Goal: Task Accomplishment & Management: Manage account settings

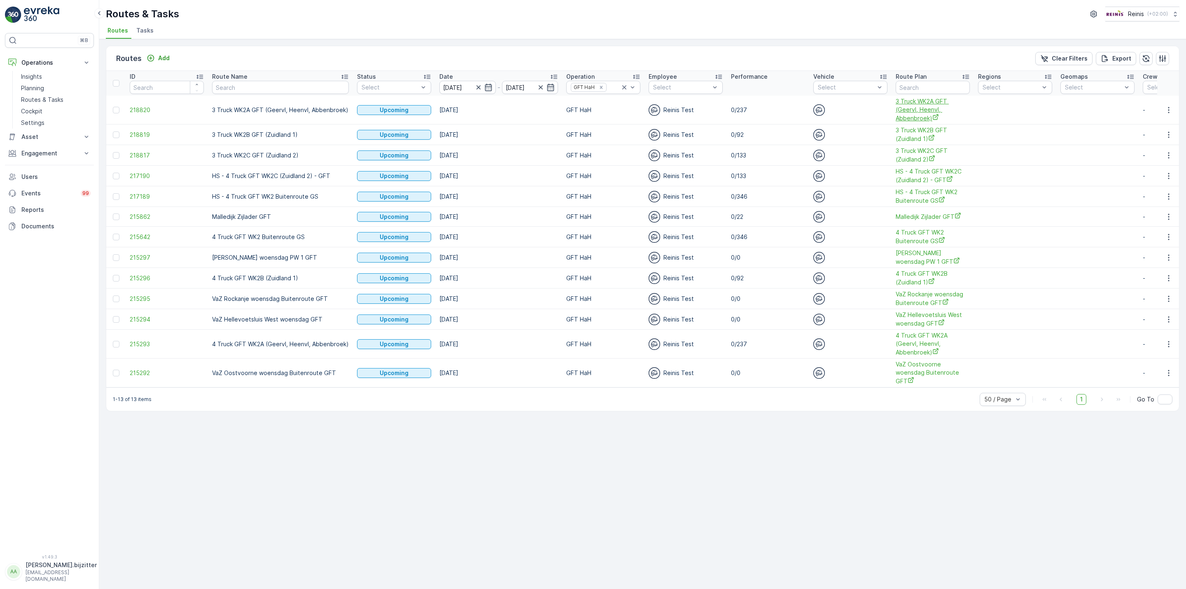
click at [909, 106] on span "3 Truck WK2A GFT (Geervl, Heenvl, Abbenbroek)" at bounding box center [933, 109] width 74 height 25
click at [912, 342] on span "4 Truck GFT WK2A (Geervl, Heenvl, Abbenbroek)" at bounding box center [933, 343] width 74 height 25
click at [1169, 369] on icon "button" at bounding box center [1169, 373] width 8 height 8
click at [1164, 346] on button "button" at bounding box center [1169, 344] width 15 height 10
click at [1162, 356] on span "See More Details" at bounding box center [1150, 358] width 48 height 8
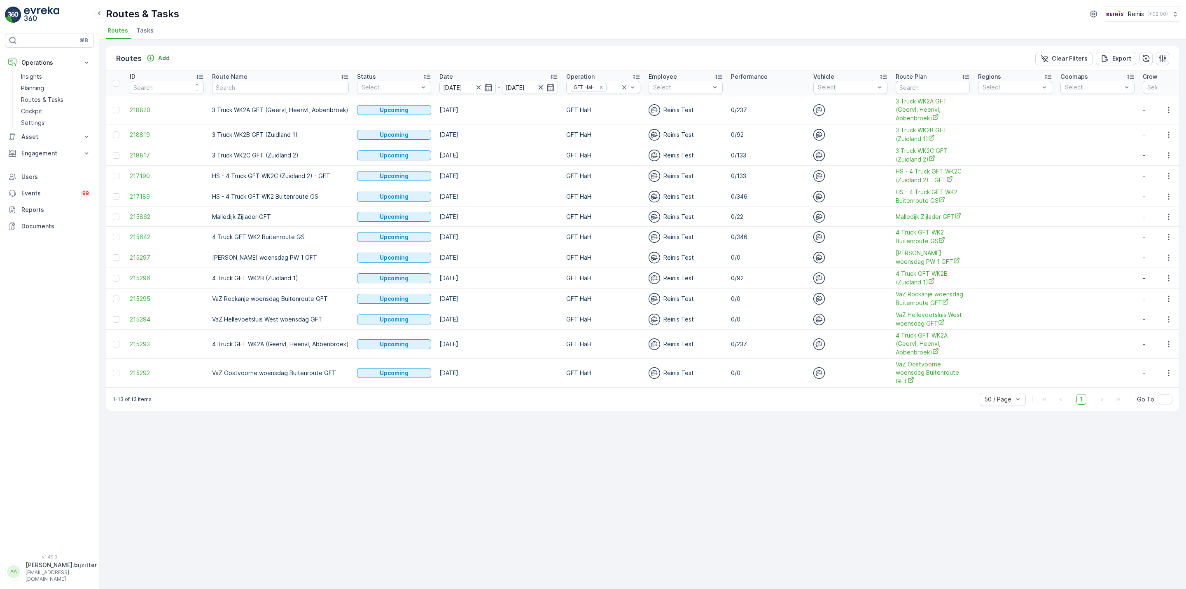
click at [537, 87] on icon "button" at bounding box center [541, 87] width 8 height 8
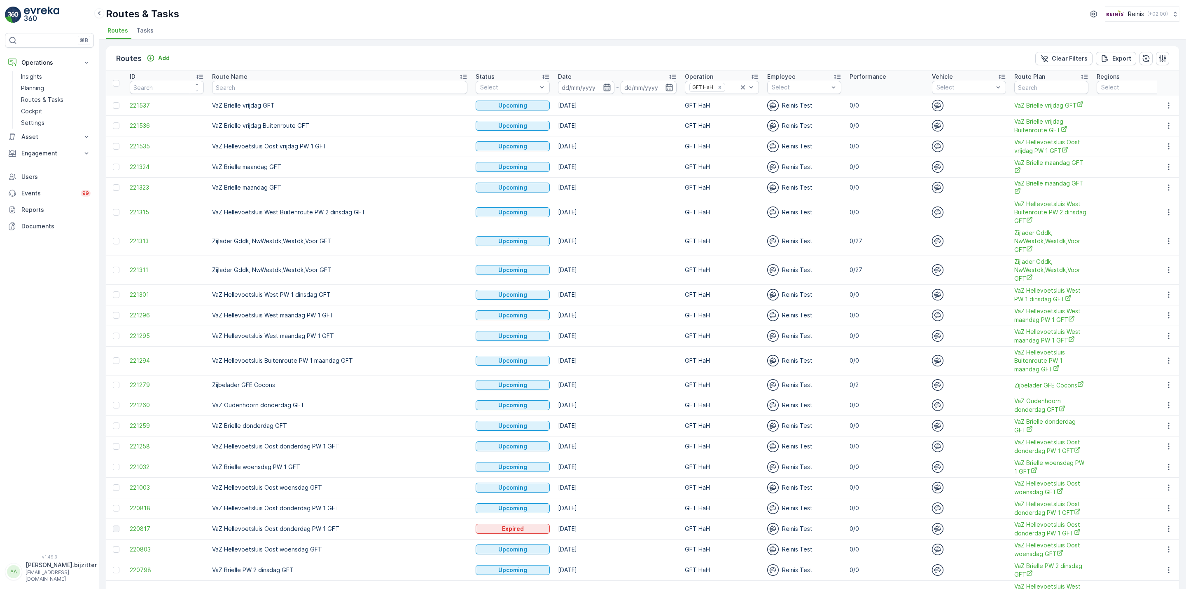
click at [603, 89] on icon "button" at bounding box center [607, 87] width 8 height 8
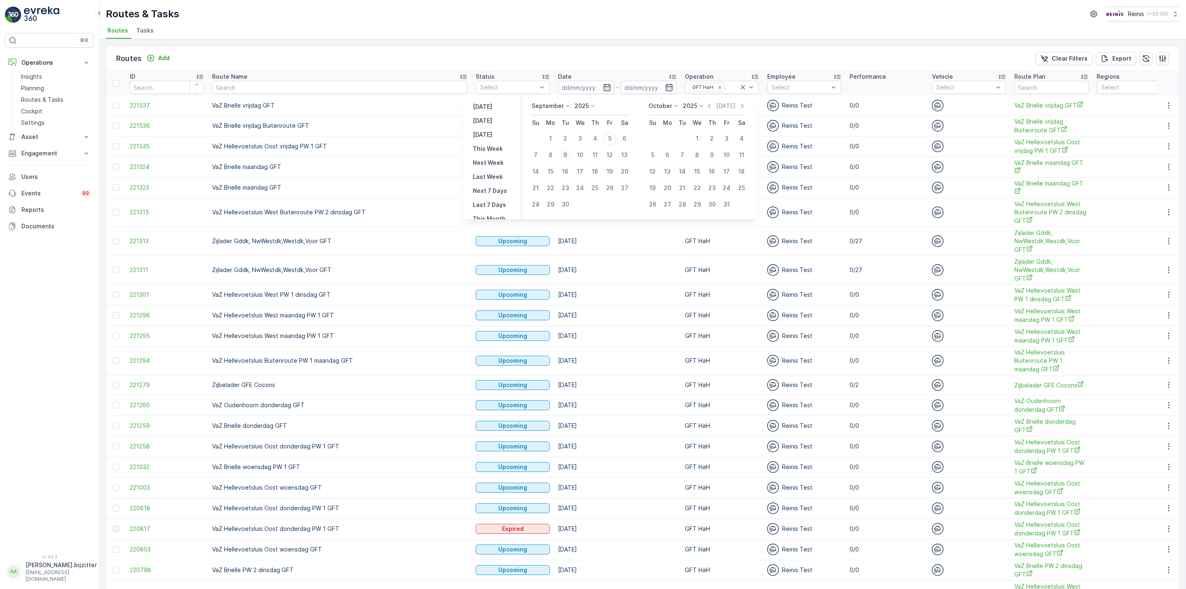
click at [565, 153] on div "9" at bounding box center [565, 154] width 13 height 13
type input "09.09.2025"
click at [565, 153] on div "9" at bounding box center [565, 154] width 13 height 13
type input "09.09.2025"
click at [567, 153] on div "9" at bounding box center [565, 154] width 13 height 13
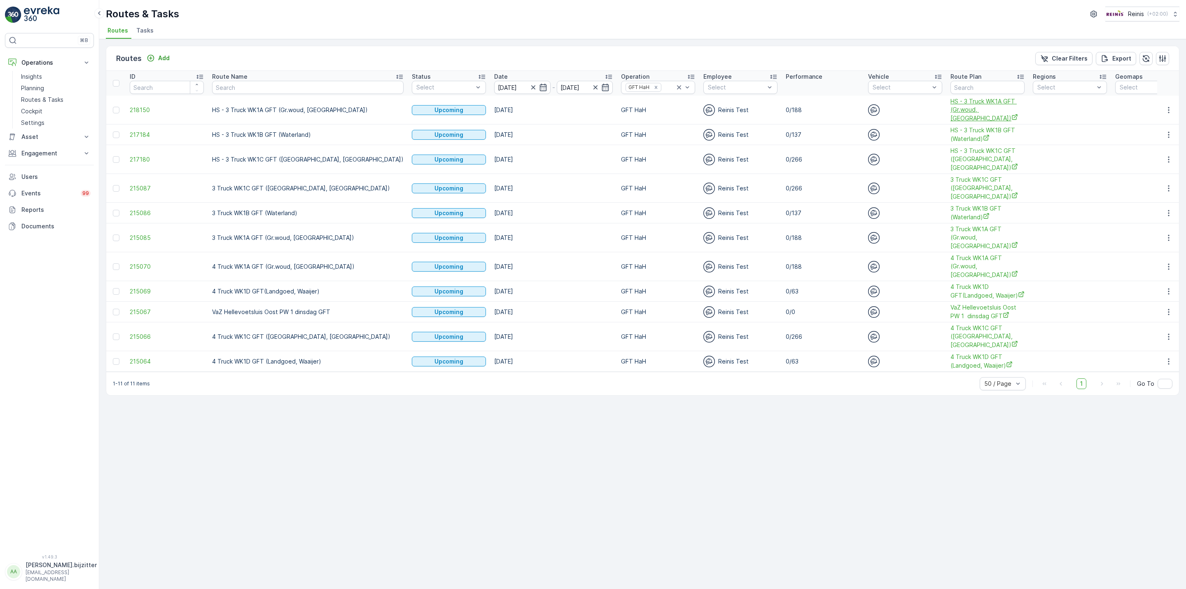
click at [951, 104] on span "HS - 3 Truck WK1A GFT (Gr.woud, Maaswijk Oost)" at bounding box center [988, 109] width 74 height 25
click at [1169, 108] on icon "button" at bounding box center [1169, 110] width 8 height 8
click at [1156, 120] on span "See More Details" at bounding box center [1150, 122] width 48 height 8
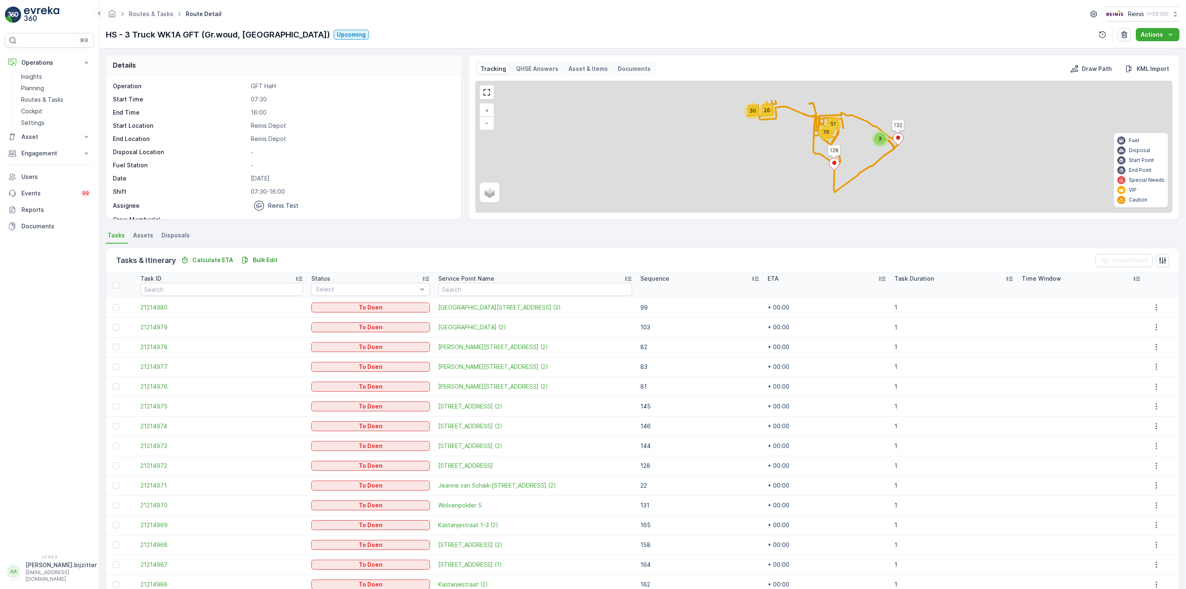
click at [751, 277] on icon at bounding box center [755, 278] width 8 height 8
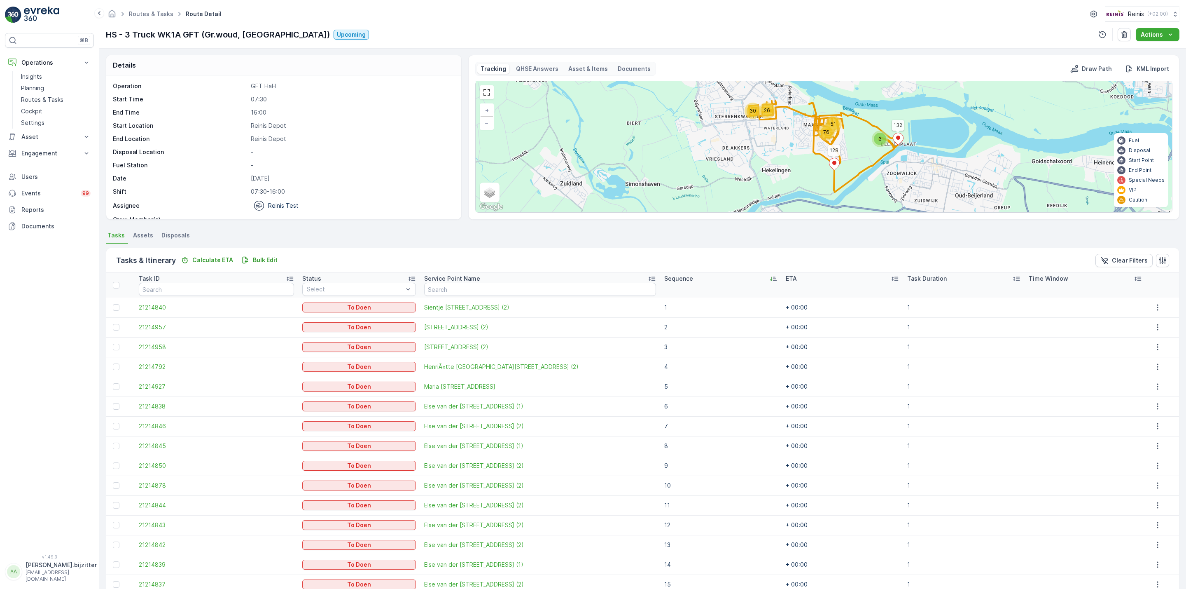
click at [734, 277] on div "Sequence" at bounding box center [720, 278] width 113 height 8
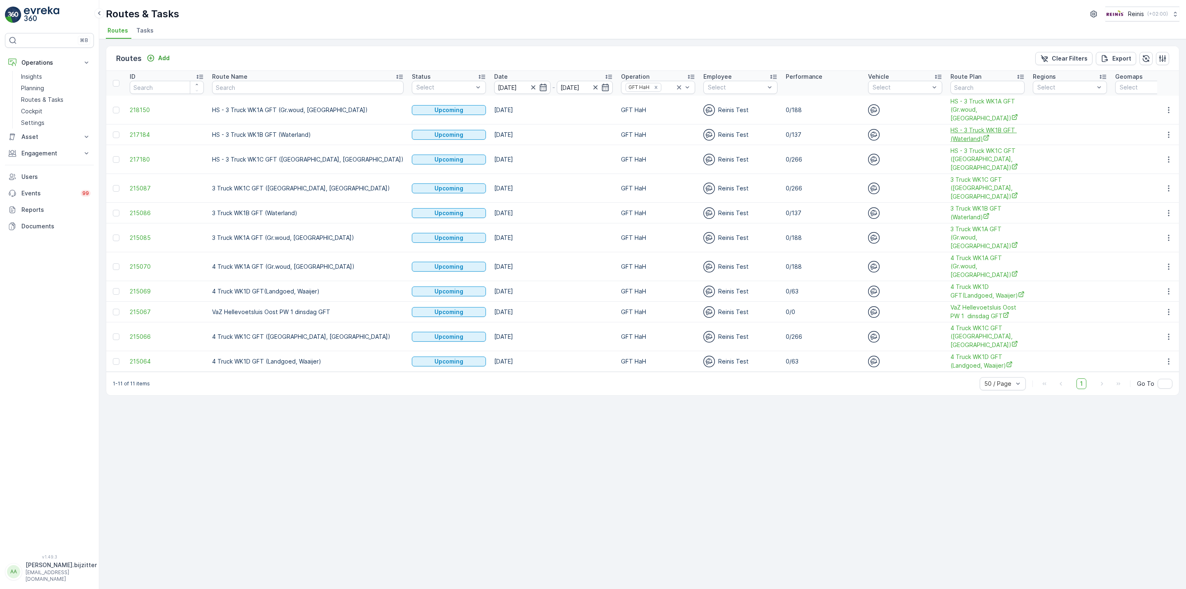
click at [951, 138] on span "HS - 3 Truck WK1B GFT (Waterland)" at bounding box center [988, 134] width 74 height 17
click at [1180, 136] on div "Routes Add Clear Filters Export ID Route Name Status Select Date 09.09.2025 - 0…" at bounding box center [642, 313] width 1087 height 549
click at [1171, 137] on icon "button" at bounding box center [1169, 135] width 8 height 8
click at [1163, 144] on span "See More Details" at bounding box center [1150, 147] width 48 height 8
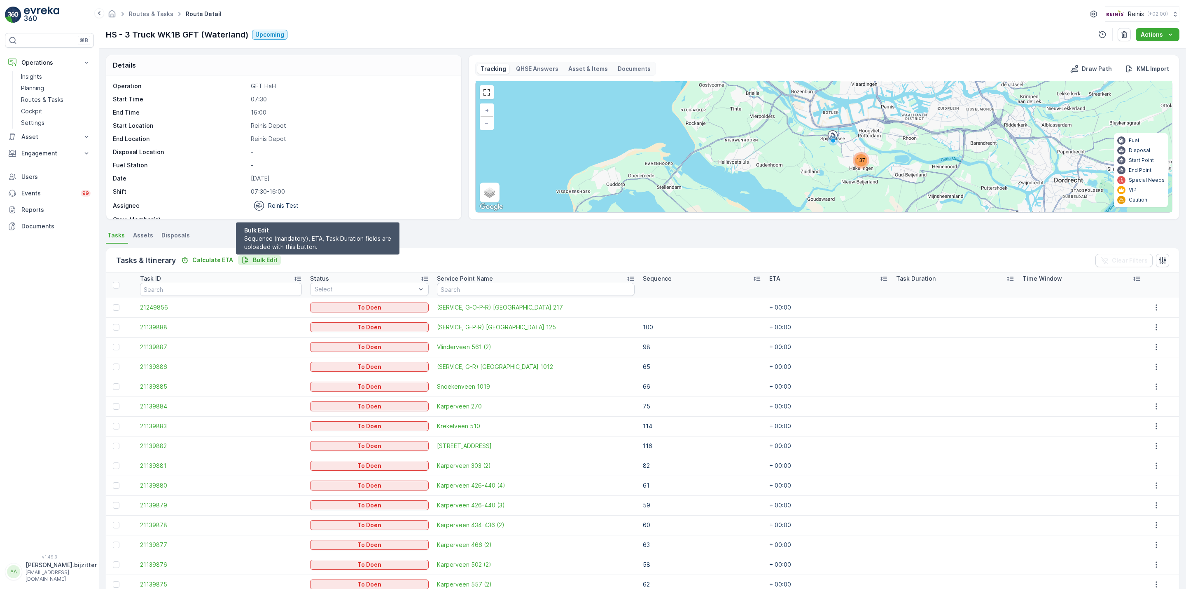
click at [265, 258] on p "Bulk Edit" at bounding box center [265, 260] width 25 height 8
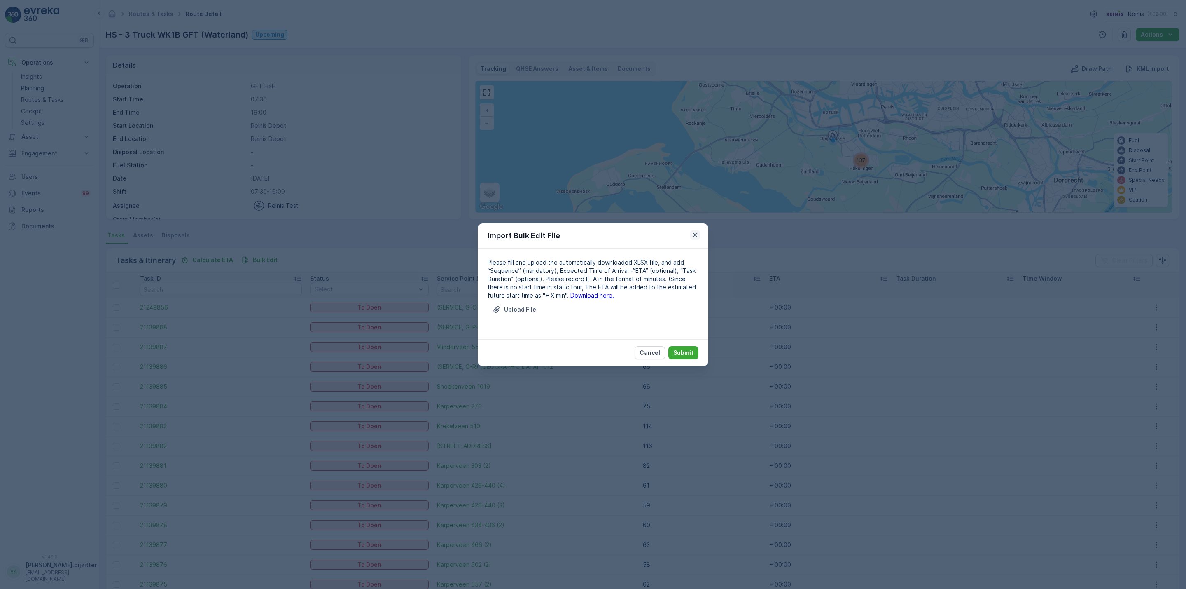
click at [699, 231] on button "button" at bounding box center [695, 235] width 10 height 10
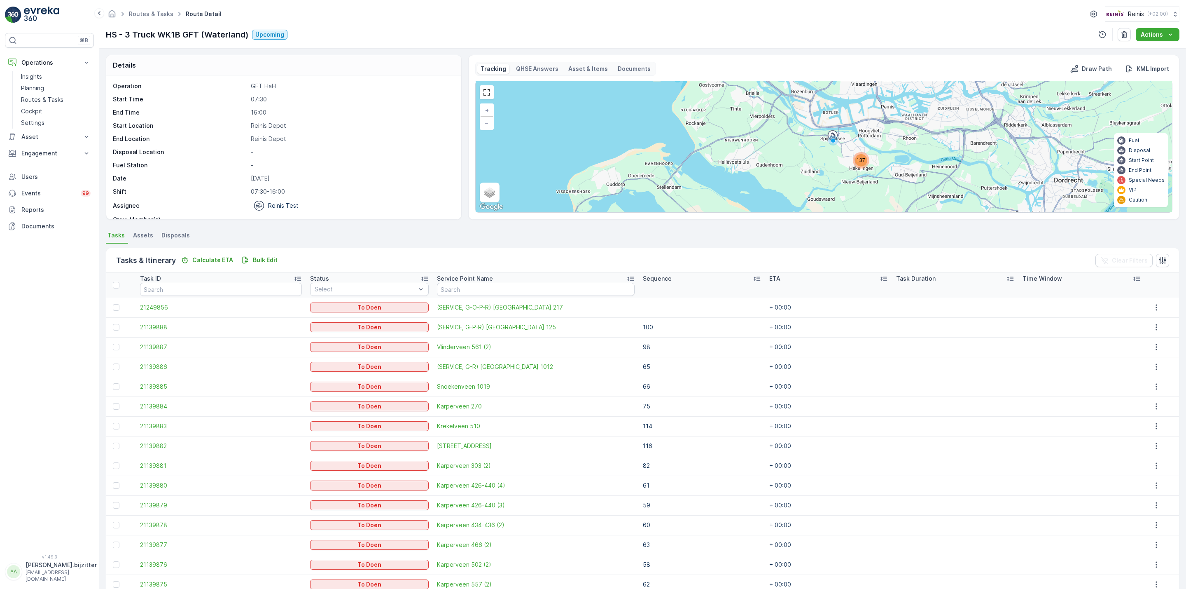
click at [753, 280] on icon at bounding box center [757, 278] width 8 height 8
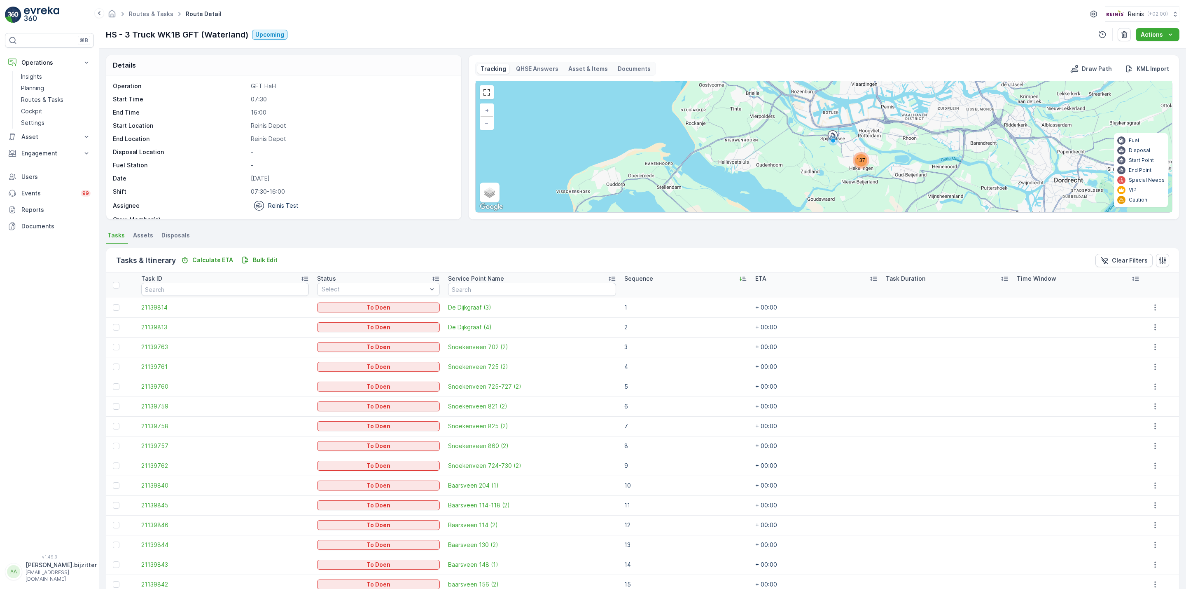
click at [740, 278] on icon at bounding box center [741, 279] width 2 height 4
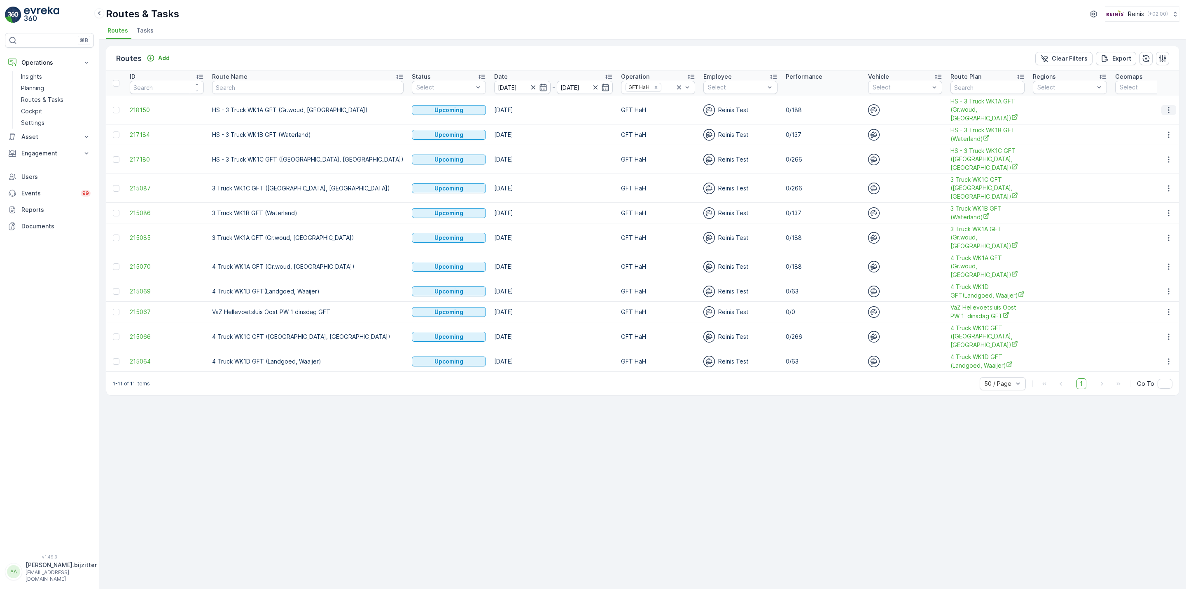
click at [1168, 114] on icon "button" at bounding box center [1169, 110] width 8 height 8
click at [1145, 124] on span "See More Details" at bounding box center [1150, 122] width 48 height 8
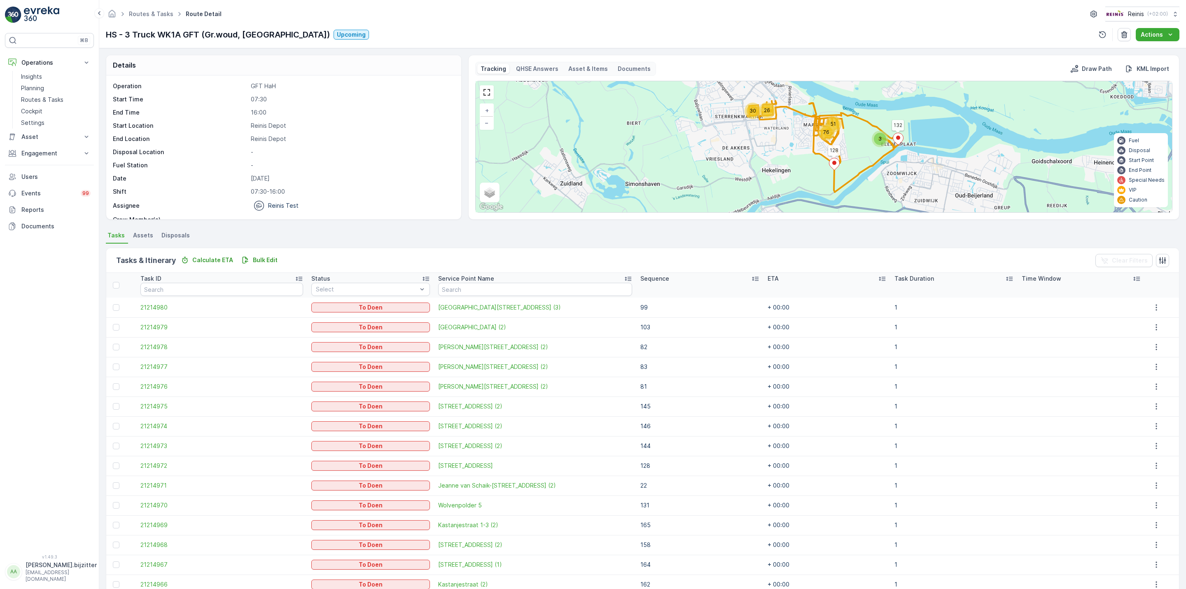
click at [751, 278] on icon at bounding box center [755, 278] width 8 height 8
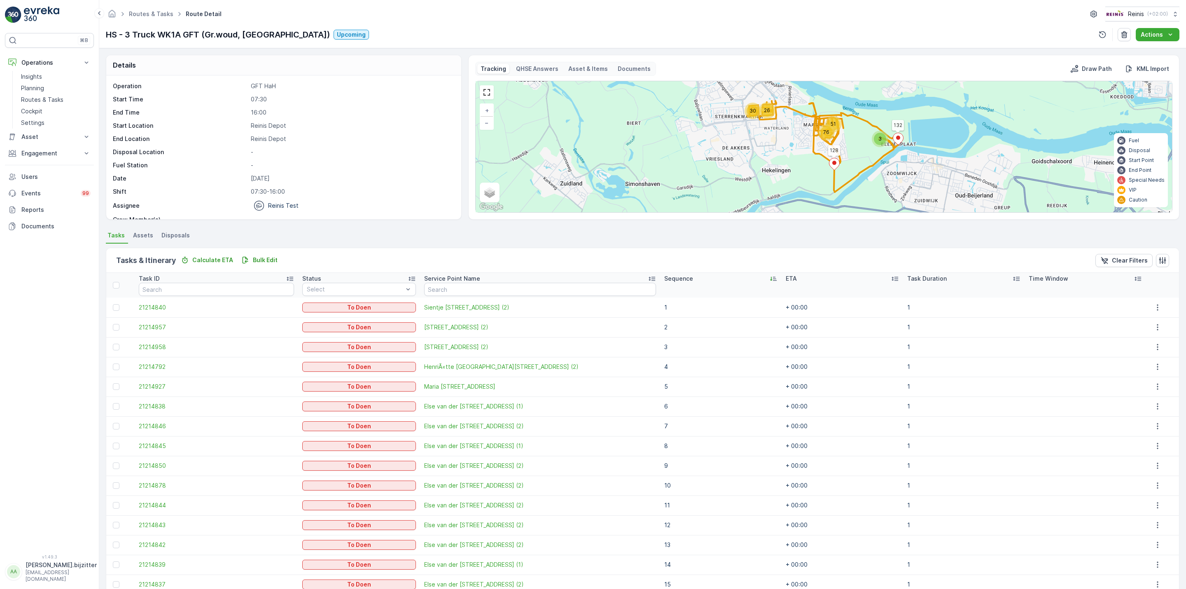
click at [733, 278] on div "Sequence" at bounding box center [720, 278] width 113 height 8
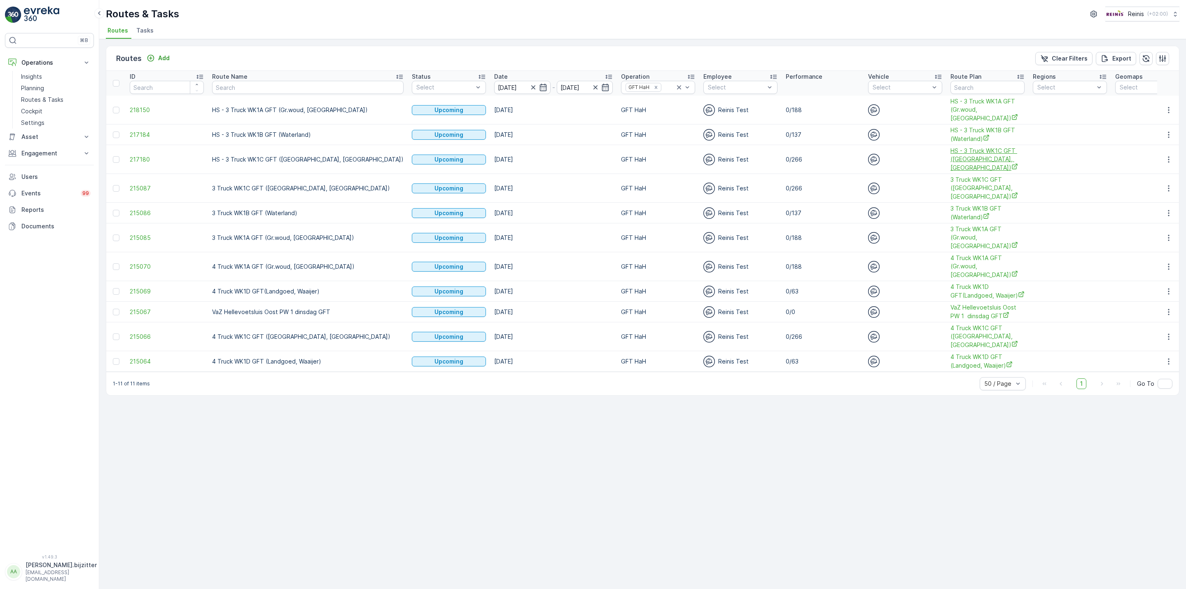
click at [951, 163] on span "HS - 3 Truck WK1C GFT (Maaswijk West, Waterland)" at bounding box center [988, 159] width 74 height 25
click at [1162, 157] on button "button" at bounding box center [1169, 159] width 15 height 10
click at [1145, 170] on span "See More Details" at bounding box center [1150, 172] width 48 height 8
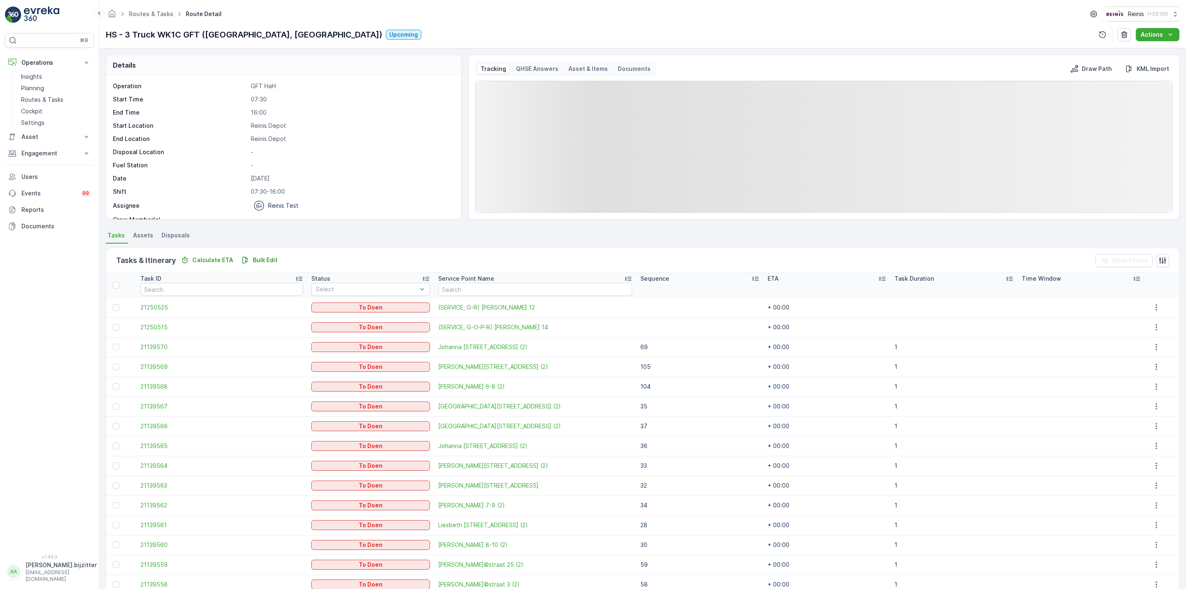
click at [752, 277] on icon at bounding box center [755, 279] width 7 height 4
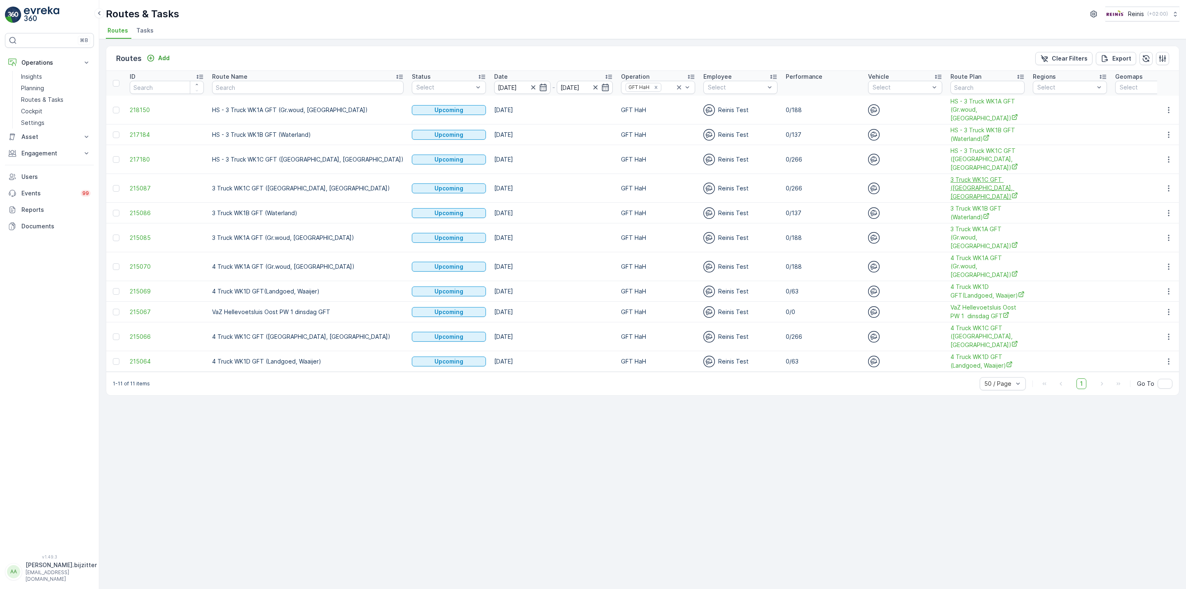
click at [951, 184] on span "3 Truck WK1C GFT (Maaswijk West, Waterland)" at bounding box center [988, 187] width 74 height 25
click at [1167, 193] on button "button" at bounding box center [1169, 188] width 15 height 10
click at [1158, 200] on span "See More Details" at bounding box center [1150, 201] width 48 height 8
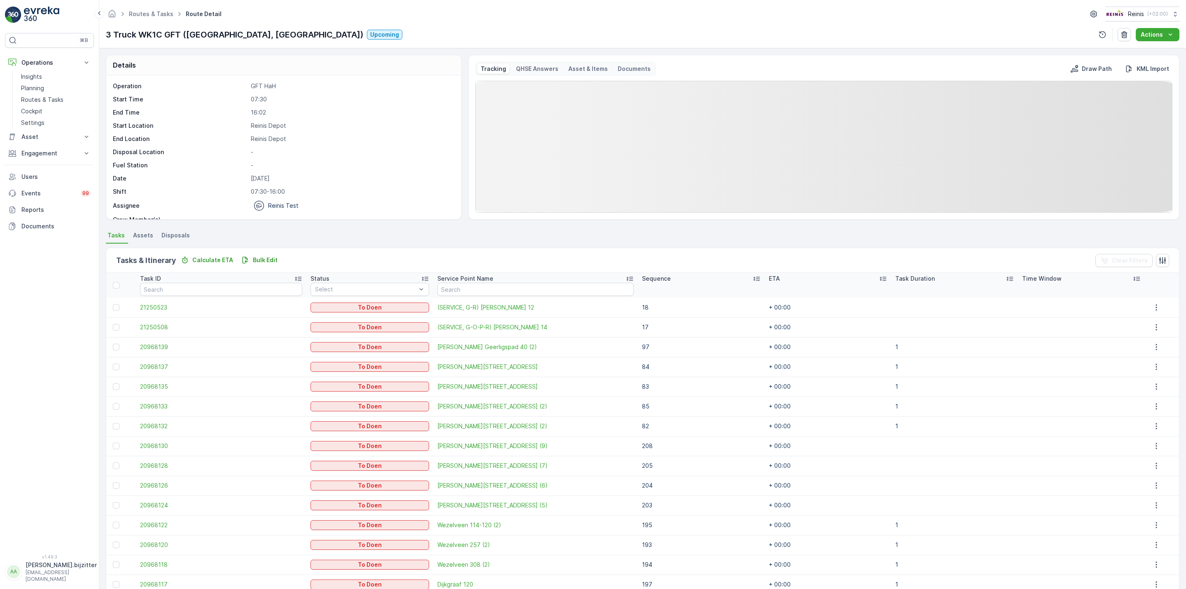
click at [753, 277] on icon at bounding box center [757, 278] width 8 height 8
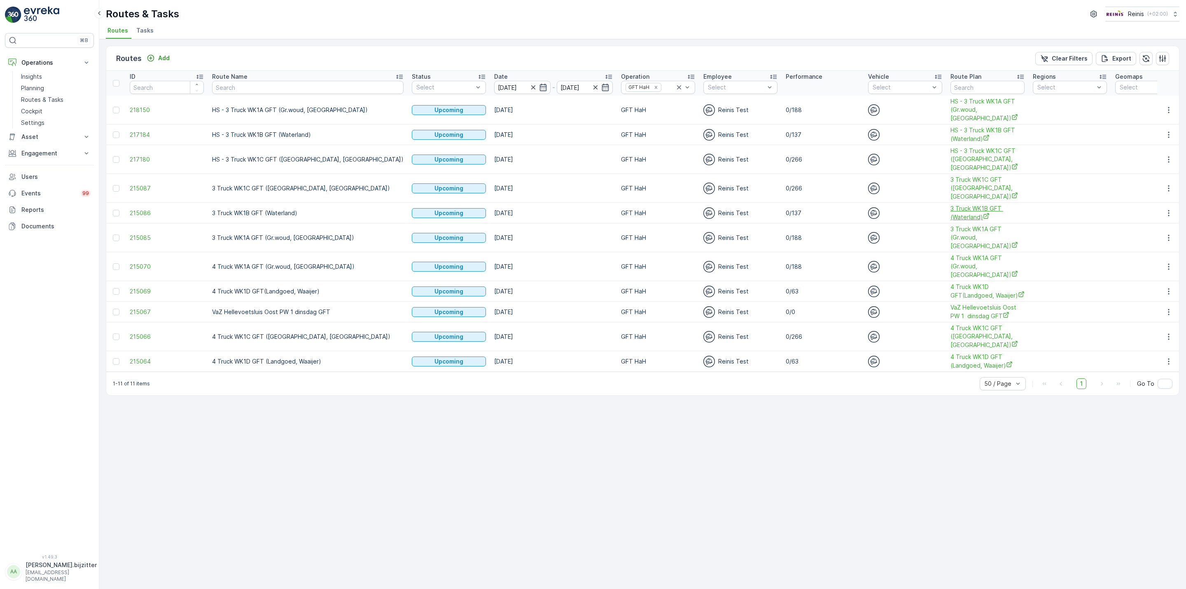
click at [951, 208] on span "3 Truck WK1B GFT (Waterland)" at bounding box center [988, 212] width 74 height 17
click at [1169, 214] on icon "button" at bounding box center [1169, 213] width 8 height 8
click at [1160, 224] on span "See More Details" at bounding box center [1150, 226] width 48 height 8
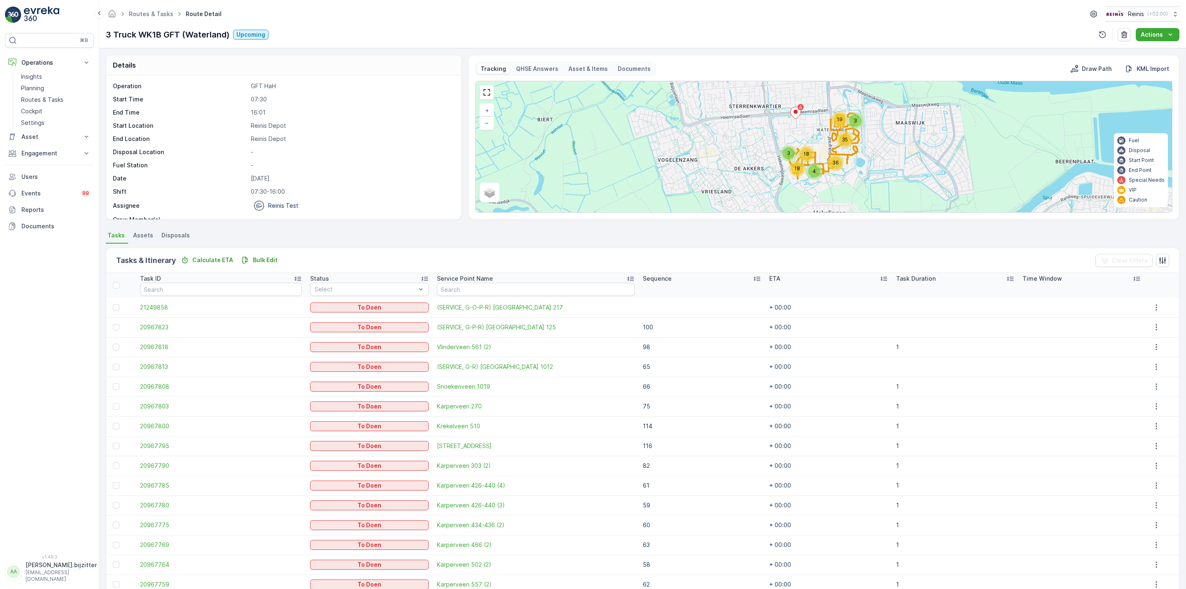
click at [753, 276] on icon at bounding box center [757, 278] width 8 height 8
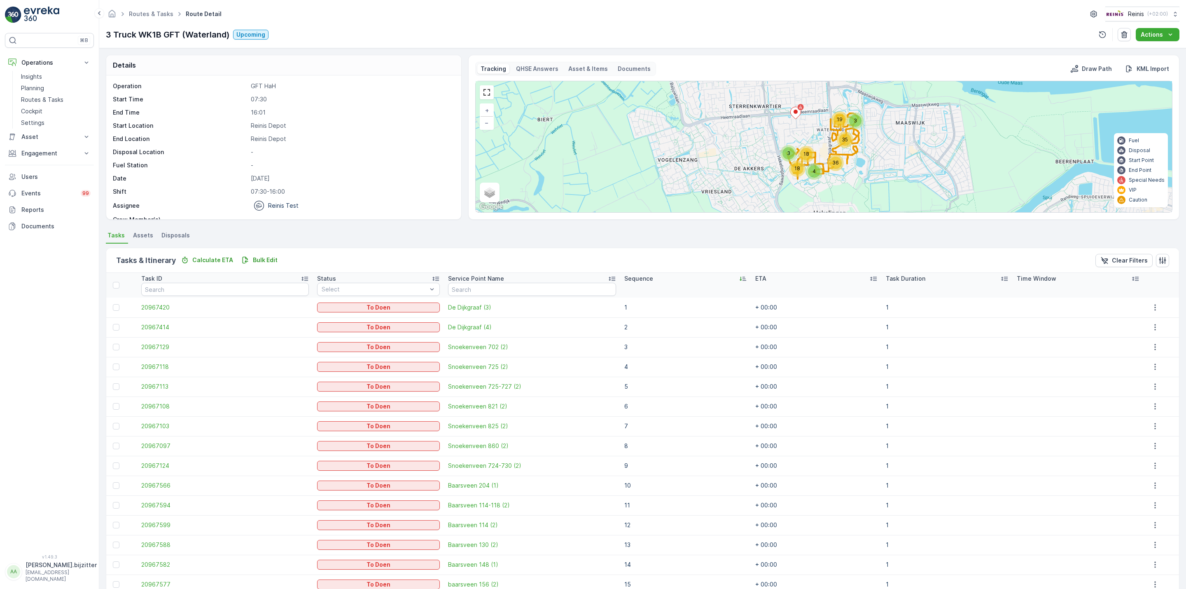
click at [739, 280] on icon at bounding box center [743, 278] width 8 height 8
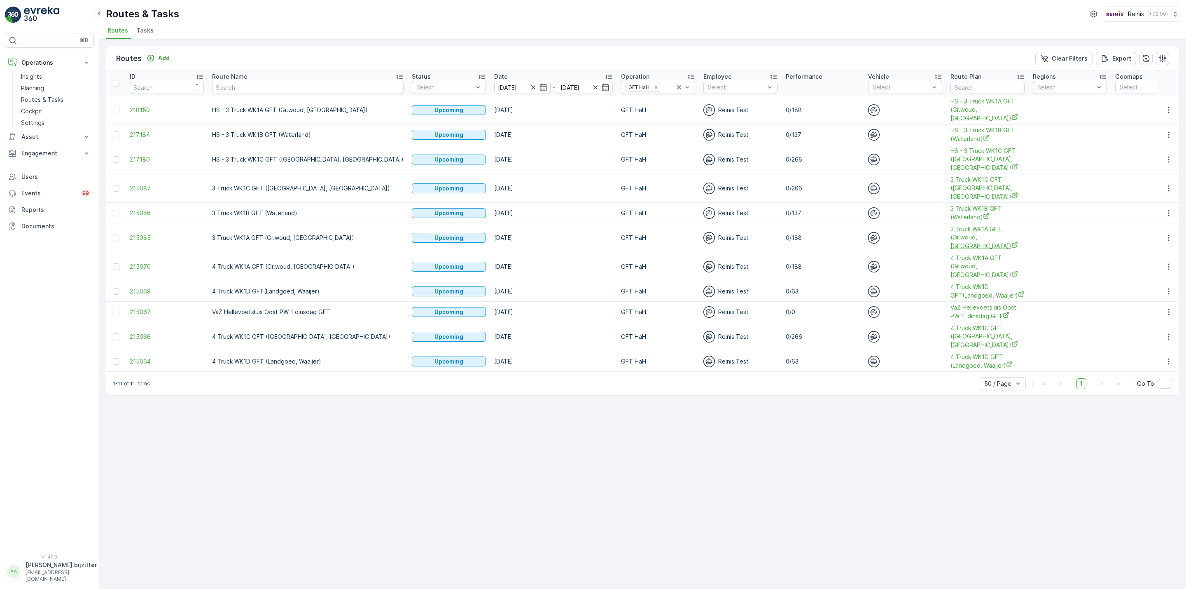
click at [951, 234] on span "3 Truck WK1A GFT (Gr.woud, Maaswijk Oost)" at bounding box center [988, 237] width 74 height 25
click at [1166, 239] on icon "button" at bounding box center [1169, 238] width 8 height 8
click at [1146, 248] on span "See More Details" at bounding box center [1150, 251] width 48 height 8
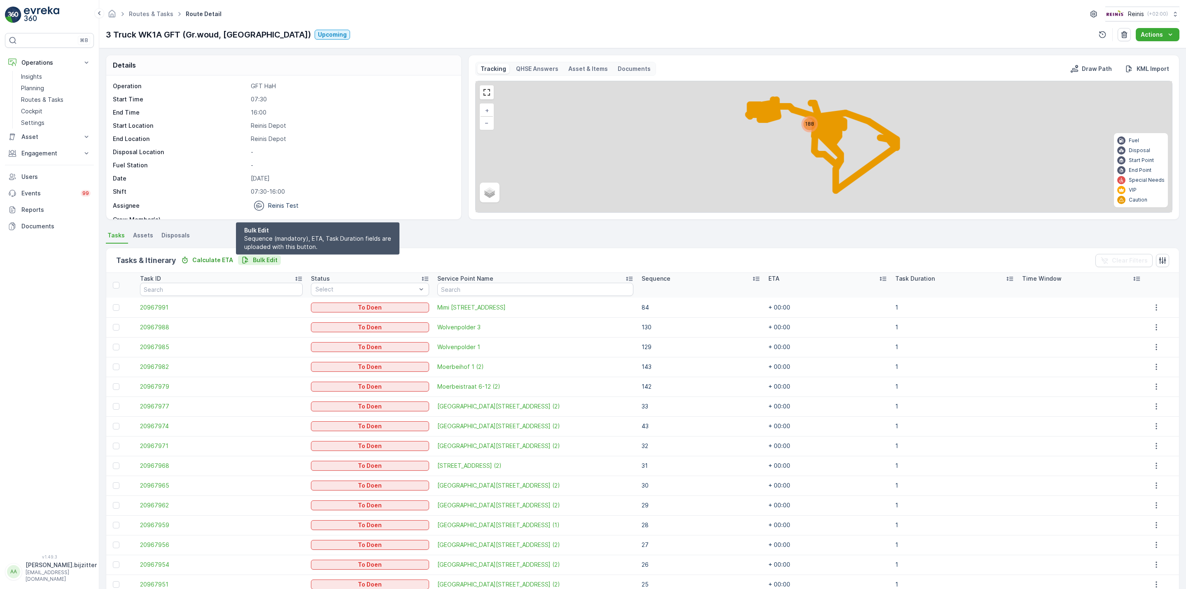
click at [259, 257] on p "Bulk Edit" at bounding box center [265, 260] width 25 height 8
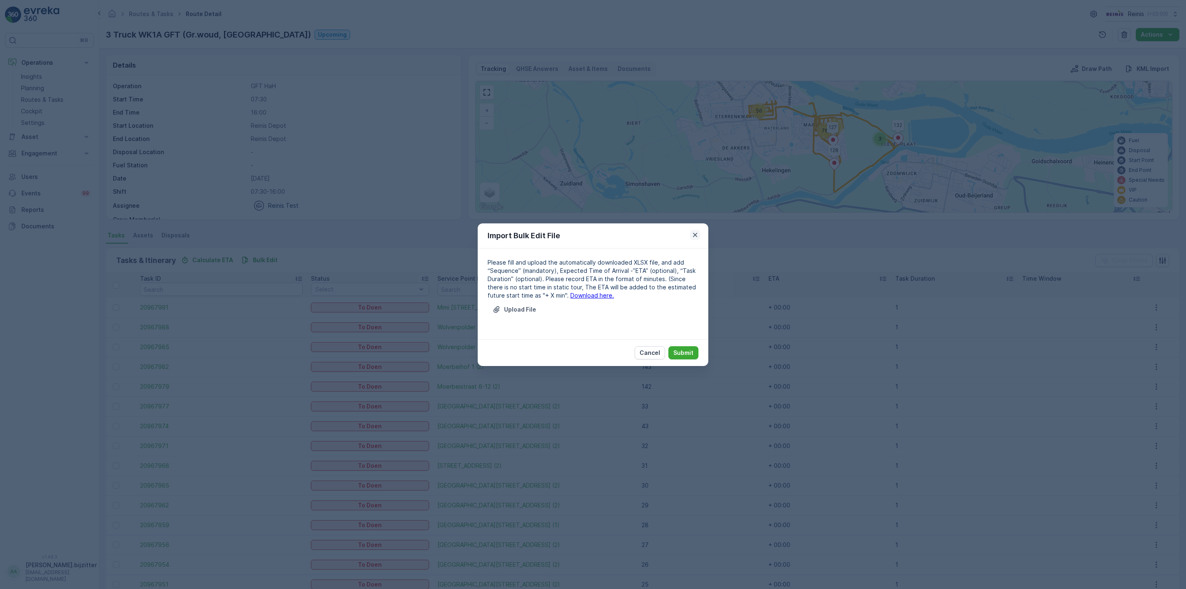
click at [694, 231] on icon "button" at bounding box center [695, 235] width 8 height 8
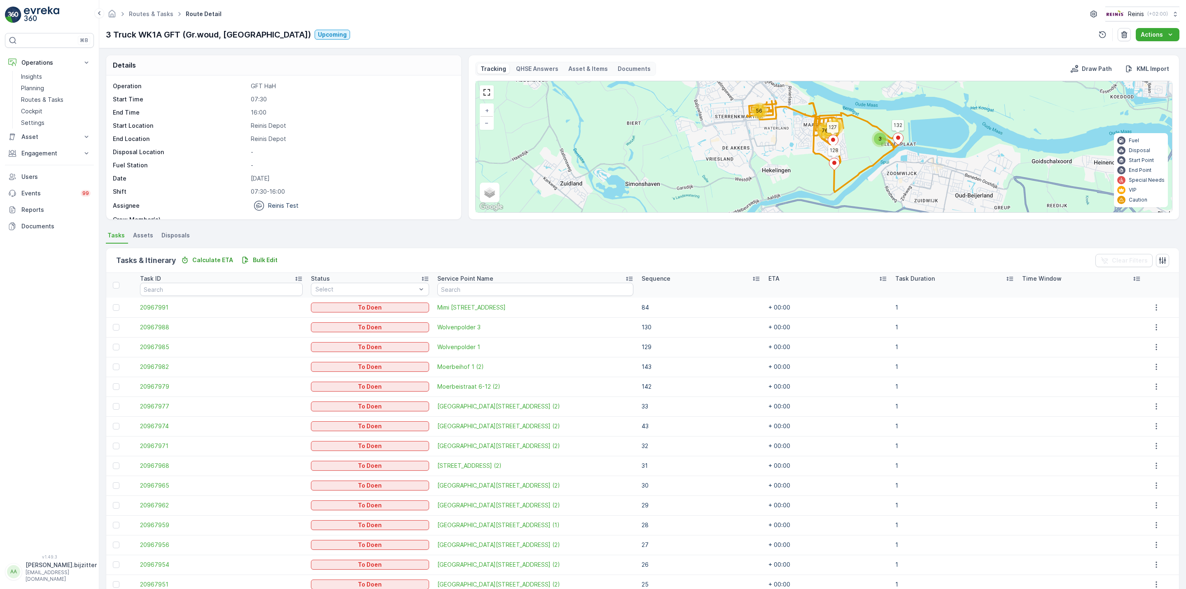
click at [752, 278] on icon at bounding box center [756, 278] width 8 height 8
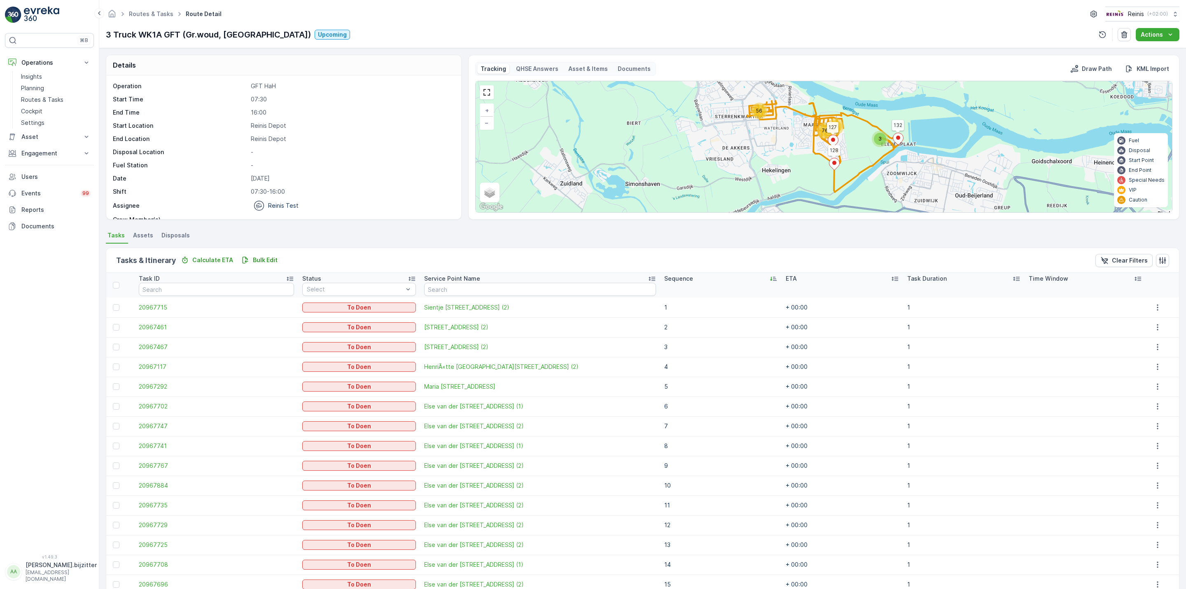
click at [734, 278] on div "Sequence" at bounding box center [720, 278] width 113 height 8
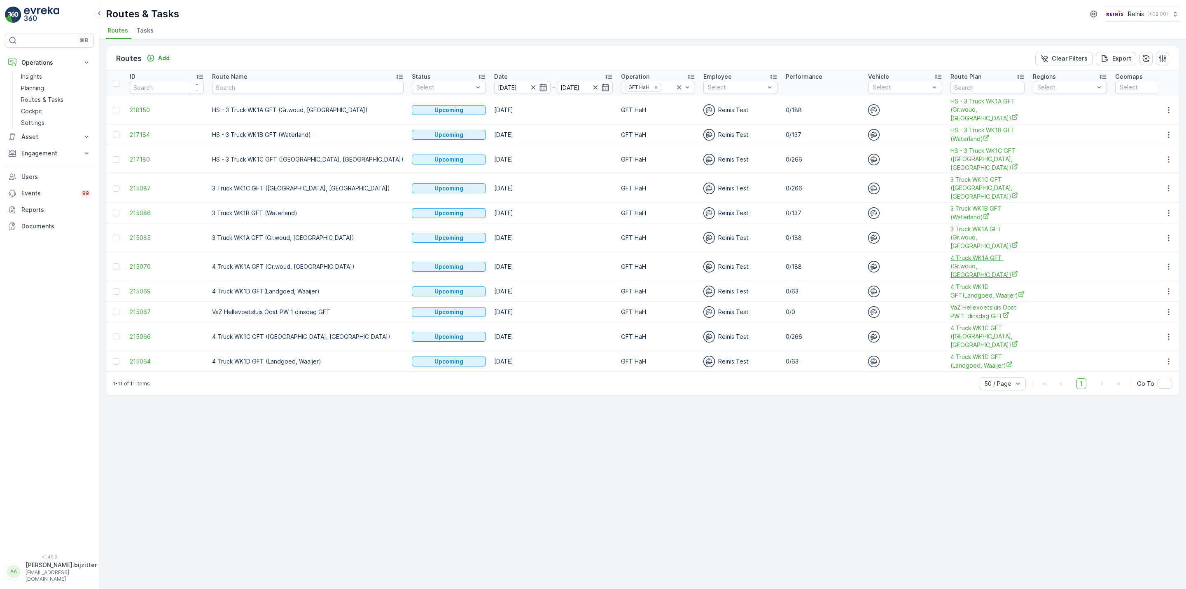
click at [951, 264] on span "4 Truck WK1A GFT (Gr.woud, Maaswijk Oost)" at bounding box center [988, 266] width 74 height 25
click at [1165, 267] on icon "button" at bounding box center [1169, 266] width 8 height 8
click at [1147, 278] on span "See More Details" at bounding box center [1150, 280] width 48 height 8
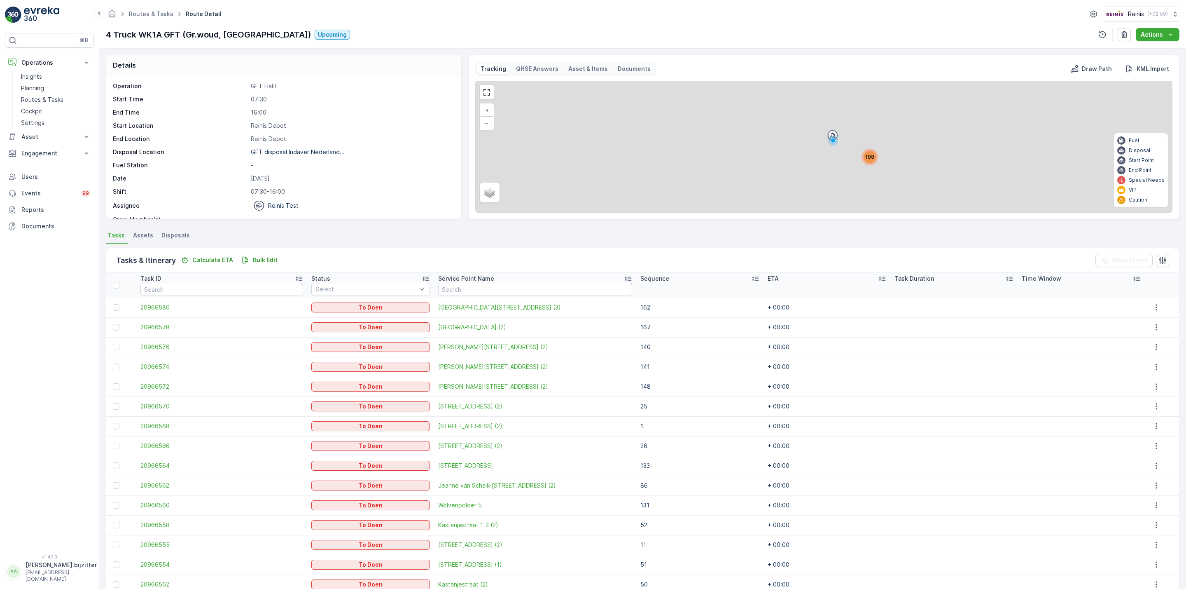
click at [751, 277] on icon at bounding box center [755, 278] width 8 height 8
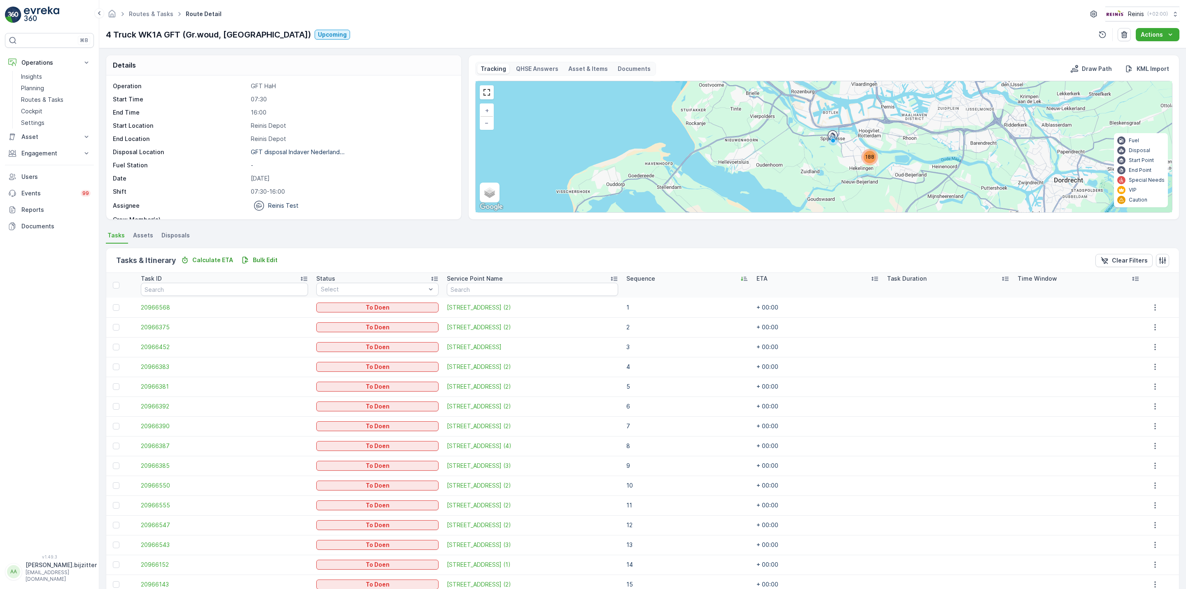
click at [741, 277] on icon at bounding box center [744, 279] width 7 height 4
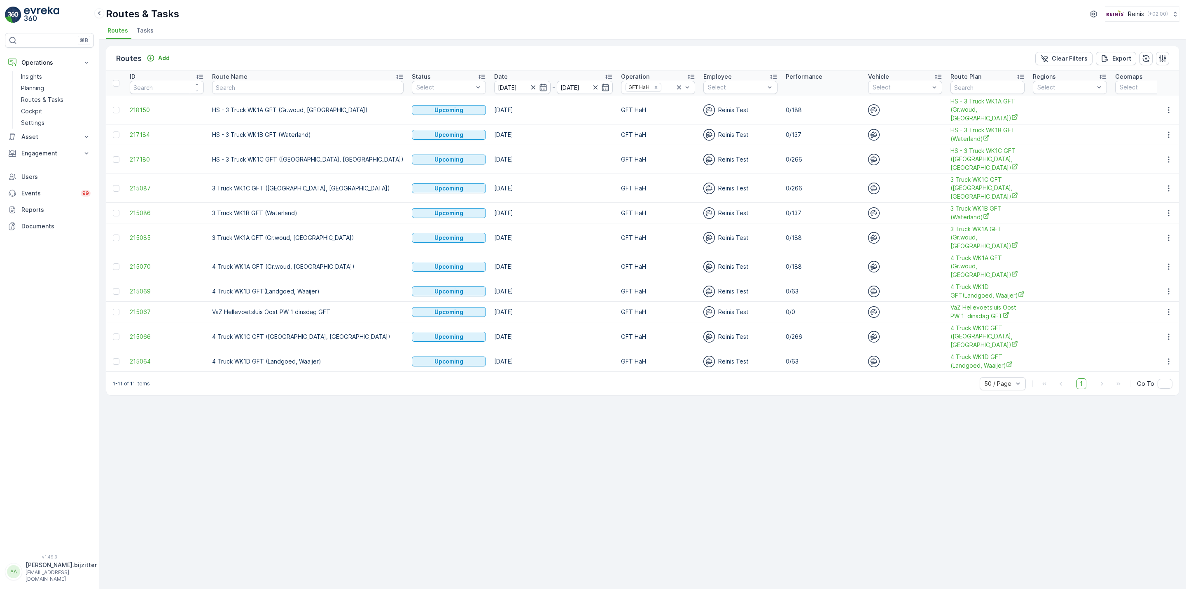
click at [947, 302] on td "4 Truck WK1D GFT(Landgoed, Waaijer)" at bounding box center [988, 291] width 82 height 21
click at [951, 294] on span "4 Truck WK1D GFT(Landgoed, Waaijer)" at bounding box center [988, 291] width 74 height 17
click at [1168, 289] on icon "button" at bounding box center [1169, 291] width 8 height 8
click at [1148, 302] on span "See More Details" at bounding box center [1150, 305] width 48 height 8
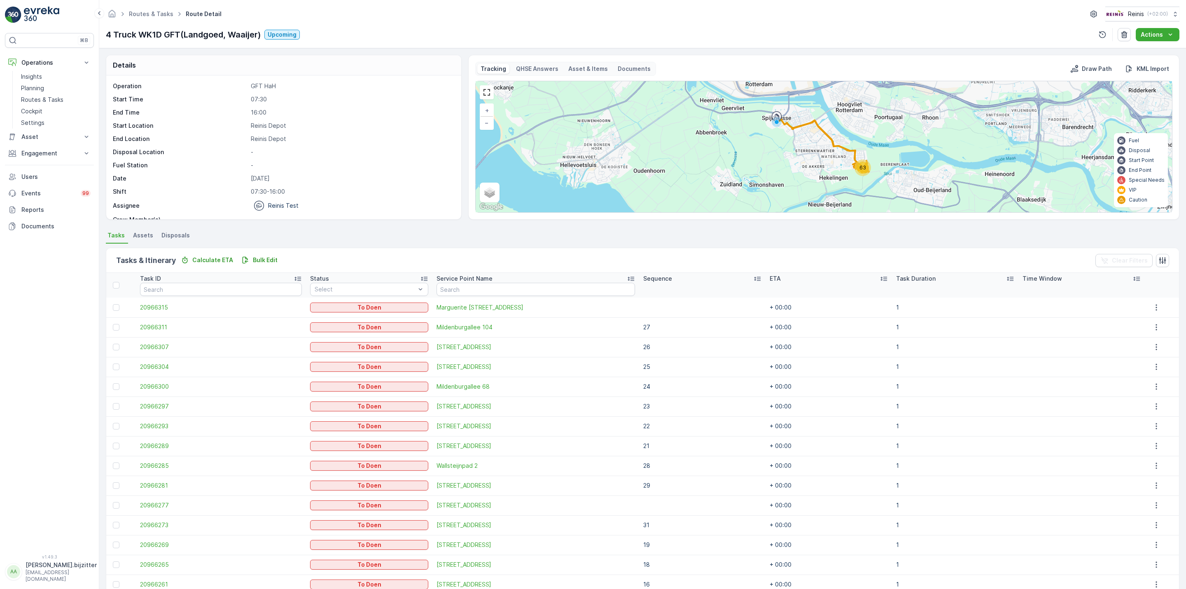
click at [753, 277] on icon at bounding box center [757, 278] width 8 height 8
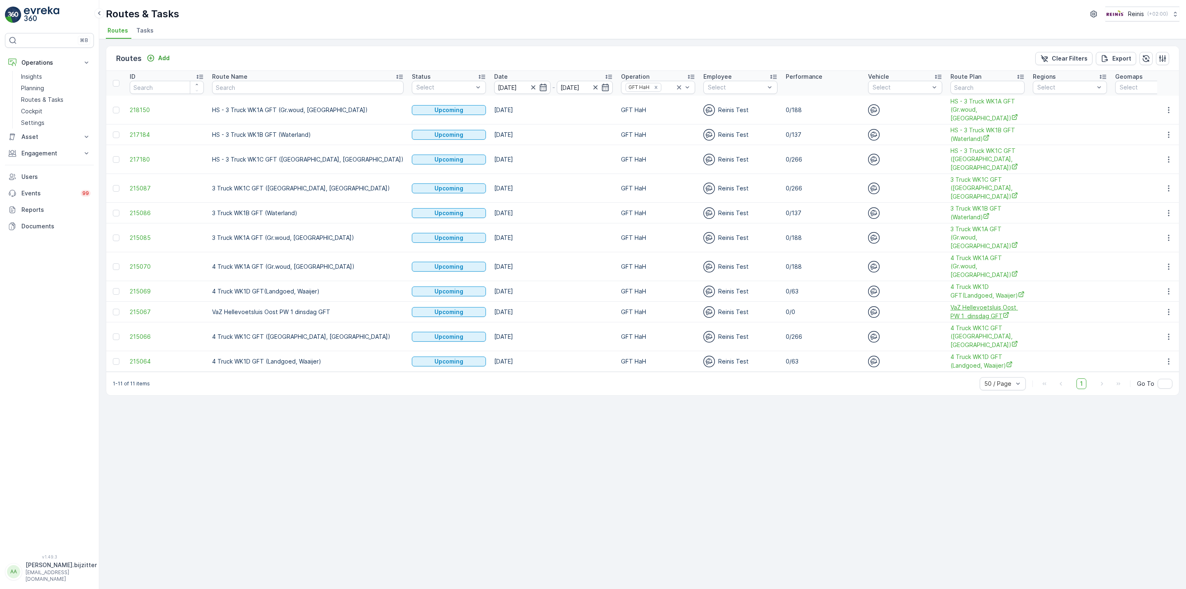
click at [951, 307] on span "VaZ Hellevoetsluis Oost PW 1 dinsdag GFT" at bounding box center [988, 311] width 74 height 17
click at [951, 341] on span "4 Truck WK1C GFT (Maaswijk West, Waterland)" at bounding box center [988, 336] width 74 height 25
click at [1170, 339] on icon "button" at bounding box center [1169, 336] width 8 height 8
click at [1152, 350] on span "See More Details" at bounding box center [1150, 350] width 48 height 8
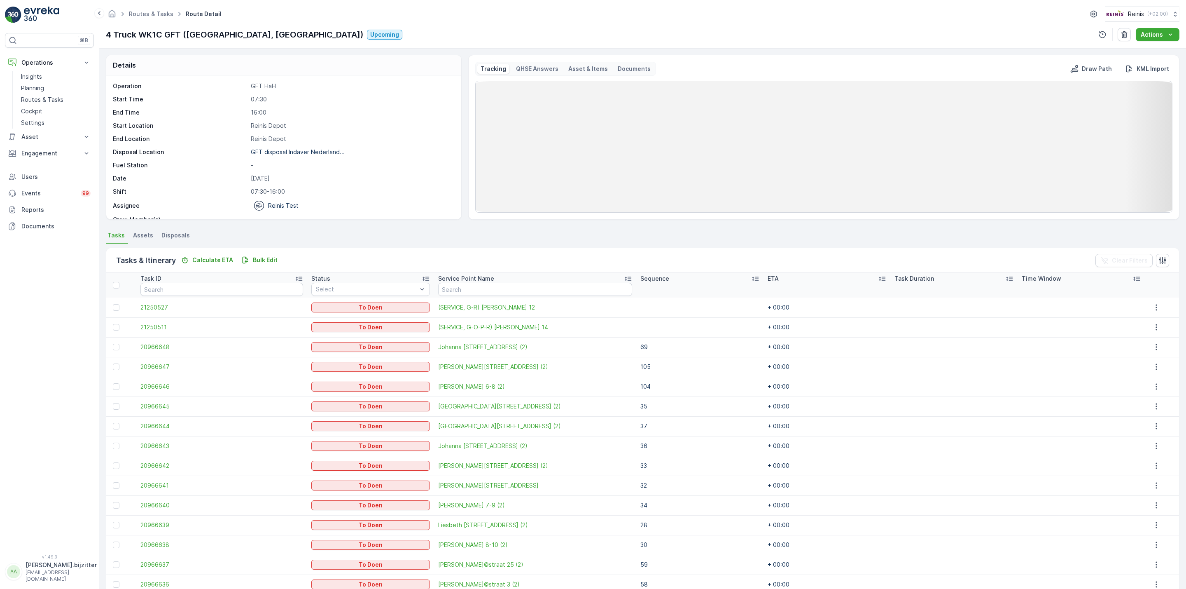
click at [751, 279] on icon at bounding box center [755, 278] width 8 height 8
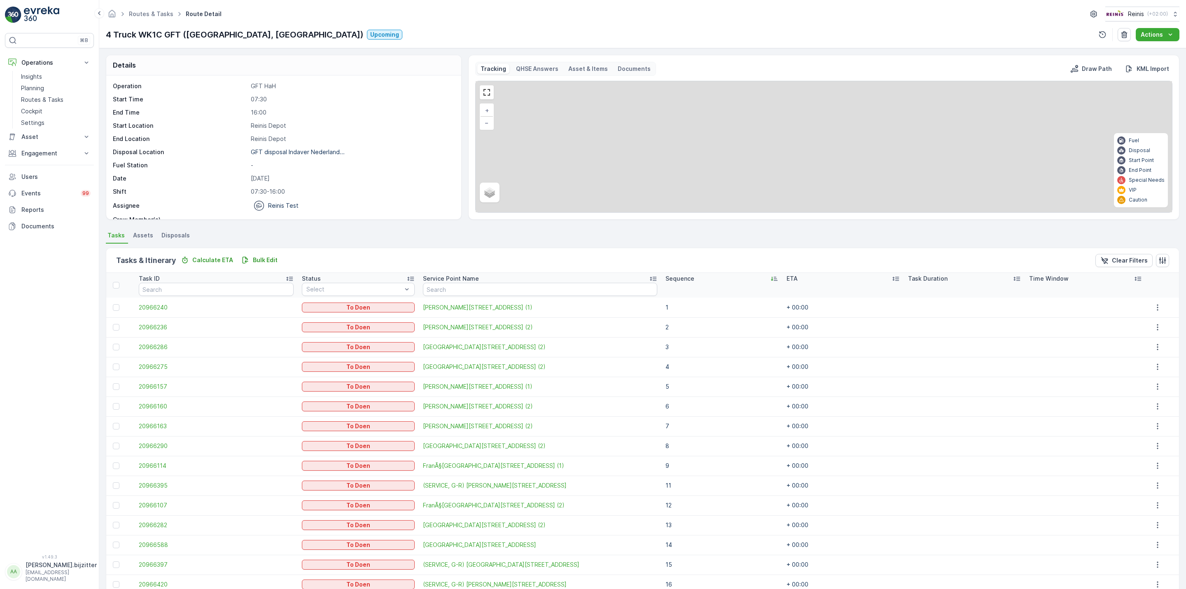
click at [744, 279] on div "Sequence" at bounding box center [722, 278] width 113 height 8
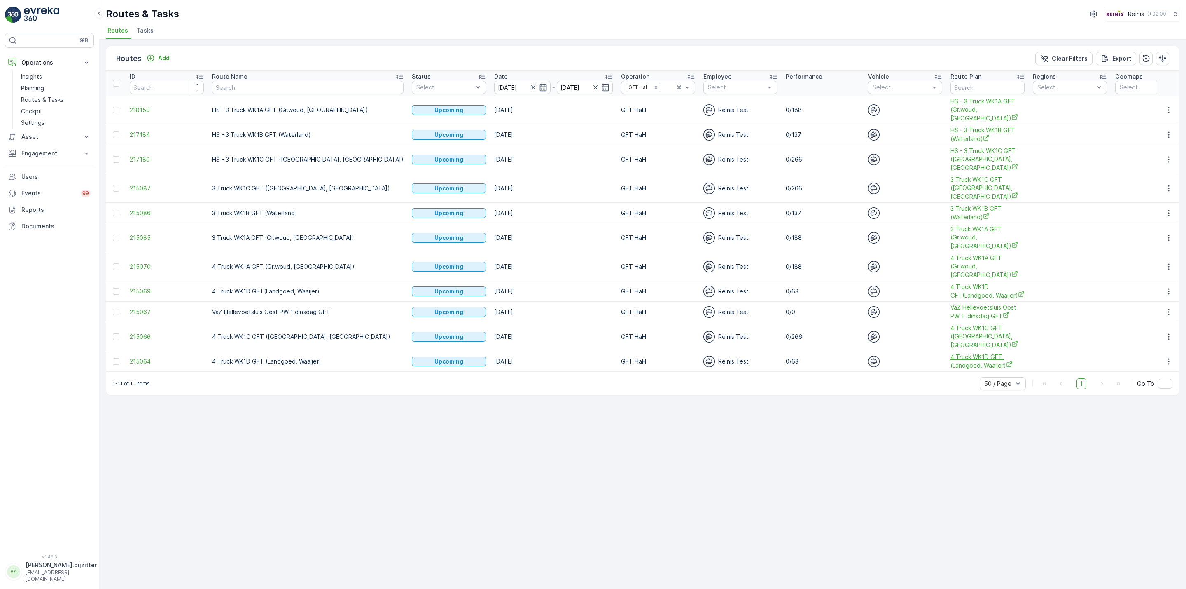
click at [951, 363] on span "4 Truck WK1D GFT (Landgoed, Waaijer)" at bounding box center [988, 361] width 74 height 17
click at [1171, 365] on icon "button" at bounding box center [1169, 361] width 8 height 8
click at [1153, 376] on span "See More Details" at bounding box center [1150, 376] width 48 height 8
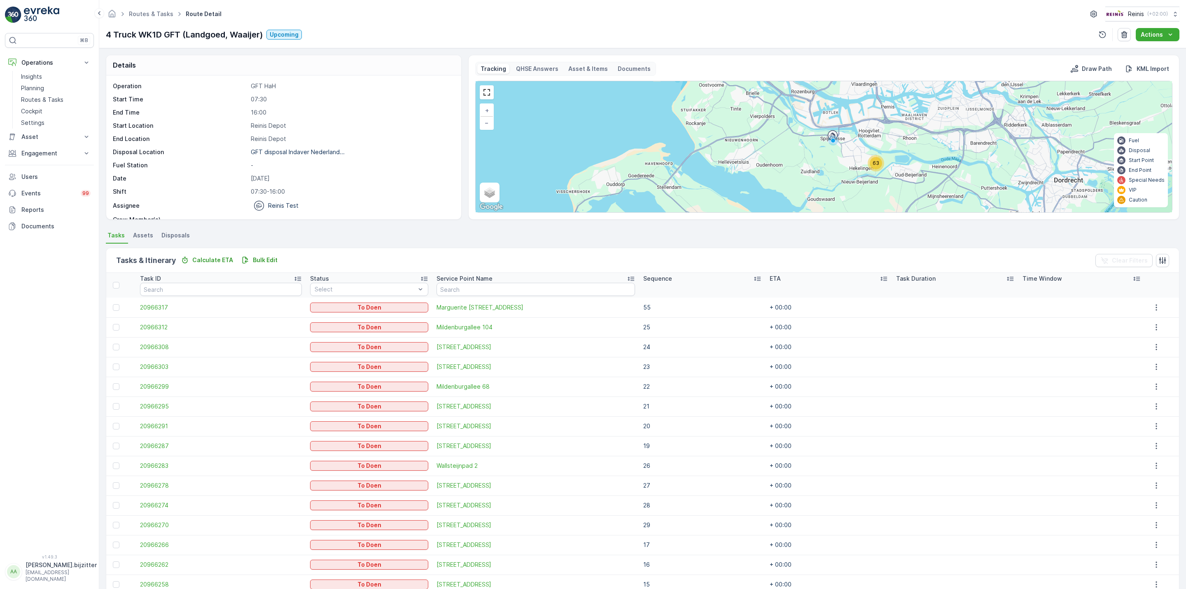
click at [643, 279] on p "Sequence" at bounding box center [657, 278] width 29 height 8
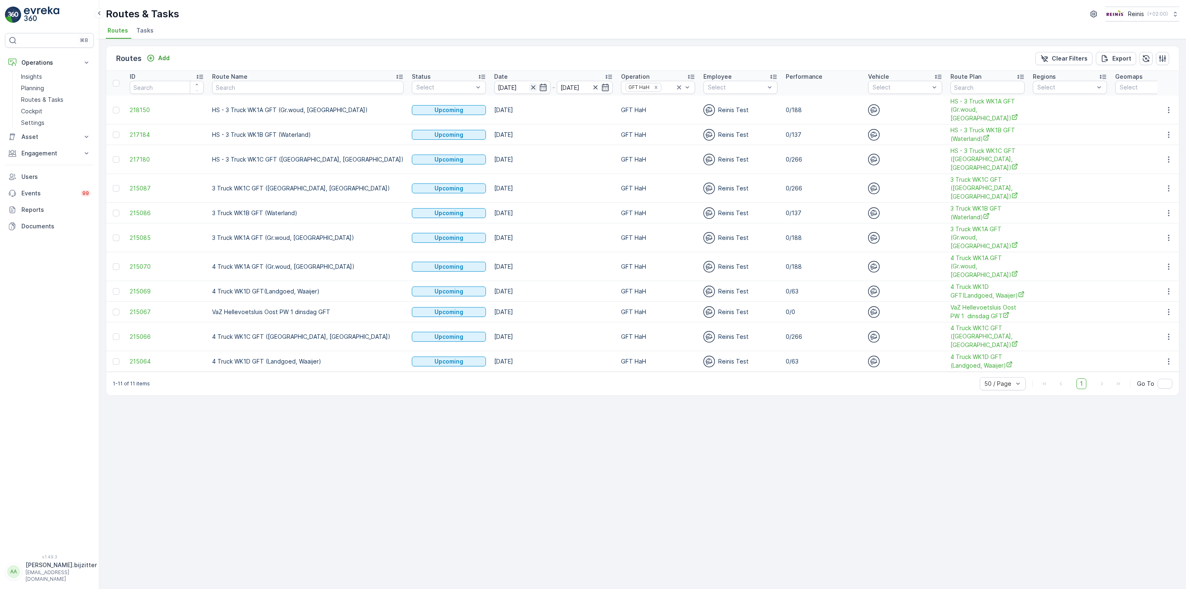
click at [529, 86] on icon "button" at bounding box center [533, 87] width 8 height 8
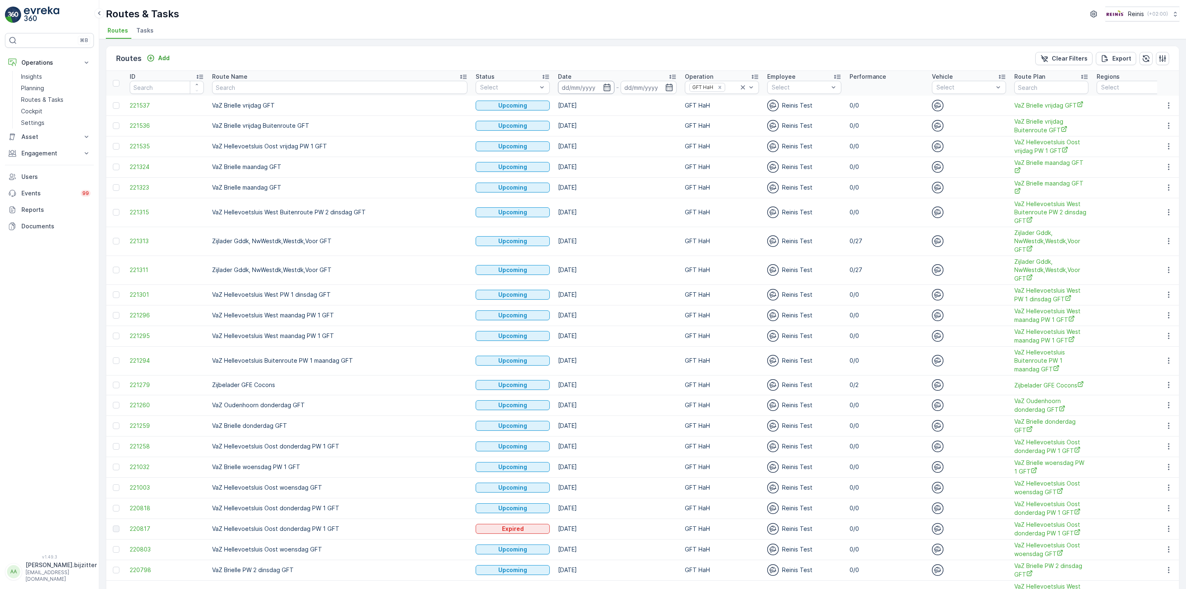
click at [558, 86] on input at bounding box center [586, 87] width 56 height 13
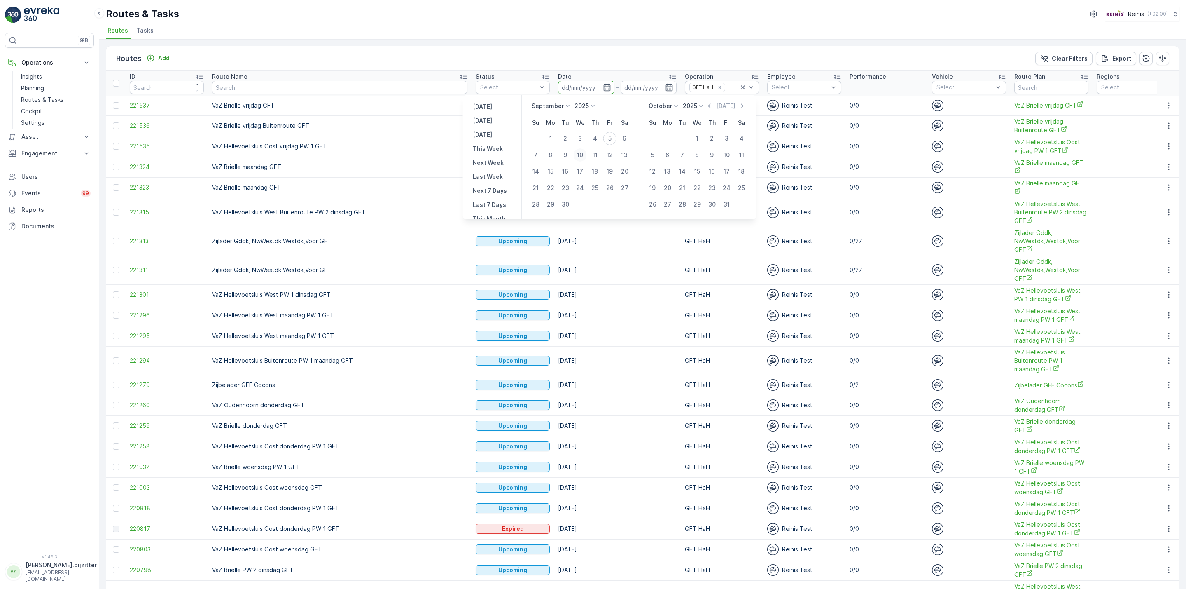
click at [582, 155] on div "10" at bounding box center [580, 154] width 13 height 13
type input "10.09.2025"
click at [582, 155] on div "10" at bounding box center [580, 154] width 13 height 13
type input "10.09.2025"
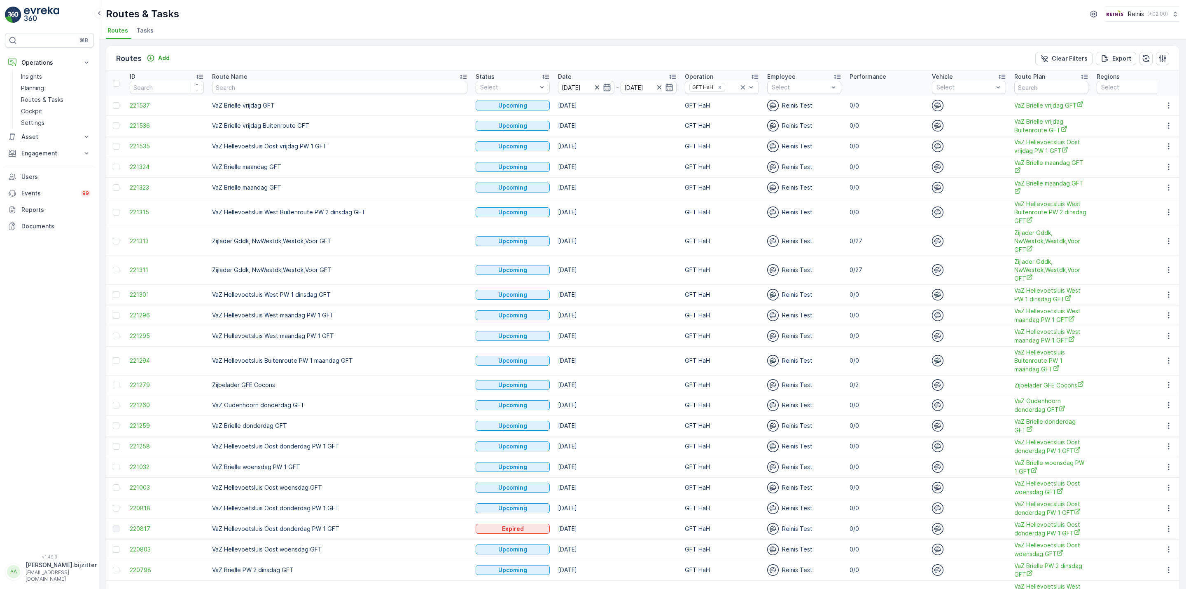
click at [582, 155] on td "03.10.2025" at bounding box center [617, 146] width 127 height 21
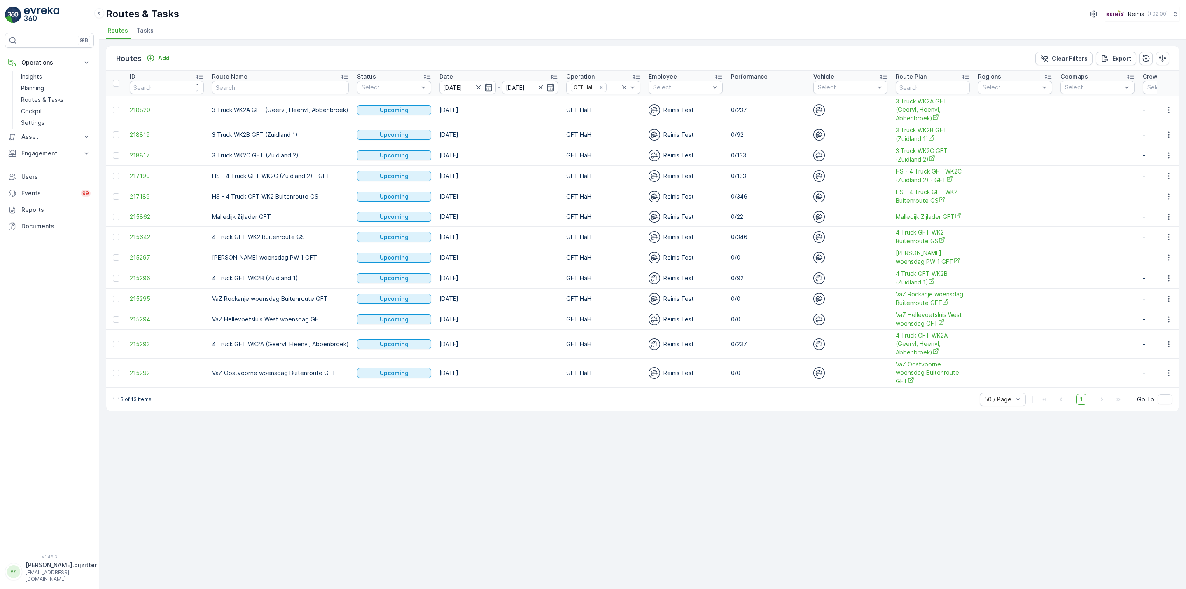
drag, startPoint x: 165, startPoint y: 479, endPoint x: 173, endPoint y: 224, distance: 255.9
click at [165, 479] on div "Routes Add Clear Filters Export ID Route Name Status Select Date 10.09.2025 - 1…" at bounding box center [642, 313] width 1087 height 549
drag, startPoint x: 126, startPoint y: 78, endPoint x: 1166, endPoint y: 368, distance: 1078.9
click at [1166, 368] on table "ID Route Name Status Select Date 10.09.2025 - 10.09.2025 Operation GFT HaH Empl…" at bounding box center [983, 229] width 1755 height 316
copy thead
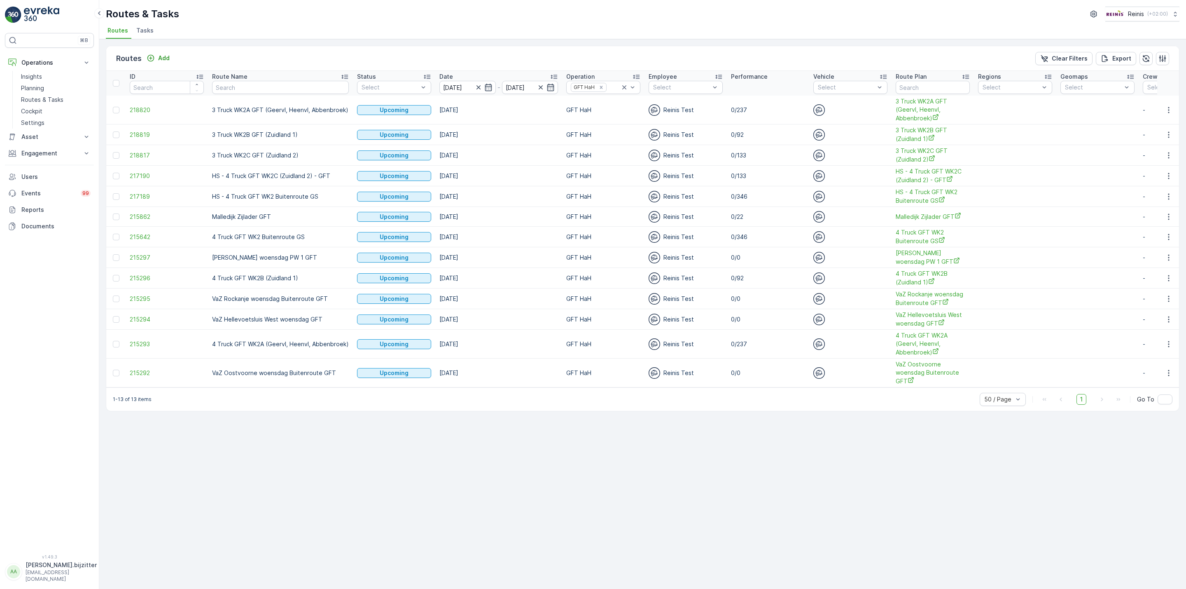
click at [339, 489] on div "Routes Add Clear Filters Export ID Route Name Status Select Date 10.09.2025 - 1…" at bounding box center [642, 313] width 1087 height 549
click at [330, 480] on div "Routes Add Clear Filters Export ID Route Name Status Select Date 10.09.2025 - 1…" at bounding box center [642, 313] width 1087 height 549
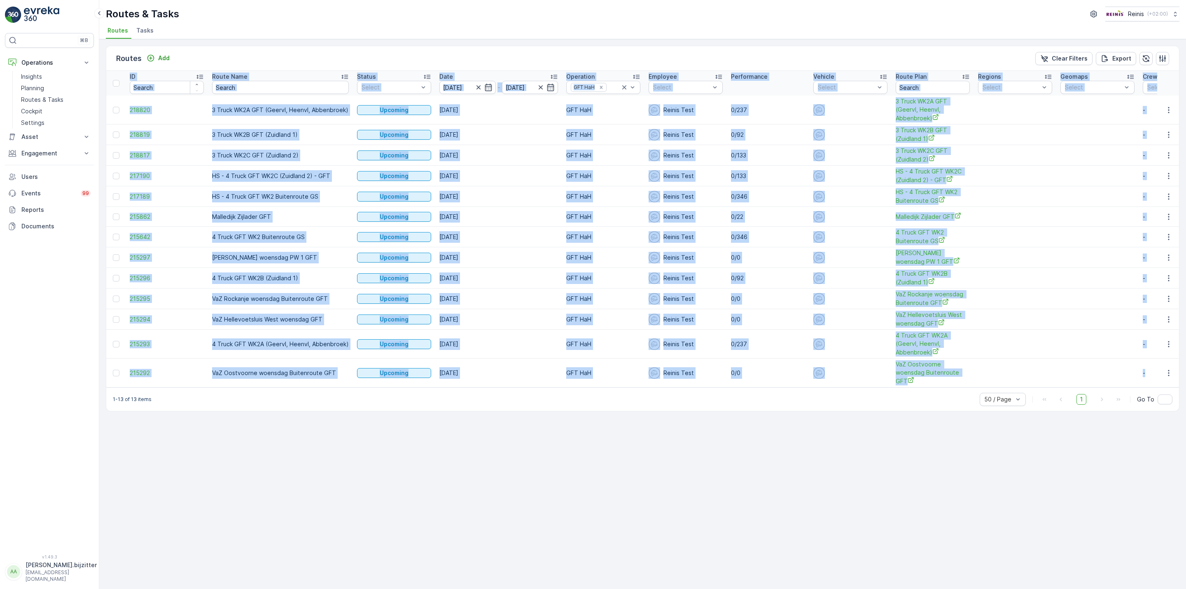
drag, startPoint x: 134, startPoint y: 79, endPoint x: 1148, endPoint y: 365, distance: 1054.0
click at [1148, 365] on table "ID Route Name Status Select Date 10.09.2025 - 10.09.2025 Operation GFT HaH Empl…" at bounding box center [983, 229] width 1755 height 316
copy table "ID Route Name Status Select Date - Operation GFT HaH Employee Select Performanc…"
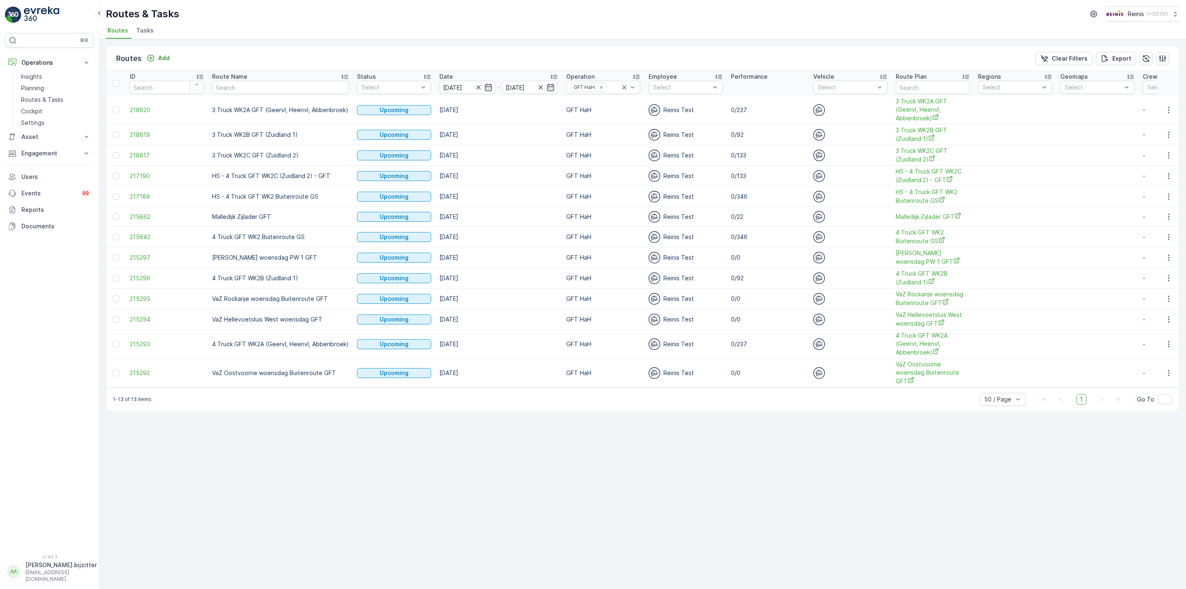
click at [336, 432] on div "Routes Add Clear Filters Export ID Route Name Status Select Date 10.09.2025 - 1…" at bounding box center [642, 313] width 1087 height 549
click at [339, 464] on div "Routes Add Clear Filters Export ID Route Name Status Select Date 10.09.2025 - 1…" at bounding box center [642, 313] width 1087 height 549
click at [475, 86] on icon "button" at bounding box center [478, 87] width 8 height 8
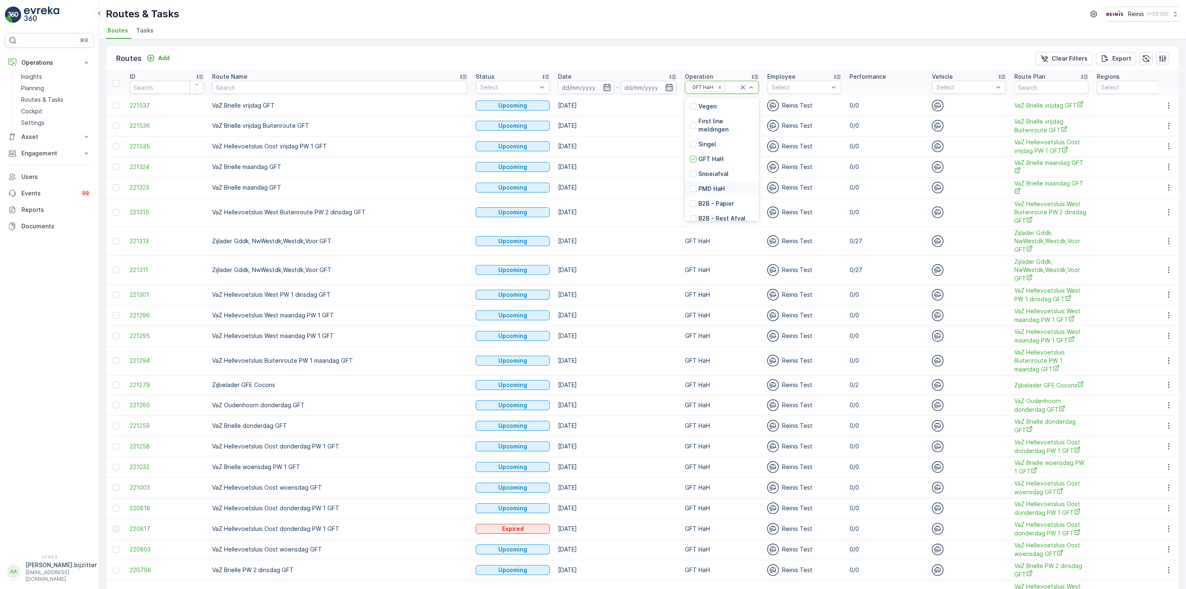
click at [699, 187] on p "PMD HaH" at bounding box center [712, 189] width 26 height 8
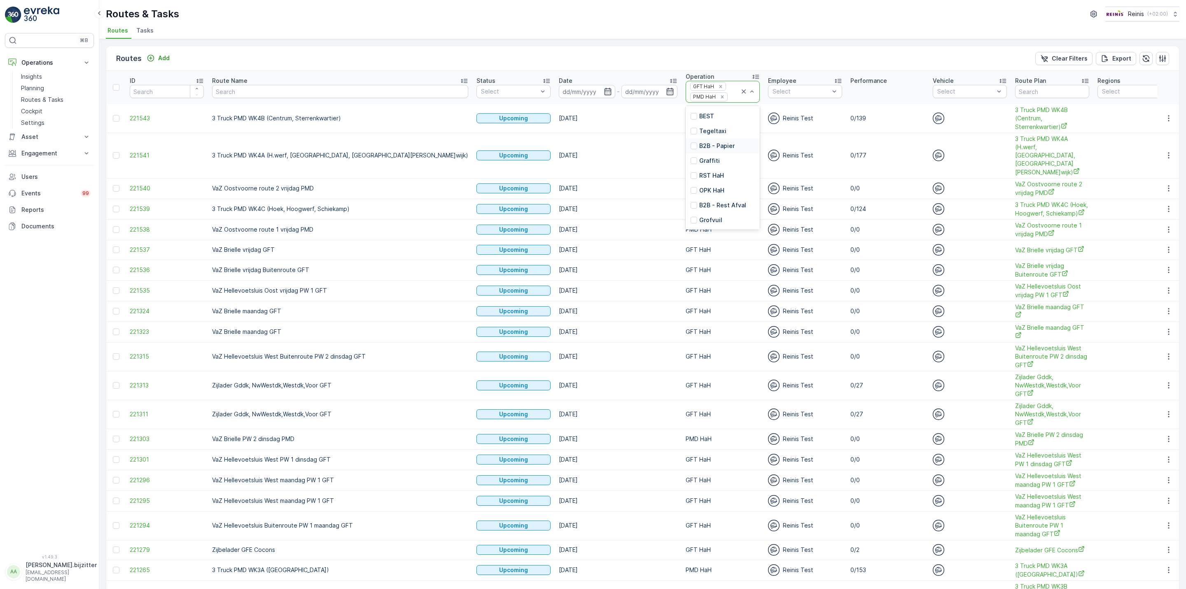
scroll to position [185, 0]
click at [699, 171] on p "OPK HaH" at bounding box center [711, 168] width 25 height 8
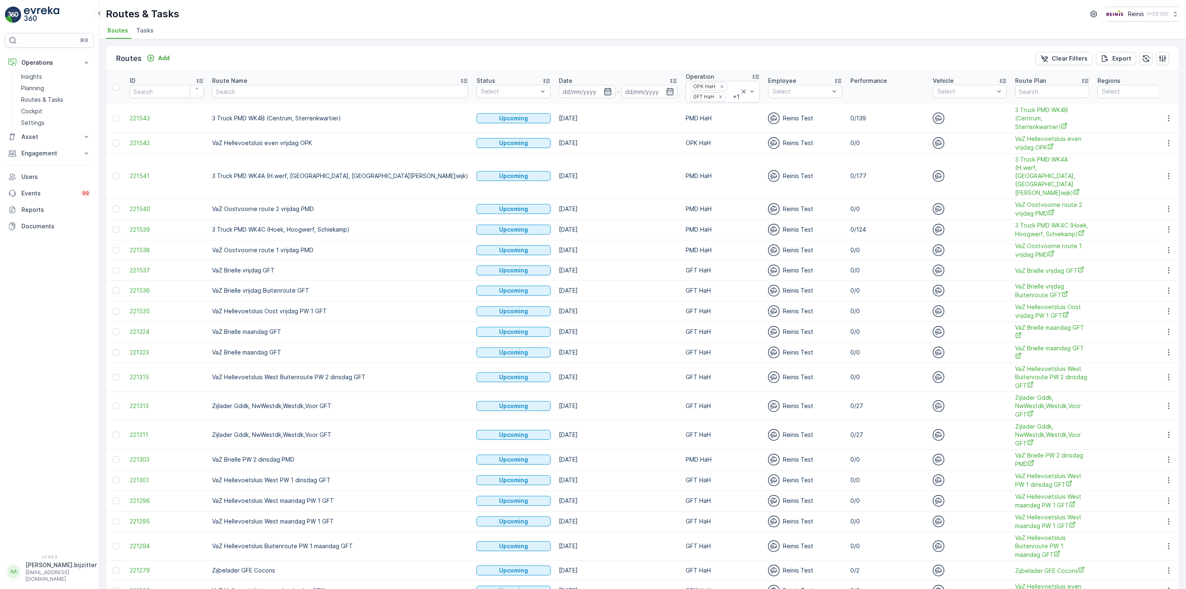
click at [604, 96] on icon "button" at bounding box center [608, 91] width 8 height 8
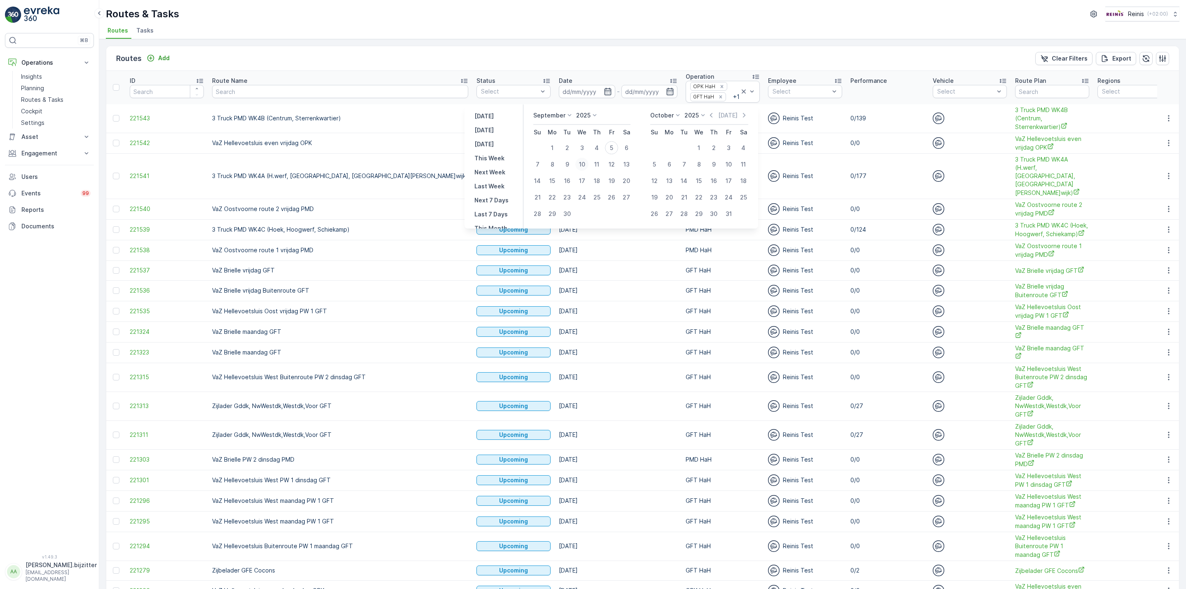
click at [582, 161] on div "10" at bounding box center [581, 164] width 13 height 13
type input "10.09.2025"
click at [731, 146] on div "3" at bounding box center [728, 147] width 13 height 13
type input "03.10.2025"
click at [727, 144] on div "3" at bounding box center [728, 147] width 13 height 13
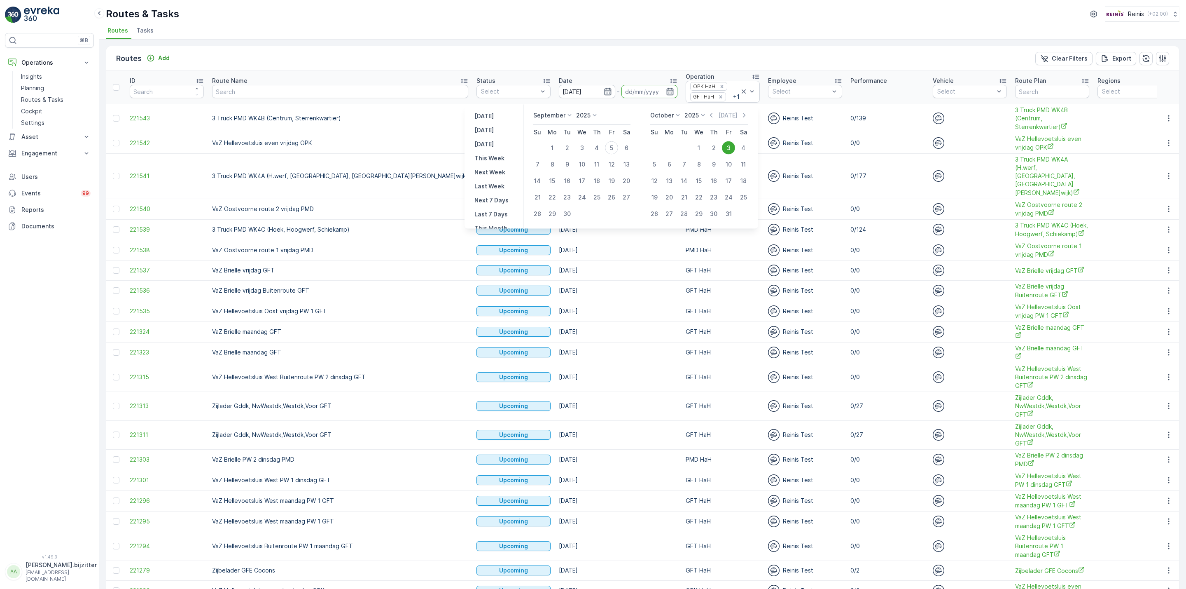
type input "03.10.2025"
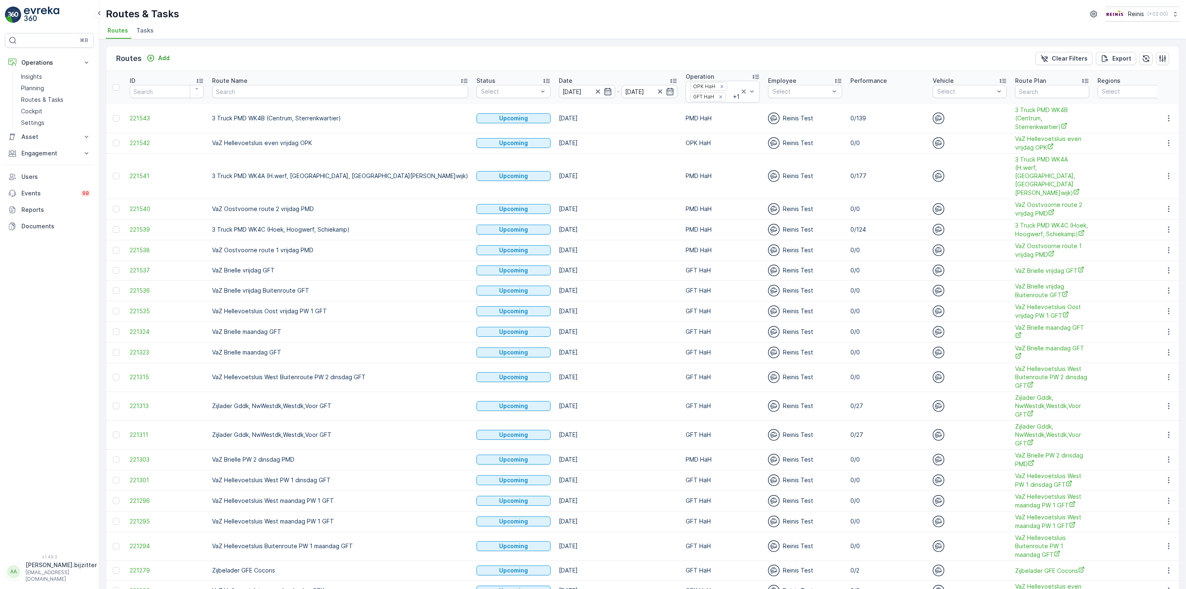
click at [764, 144] on td "Reinis Test" at bounding box center [805, 143] width 82 height 21
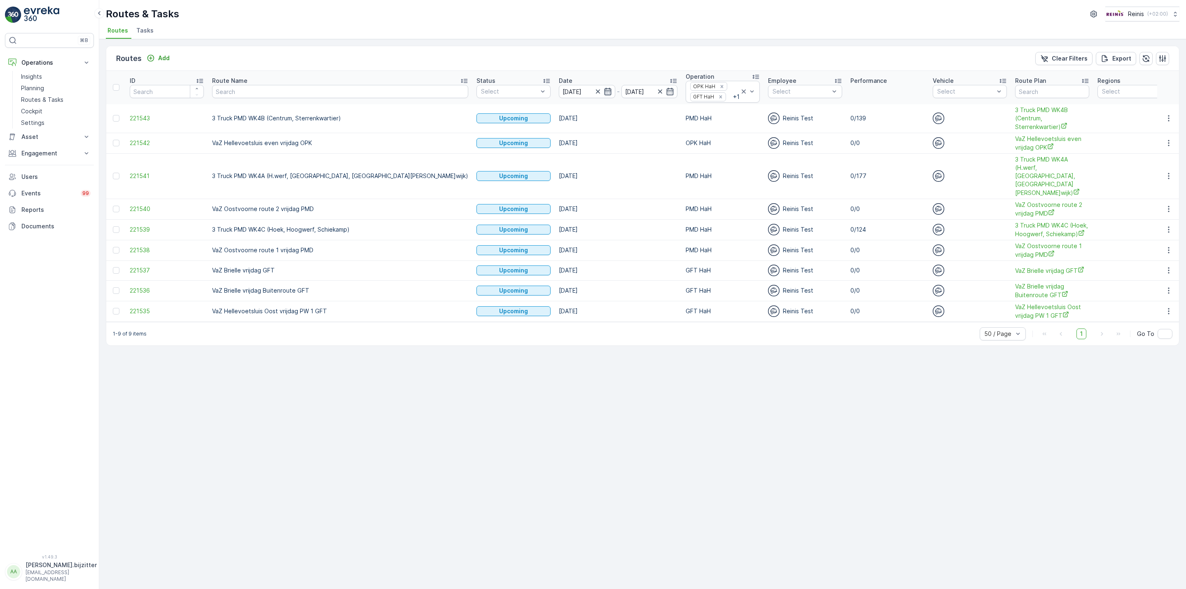
click at [604, 96] on icon "button" at bounding box center [608, 91] width 8 height 8
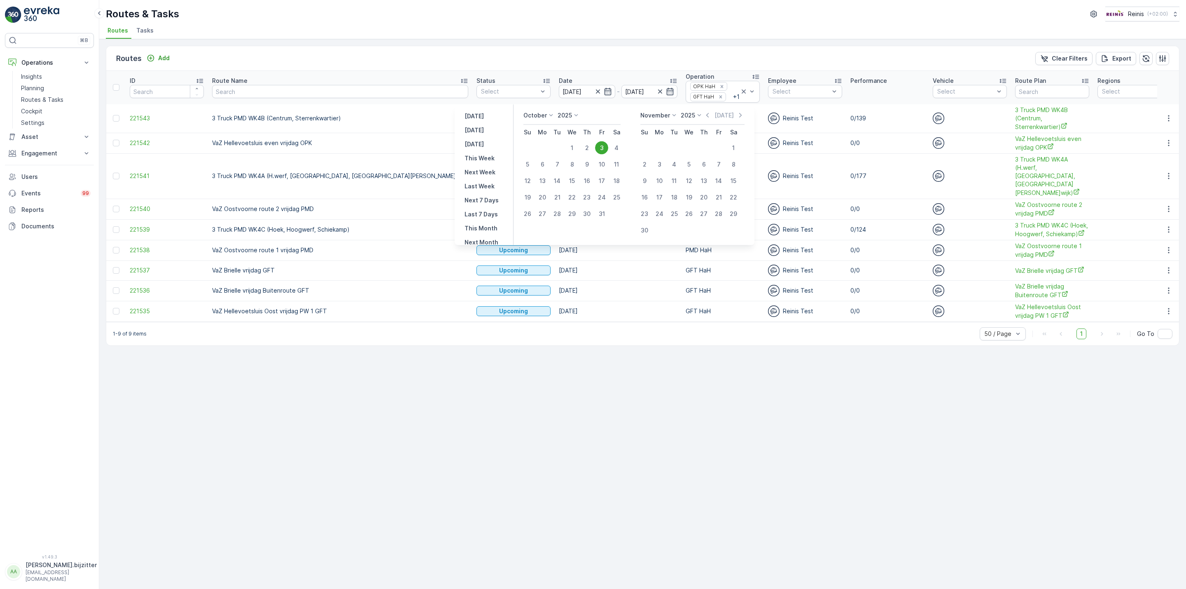
click at [549, 115] on icon at bounding box center [551, 115] width 8 height 8
click at [543, 153] on span "September" at bounding box center [543, 156] width 31 height 8
click at [599, 147] on div "5" at bounding box center [601, 147] width 13 height 13
type input "05.09.2025"
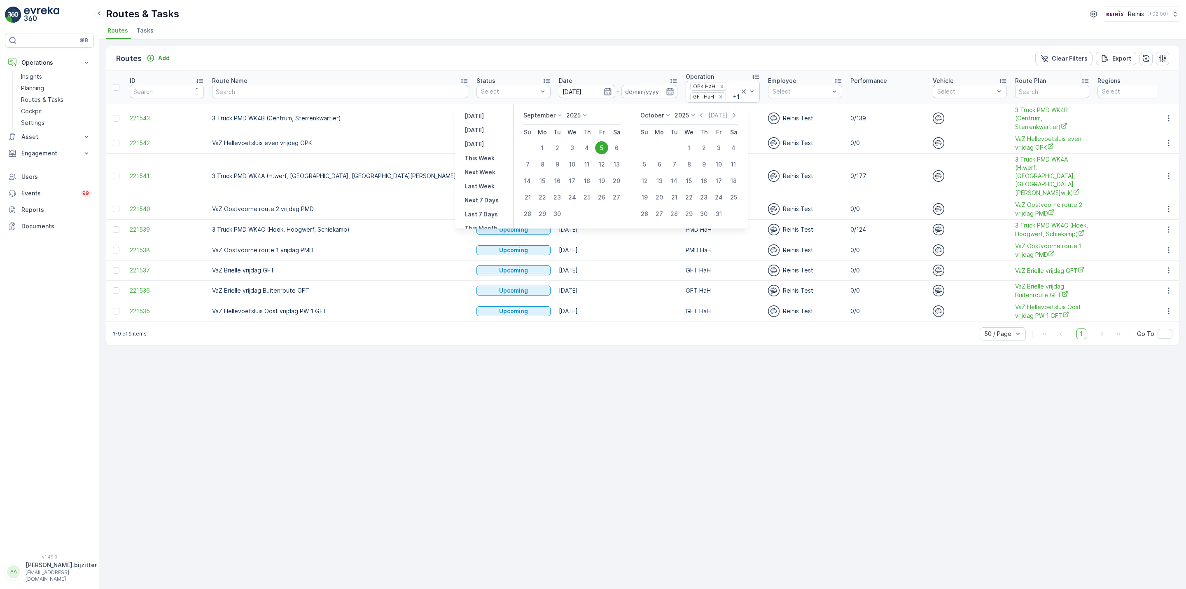
click at [599, 147] on div "5" at bounding box center [601, 147] width 13 height 13
type input "05.09.2025"
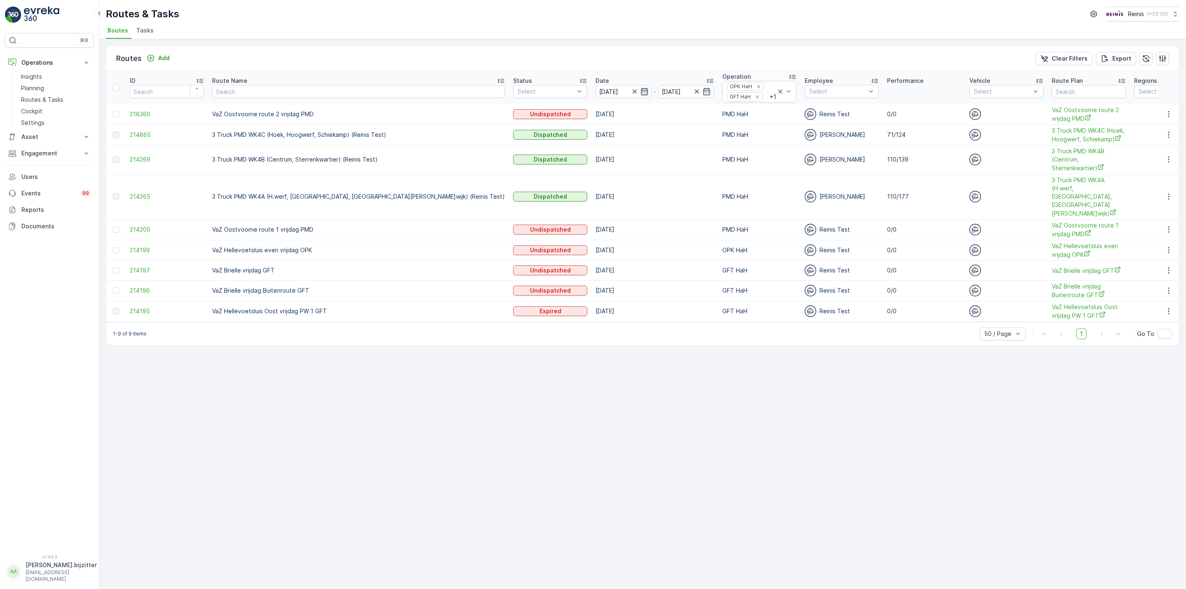
click at [640, 96] on icon "button" at bounding box center [644, 91] width 8 height 8
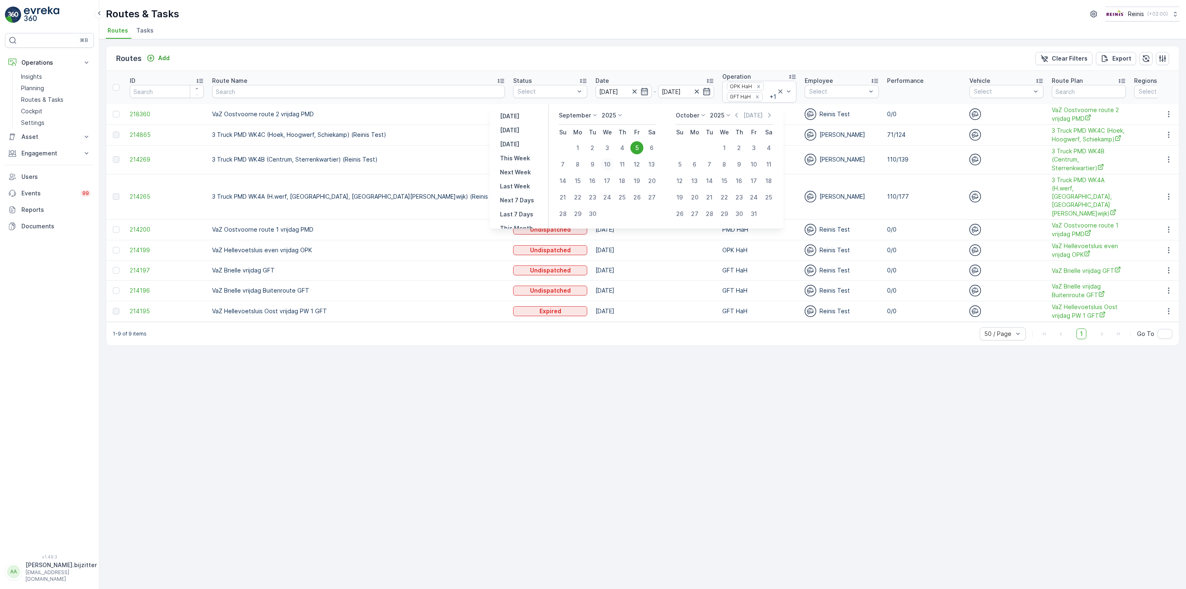
click at [607, 160] on div "10" at bounding box center [607, 164] width 13 height 13
type input "10.09.2025"
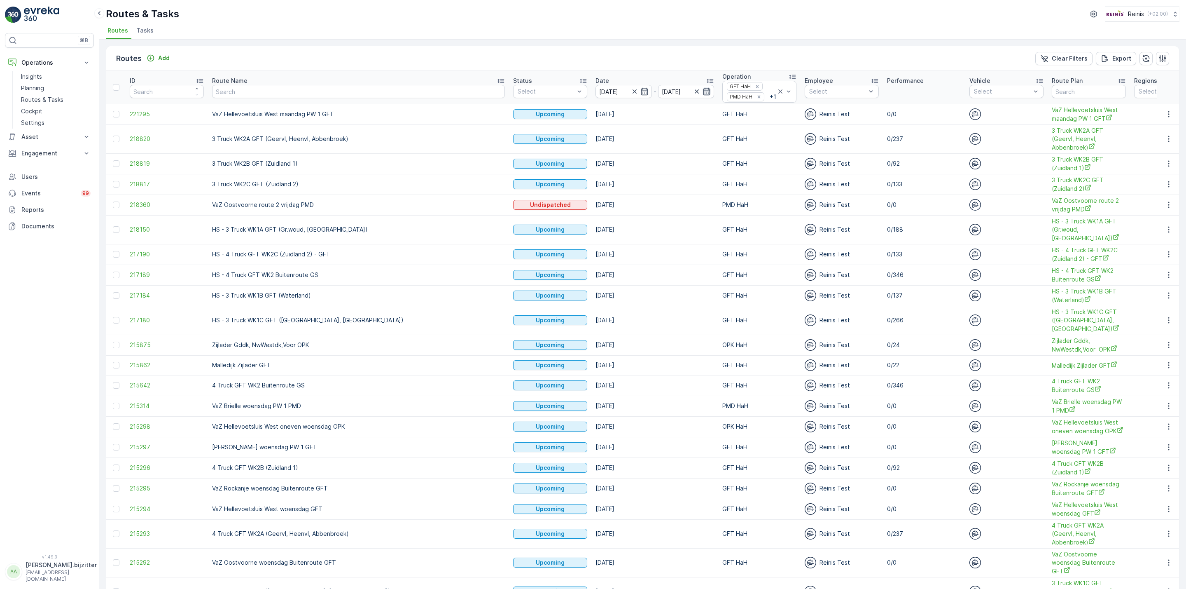
click at [703, 96] on icon "button" at bounding box center [707, 91] width 8 height 8
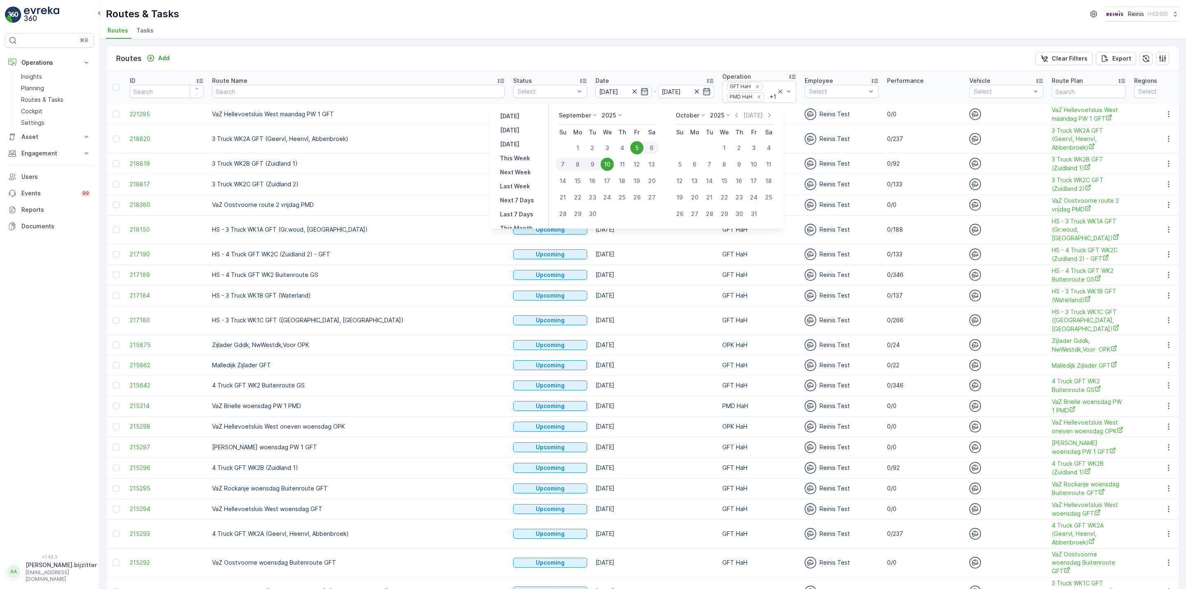
drag, startPoint x: 637, startPoint y: 146, endPoint x: 638, endPoint y: 154, distance: 8.7
click at [638, 154] on button "5" at bounding box center [637, 147] width 15 height 15
type input "05.09.2025"
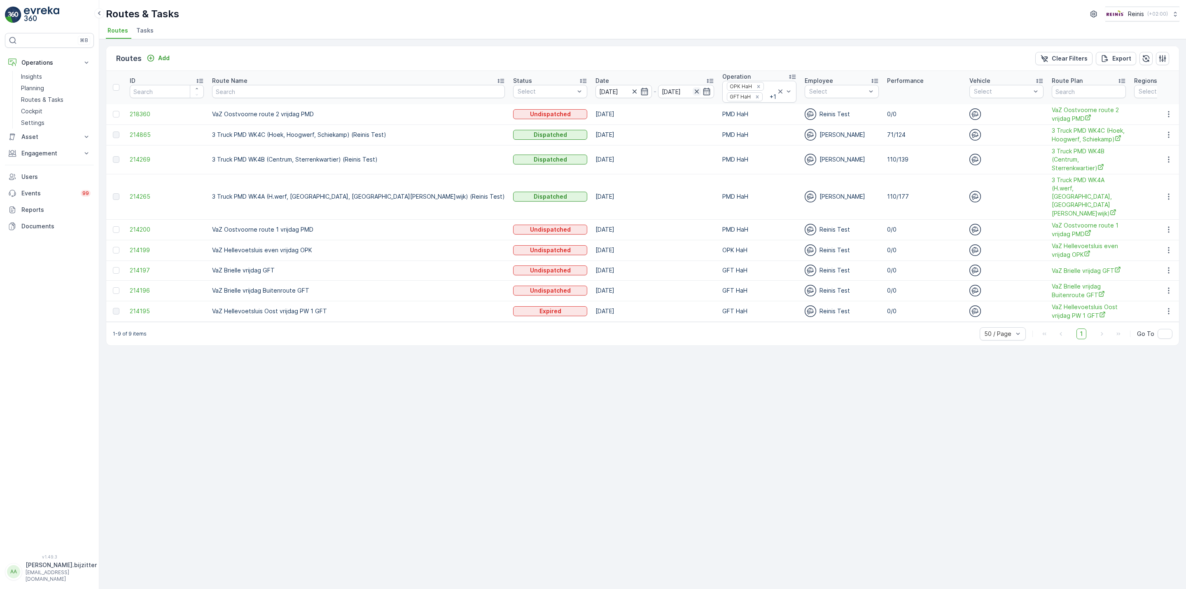
click at [693, 96] on icon "button" at bounding box center [697, 91] width 8 height 8
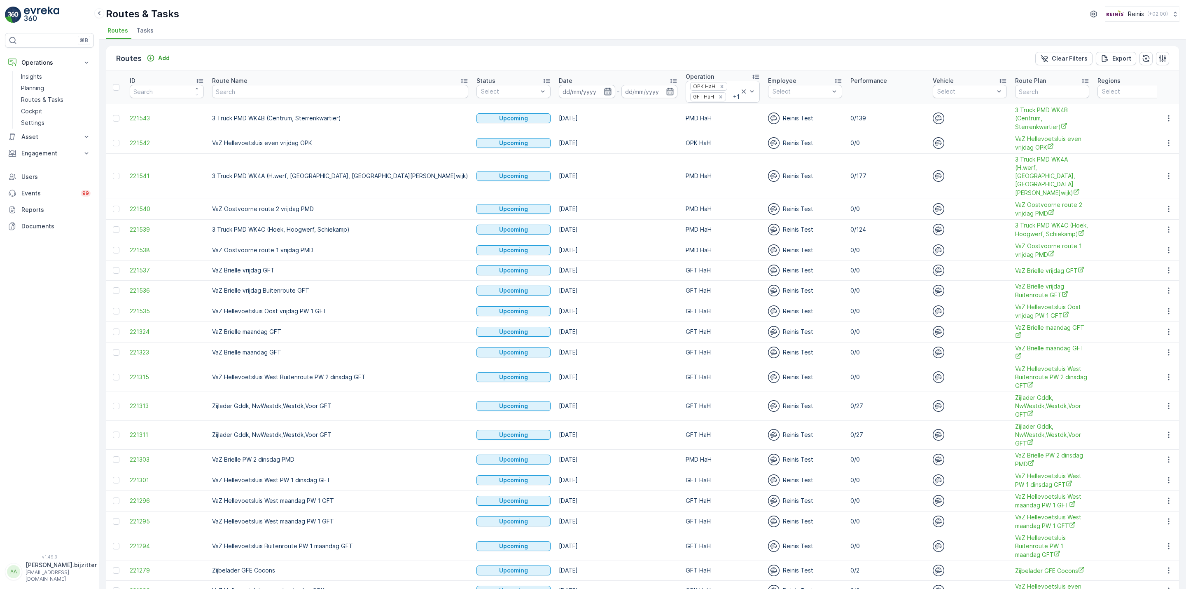
click at [604, 95] on icon "button" at bounding box center [607, 91] width 7 height 7
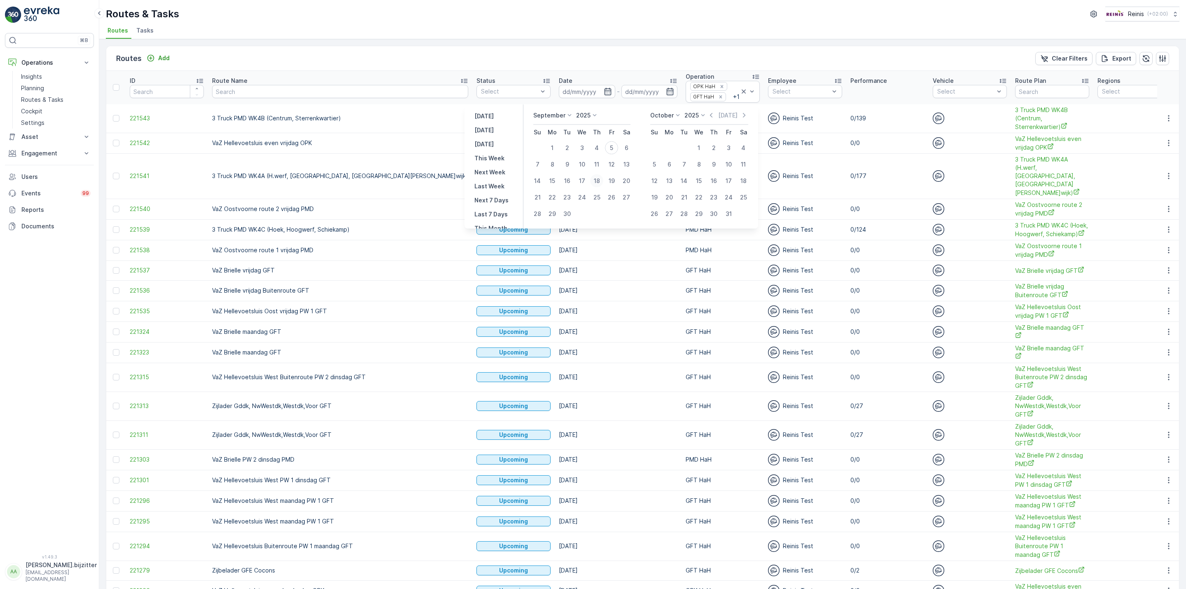
drag, startPoint x: 582, startPoint y: 165, endPoint x: 593, endPoint y: 187, distance: 24.3
click at [595, 188] on tbody "1 2 3 4 5 6 7 8 9 10 11 12 13 14 15 16 17 18 19 20 21 22 23 24 25 26 27 28 29 30" at bounding box center [582, 181] width 104 height 82
click at [582, 165] on div "10" at bounding box center [581, 164] width 13 height 13
type input "10.09.2025"
drag, startPoint x: 583, startPoint y: 165, endPoint x: 731, endPoint y: 148, distance: 148.4
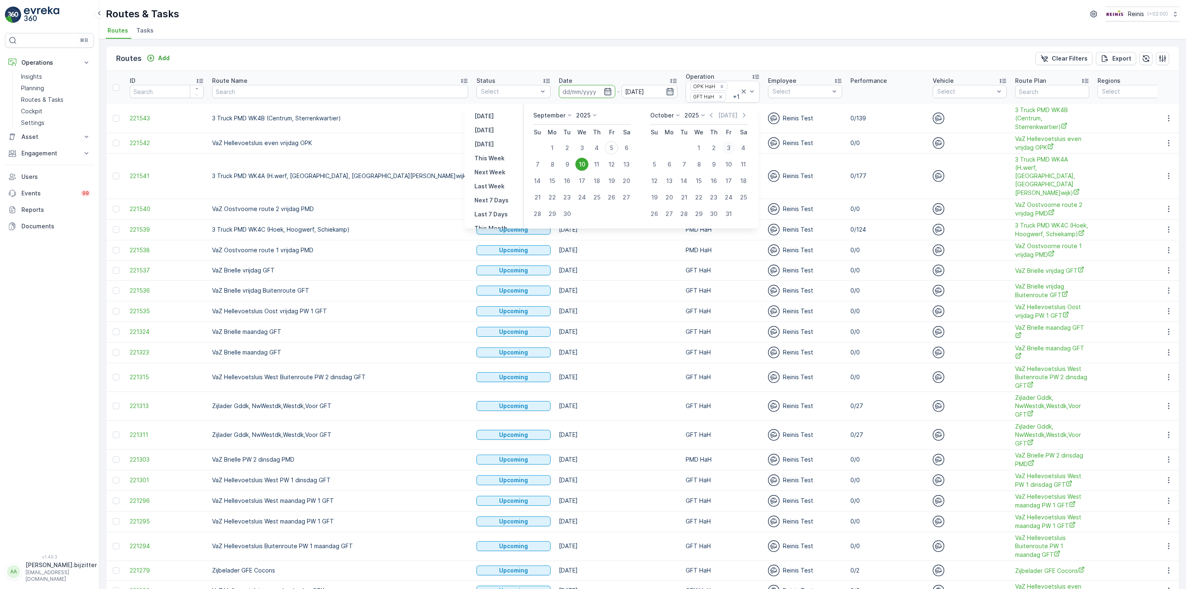
click at [731, 148] on div "September 2025 Su Mo Tu We Th Fr Sa 1 2 3 4 5 6 7 8 9 10 11 12 13 14 15 16 17 1…" at bounding box center [641, 166] width 222 height 111
click at [725, 146] on div "3" at bounding box center [728, 147] width 13 height 13
type input "03.10.2025"
click at [595, 164] on div "11" at bounding box center [596, 164] width 13 height 13
click at [584, 165] on div "10" at bounding box center [581, 164] width 13 height 13
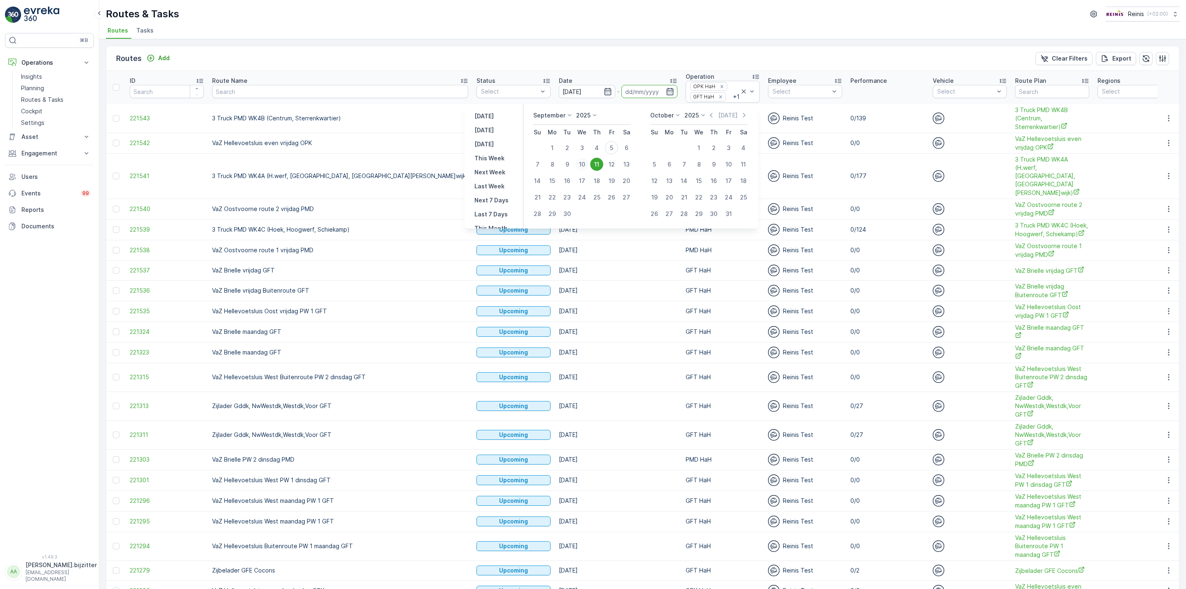
type input "10.09.2025"
click at [722, 147] on button "3" at bounding box center [728, 147] width 15 height 15
type input "03.10.2025"
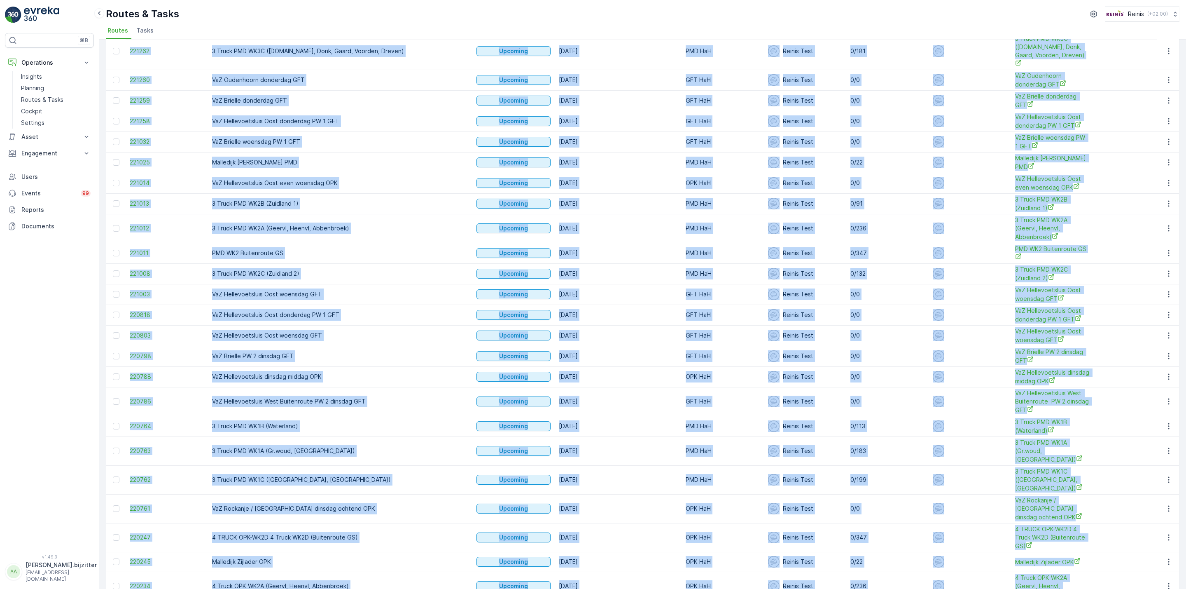
scroll to position [710, 0]
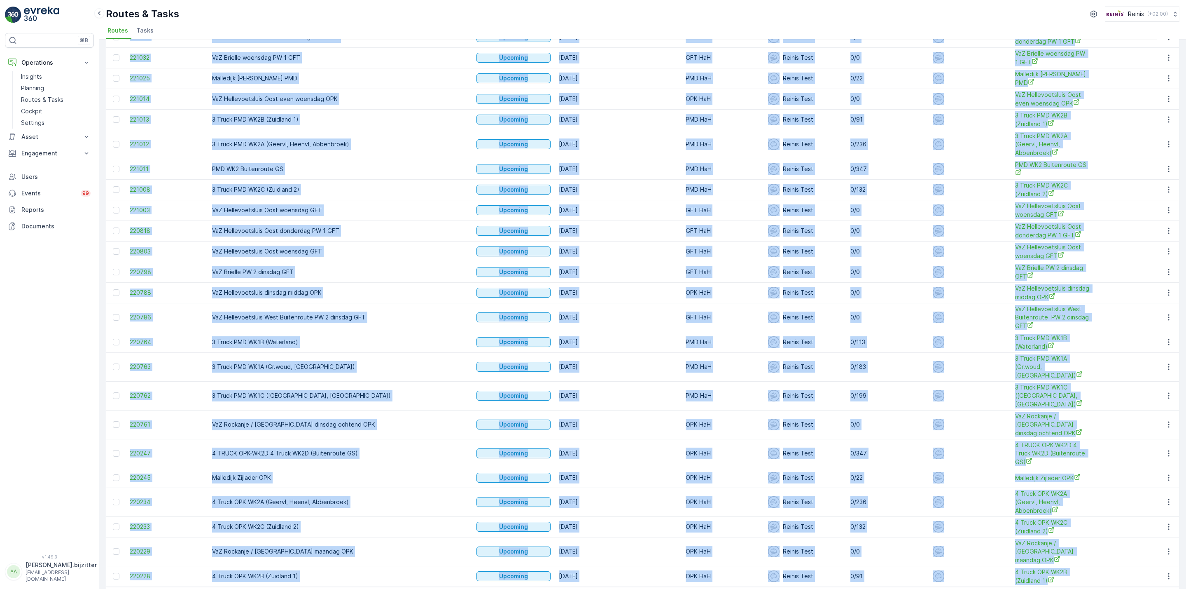
drag, startPoint x: 126, startPoint y: 86, endPoint x: 1017, endPoint y: 534, distance: 996.9
copy table "ID Route Name Status Select Date - Operation GFT HaH PMD HaH + 1 Employee Selec…"
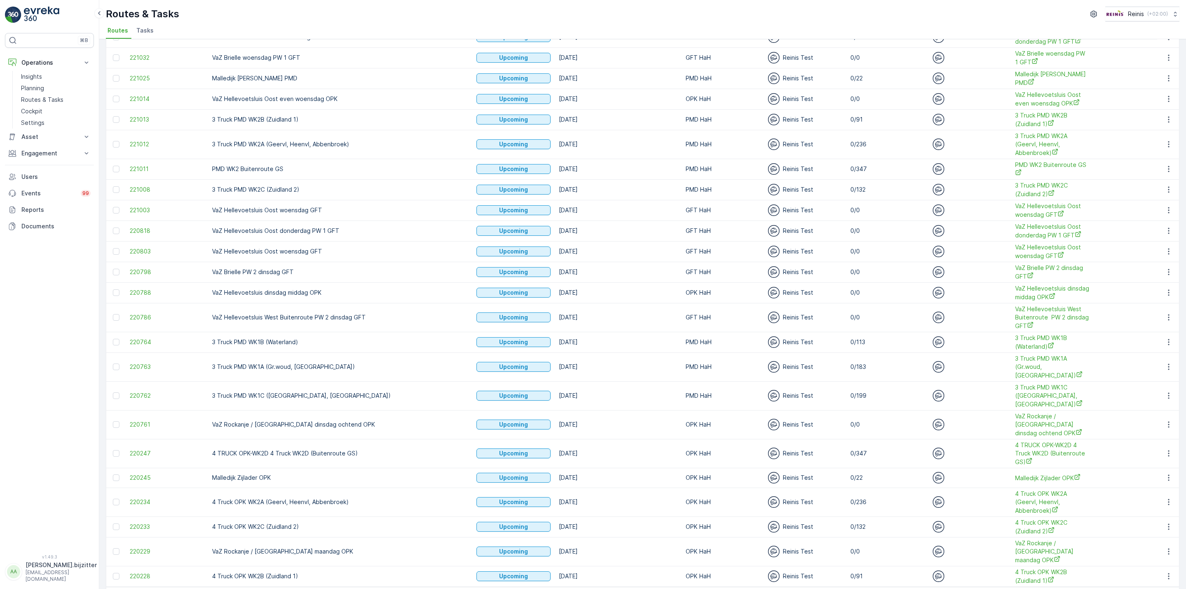
click at [21, 312] on div "⌘B Operations Insights Planning Routes & Tasks Cockpit Settings Asset Assets Ac…" at bounding box center [49, 288] width 89 height 511
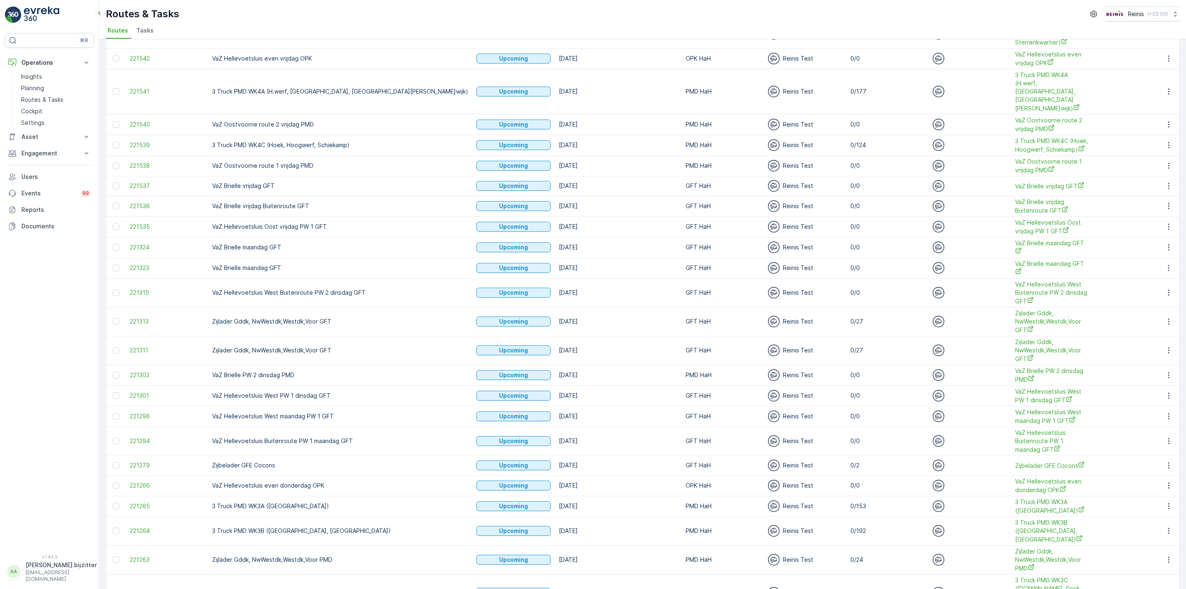
scroll to position [0, 0]
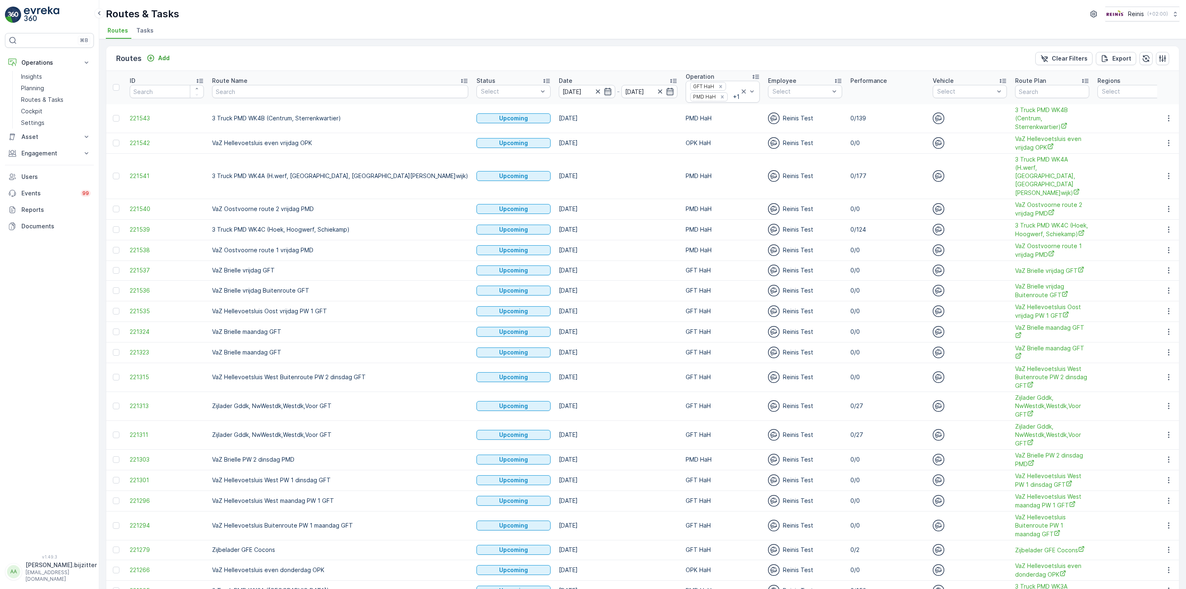
click at [669, 83] on icon at bounding box center [673, 81] width 8 height 8
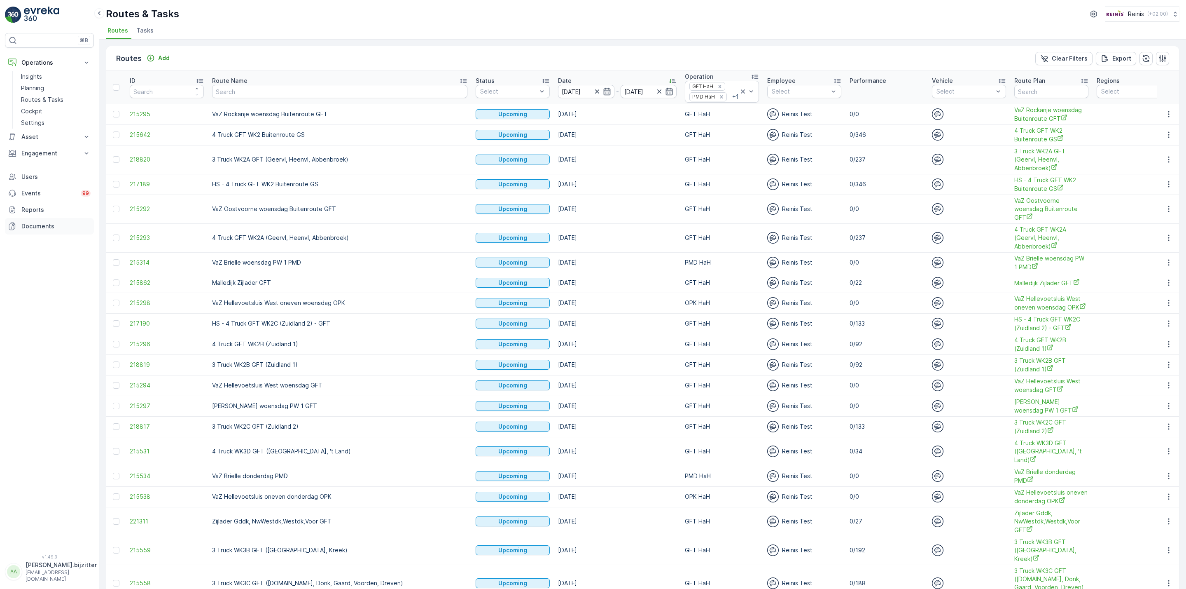
drag, startPoint x: 1052, startPoint y: 58, endPoint x: 49, endPoint y: 234, distance: 1017.8
click at [1052, 58] on p "Clear Filters" at bounding box center [1070, 58] width 36 height 8
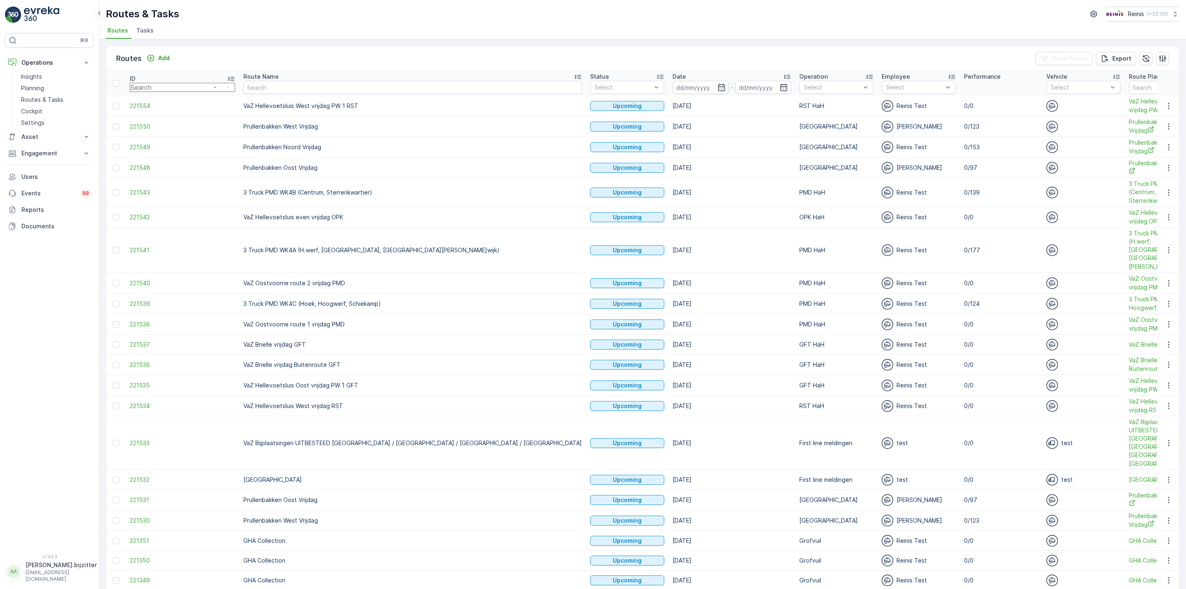
click at [158, 88] on input "number" at bounding box center [182, 87] width 105 height 9
paste input "221543"
type input "221543"
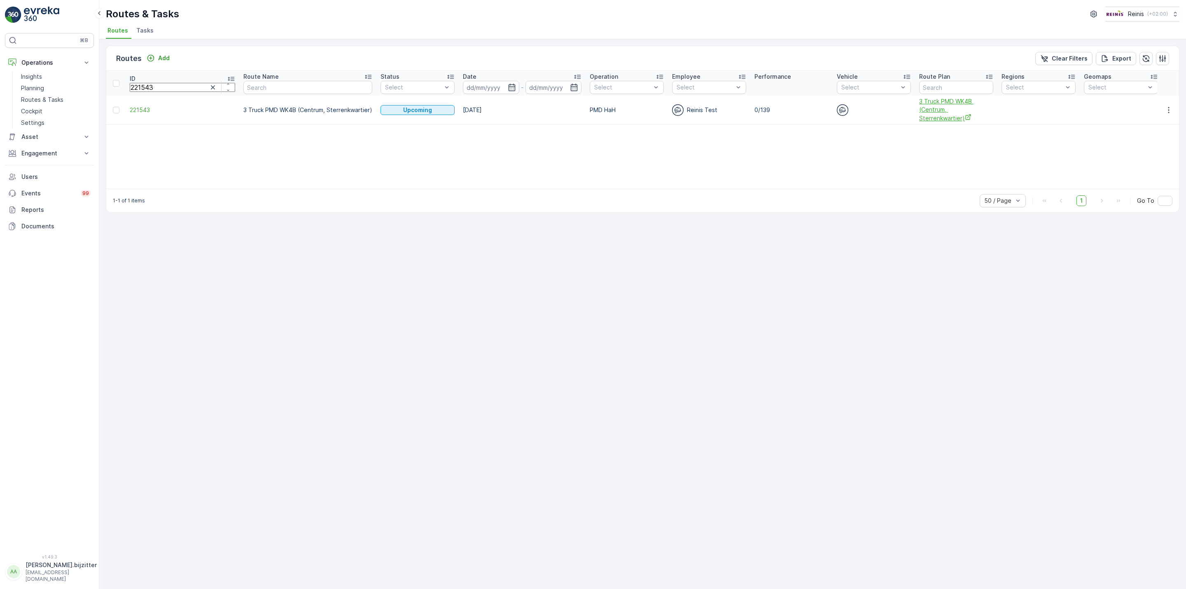
click at [919, 111] on span "3 Truck PMD WK4B (Centrum, Sterrenkwartier)" at bounding box center [956, 109] width 74 height 25
click at [1169, 109] on icon "button" at bounding box center [1169, 110] width 8 height 8
click at [1158, 120] on span "See More Details" at bounding box center [1150, 122] width 48 height 8
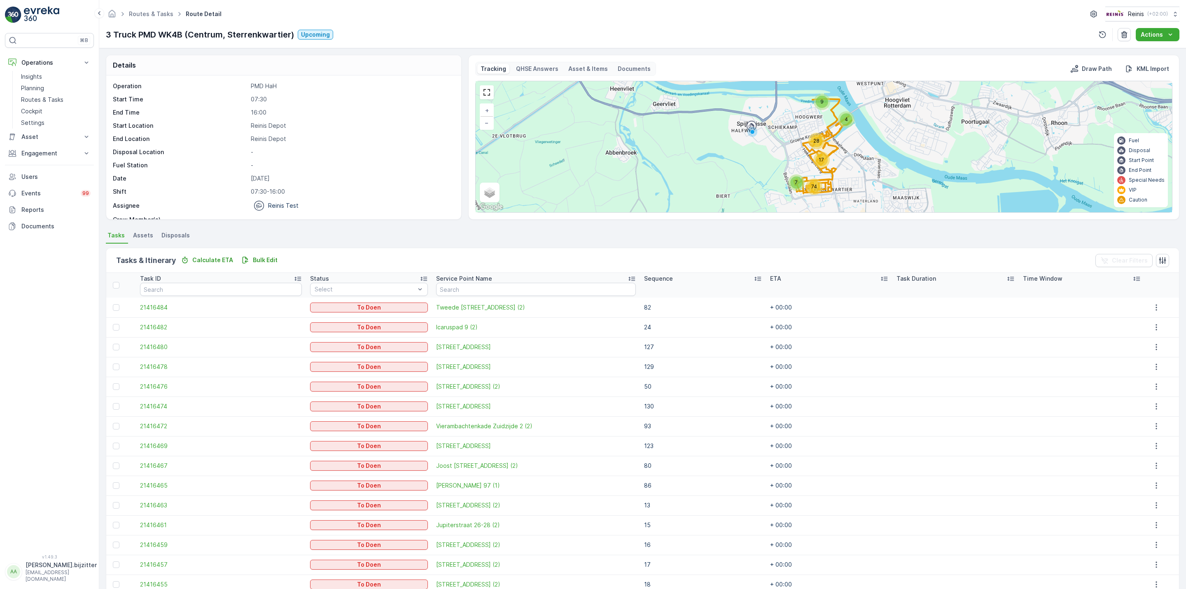
click at [754, 276] on icon at bounding box center [758, 278] width 8 height 8
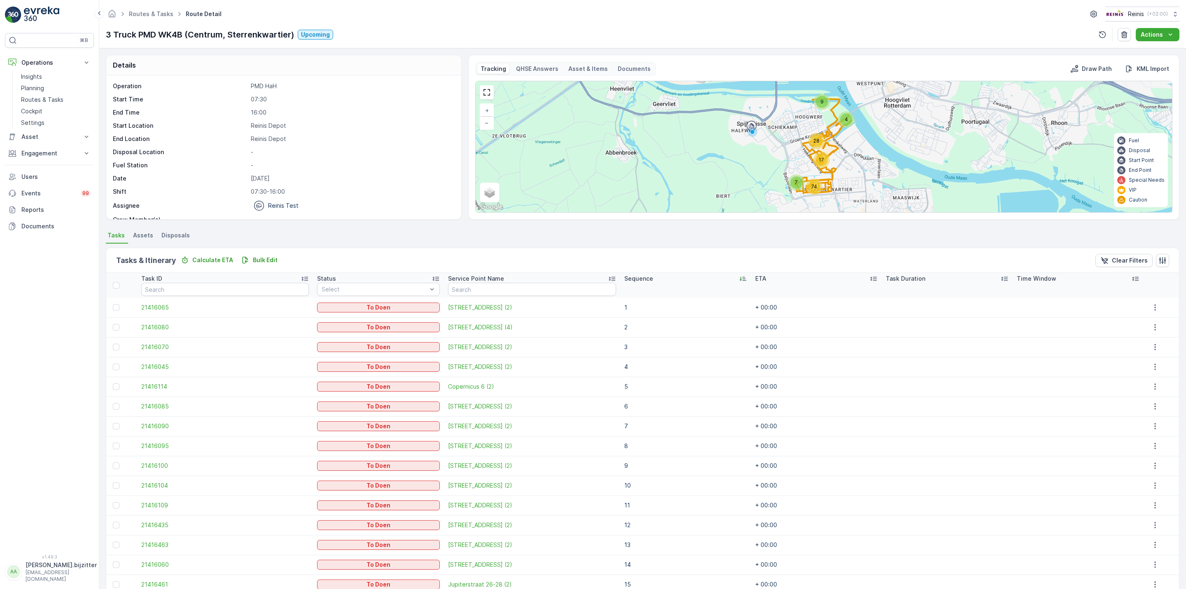
click at [720, 278] on div "Sequence" at bounding box center [685, 278] width 123 height 8
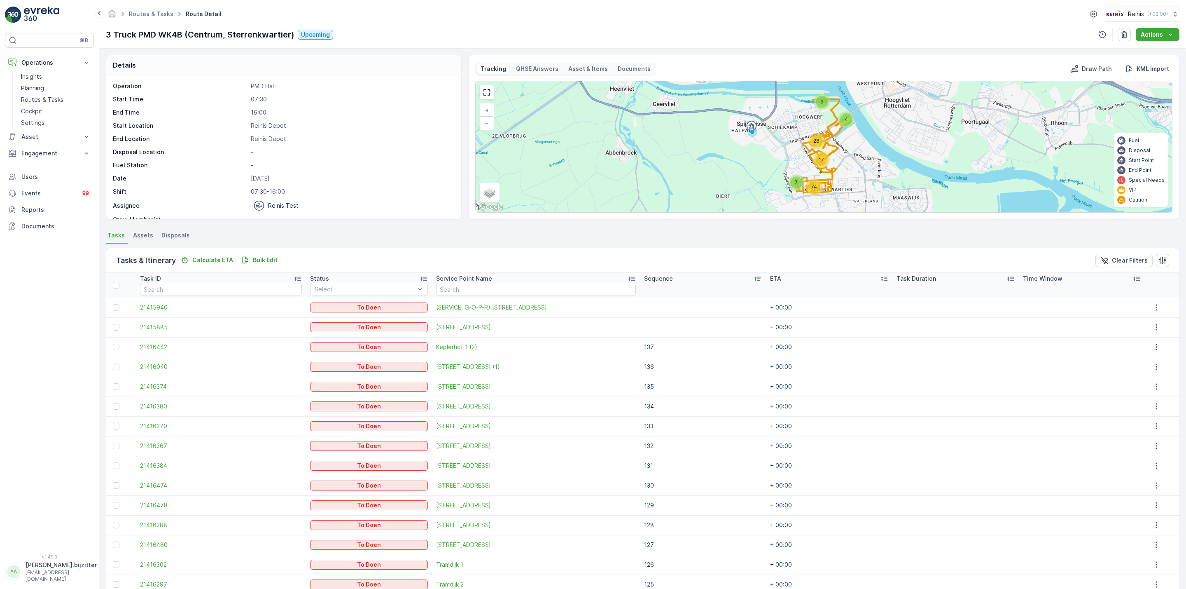
click at [41, 259] on div "⌘B Operations Insights Planning Routes & Tasks Cockpit Settings Asset Assets Ac…" at bounding box center [49, 288] width 89 height 511
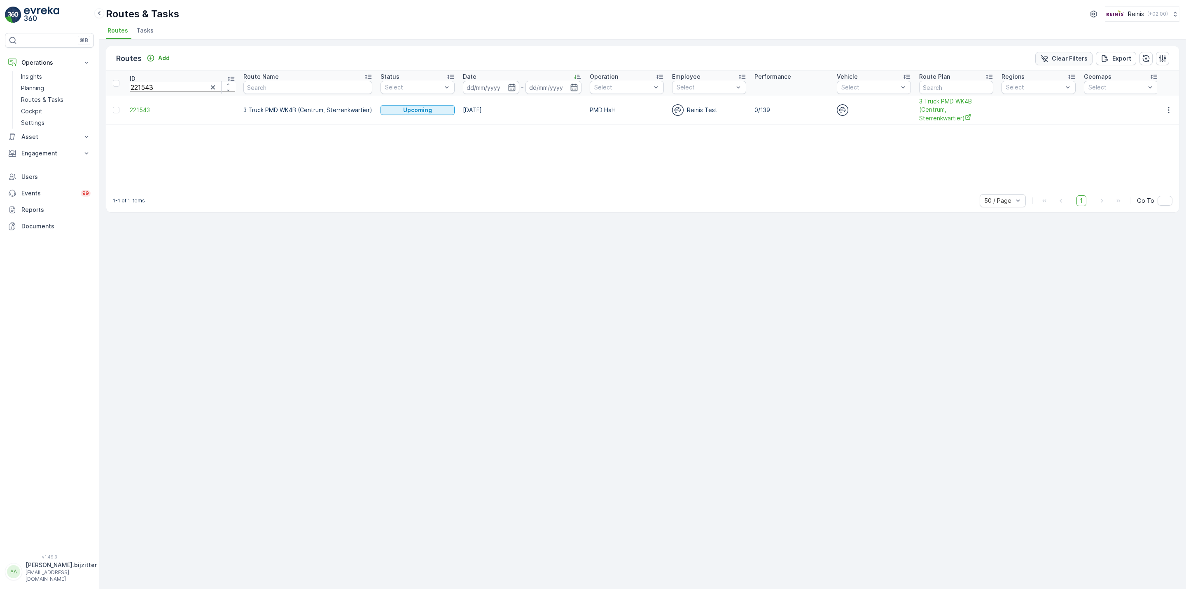
click at [1059, 56] on p "Clear Filters" at bounding box center [1070, 58] width 36 height 8
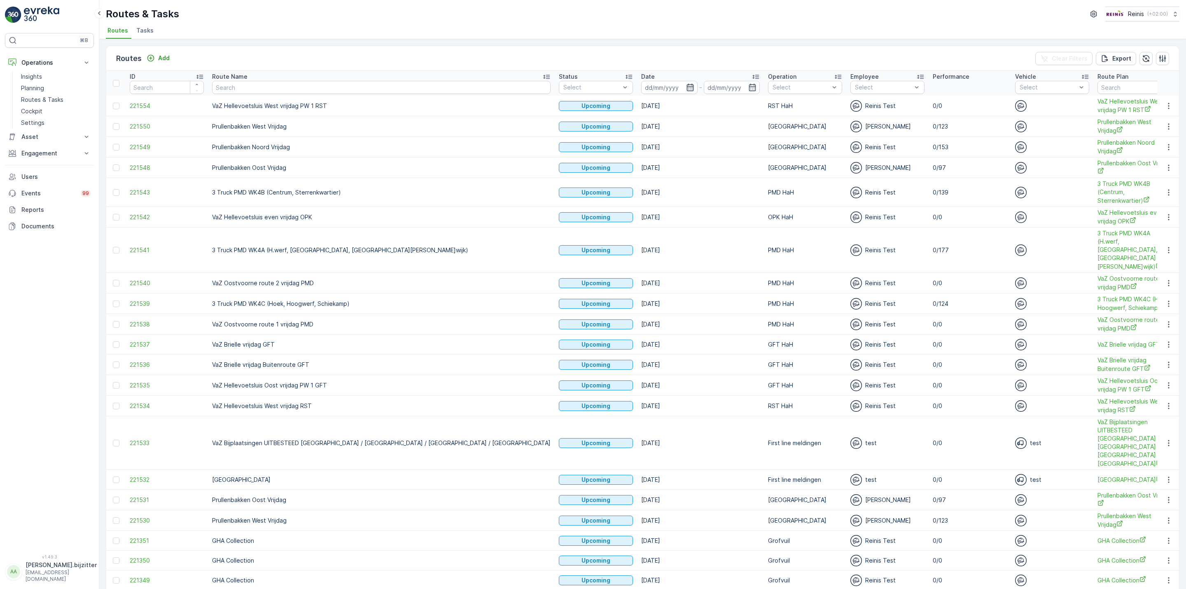
click at [686, 88] on icon "button" at bounding box center [690, 87] width 8 height 8
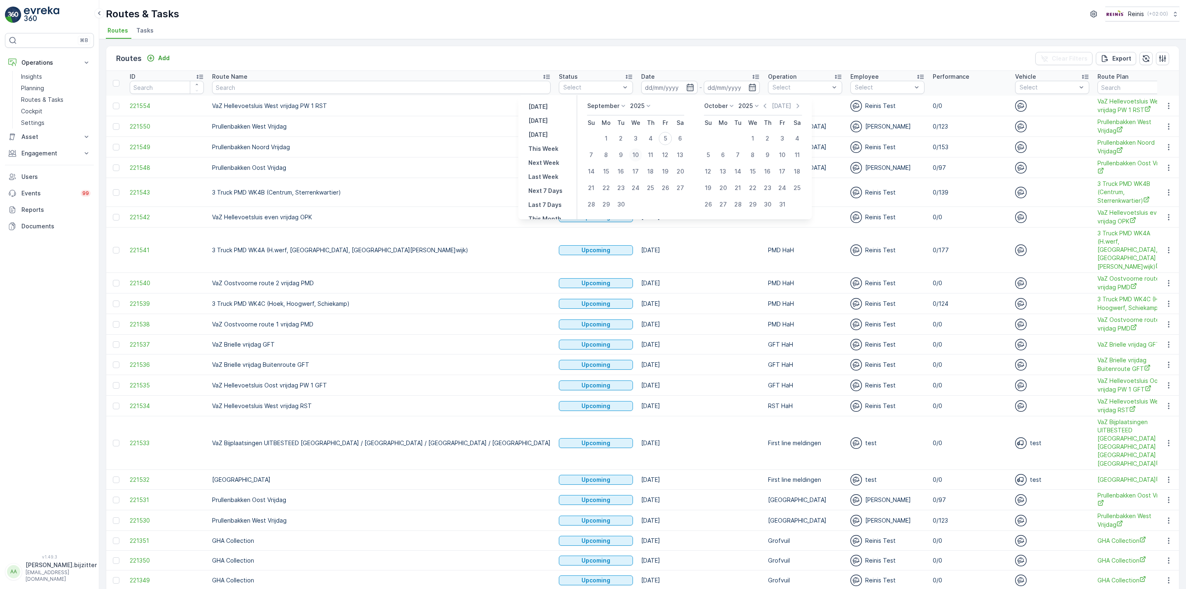
click at [634, 153] on div "10" at bounding box center [635, 154] width 13 height 13
type input "10.09.2025"
click at [784, 137] on div "3" at bounding box center [782, 138] width 13 height 13
type input "03.10.2025"
click at [781, 137] on div "3" at bounding box center [782, 138] width 13 height 13
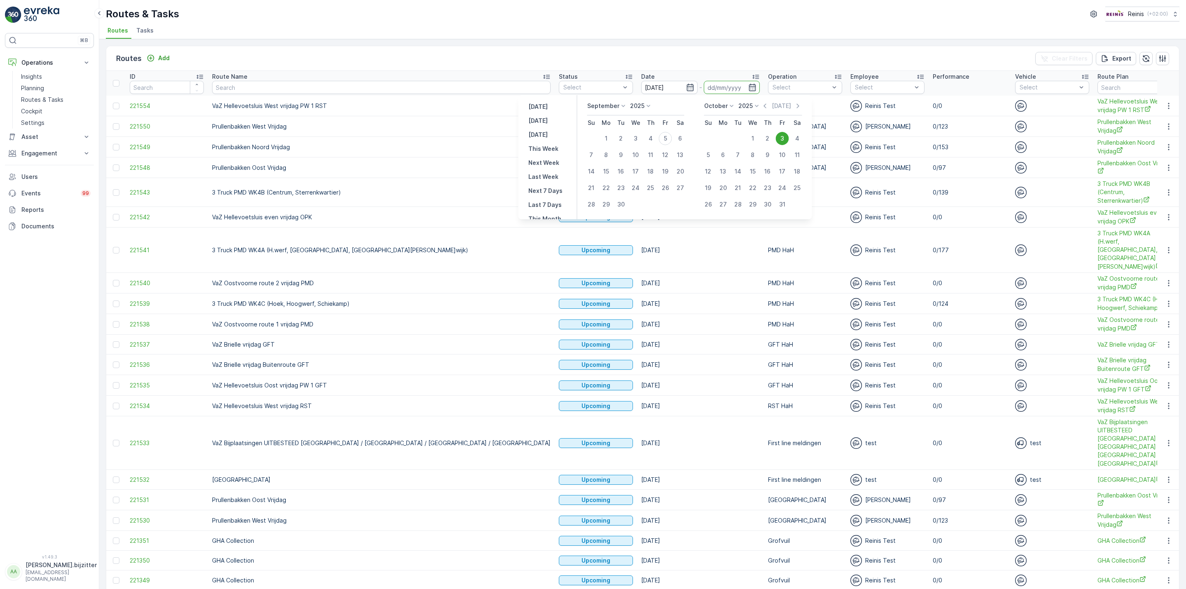
type input "03.10.2025"
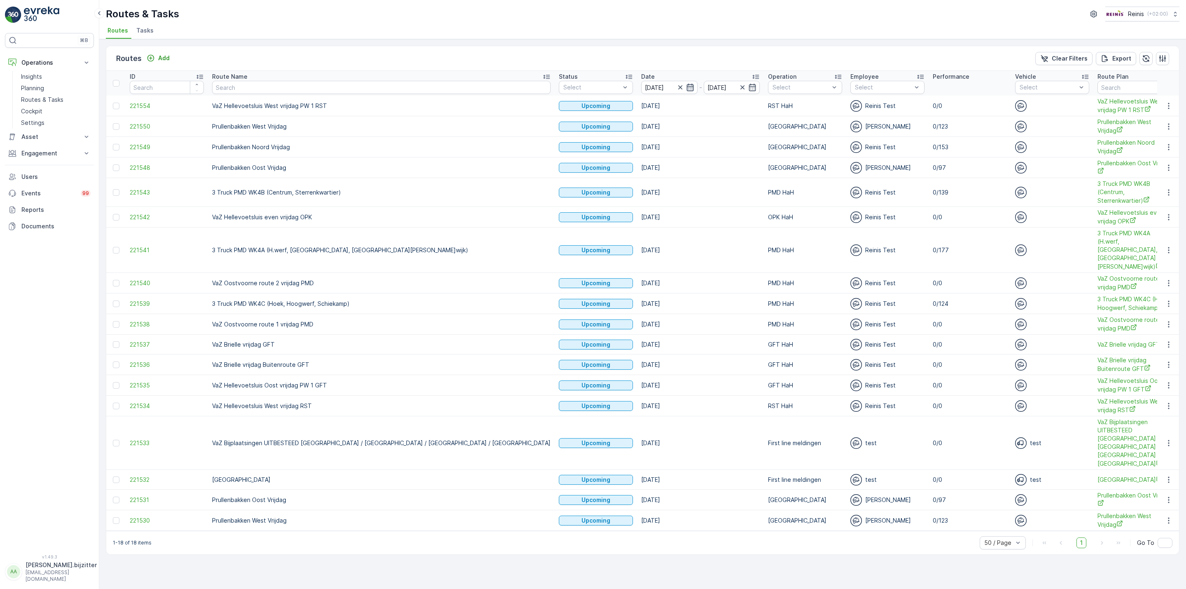
click at [686, 86] on icon "button" at bounding box center [690, 87] width 8 height 8
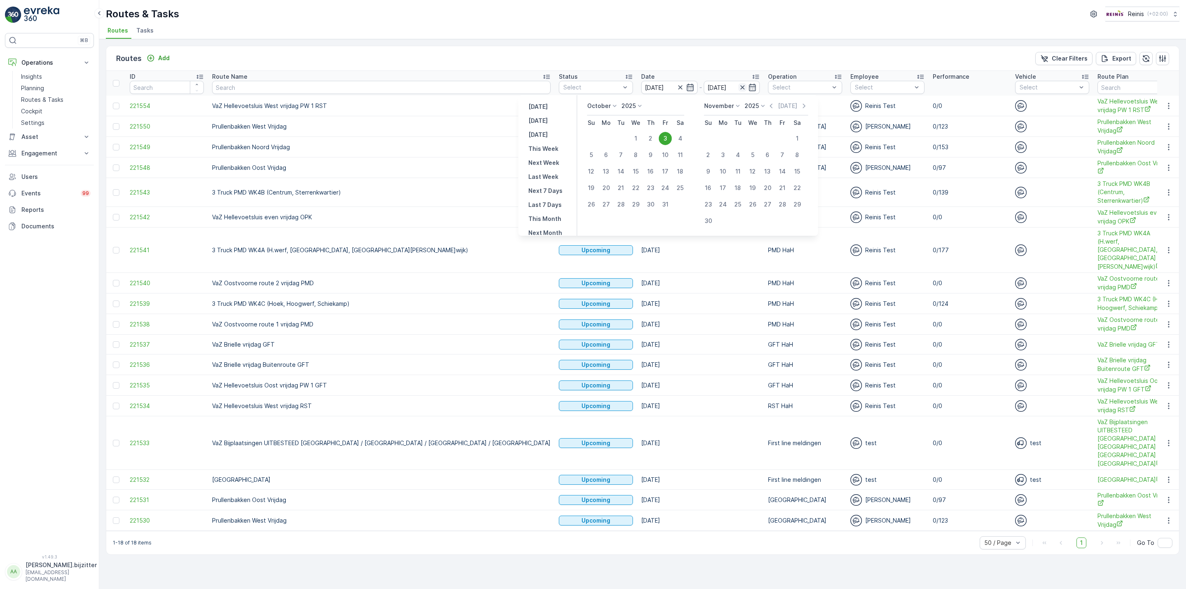
click at [739, 84] on icon "button" at bounding box center [743, 87] width 8 height 8
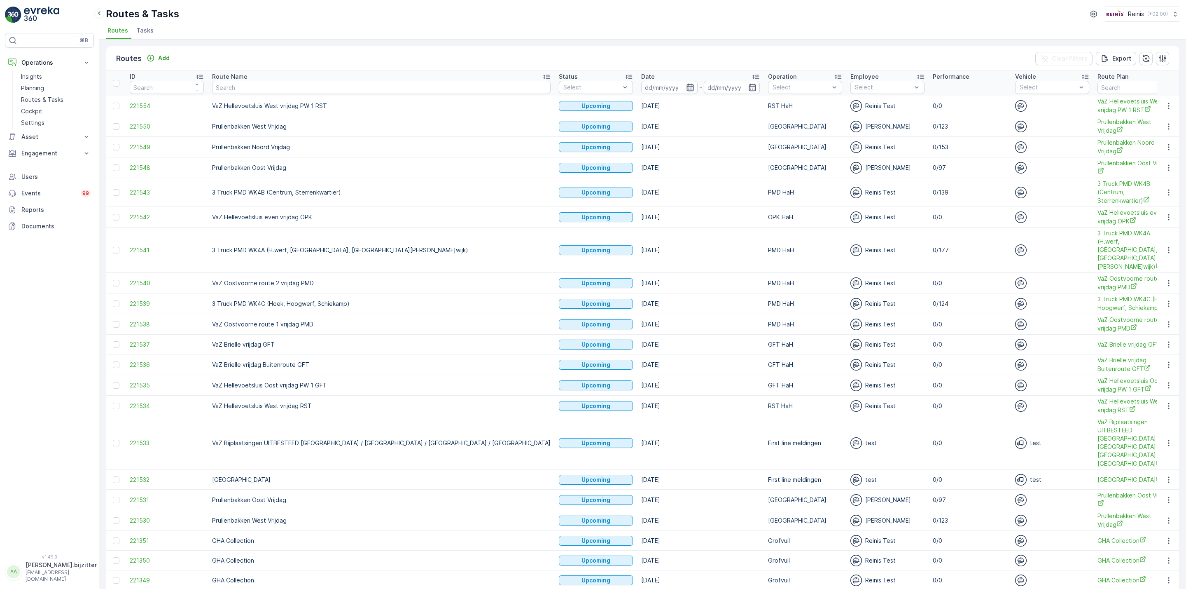
click at [686, 89] on icon "button" at bounding box center [690, 87] width 8 height 8
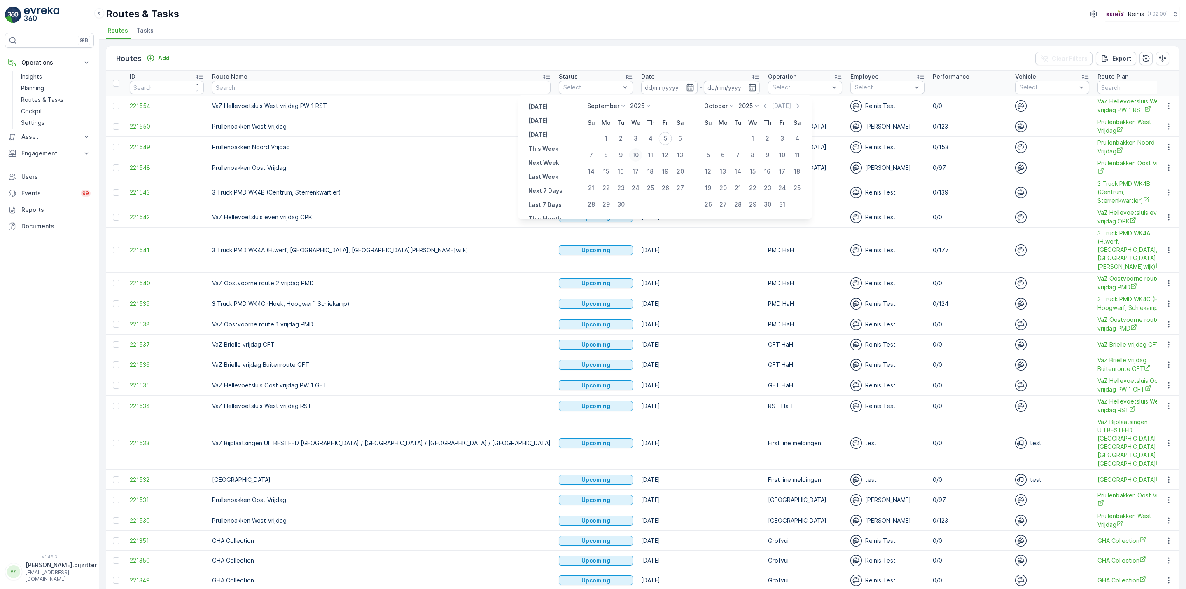
click at [637, 150] on div "10" at bounding box center [635, 154] width 13 height 13
type input "10.09.2025"
click at [781, 138] on div "3" at bounding box center [782, 138] width 13 height 13
type input "03.10.2025"
click at [635, 152] on div "10" at bounding box center [635, 154] width 13 height 13
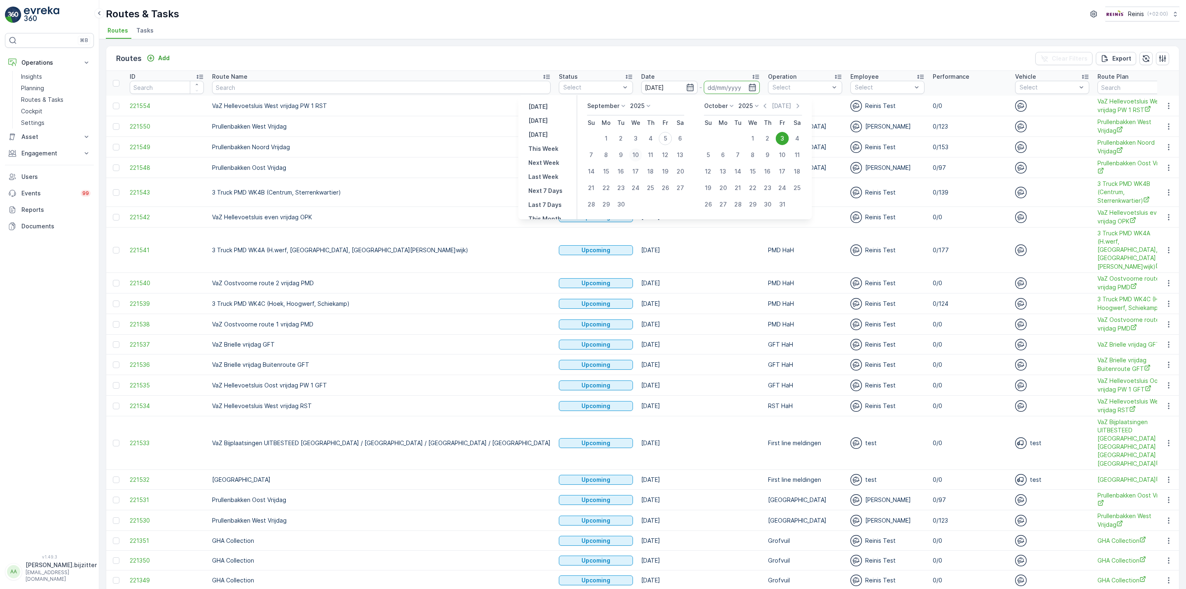
type input "10.09.2025"
click at [782, 138] on div "3" at bounding box center [782, 138] width 13 height 13
type input "03.10.2025"
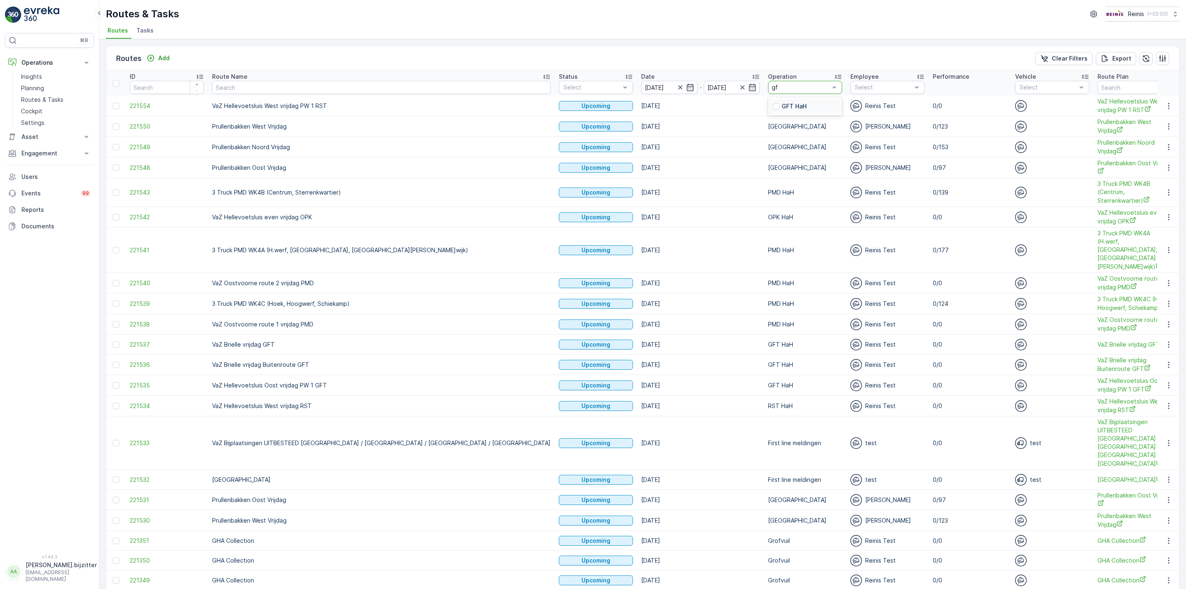
type input "gft"
click at [768, 104] on div "GFT HaH" at bounding box center [805, 106] width 74 height 15
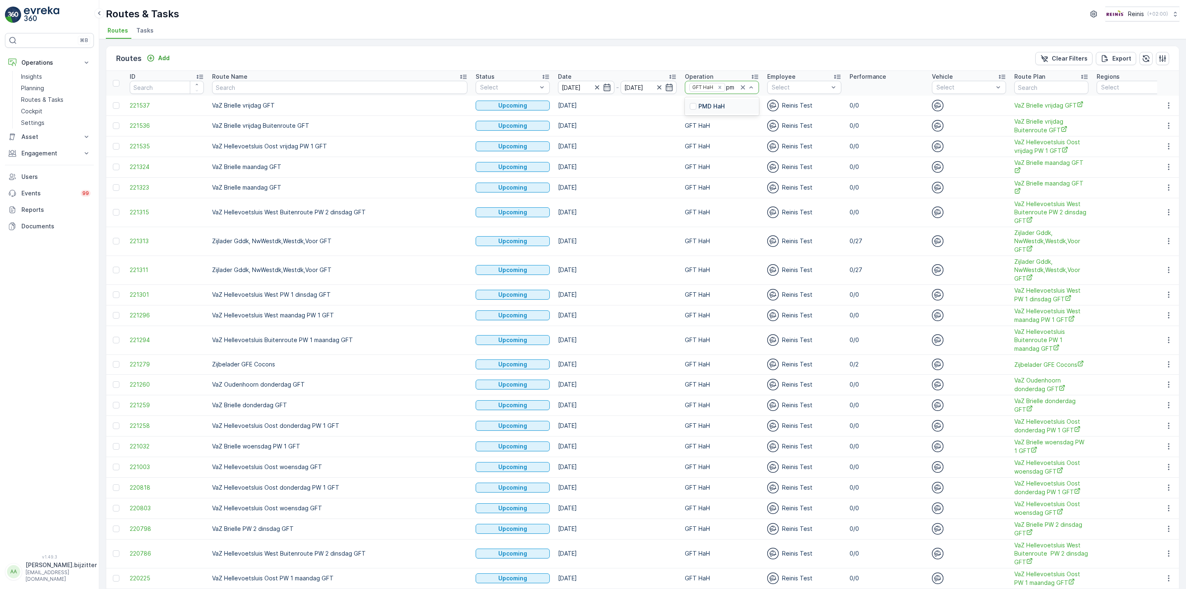
type input "pmd"
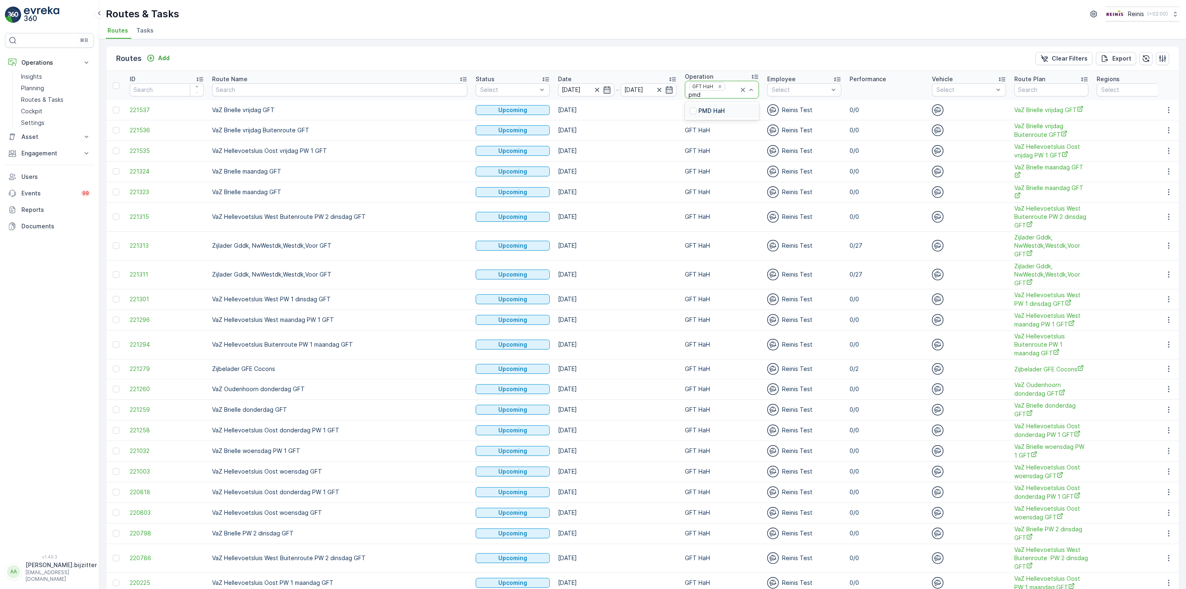
click at [699, 114] on p "PMD HaH" at bounding box center [712, 111] width 26 height 8
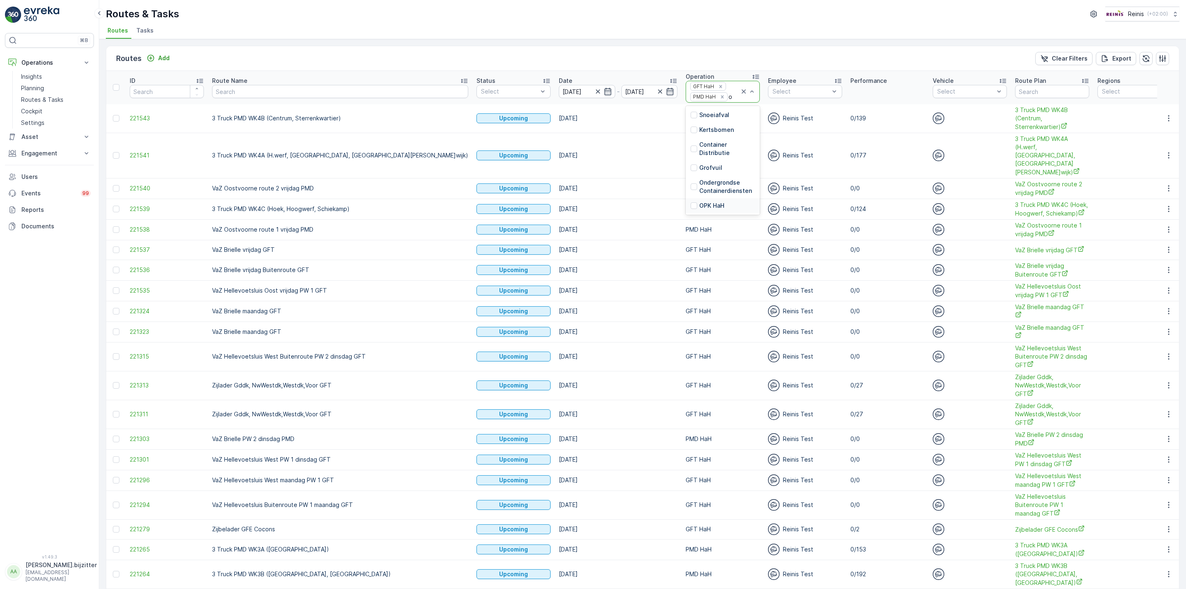
type input "op"
click at [699, 117] on p "OPK HaH" at bounding box center [711, 115] width 25 height 8
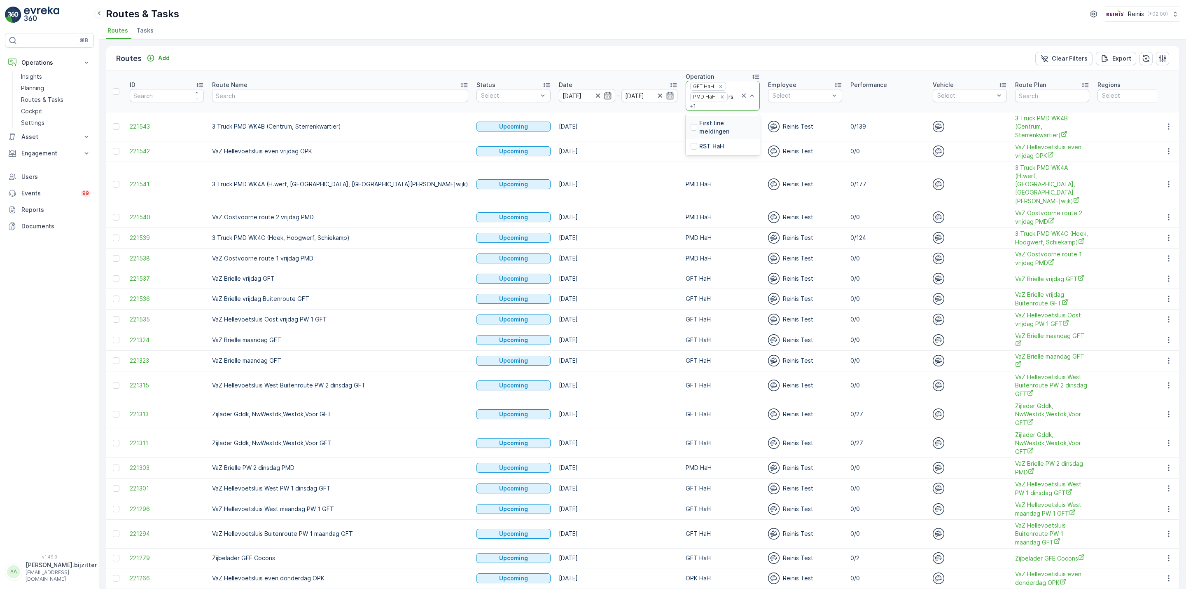
type input "rst"
click at [686, 139] on div "RST HaH" at bounding box center [723, 146] width 74 height 15
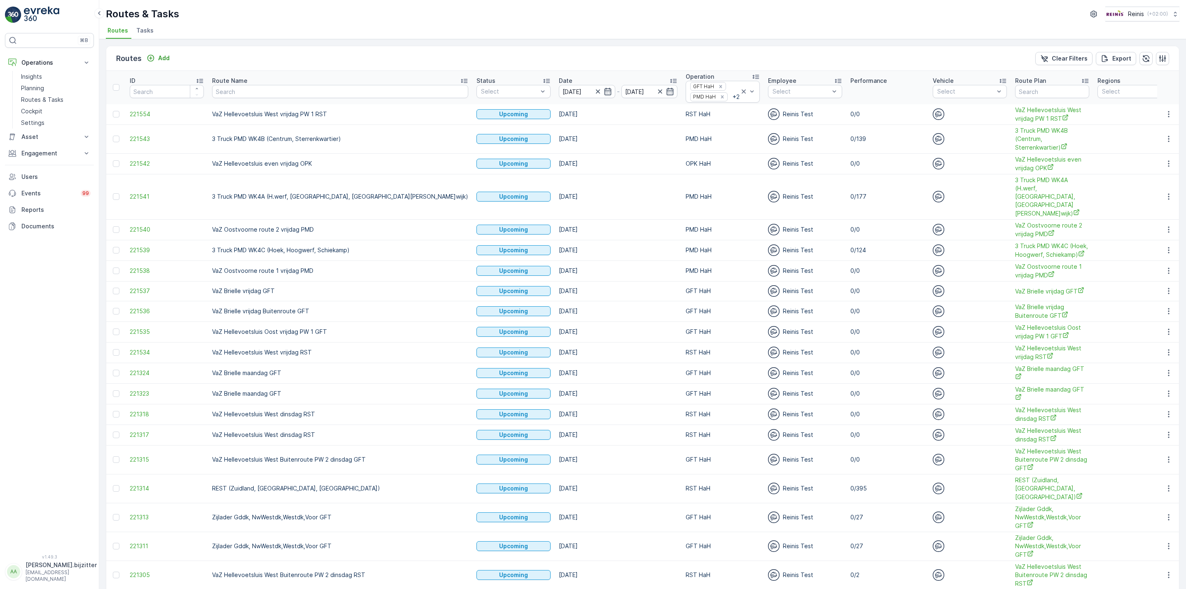
click at [83, 251] on div "⌘B Operations Insights Planning Routes & Tasks Cockpit Settings Asset Assets Ac…" at bounding box center [49, 288] width 89 height 511
click at [669, 83] on icon at bounding box center [673, 81] width 8 height 8
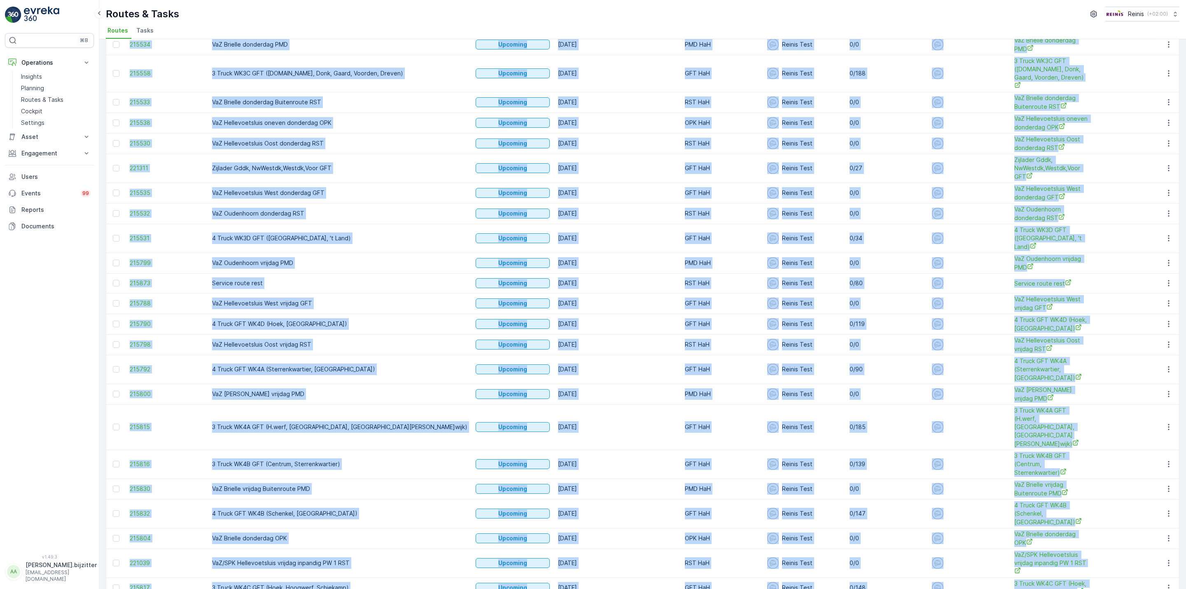
scroll to position [670, 0]
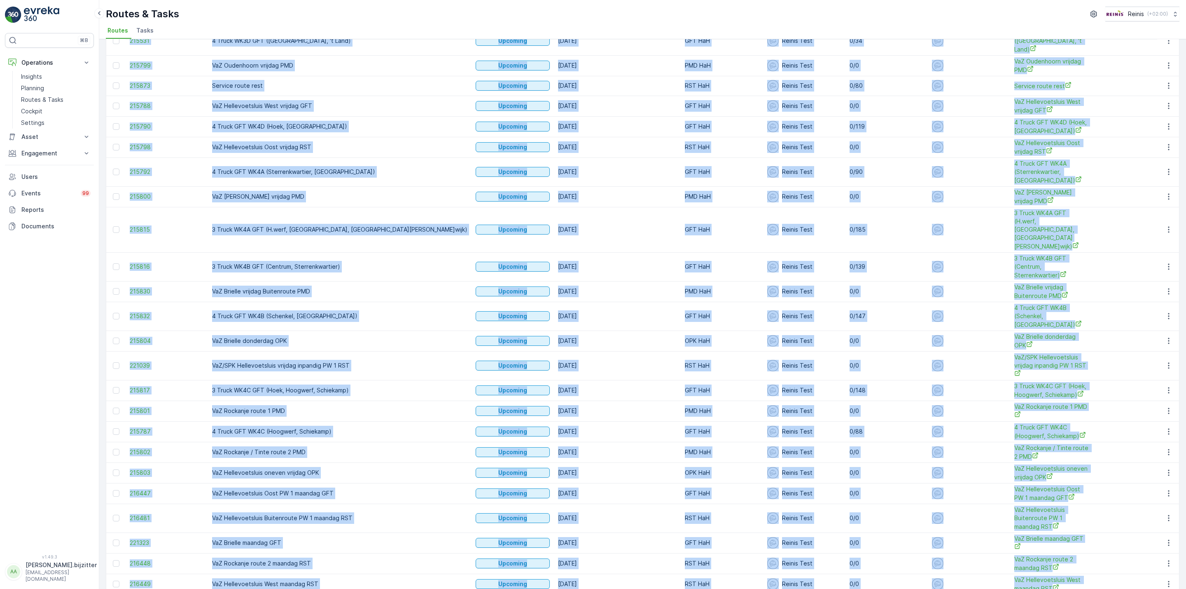
drag, startPoint x: 125, startPoint y: 83, endPoint x: 1008, endPoint y: 542, distance: 995.0
copy table "ID Route Name Status Select Date - Operation GFT HaH PMD HaH + 2 Employee Selec…"
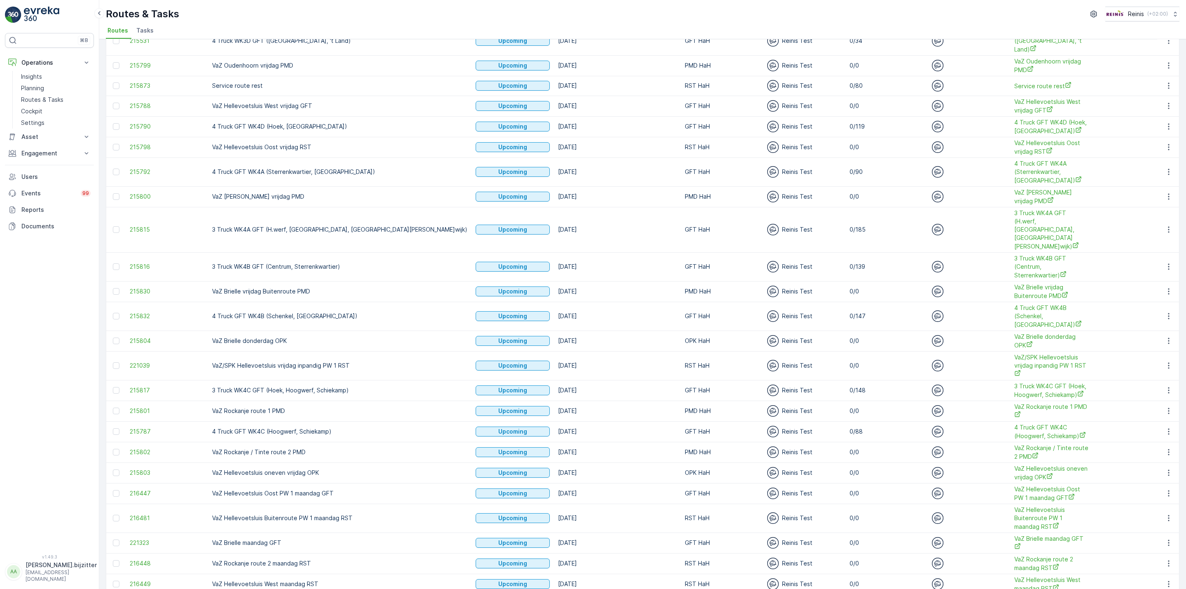
click at [51, 335] on div "⌘B Operations Insights Planning Routes & Tasks Cockpit Settings Asset Assets Ac…" at bounding box center [49, 288] width 89 height 511
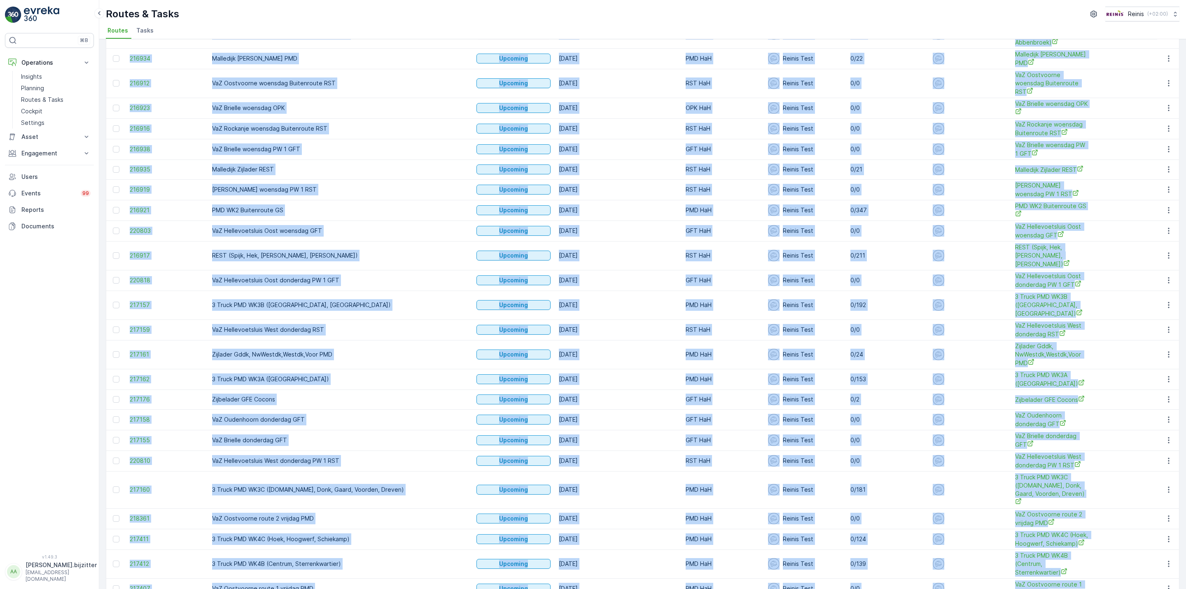
scroll to position [691, 0]
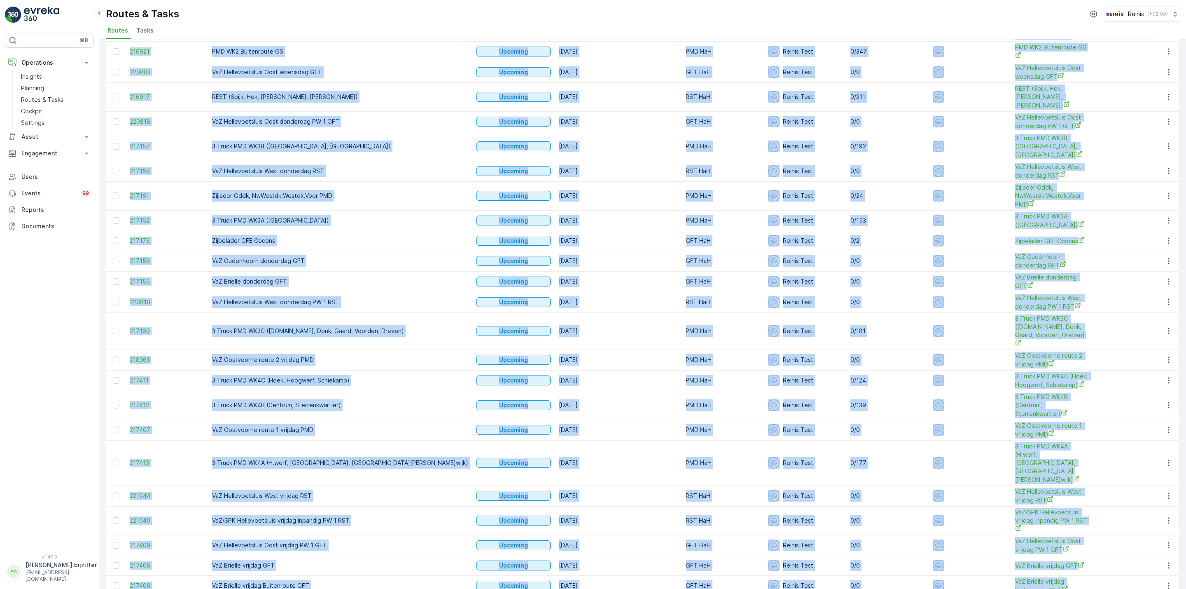
drag, startPoint x: 128, startPoint y: 85, endPoint x: 1014, endPoint y: 544, distance: 997.7
copy table "ID Route Name Status Select Date - Operation OPK HaH GFT HaH + 2 Employee Selec…"
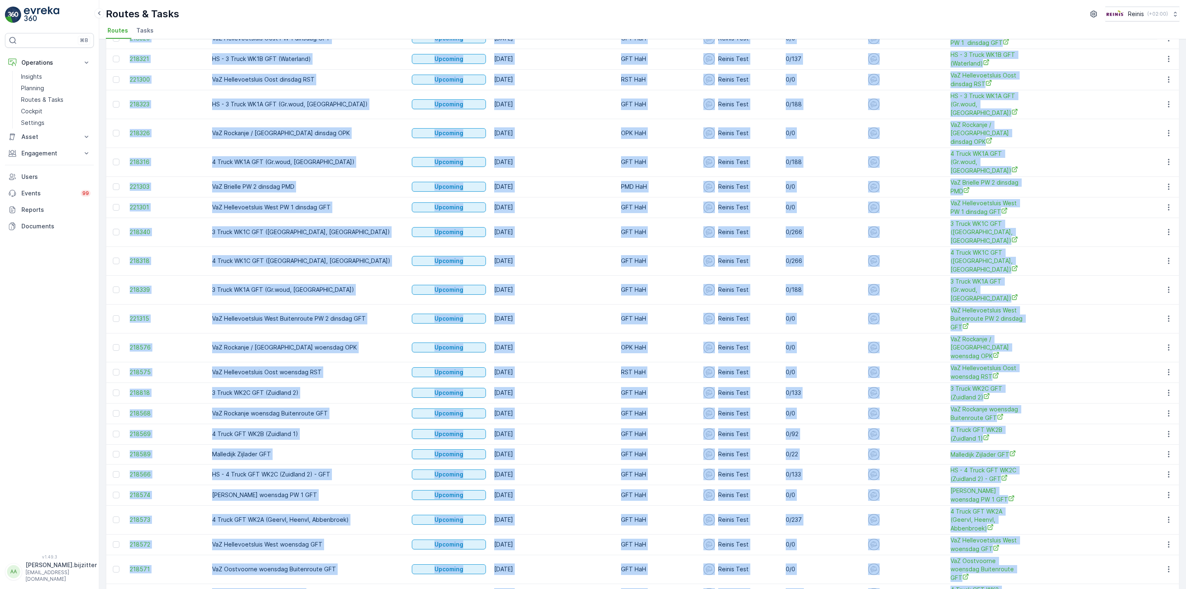
scroll to position [696, 0]
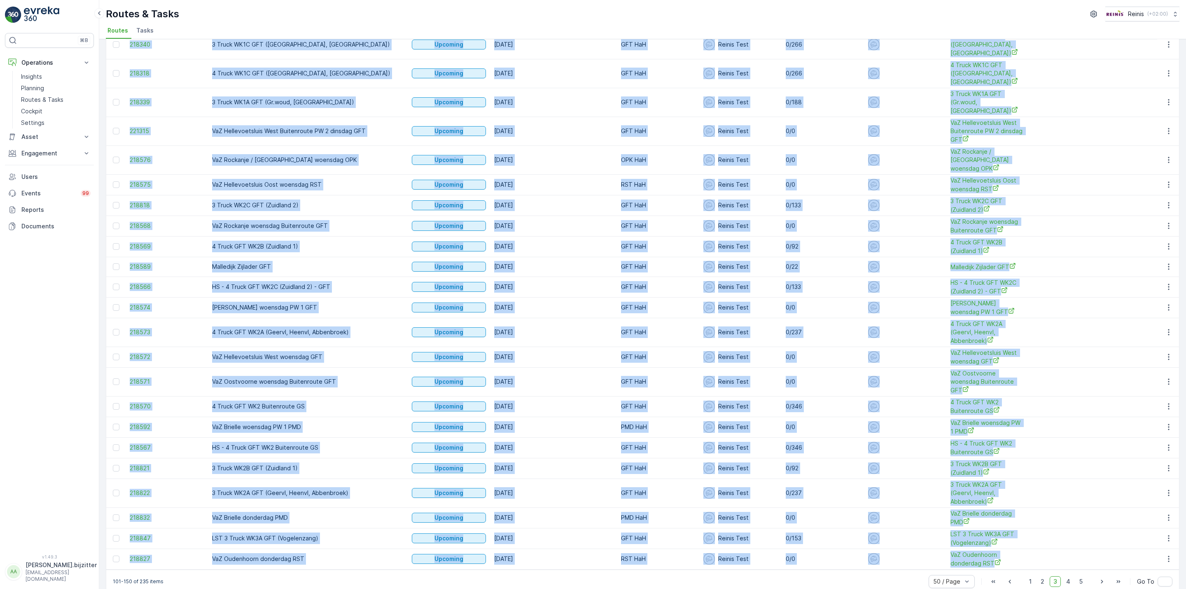
drag, startPoint x: 129, startPoint y: 86, endPoint x: 1036, endPoint y: 544, distance: 1016.3
copy table "ID Route Name Status Select Date - Operation GFT HaH PMD HaH + 2 Employee Selec…"
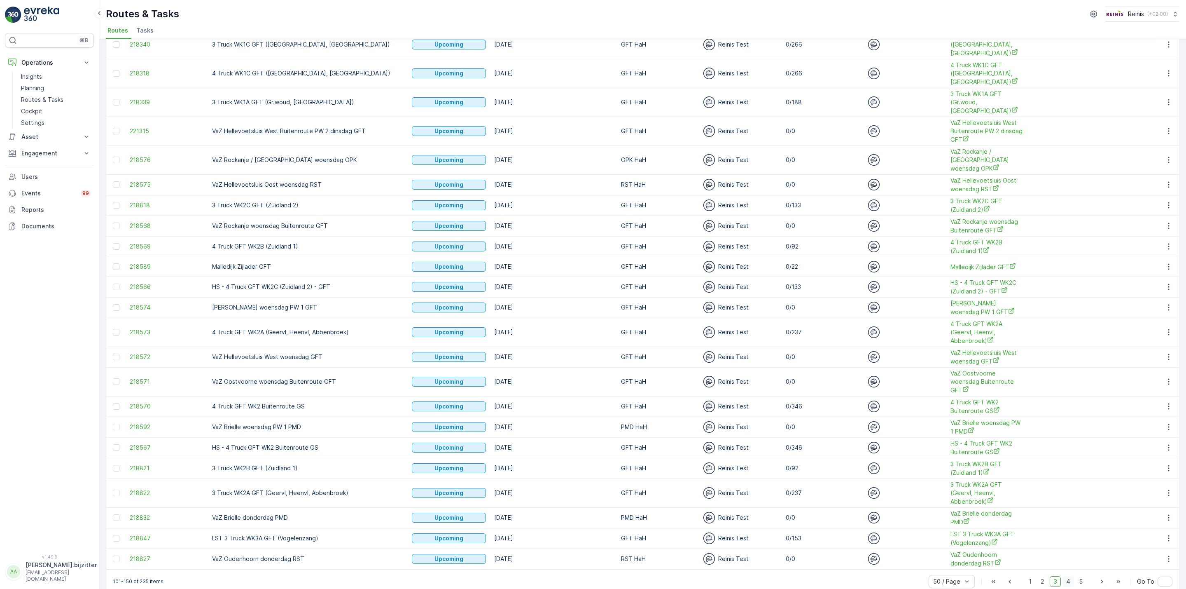
click at [1067, 576] on span "4" at bounding box center [1069, 581] width 12 height 11
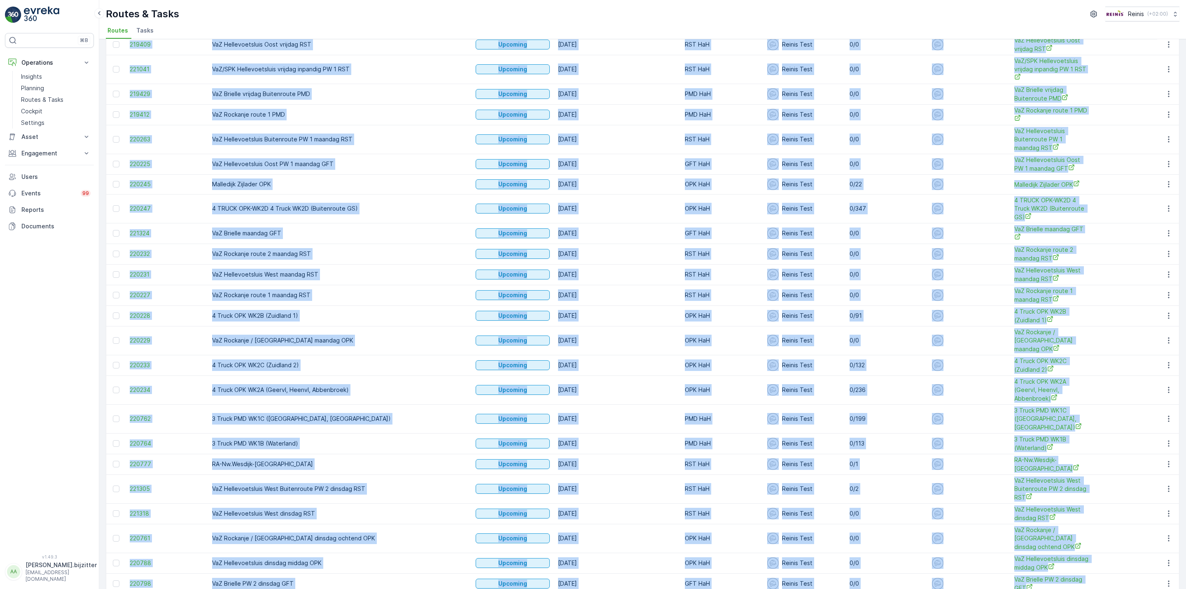
scroll to position [710, 0]
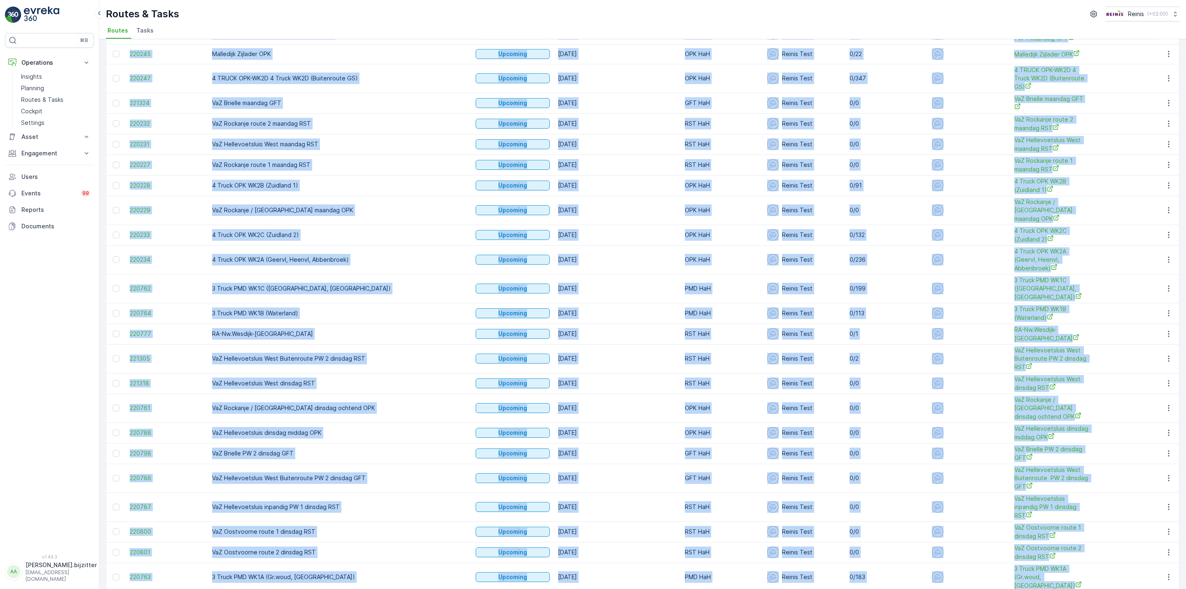
drag, startPoint x: 129, startPoint y: 86, endPoint x: 1000, endPoint y: 540, distance: 982.7
copy table "ID Route Name Status Select Date - Operation GFT HaH PMD HaH + 2 Employee Selec…"
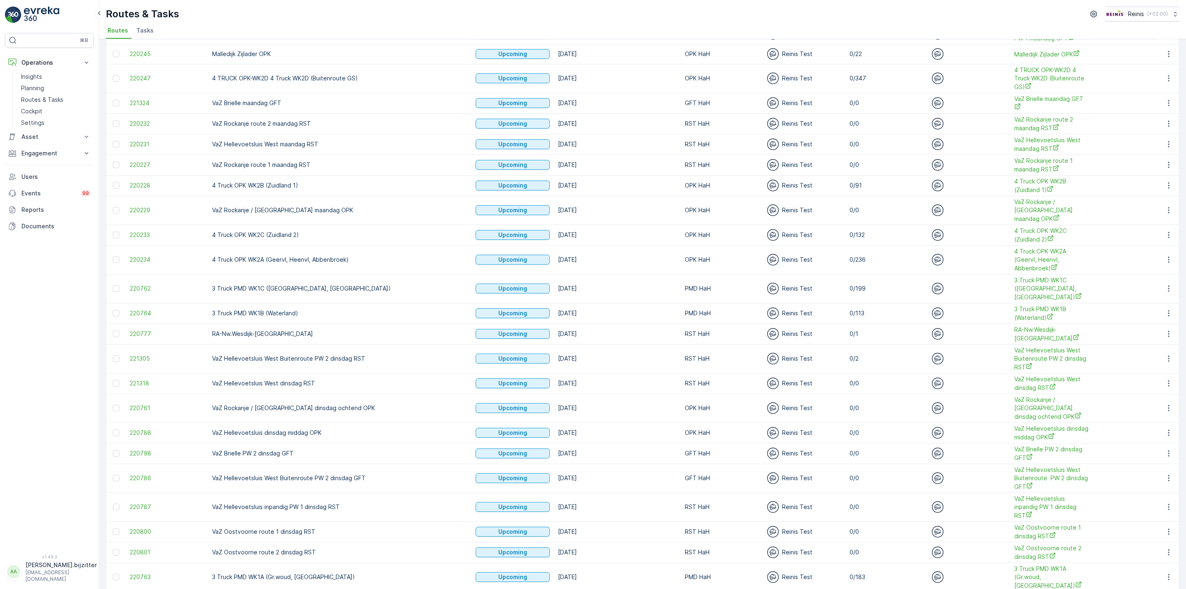
click at [47, 394] on div "⌘B Operations Insights Planning Routes & Tasks Cockpit Settings Asset Assets Ac…" at bounding box center [49, 288] width 89 height 511
click at [49, 347] on div "⌘B Operations Insights Planning Routes & Tasks Cockpit Settings Asset Assets Ac…" at bounding box center [49, 288] width 89 height 511
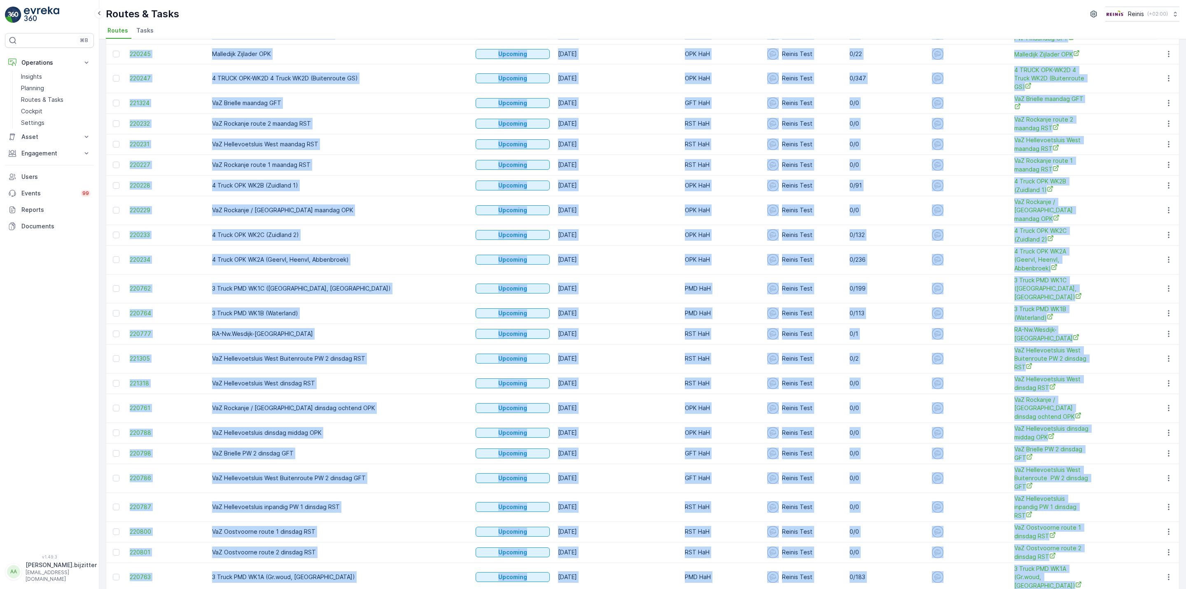
drag, startPoint x: 128, startPoint y: 87, endPoint x: 1020, endPoint y: 548, distance: 1004.2
copy table "ID Route Name Status Select Date - Operation GFT HaH PMD HaH + 2 Employee Selec…"
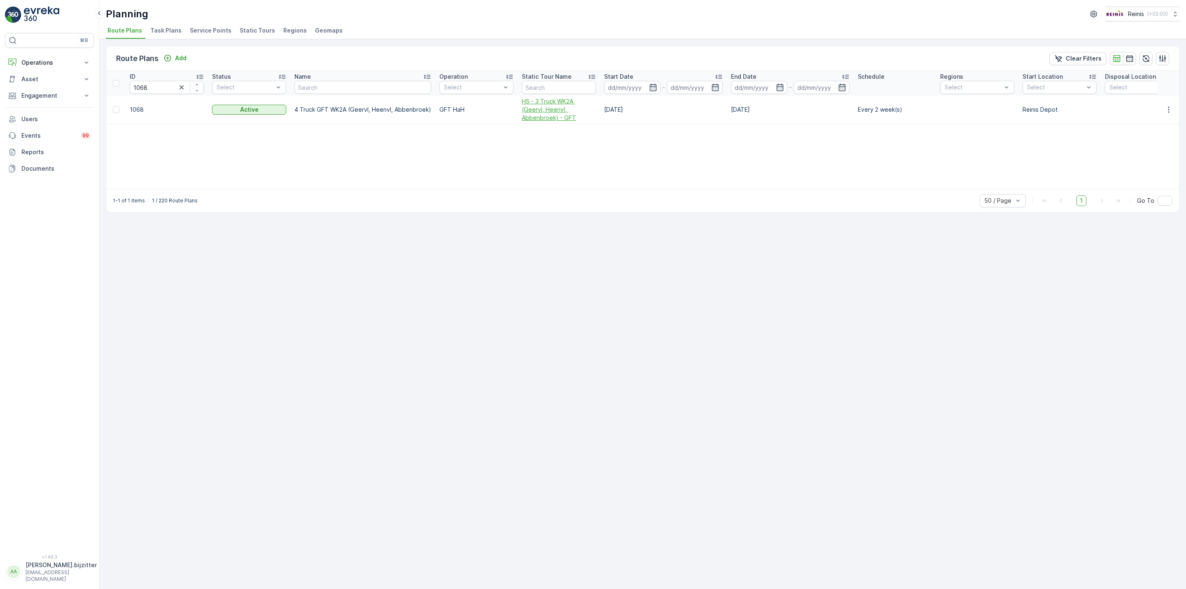
click at [546, 117] on span "HS - 3 Truck WK2A (Geervl, Heenvl, Abbenbroek) - GFT" at bounding box center [559, 109] width 74 height 25
click at [566, 105] on span "HS - 4 Truck WK1A (Gr.woud, Maaswijk Oost) - GFT" at bounding box center [578, 113] width 74 height 33
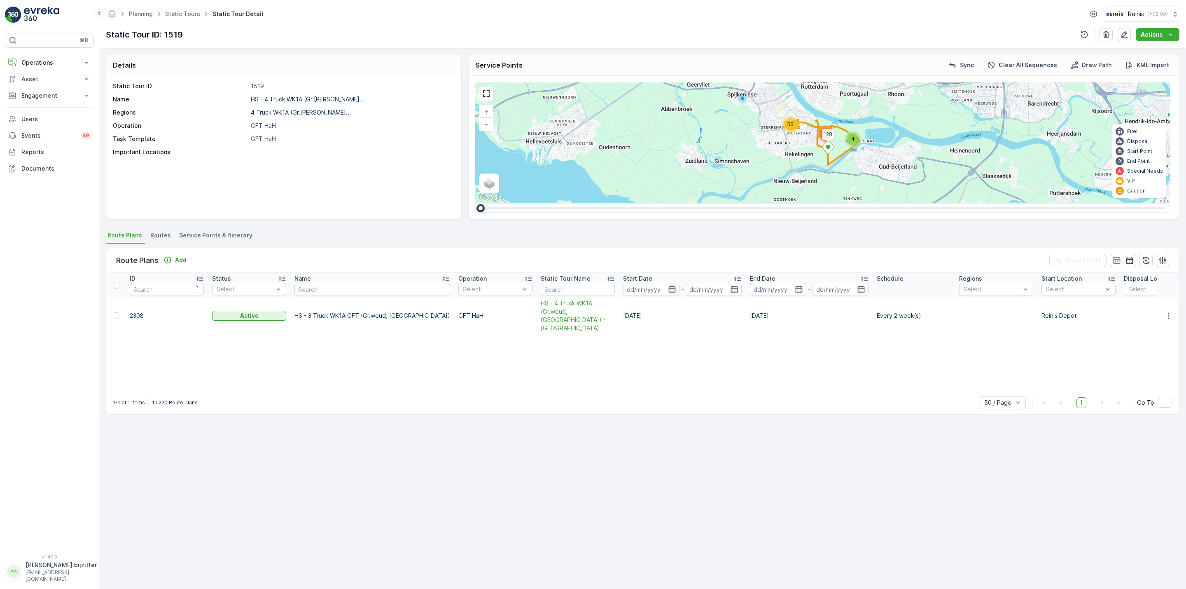
drag, startPoint x: 402, startPoint y: 398, endPoint x: 419, endPoint y: 373, distance: 30.5
click at [402, 398] on div "1-1 of 1 items 1 / 220 Route Plans 50 / Page 1 Go To" at bounding box center [642, 401] width 1073 height 23
click at [238, 235] on span "Service Points & Itinerary" at bounding box center [215, 235] width 73 height 8
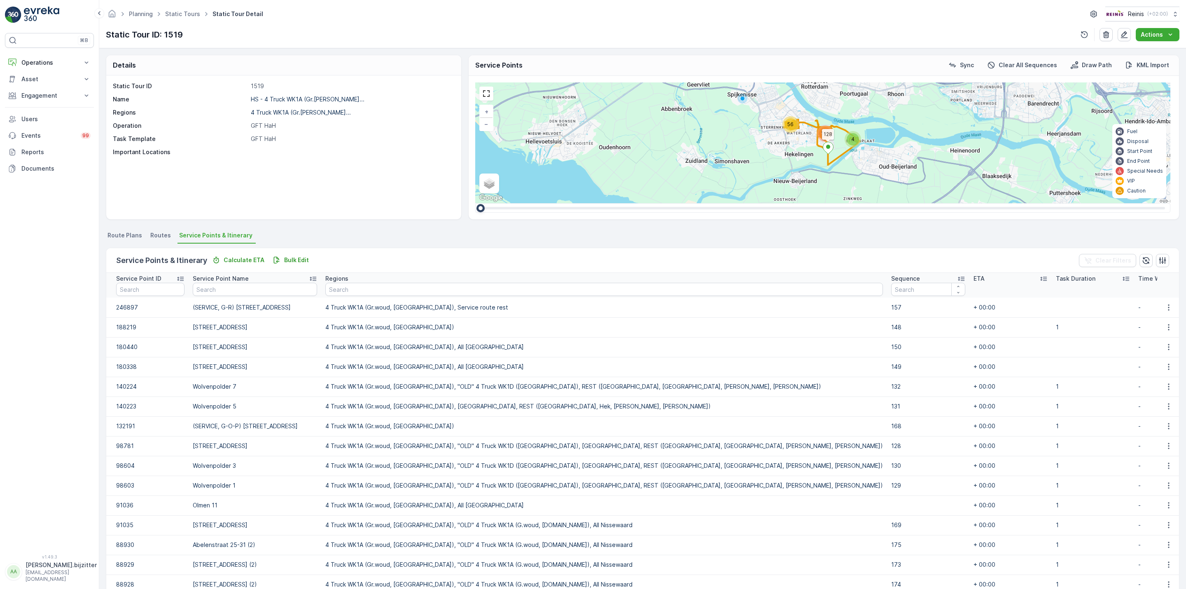
click at [957, 278] on icon at bounding box center [961, 278] width 8 height 8
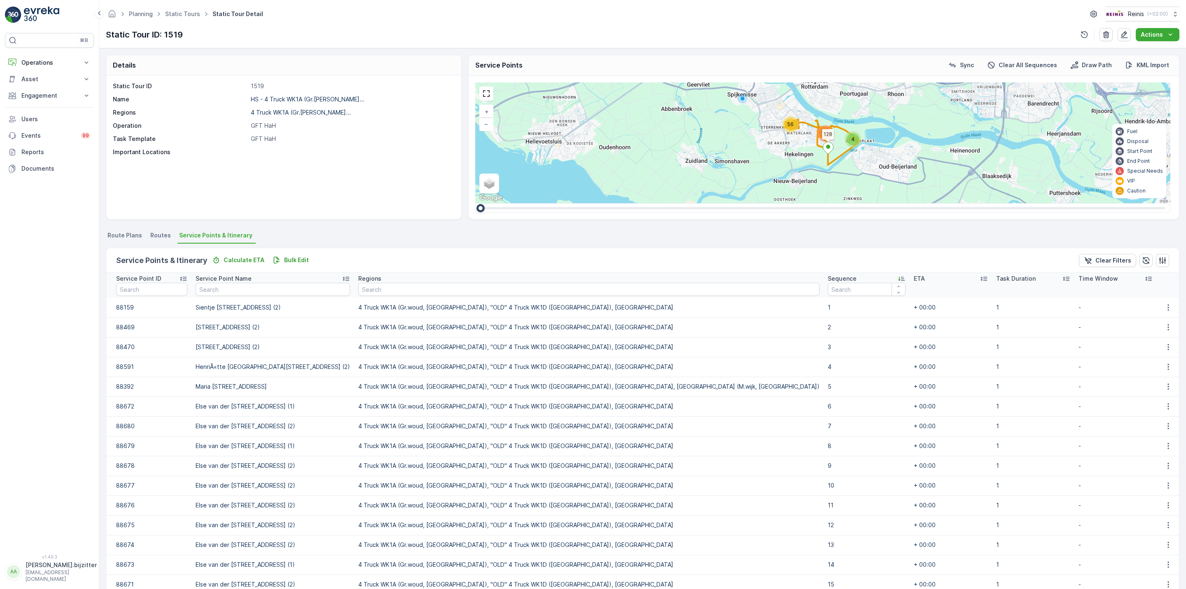
click at [898, 277] on icon at bounding box center [901, 279] width 7 height 4
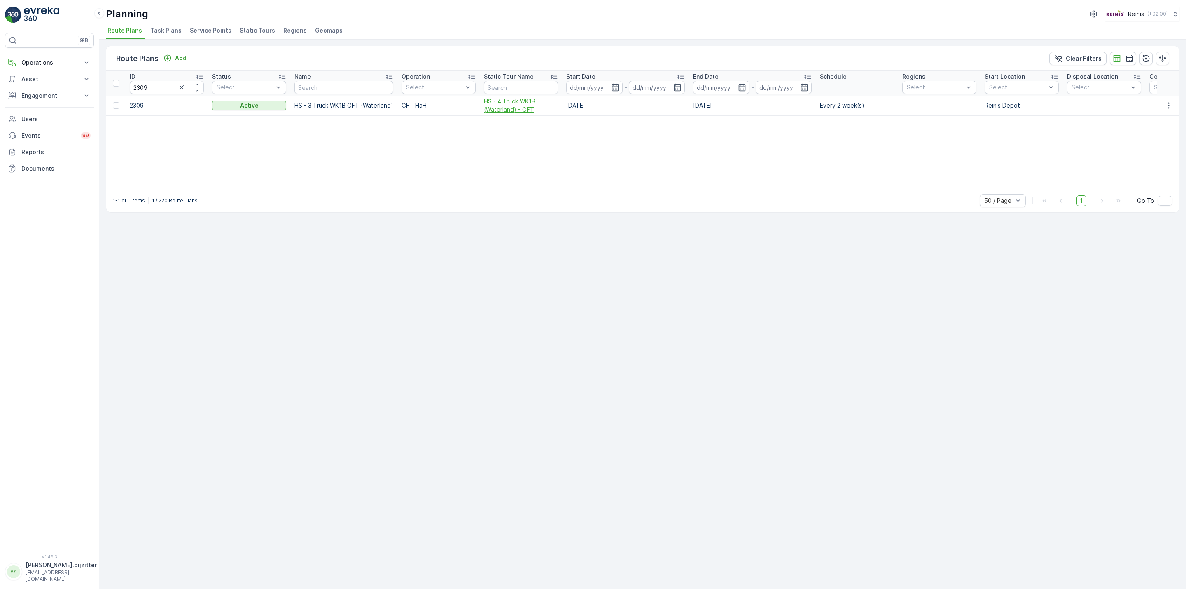
click at [497, 101] on span "HS - 4 Truck WK1B (Waterland) - GFT" at bounding box center [521, 105] width 74 height 16
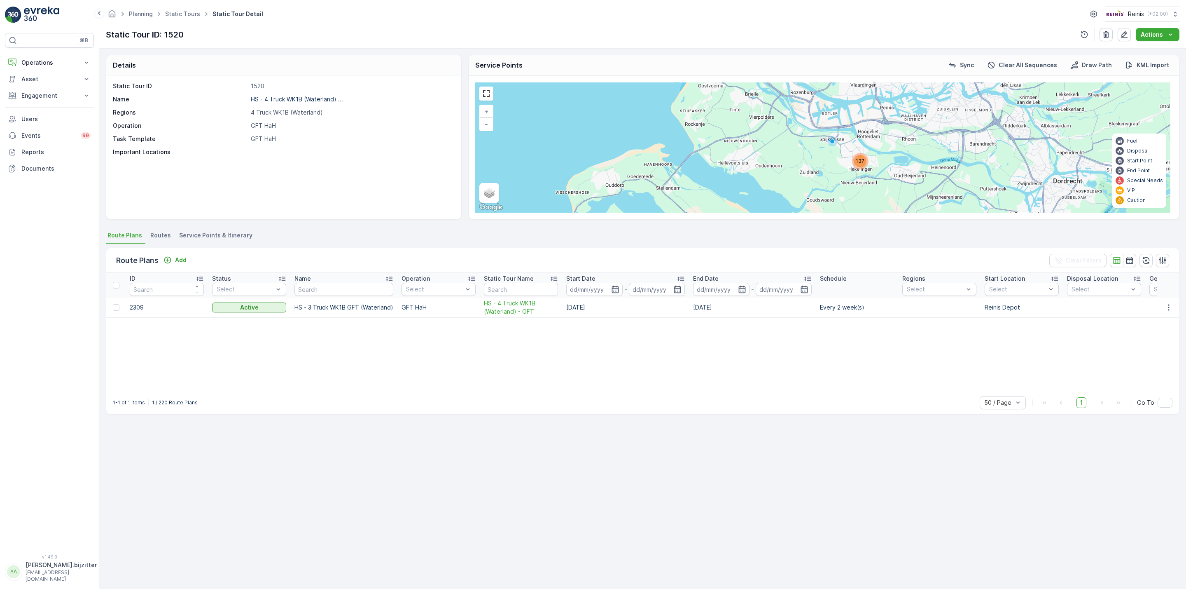
click at [217, 234] on span "Service Points & Itinerary" at bounding box center [215, 235] width 73 height 8
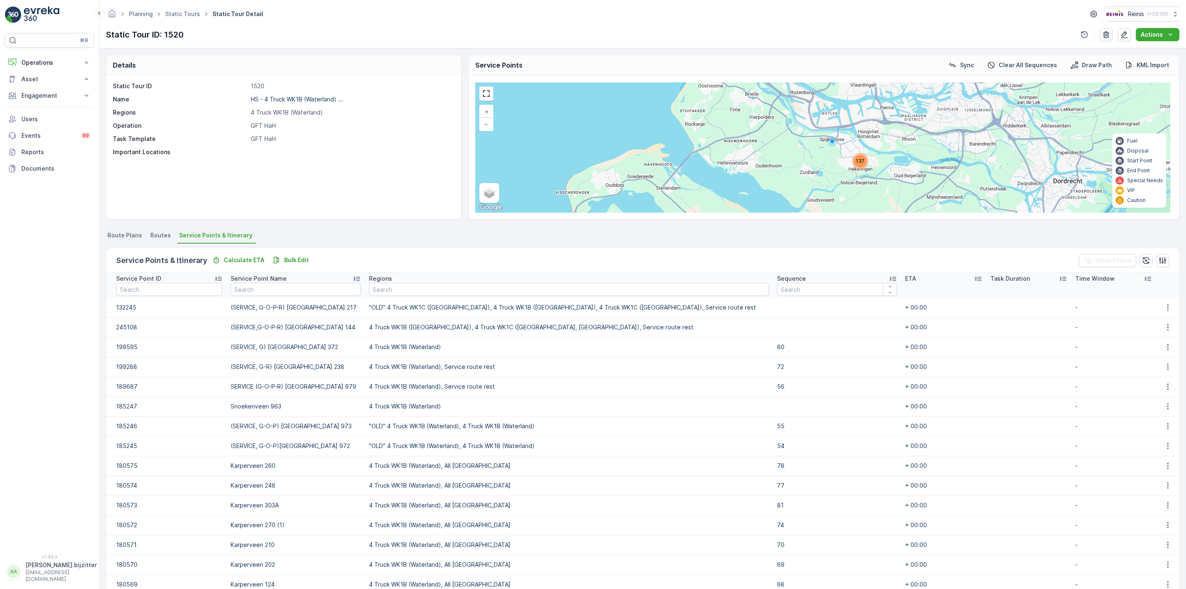
click at [889, 278] on icon at bounding box center [893, 278] width 8 height 8
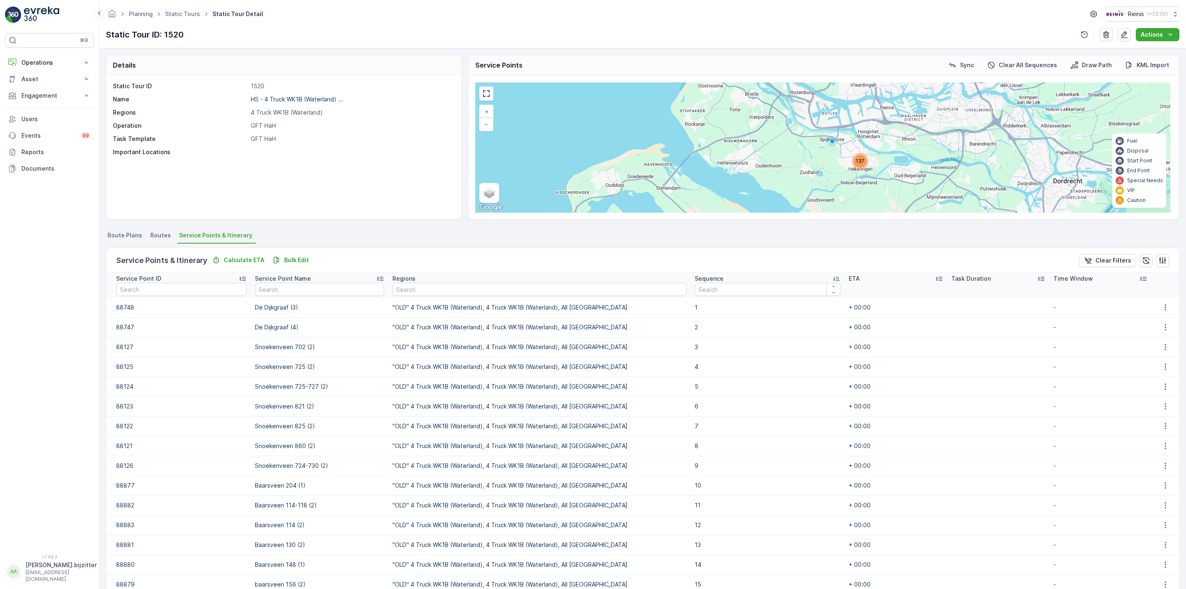
click at [832, 278] on icon at bounding box center [836, 278] width 8 height 8
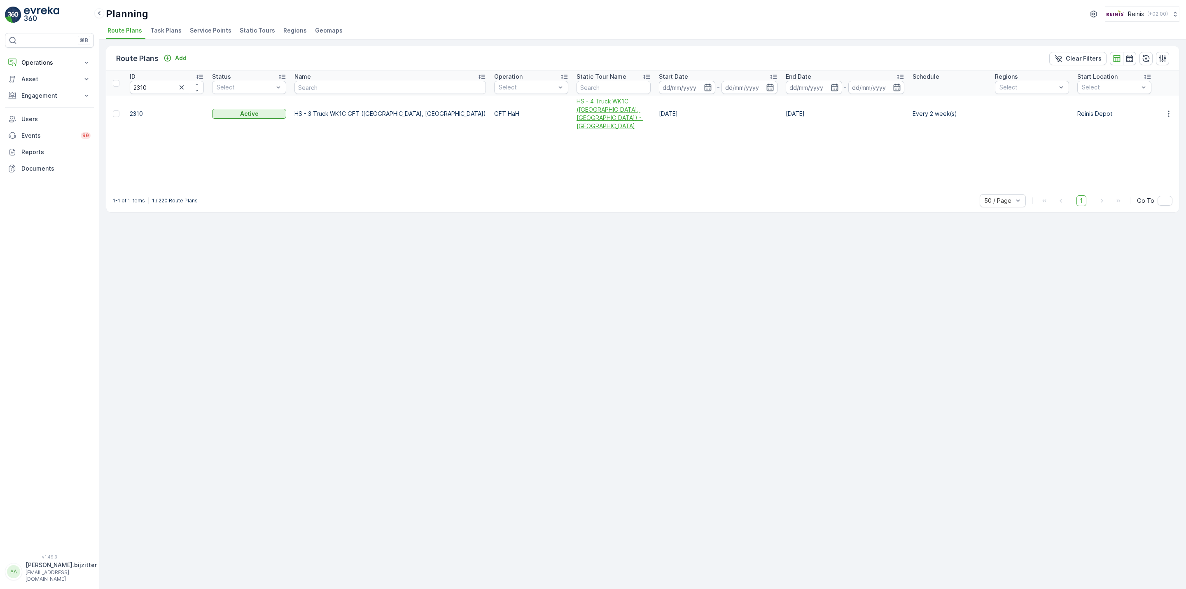
click at [577, 109] on span "HS - 4 Truck WK1C ([GEOGRAPHIC_DATA], [GEOGRAPHIC_DATA]) - [GEOGRAPHIC_DATA]" at bounding box center [614, 113] width 74 height 33
click at [563, 106] on span "4 Truck WK1C ([GEOGRAPHIC_DATA], [GEOGRAPHIC_DATA]) - [GEOGRAPHIC_DATA]" at bounding box center [600, 113] width 74 height 33
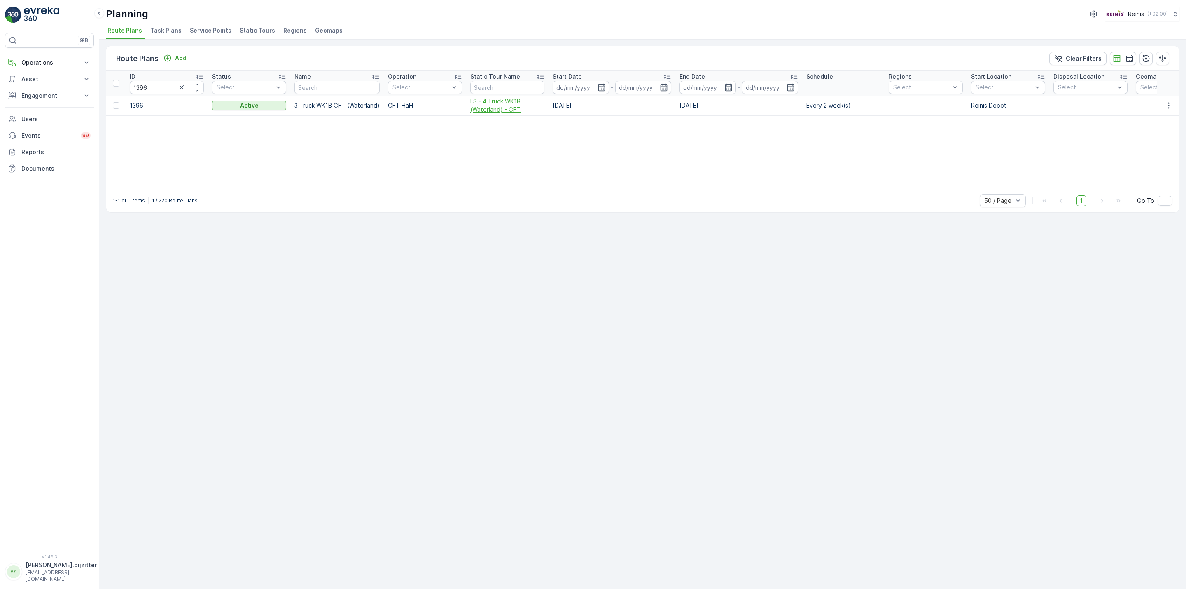
click at [497, 107] on span "LS - 4 Truck WK1B (Waterland) - GFT" at bounding box center [507, 105] width 74 height 16
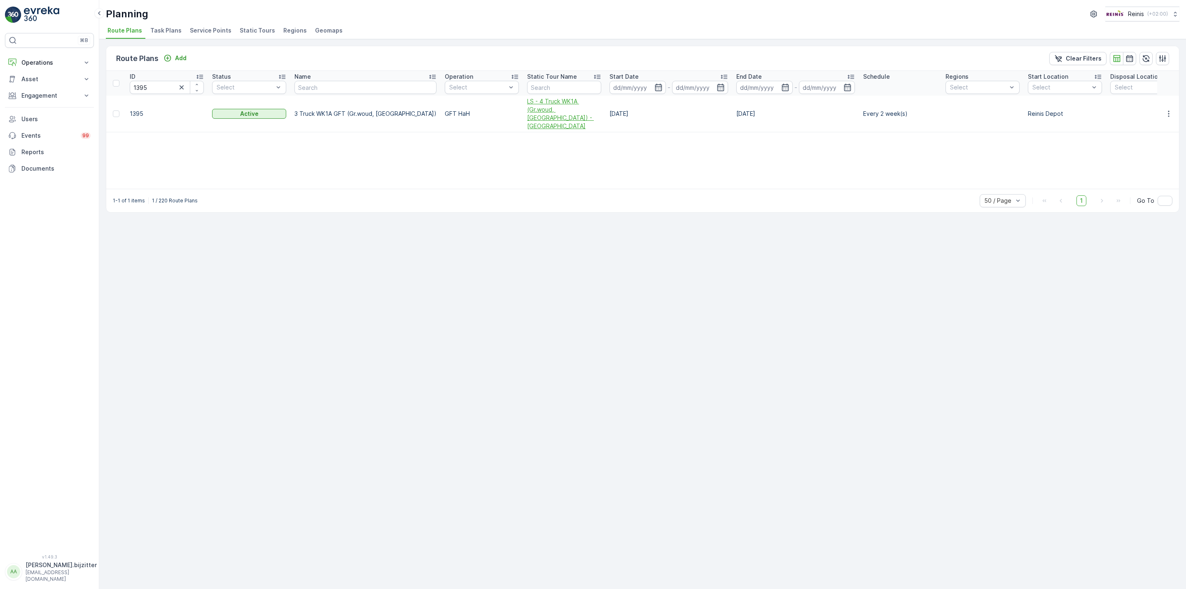
click at [527, 107] on span "LS - 4 Truck WK1A (Gr.woud, [GEOGRAPHIC_DATA]) - [GEOGRAPHIC_DATA]" at bounding box center [564, 113] width 74 height 33
click at [534, 103] on span "4 Truck WK1A GFT (Gr.woud, Maaswijk Oost)" at bounding box center [565, 109] width 74 height 25
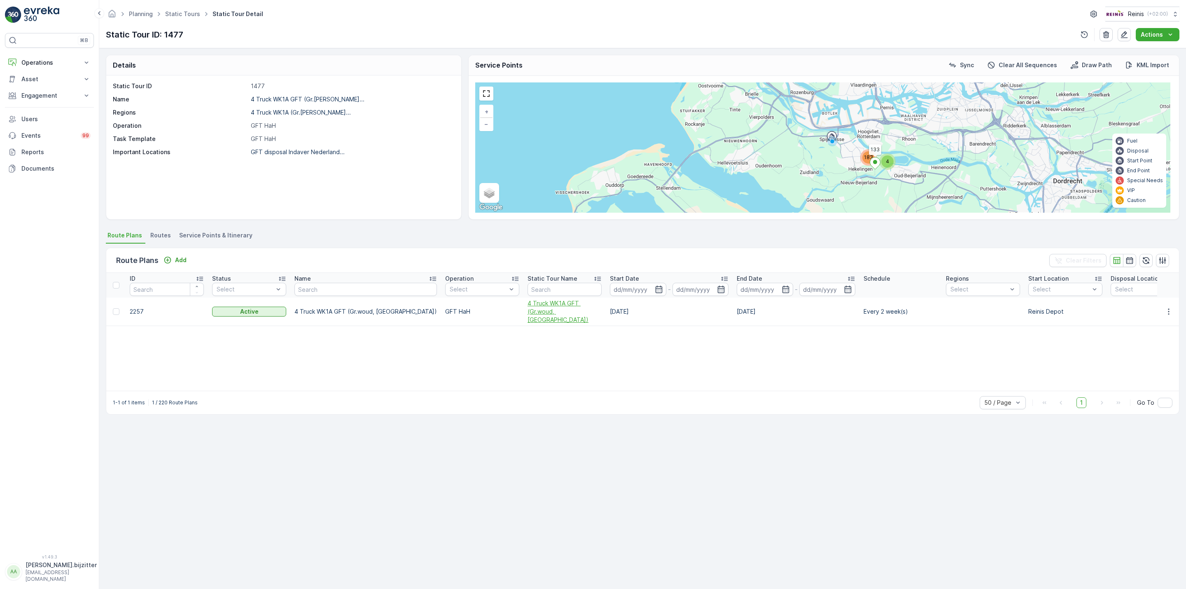
click at [533, 306] on span "4 Truck WK1A GFT (Gr.woud, Maaswijk Oost)" at bounding box center [565, 311] width 74 height 25
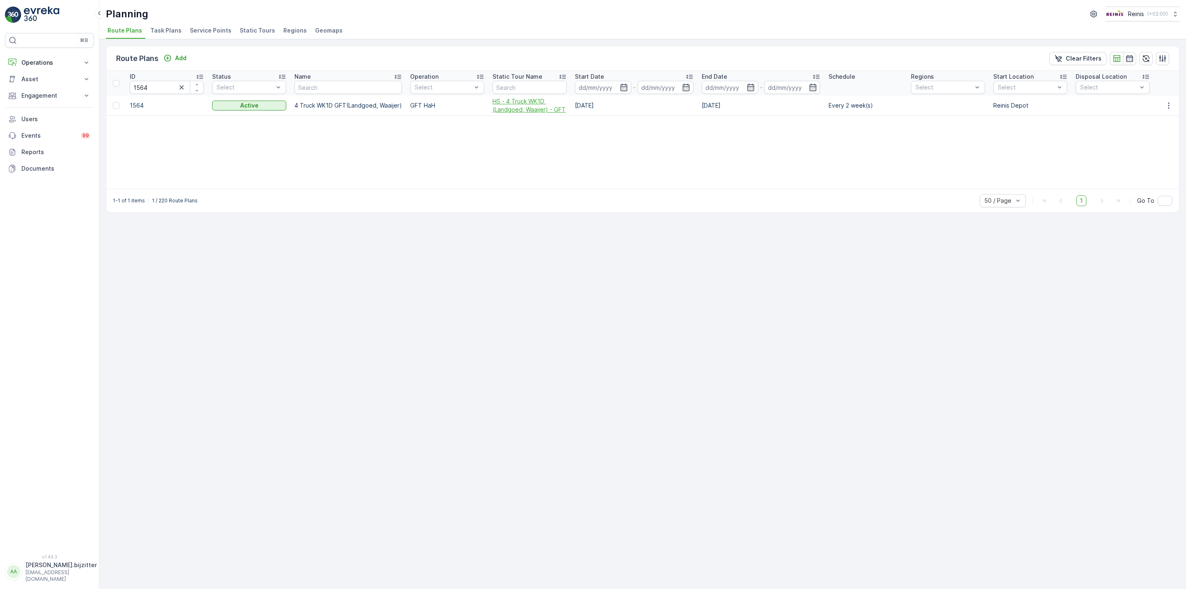
click at [523, 109] on span "HS - 4 Truck WK1D (Landgoed, Waaijer) - GFT" at bounding box center [530, 105] width 74 height 16
click at [514, 110] on span "VaZ Hellevoetsluis Oost PW 1 dinsdag GFT" at bounding box center [540, 105] width 74 height 16
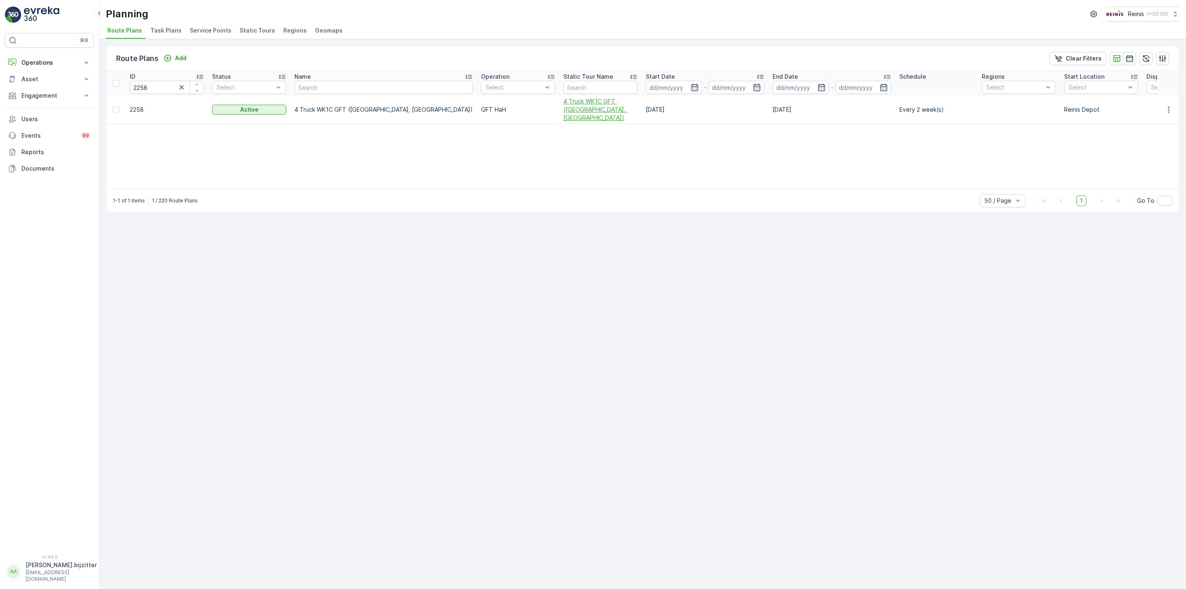
click at [563, 109] on span "4 Truck WK1C GFT (Maaswijk West, Waterland)" at bounding box center [600, 109] width 74 height 25
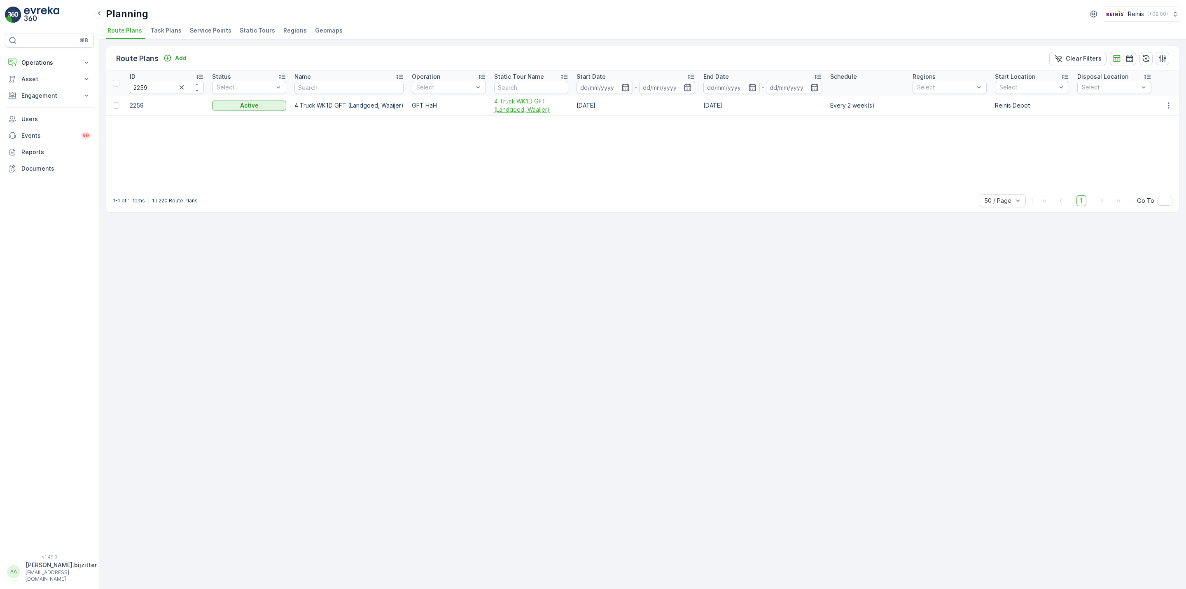
click at [514, 109] on span "4 Truck WK1D GFT (Landgoed, Waaijer)" at bounding box center [531, 105] width 74 height 16
click at [533, 103] on span "3 Truck WK4B (Centrum, Sterrenkwartier)-PMD" at bounding box center [551, 105] width 74 height 16
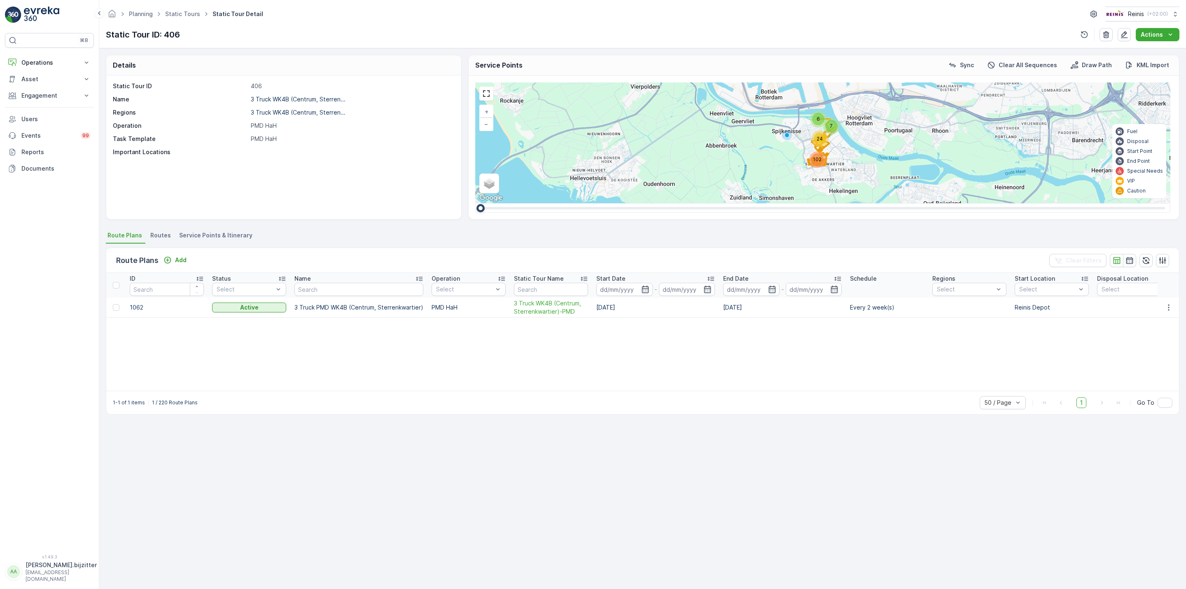
click at [229, 236] on span "Service Points & Itinerary" at bounding box center [215, 235] width 73 height 8
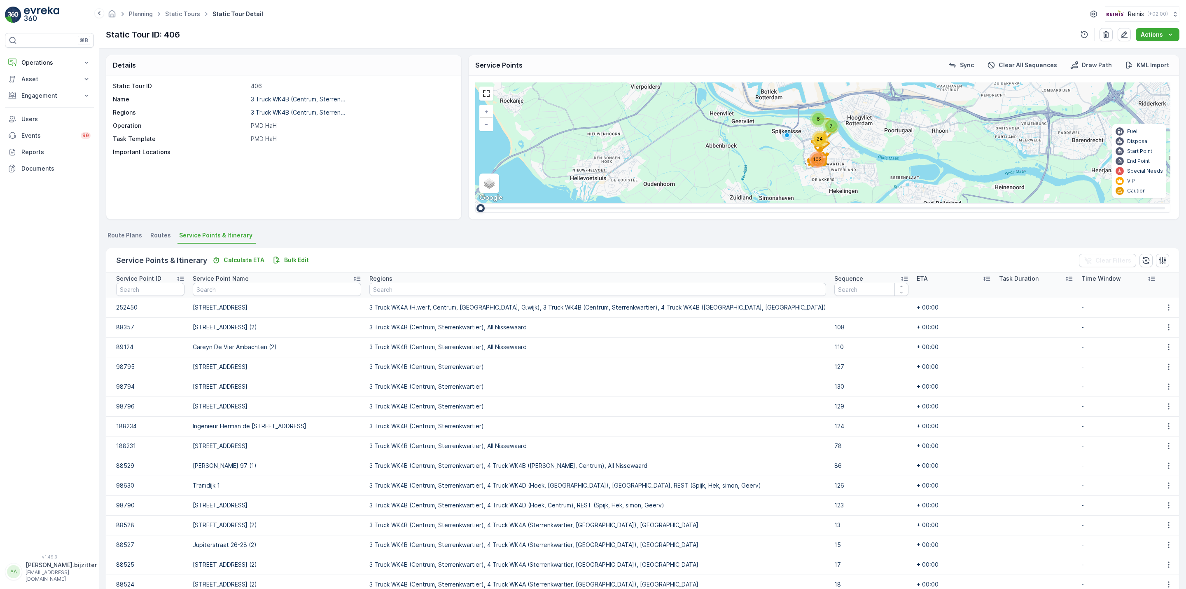
click at [900, 277] on icon at bounding box center [904, 278] width 8 height 8
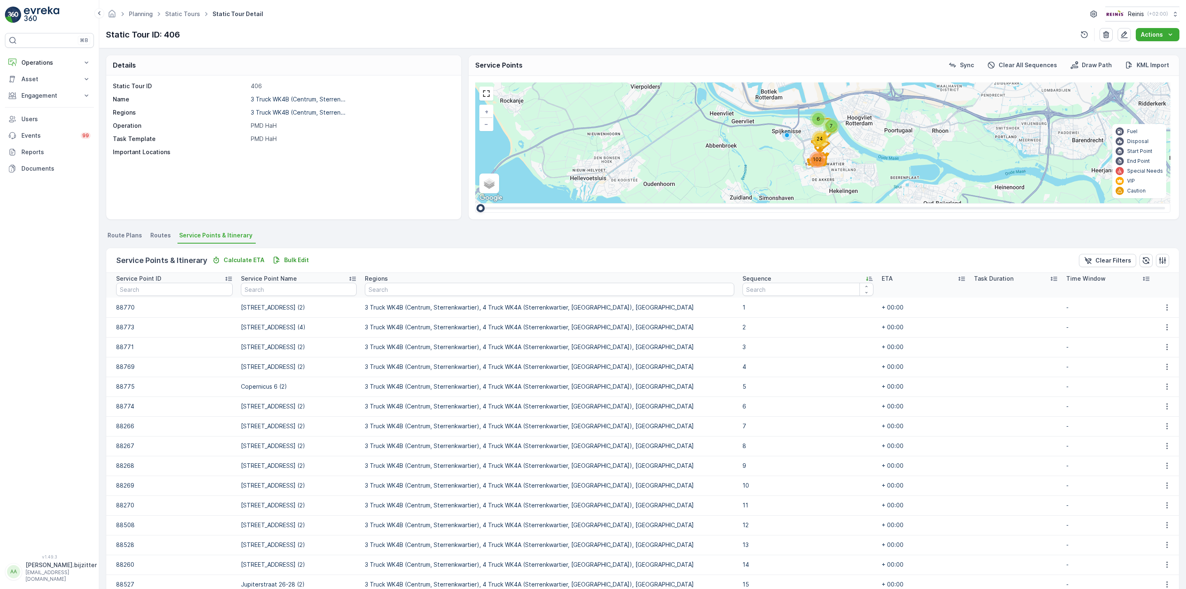
click at [865, 277] on icon at bounding box center [869, 278] width 8 height 8
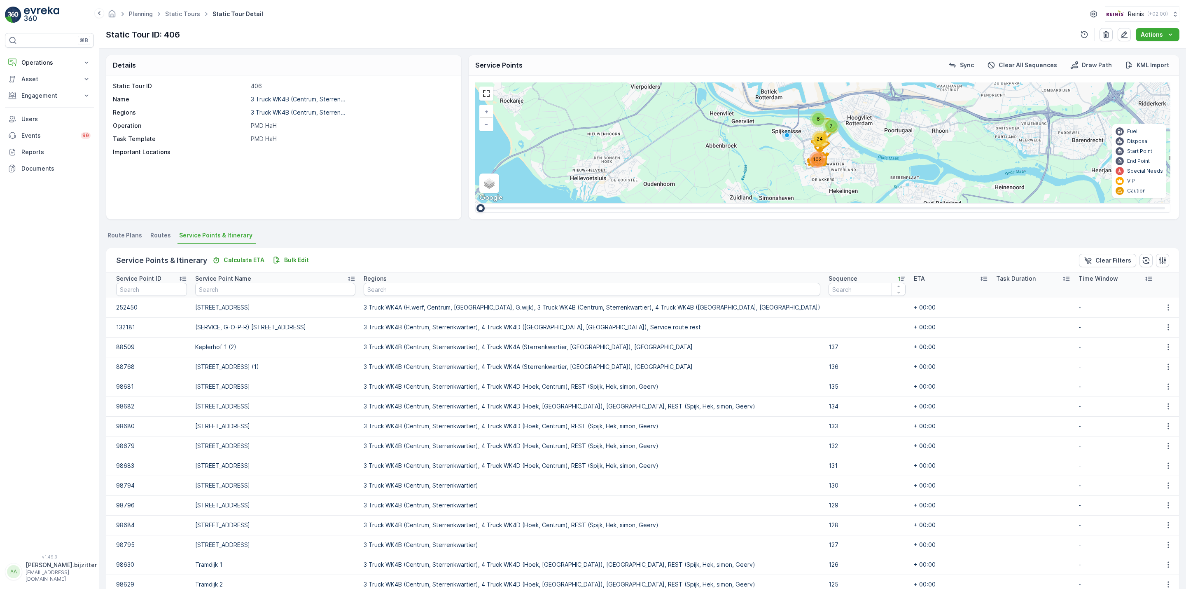
click at [185, 176] on div "Static Tour ID 406 Name 3 Truck WK4B (Centrum, Sterren... Regions 3 Truck WK4B …" at bounding box center [283, 147] width 355 height 144
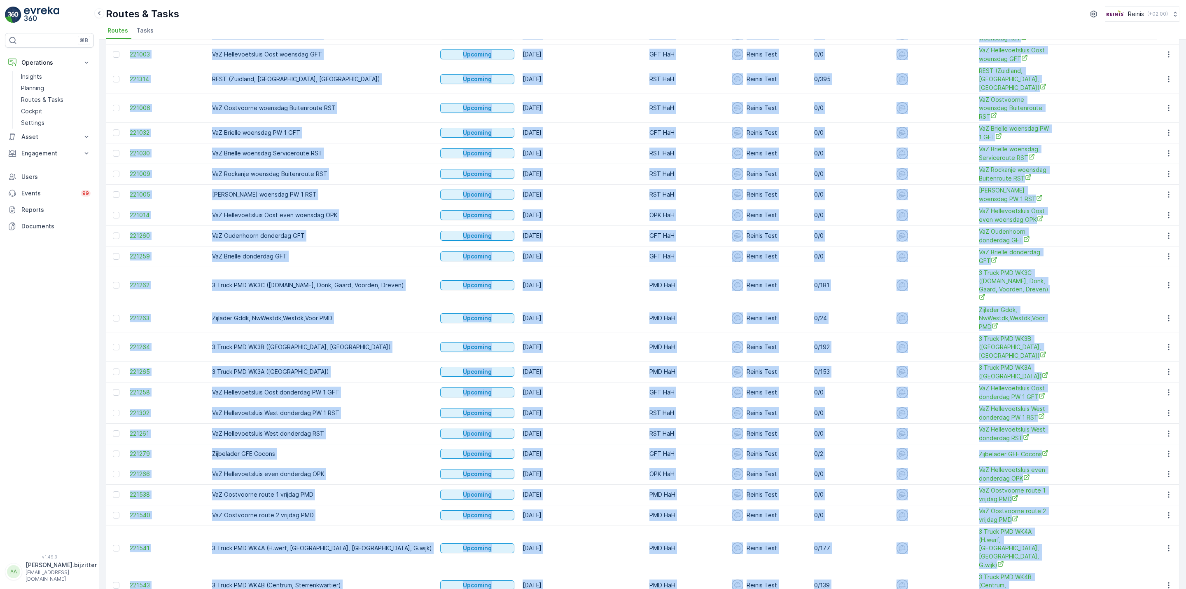
scroll to position [325, 0]
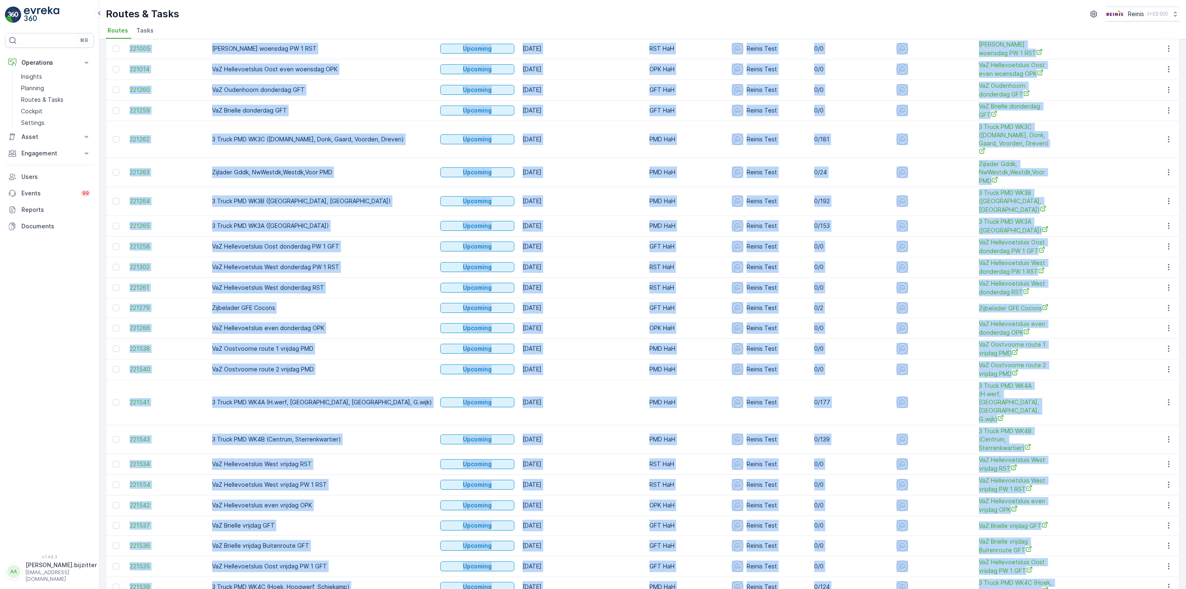
drag, startPoint x: 127, startPoint y: 87, endPoint x: 1035, endPoint y: 537, distance: 1012.8
click at [1034, 538] on table "ID Route Name Status Select Date 10.09.2025 - 03.10.2025 Operation GFT HaH PMD …" at bounding box center [1037, 171] width 1862 height 851
copy table "ID Route Name Status Select Date - Operation GFT HaH PMD HaH + 2 Employee Selec…"
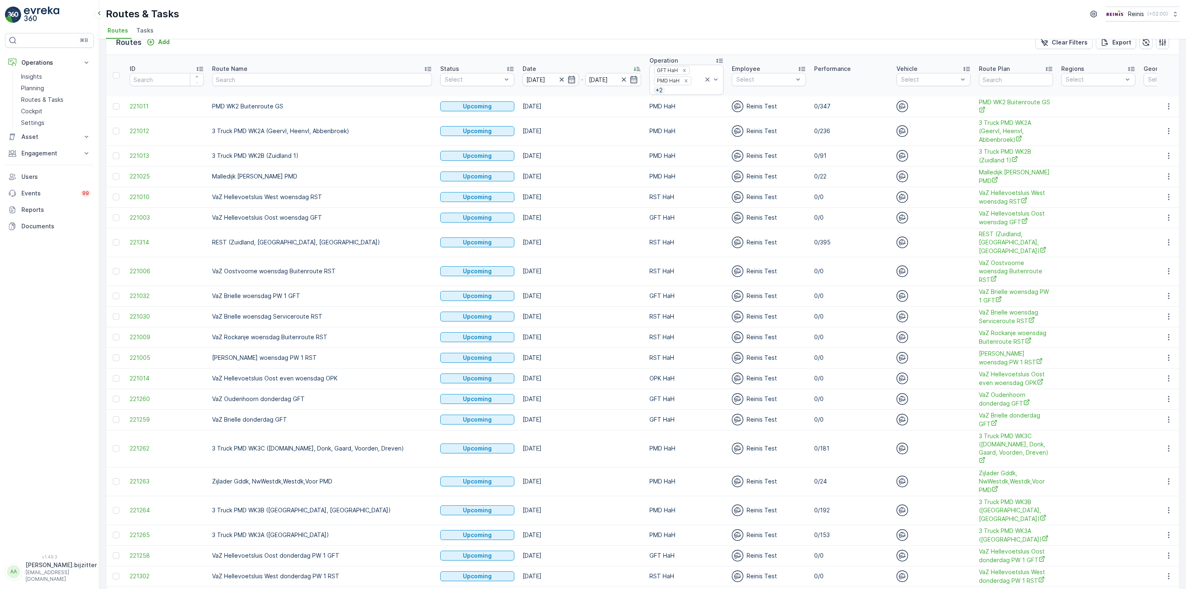
scroll to position [0, 0]
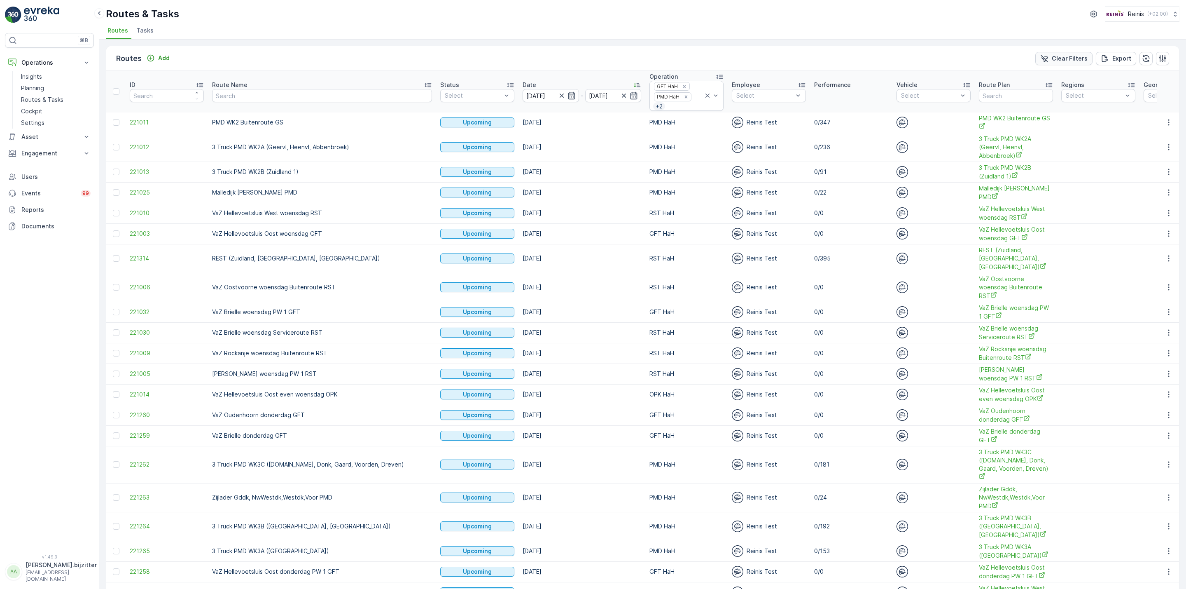
click at [1054, 58] on p "Clear Filters" at bounding box center [1070, 58] width 36 height 8
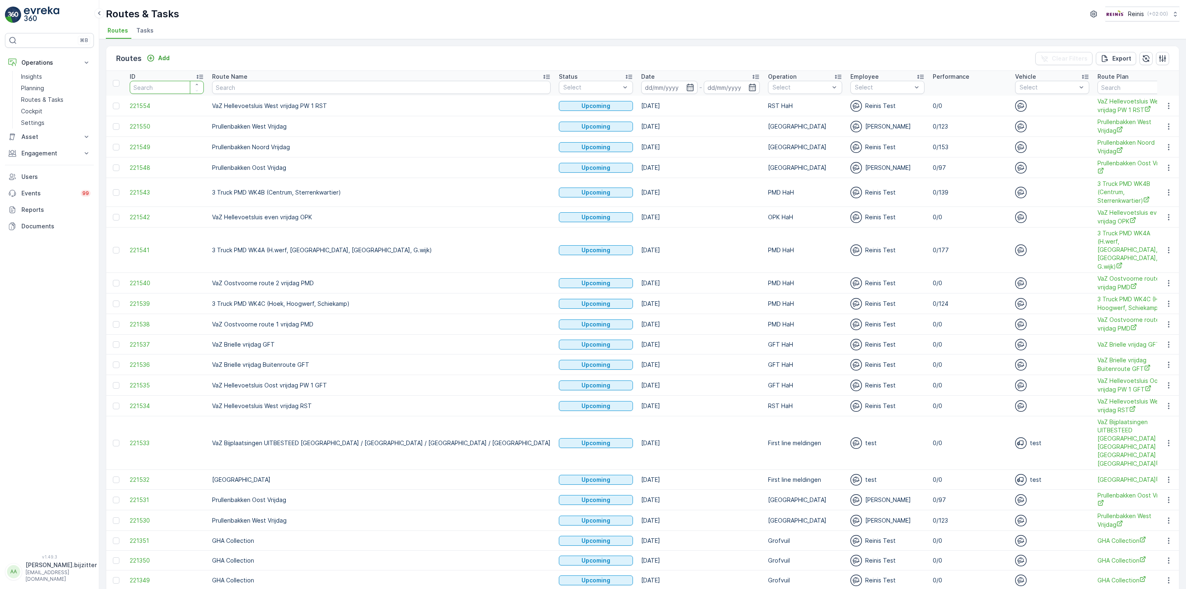
click at [173, 84] on input "number" at bounding box center [167, 87] width 74 height 13
paste input "215293"
type input "215293"
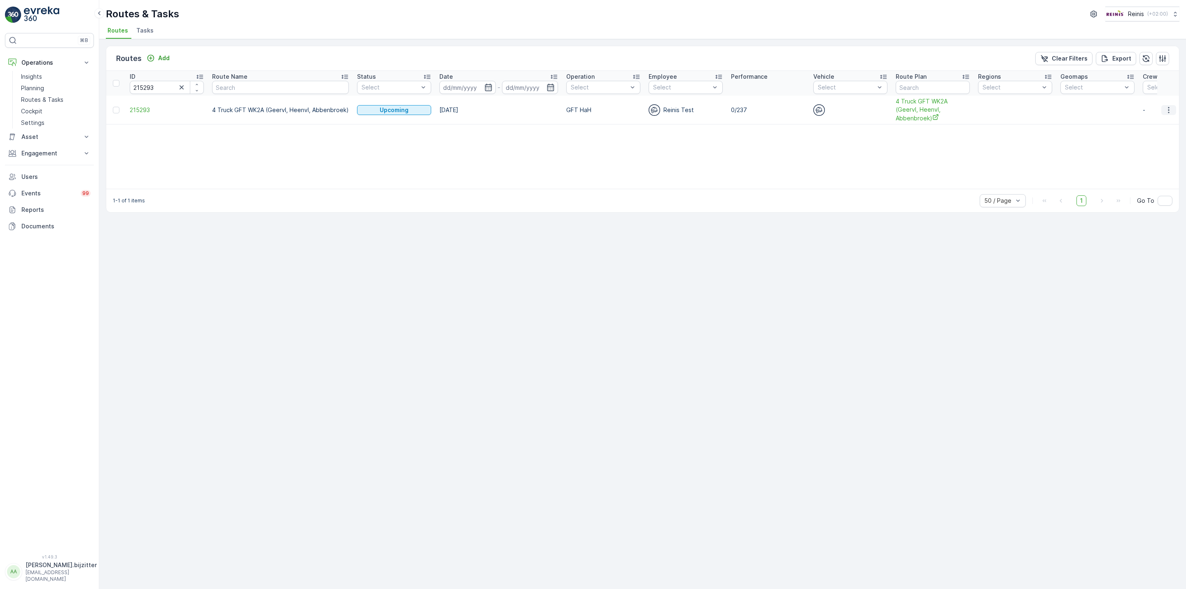
click at [1165, 110] on icon "button" at bounding box center [1169, 110] width 8 height 8
click at [1155, 120] on span "See More Details" at bounding box center [1150, 122] width 48 height 8
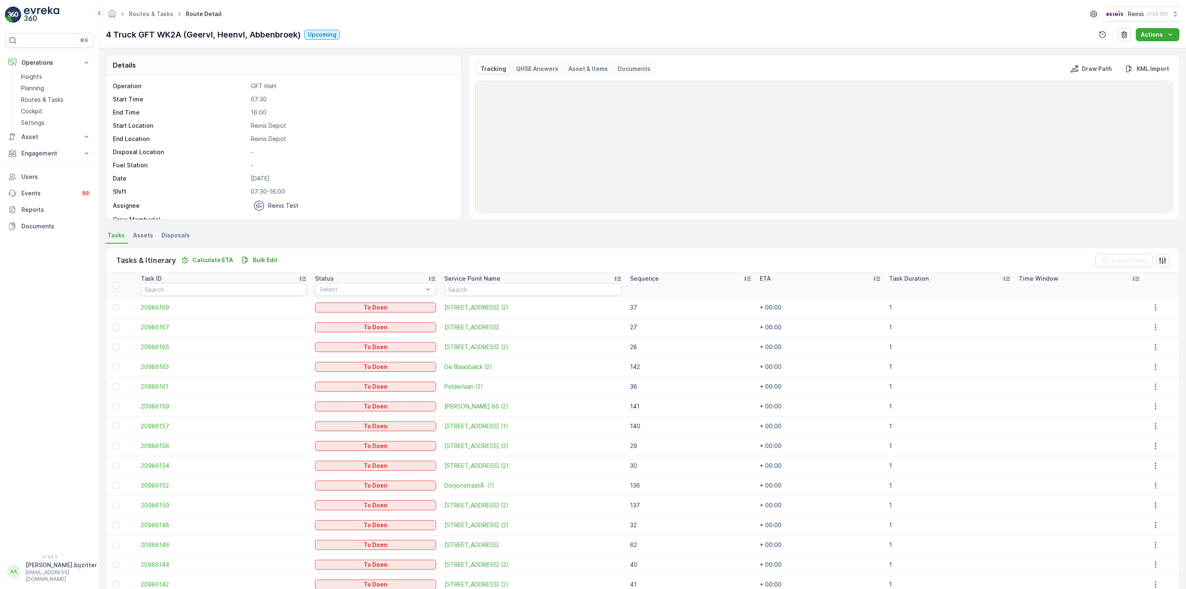
click at [743, 278] on icon at bounding box center [747, 278] width 8 height 8
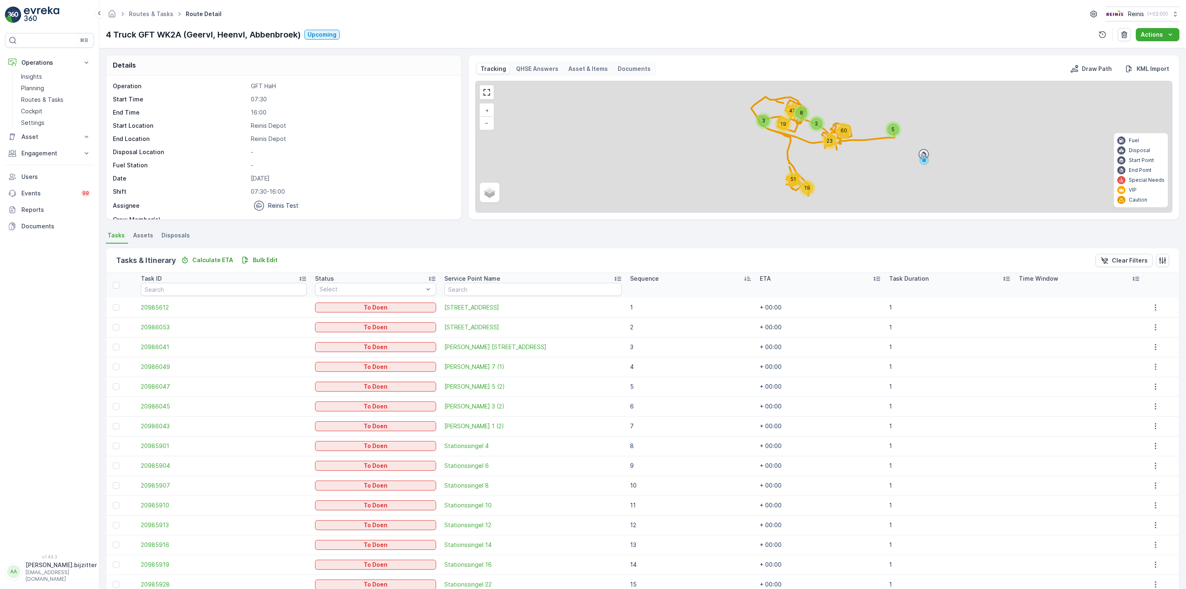
click at [743, 278] on icon at bounding box center [747, 278] width 8 height 8
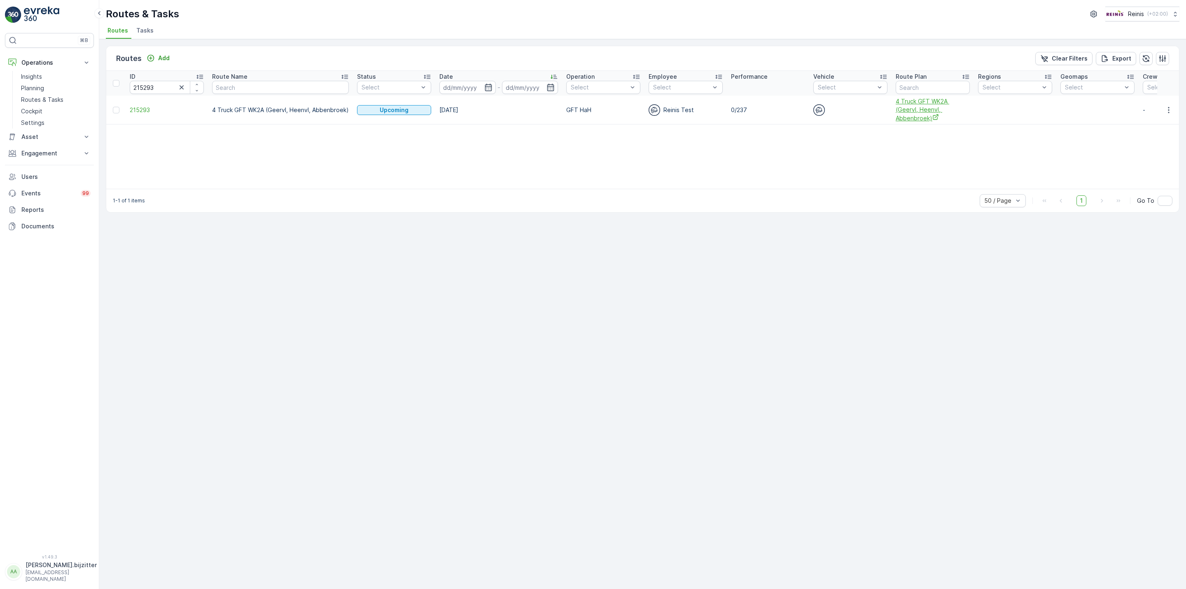
click at [919, 110] on span "4 Truck GFT WK2A (Geervl, Heenvl, Abbenbroek)" at bounding box center [933, 109] width 74 height 25
click at [1169, 112] on icon "button" at bounding box center [1168, 110] width 1 height 6
click at [1157, 122] on span "See More Details" at bounding box center [1150, 122] width 48 height 8
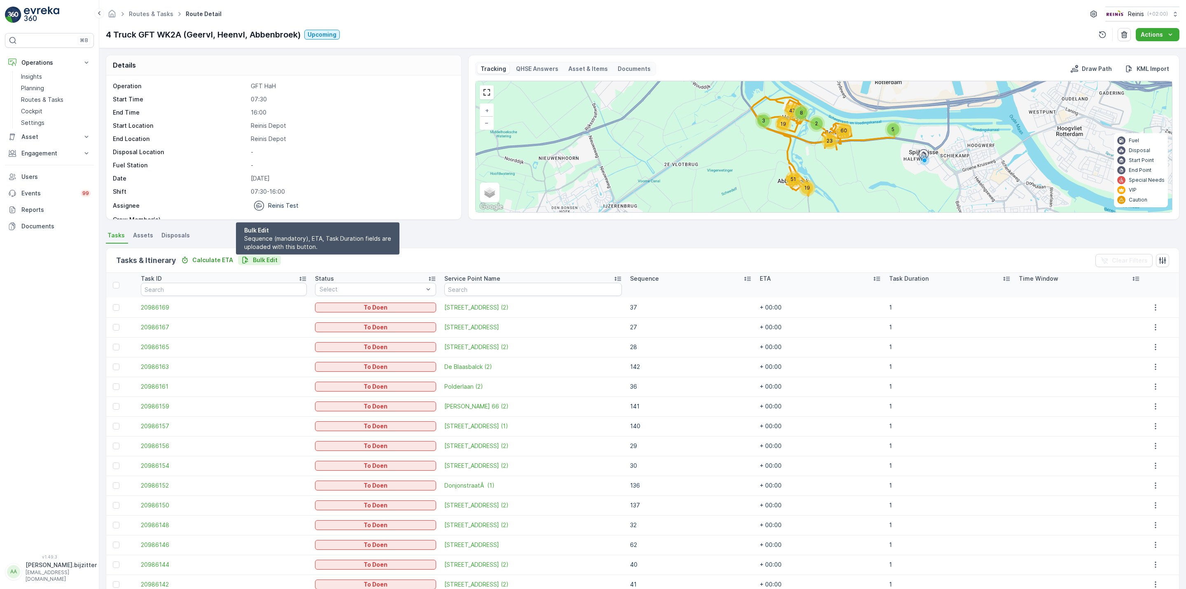
click at [258, 260] on p "Bulk Edit" at bounding box center [265, 260] width 25 height 8
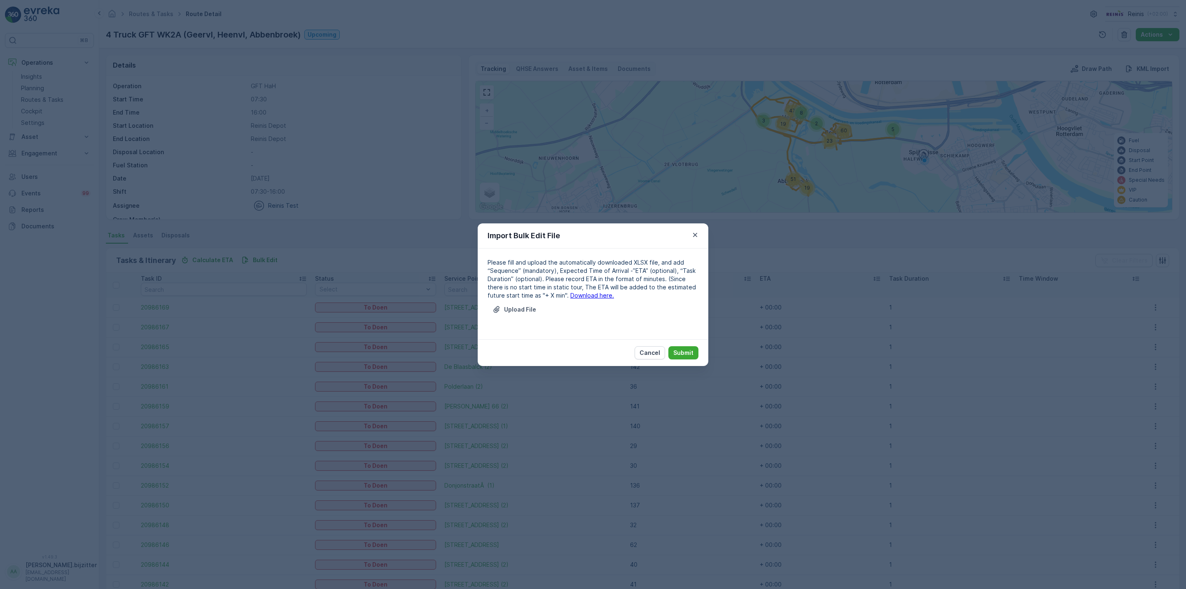
click at [571, 292] on link "Download here." at bounding box center [592, 295] width 44 height 7
click at [516, 308] on p "Upload File" at bounding box center [520, 309] width 32 height 8
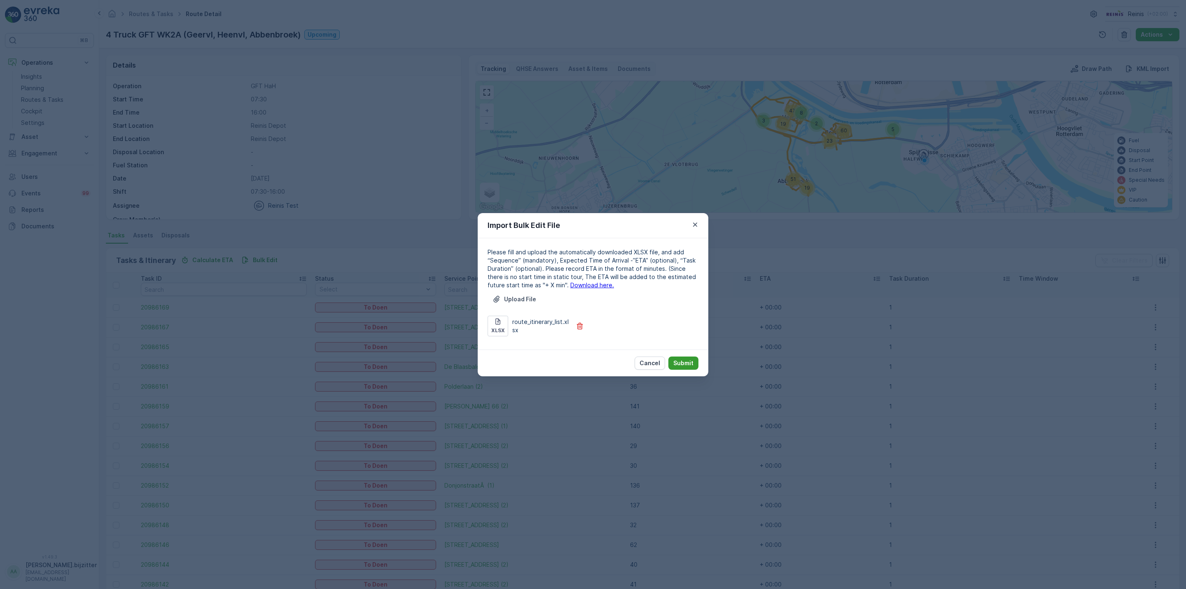
click at [688, 359] on p "Submit" at bounding box center [683, 363] width 20 height 8
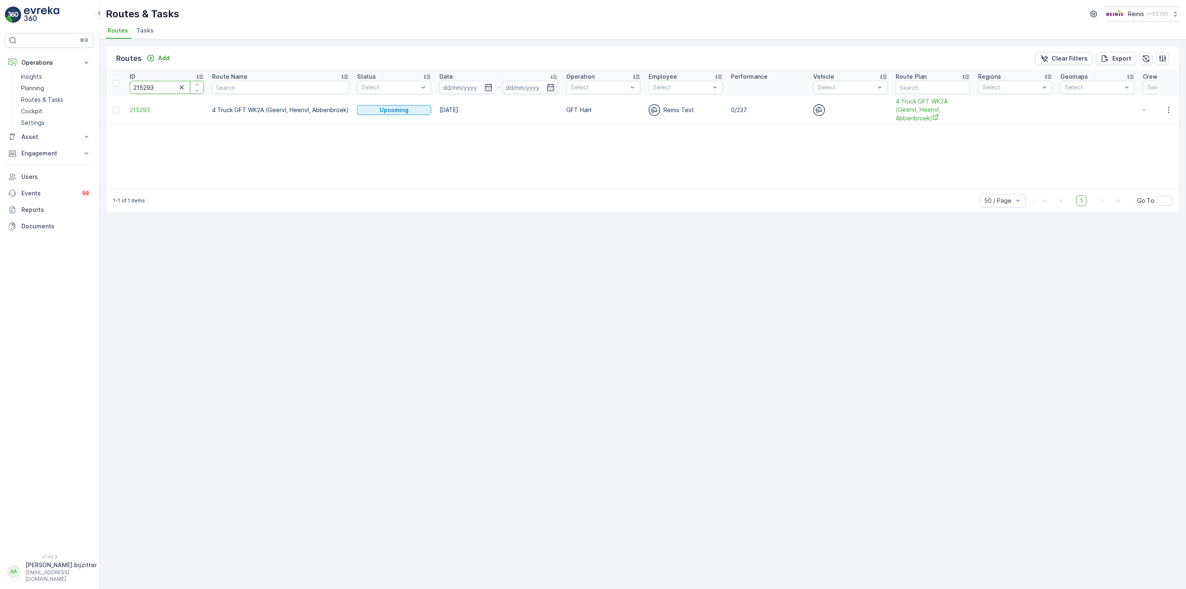
click at [157, 85] on input "215293" at bounding box center [167, 87] width 74 height 13
paste input "7189"
type input "217189"
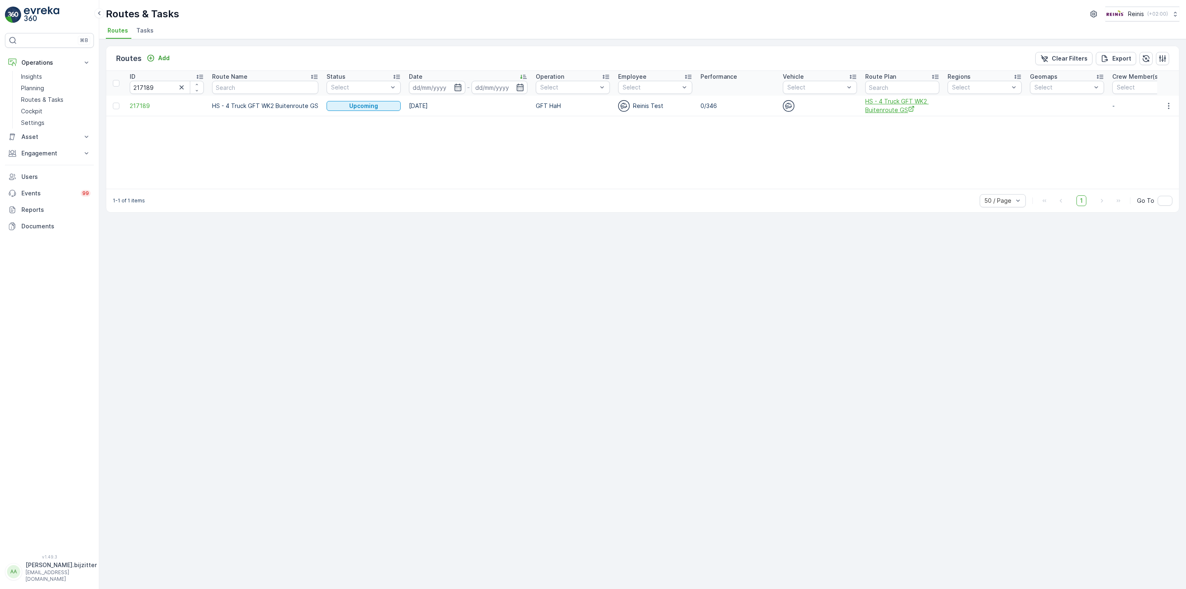
click at [887, 101] on span "HS - 4 Truck GFT WK2 Buitenroute GS" at bounding box center [902, 105] width 74 height 17
click at [1171, 104] on icon "button" at bounding box center [1169, 106] width 8 height 8
click at [1148, 119] on span "See More Details" at bounding box center [1150, 118] width 48 height 8
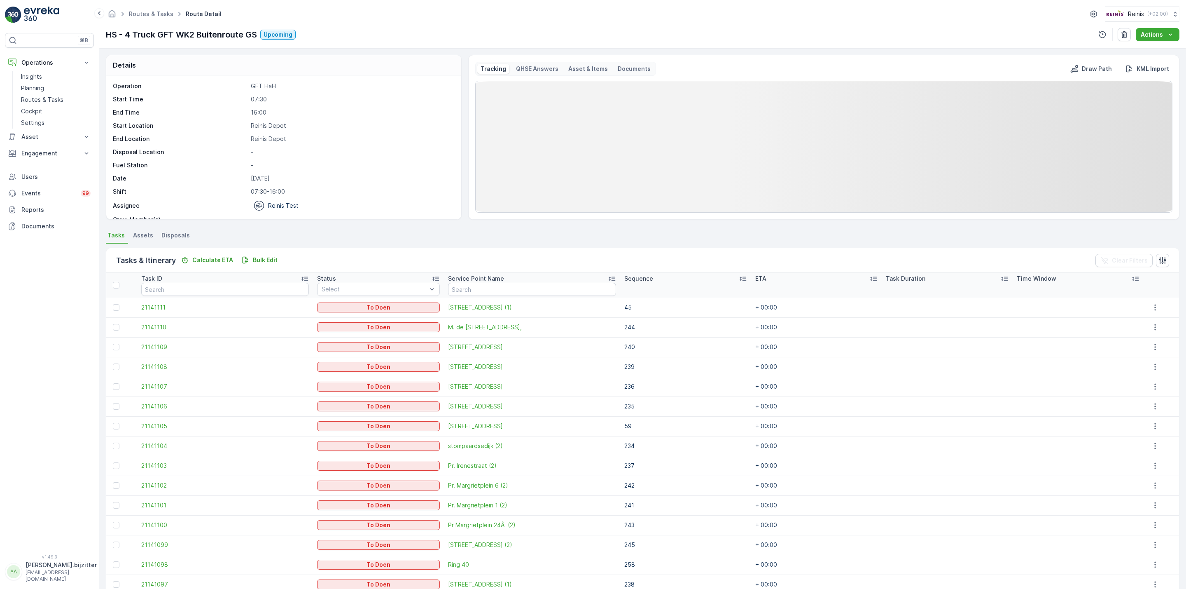
click at [739, 278] on icon at bounding box center [743, 278] width 8 height 8
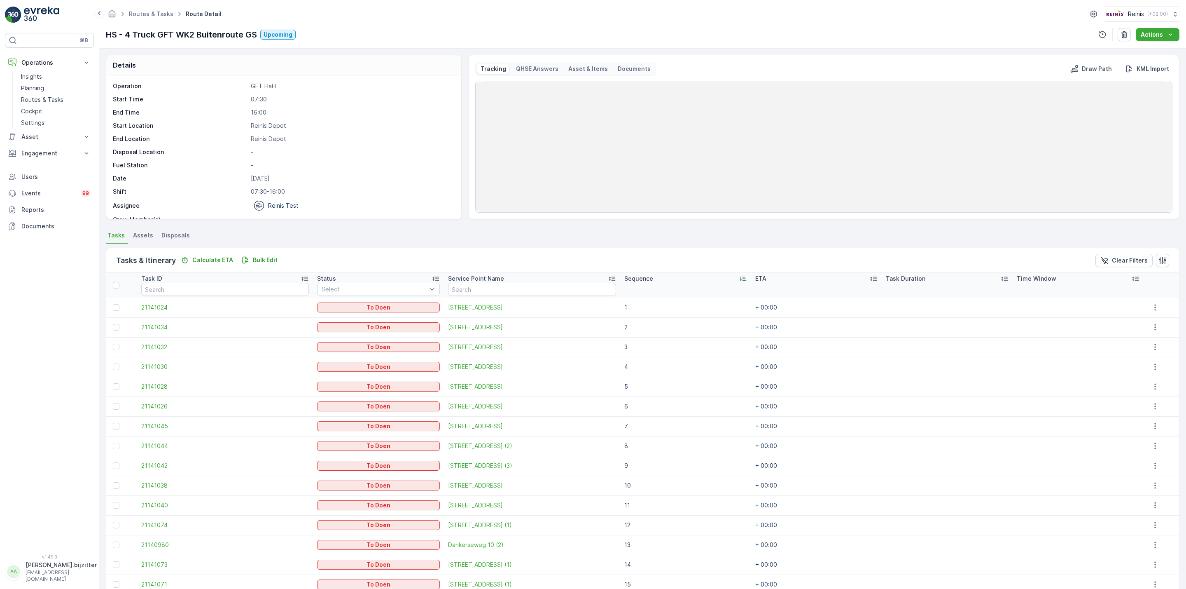
click at [739, 278] on icon at bounding box center [743, 278] width 8 height 8
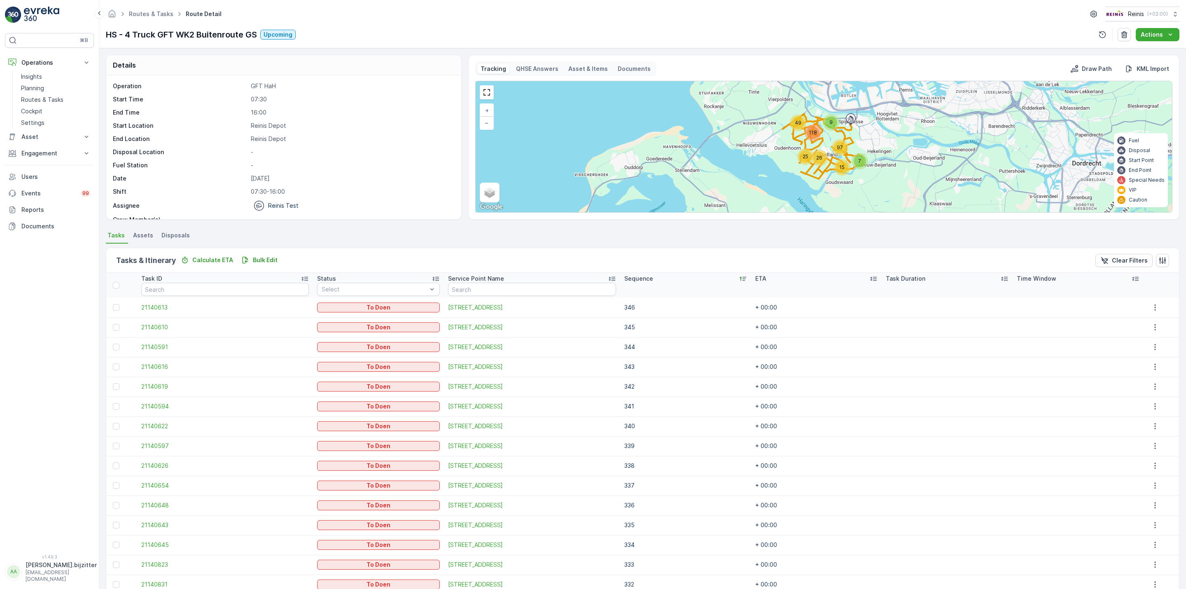
click at [67, 249] on div "⌘B Operations Insights Planning Routes & Tasks Cockpit Settings Asset Assets Ac…" at bounding box center [49, 288] width 89 height 511
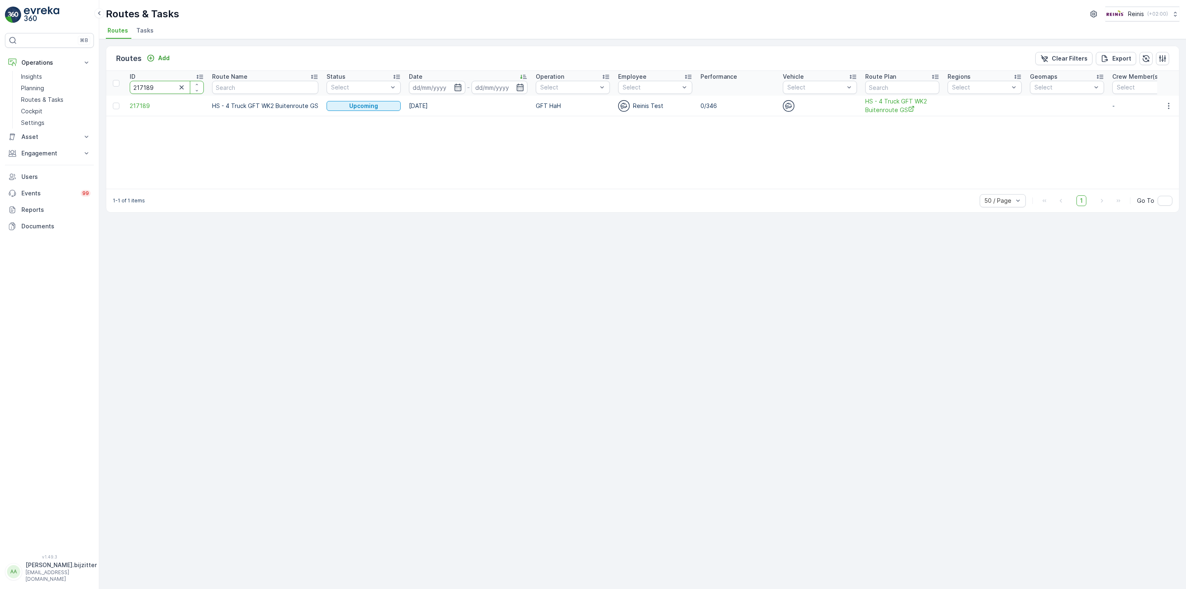
click at [163, 90] on input "217189" at bounding box center [167, 87] width 74 height 13
paste input "8817"
type input "218817"
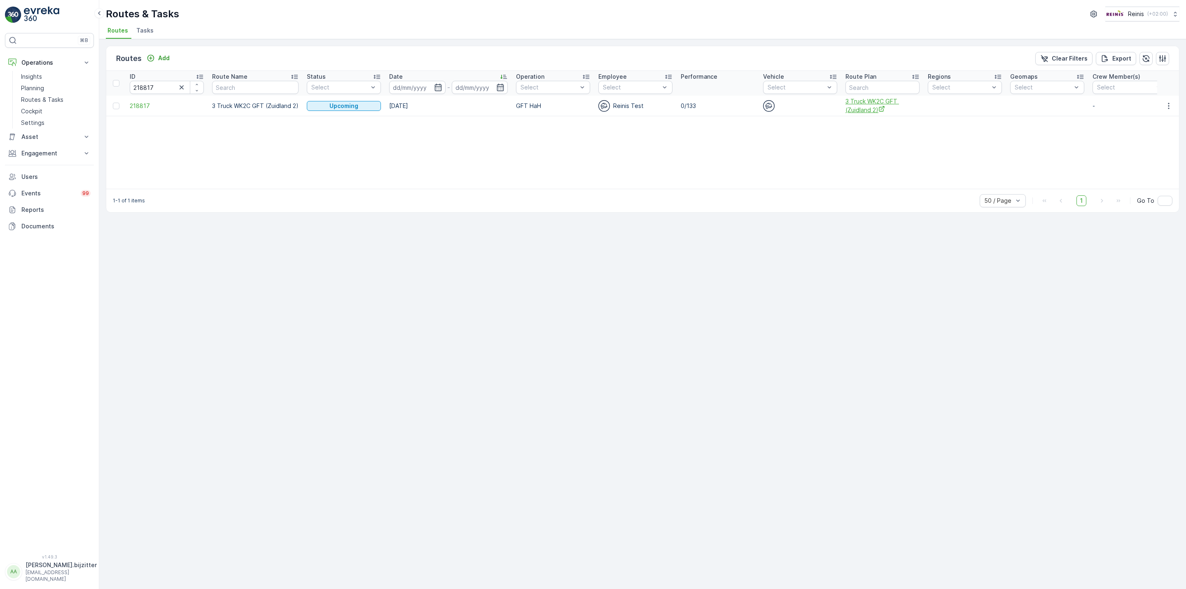
click at [860, 103] on span "3 Truck WK2C GFT (Zuidland 2)" at bounding box center [883, 105] width 74 height 17
click at [1169, 102] on icon "button" at bounding box center [1169, 106] width 8 height 8
click at [1153, 117] on span "See More Details" at bounding box center [1150, 118] width 48 height 8
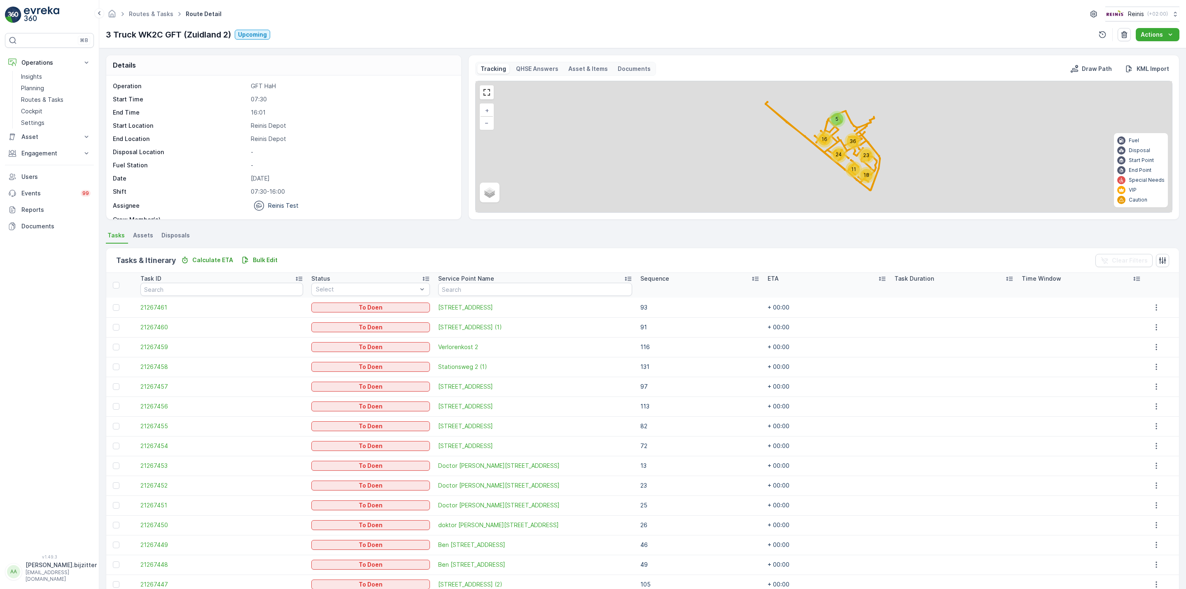
click at [751, 277] on icon at bounding box center [755, 278] width 8 height 8
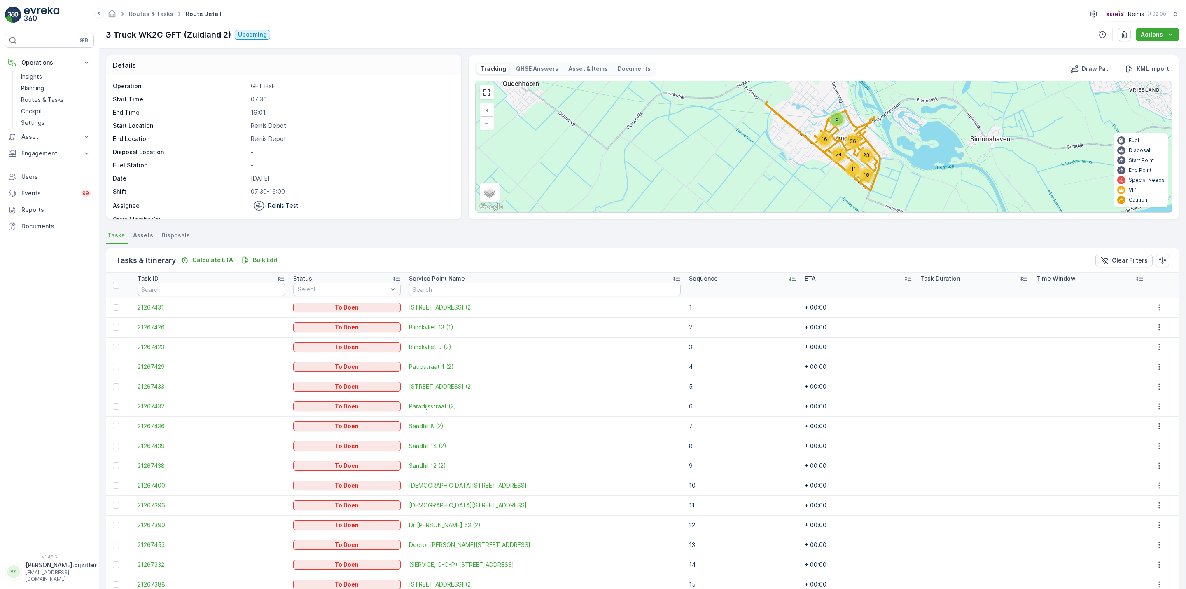
click at [788, 277] on icon at bounding box center [792, 278] width 8 height 8
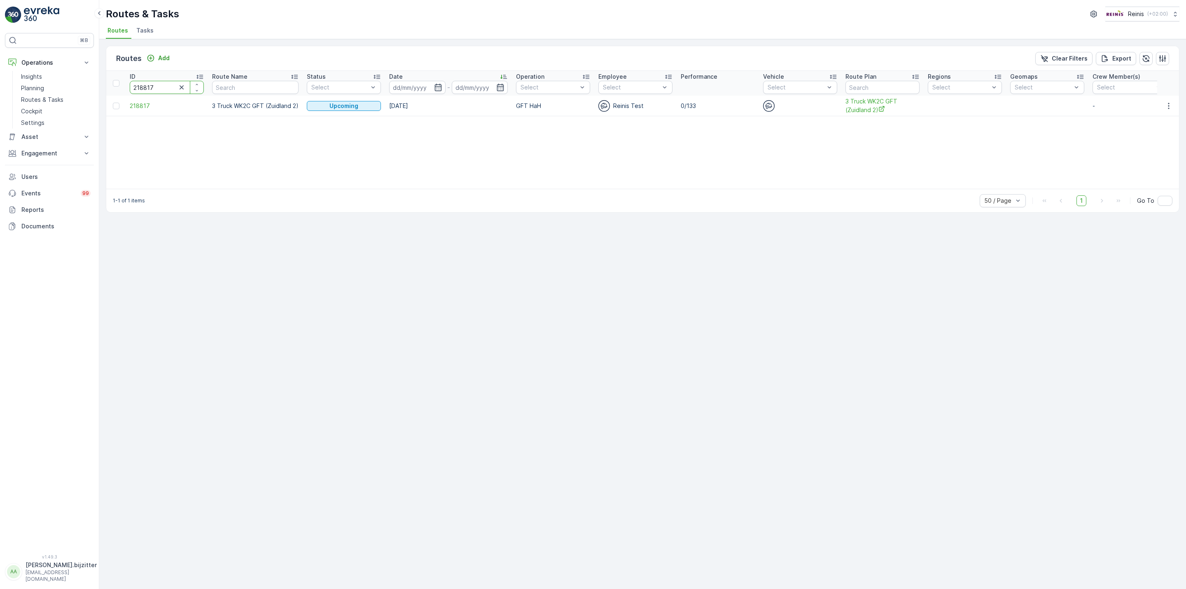
click at [143, 86] on input "218817" at bounding box center [167, 87] width 74 height 13
paste input "9"
type input "218819"
click at [1167, 105] on icon "button" at bounding box center [1169, 106] width 8 height 8
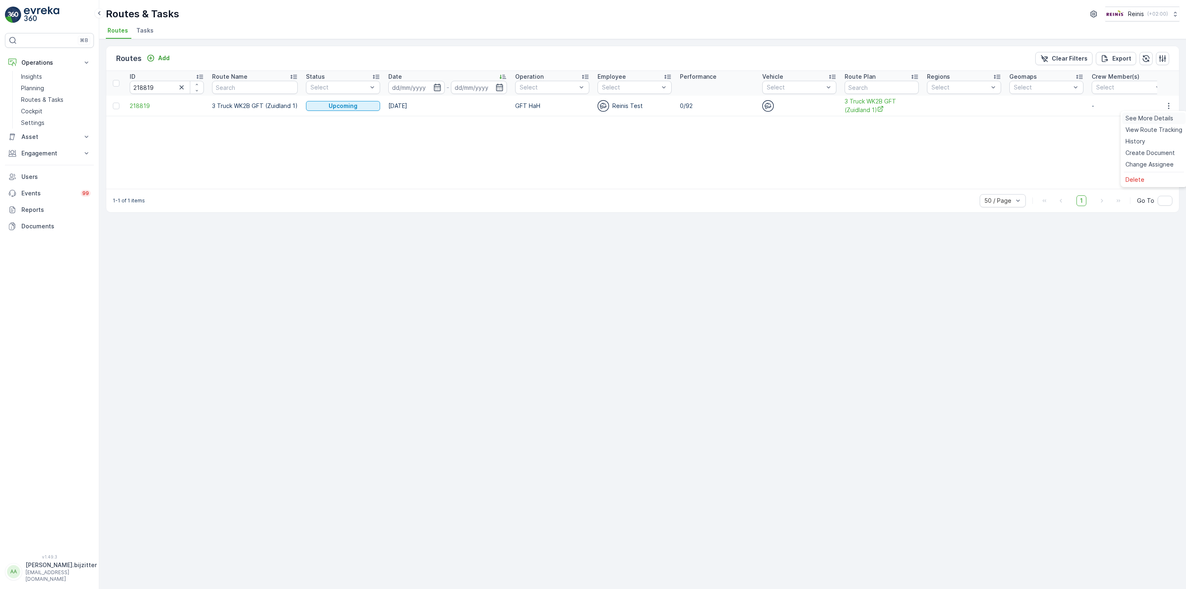
click at [1150, 114] on span "See More Details" at bounding box center [1150, 118] width 48 height 8
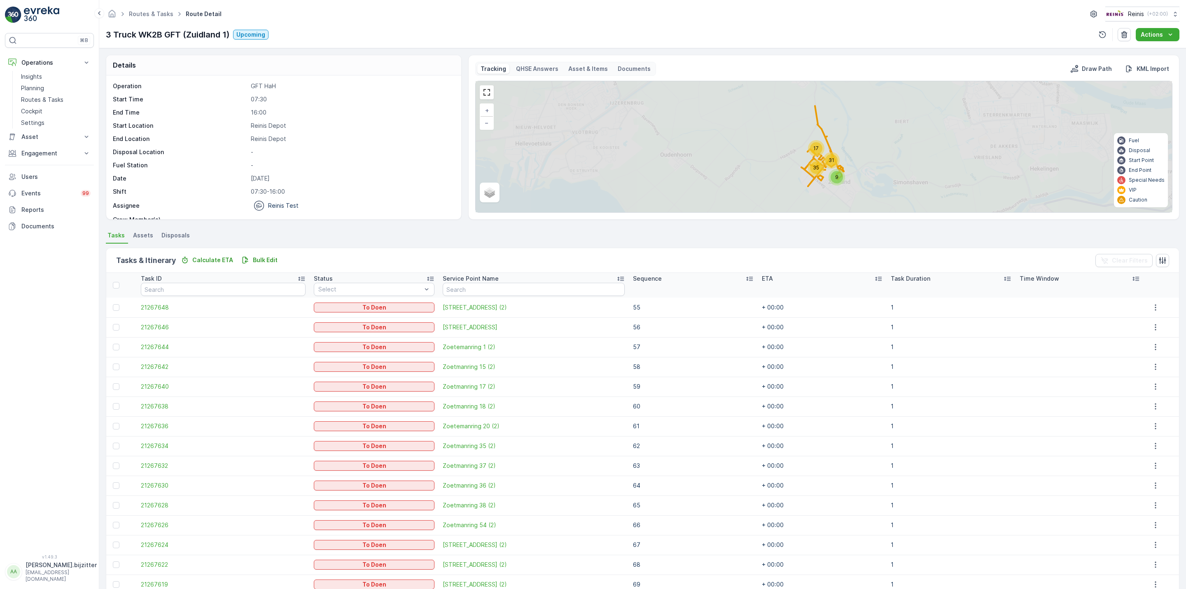
click at [746, 280] on icon at bounding box center [750, 278] width 8 height 8
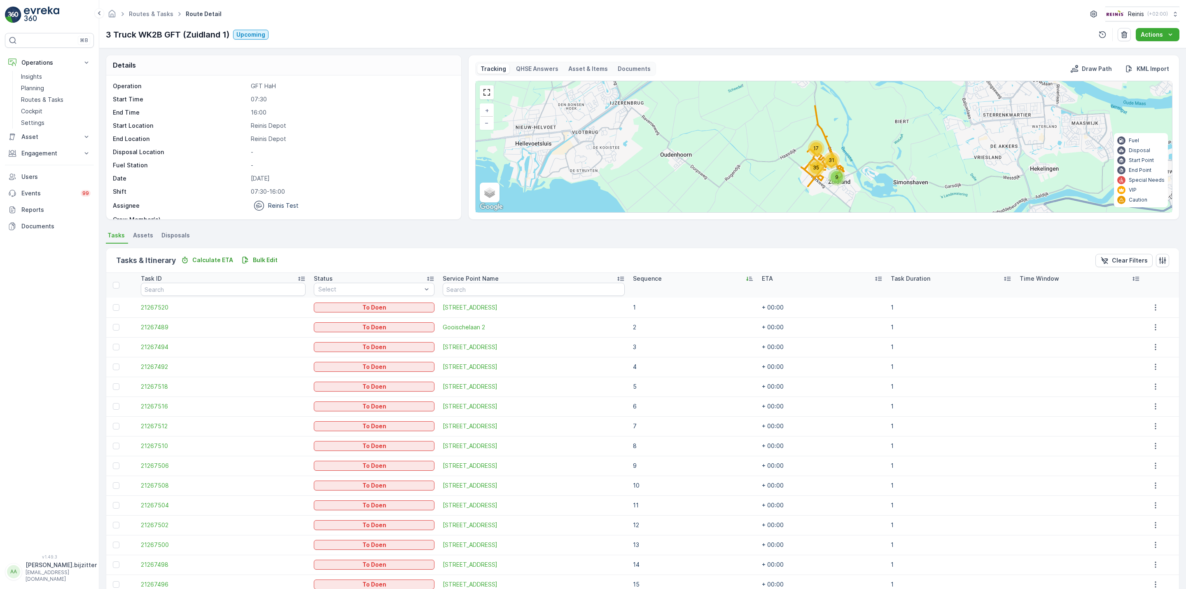
click at [746, 280] on icon at bounding box center [750, 278] width 8 height 8
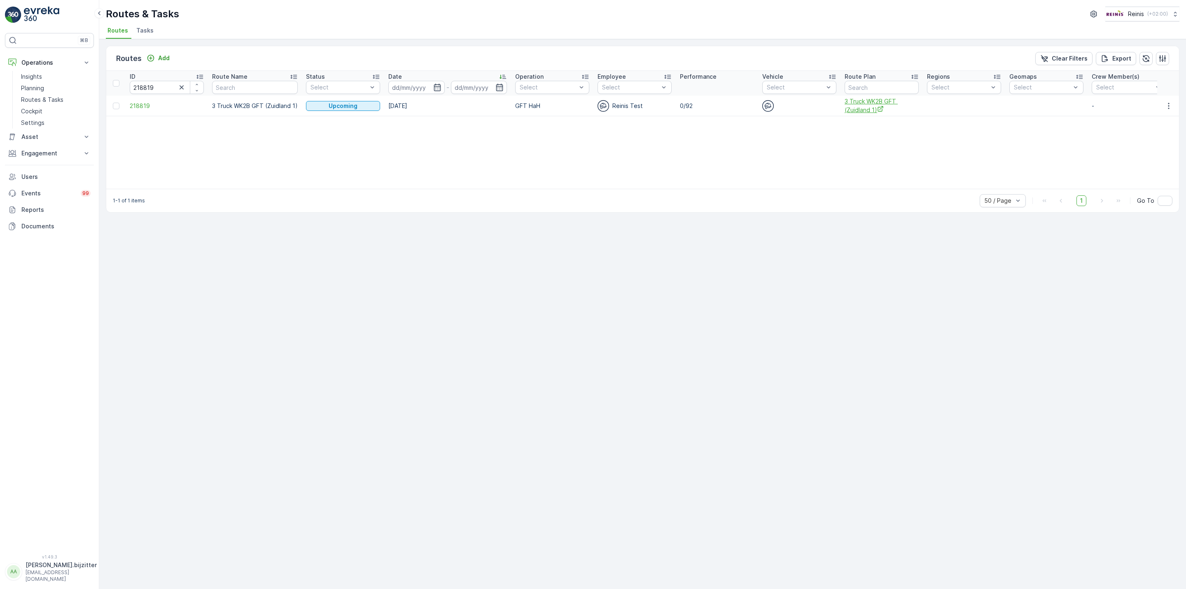
click at [860, 102] on span "3 Truck WK2B GFT (Zuidland 1)" at bounding box center [882, 105] width 74 height 17
drag, startPoint x: 174, startPoint y: 86, endPoint x: 164, endPoint y: 85, distance: 10.7
click at [173, 86] on input "218819" at bounding box center [167, 87] width 74 height 13
click at [156, 84] on input "218819" at bounding box center [167, 87] width 74 height 13
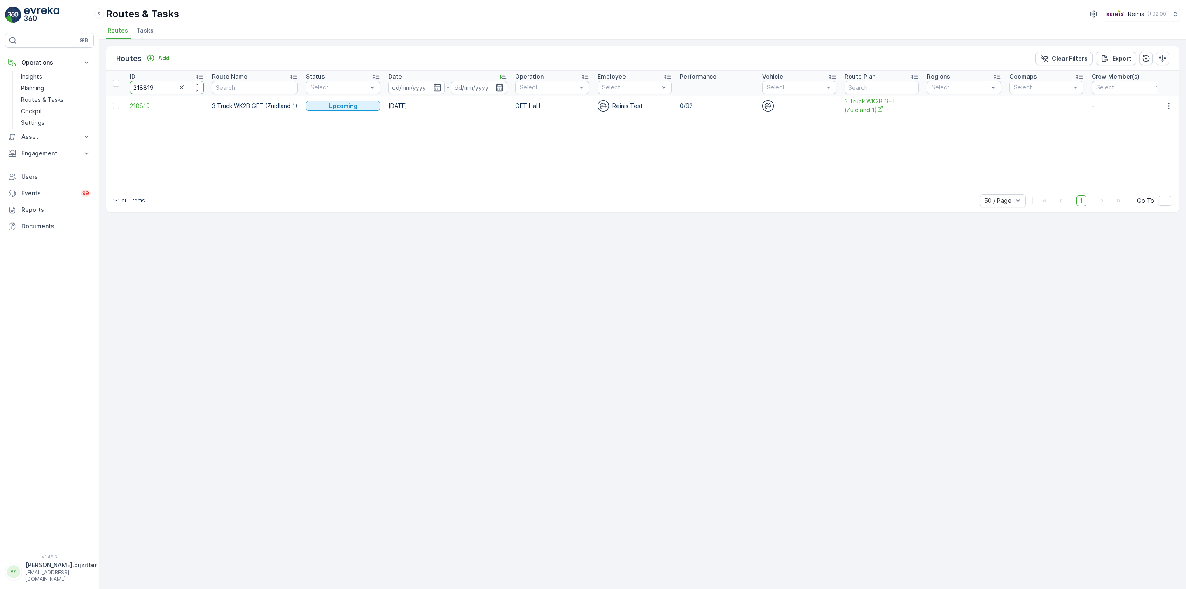
click at [156, 84] on input "218819" at bounding box center [167, 87] width 74 height 13
paste input "5862"
type input "215862"
click at [867, 108] on span "Malledijk Zijlader GFT" at bounding box center [870, 105] width 74 height 9
click at [1168, 106] on icon "button" at bounding box center [1169, 105] width 8 height 8
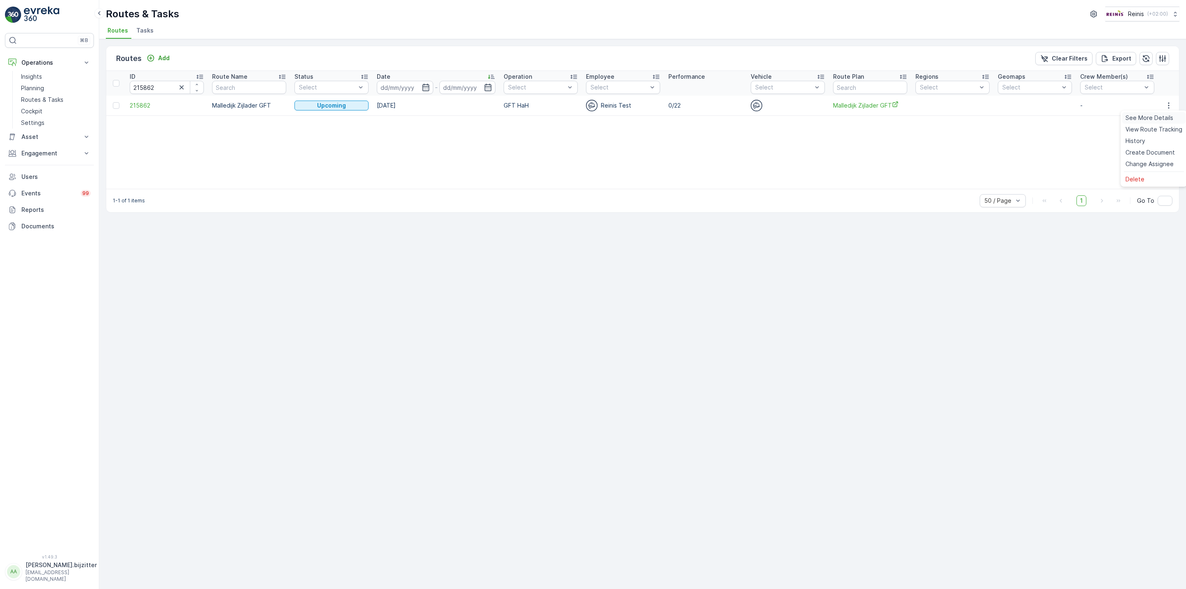
click at [1159, 118] on span "See More Details" at bounding box center [1150, 118] width 48 height 8
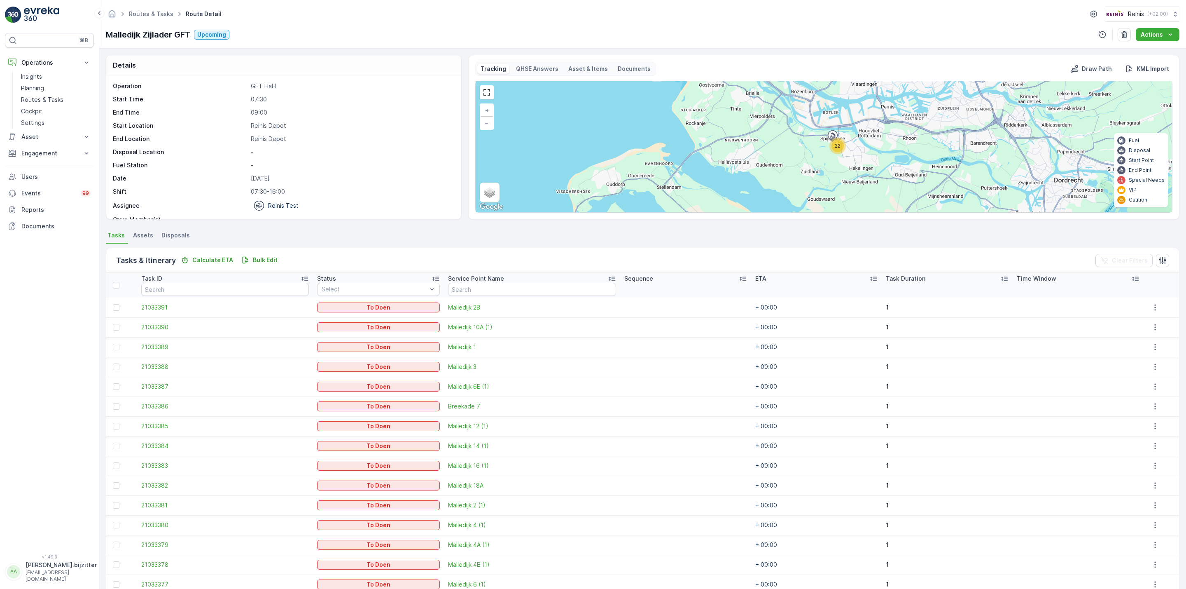
click at [739, 278] on icon at bounding box center [743, 278] width 8 height 8
click at [374, 156] on p "-" at bounding box center [352, 152] width 202 height 8
click at [319, 20] on div "Routes & Tasks Route Detail Reinis ( +02:00 )" at bounding box center [643, 14] width 1074 height 15
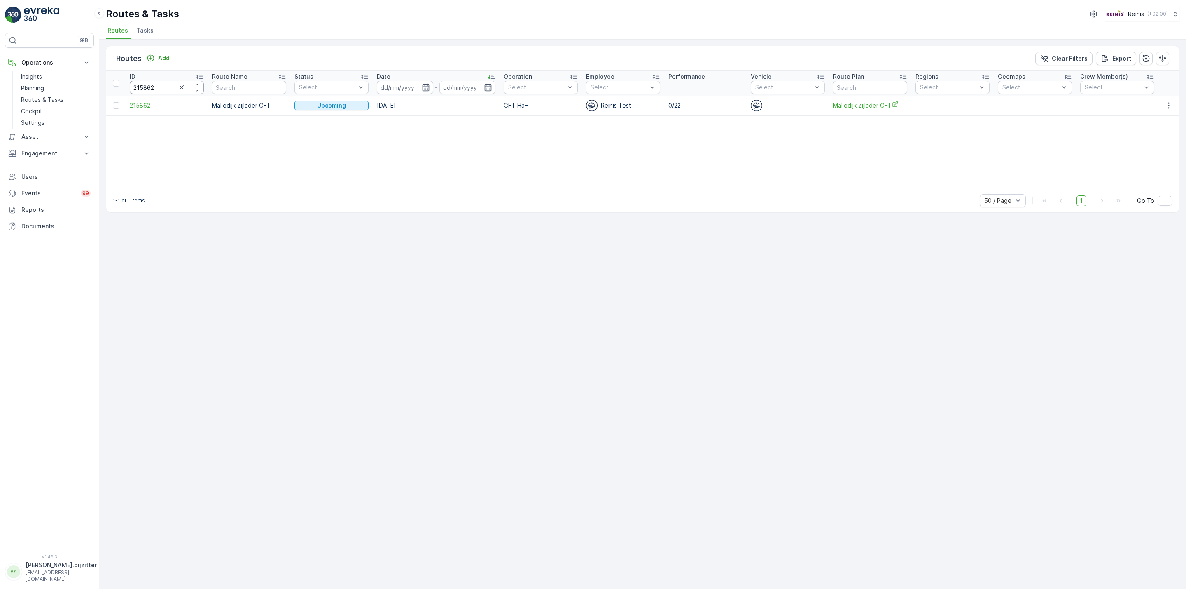
click at [162, 89] on input "215862" at bounding box center [167, 87] width 74 height 13
paste input "7190"
type input "217190"
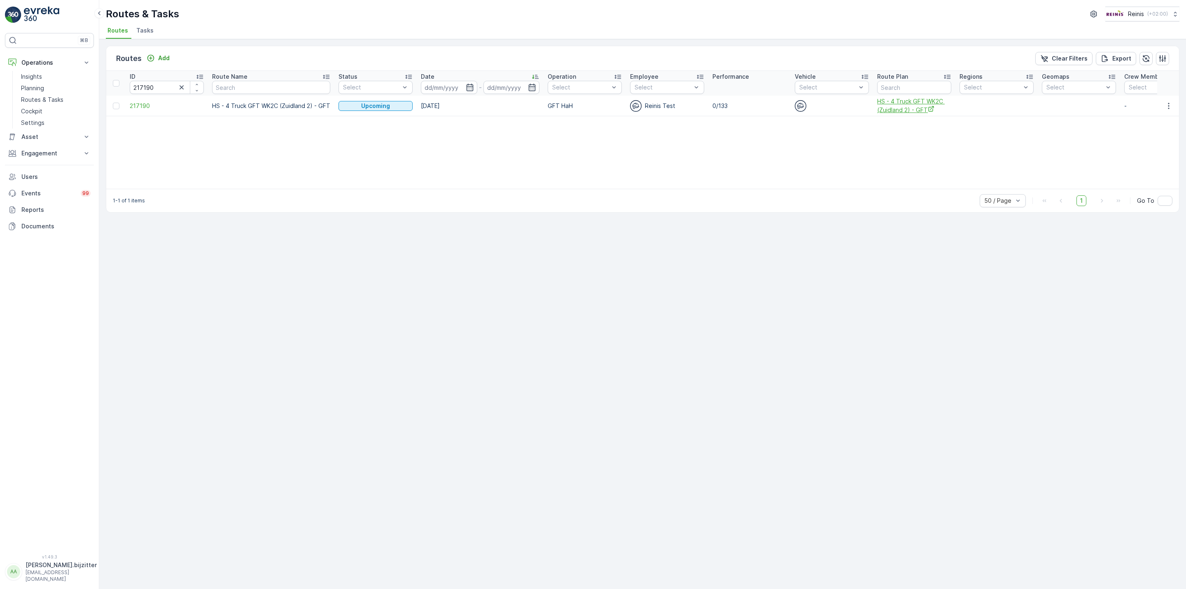
click at [906, 109] on span "HS - 4 Truck GFT WK2C (Zuidland 2) - GFT" at bounding box center [914, 105] width 74 height 17
click at [1170, 108] on icon "button" at bounding box center [1169, 106] width 8 height 8
click at [1150, 119] on span "See More Details" at bounding box center [1150, 118] width 48 height 8
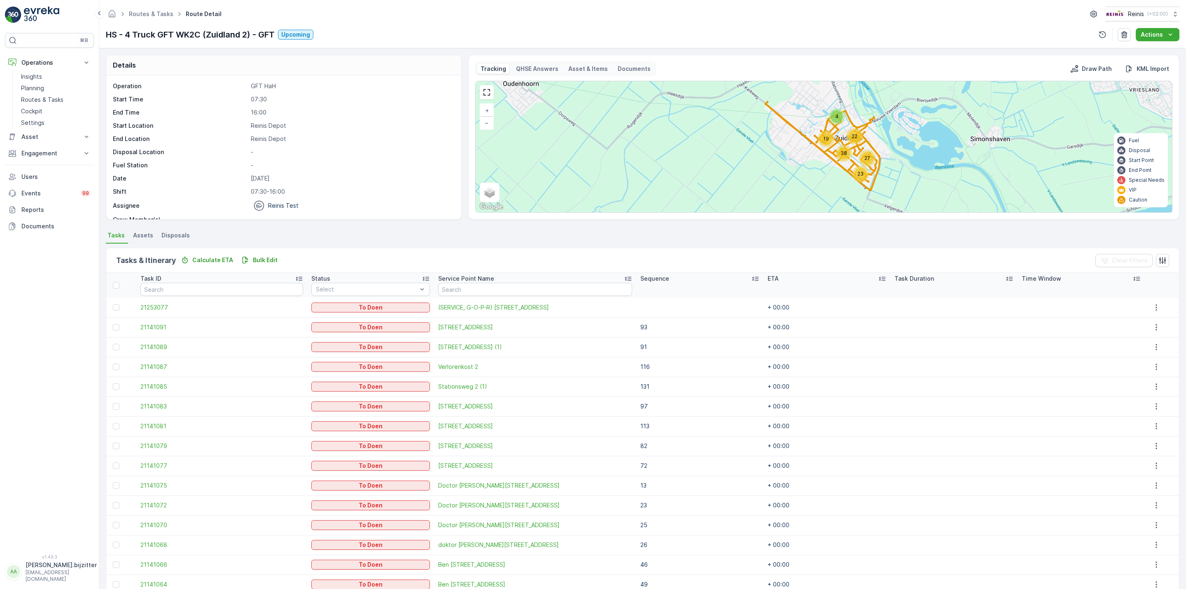
click at [726, 278] on div "Sequence" at bounding box center [699, 278] width 119 height 8
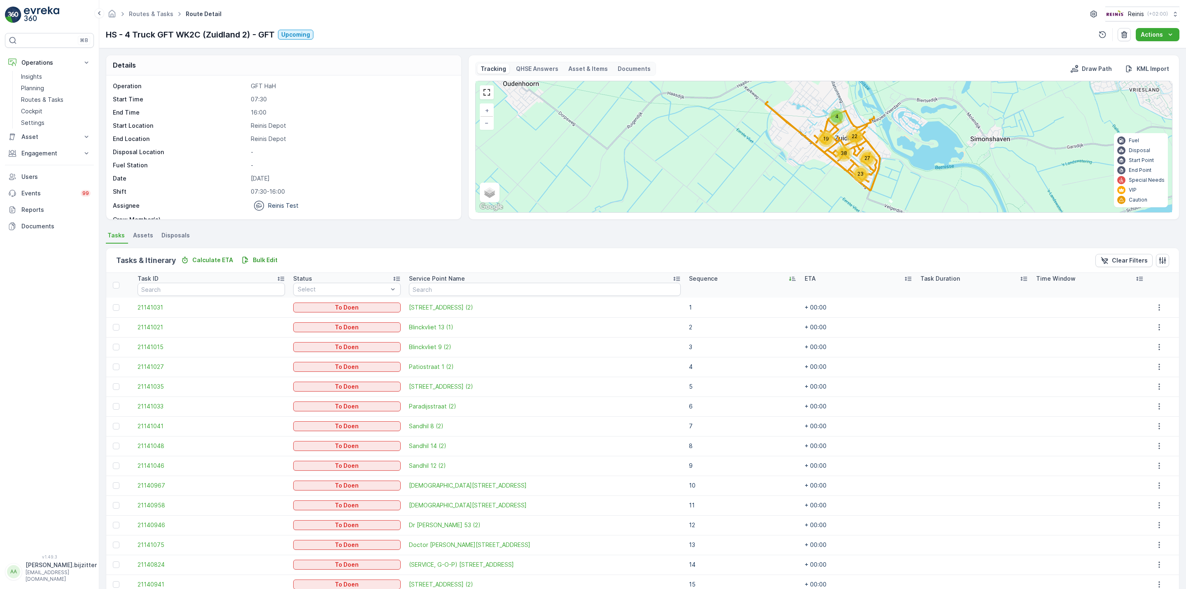
click at [788, 277] on icon at bounding box center [792, 278] width 8 height 8
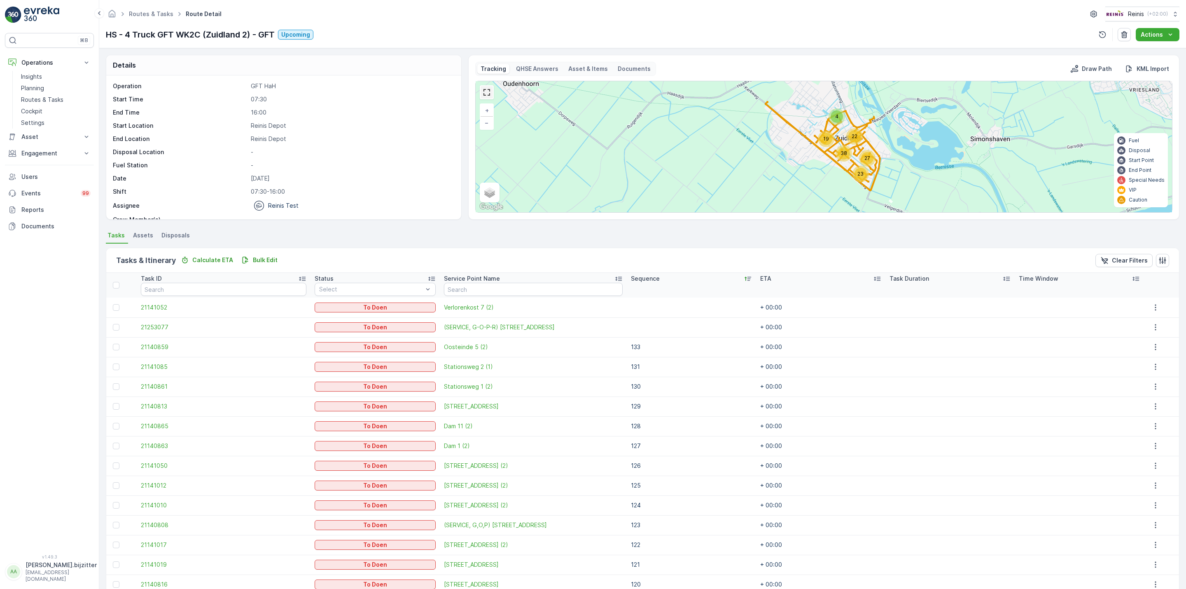
click at [489, 98] on link at bounding box center [487, 92] width 12 height 12
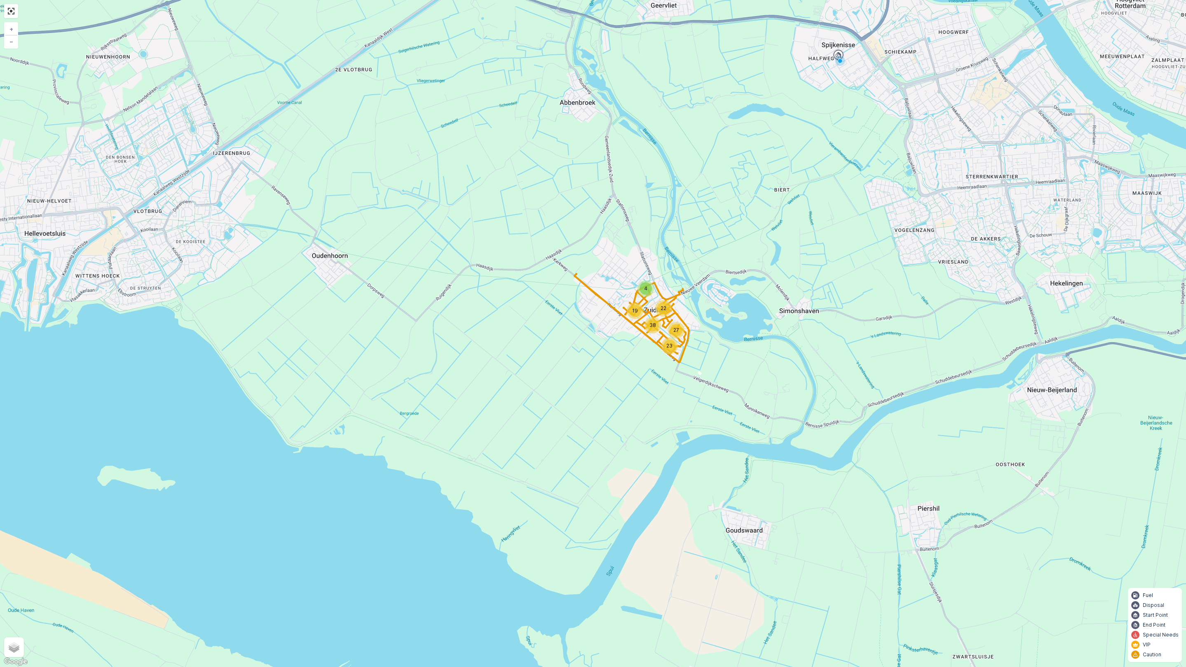
click at [101, 99] on div "23 27 4 22 38 19 + − Satellite Roadmap Terrain Hybrid Leaflet Keyboard shortcut…" at bounding box center [593, 333] width 1186 height 667
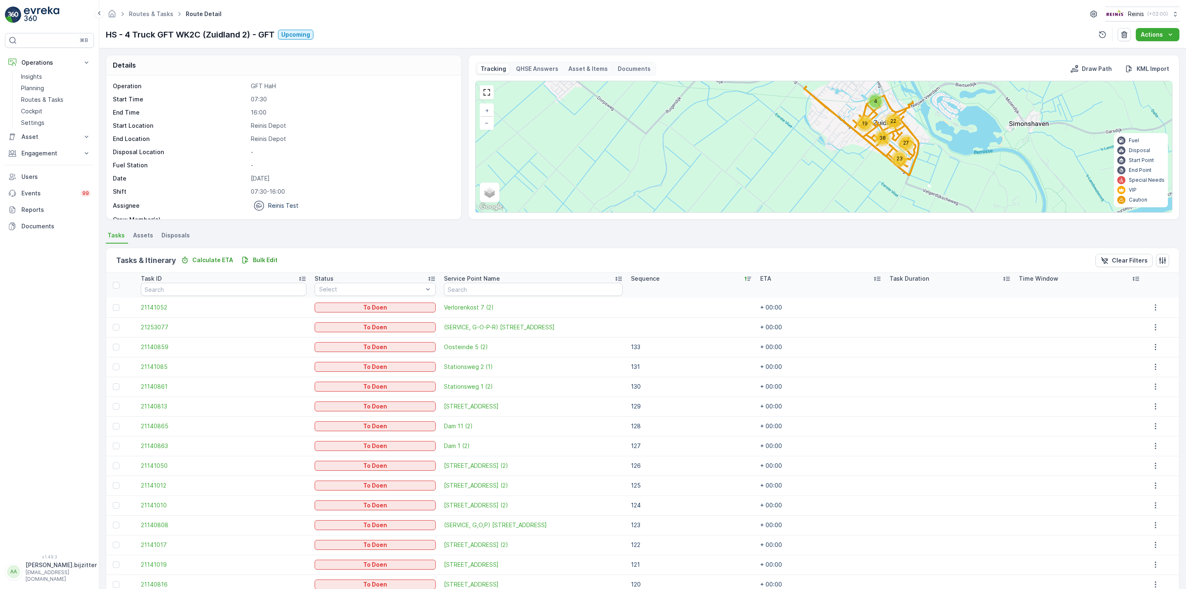
click at [746, 280] on icon at bounding box center [748, 278] width 8 height 8
click at [751, 280] on icon at bounding box center [755, 278] width 8 height 8
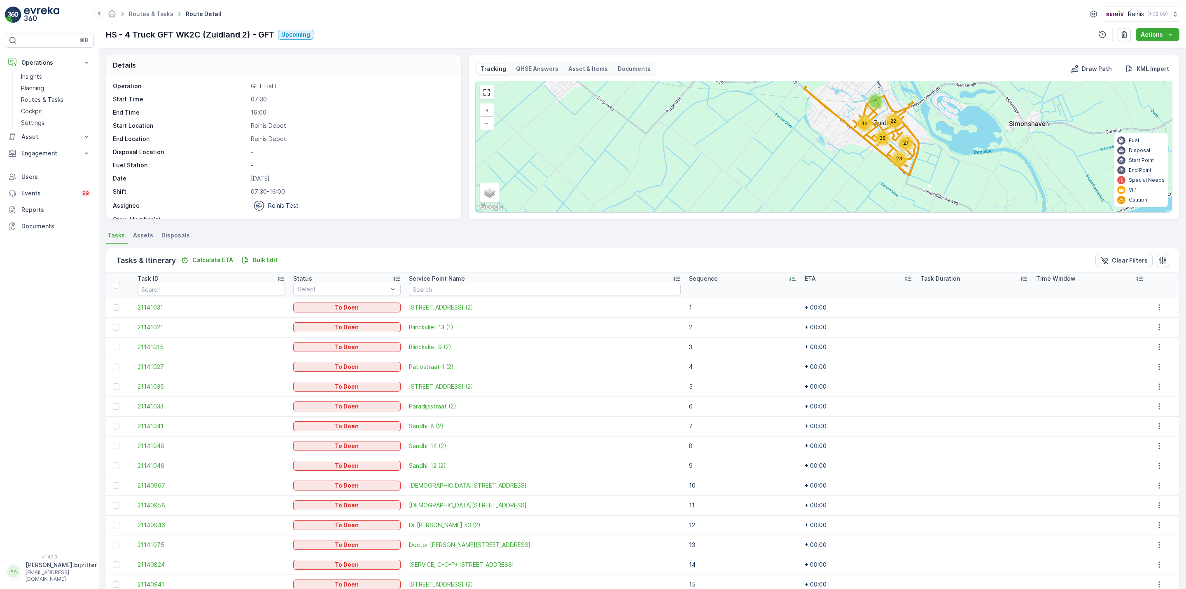
click at [788, 278] on icon at bounding box center [792, 278] width 8 height 8
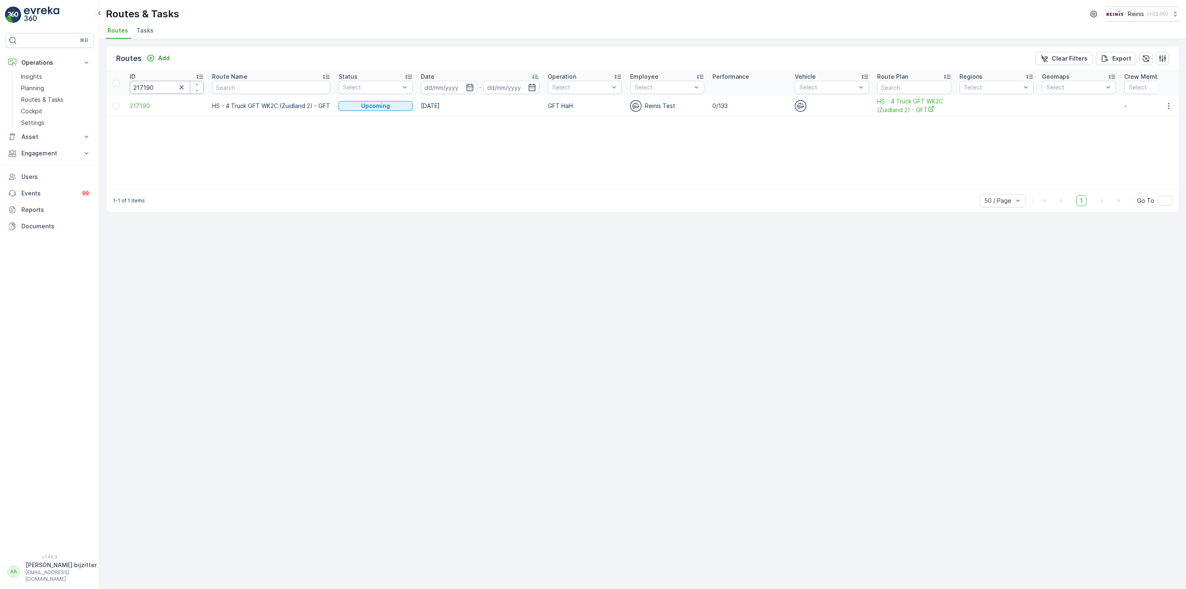
click at [161, 86] on input "217190" at bounding box center [167, 87] width 74 height 13
paste input "5296"
type input "215296"
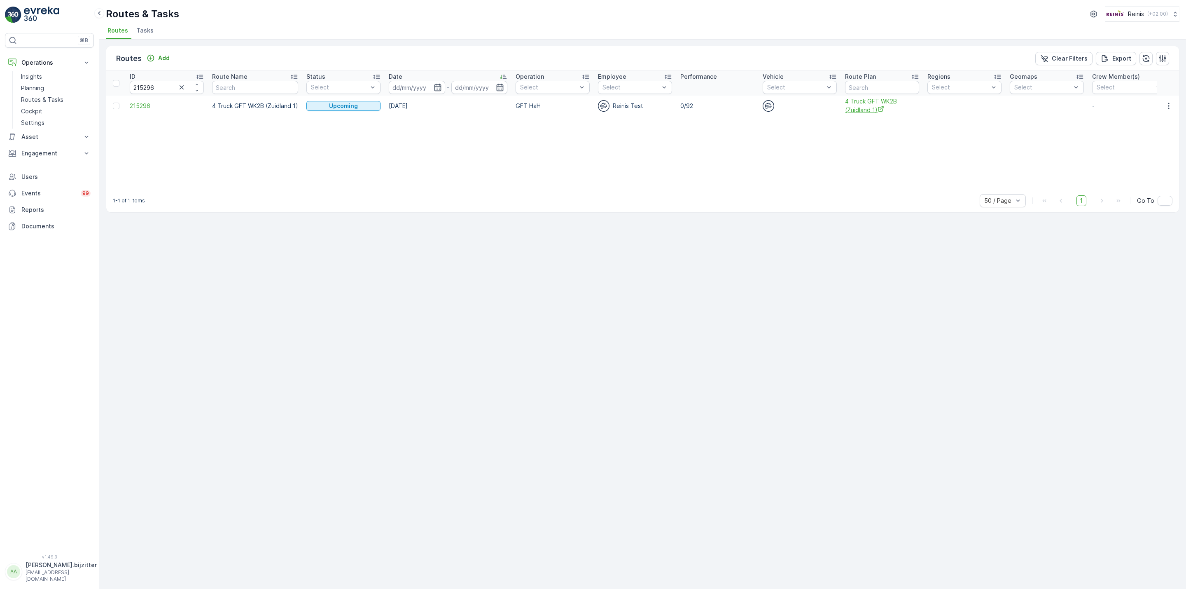
click at [849, 108] on span "4 Truck GFT WK2B (Zuidland 1)" at bounding box center [882, 105] width 74 height 17
click at [1169, 107] on icon "button" at bounding box center [1169, 106] width 8 height 8
click at [1157, 116] on span "See More Details" at bounding box center [1150, 118] width 48 height 8
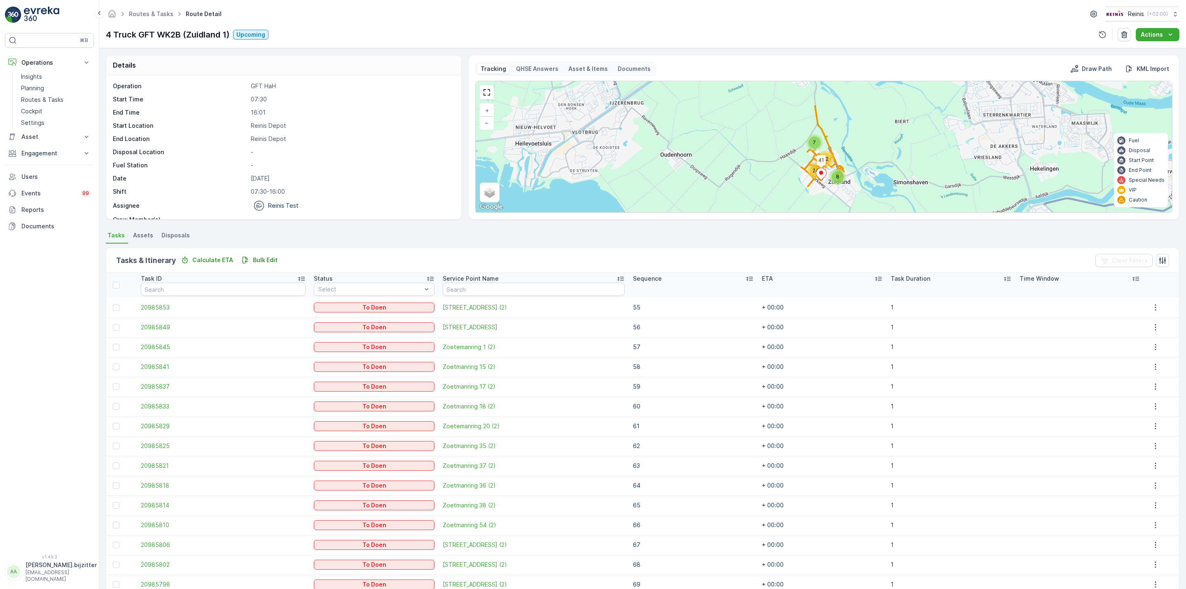
click at [746, 280] on icon at bounding box center [750, 278] width 8 height 8
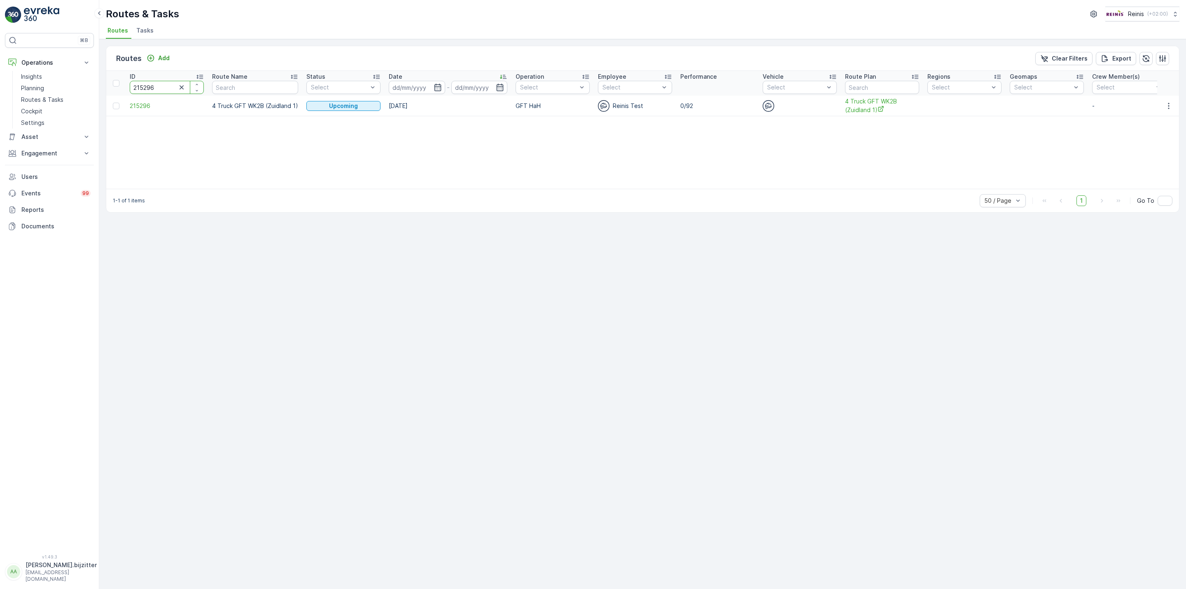
click at [161, 88] on input "215296" at bounding box center [167, 87] width 74 height 13
paste input "642"
type input "215642"
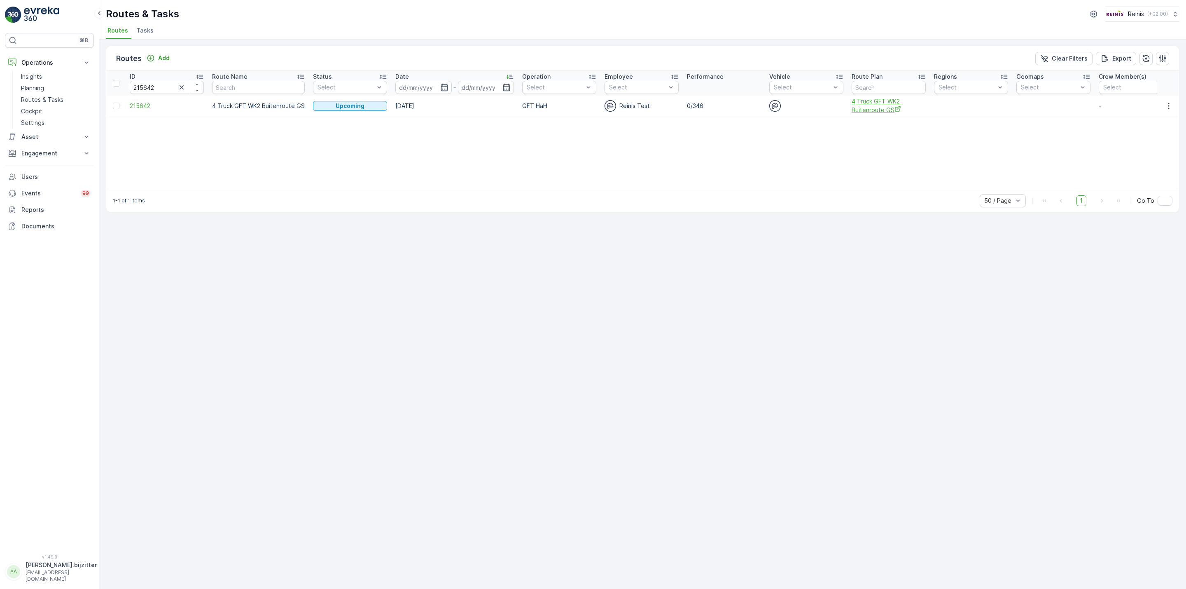
click at [872, 109] on span "4 Truck GFT WK2 Buitenroute GS" at bounding box center [889, 105] width 74 height 17
click at [143, 105] on span "215642" at bounding box center [167, 106] width 74 height 8
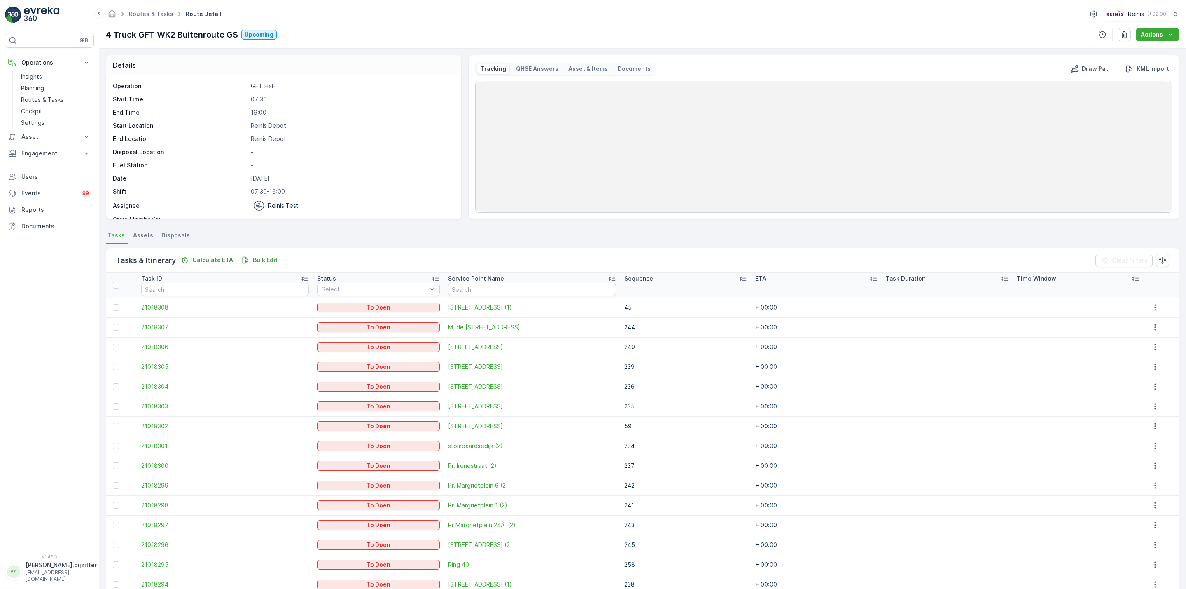
click at [178, 234] on span "Disposals" at bounding box center [175, 235] width 28 height 8
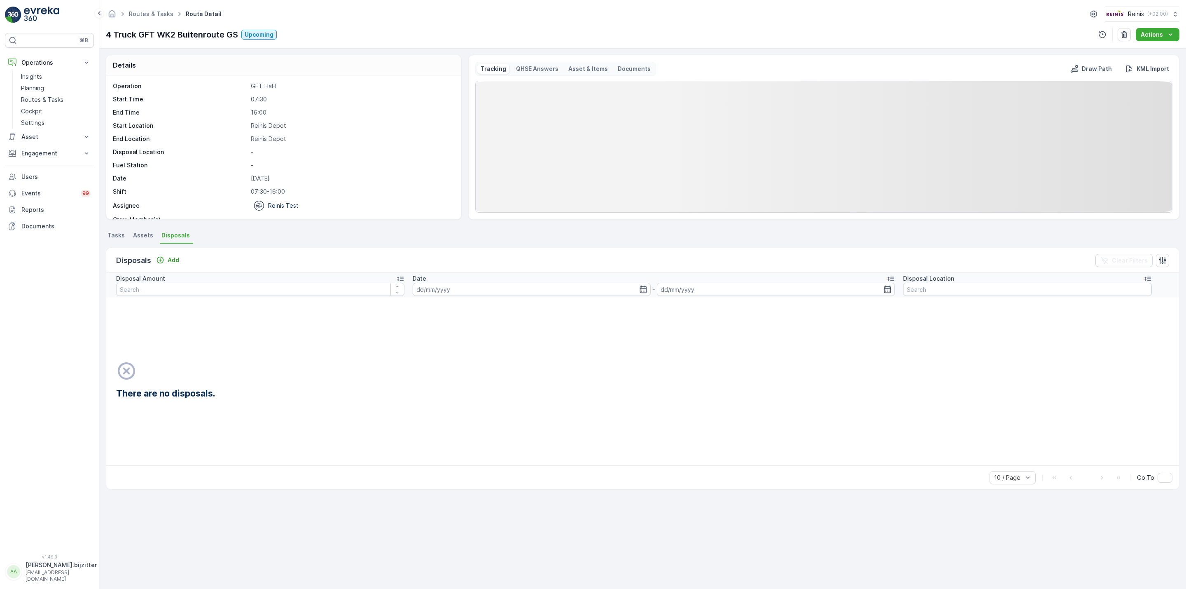
click at [109, 234] on span "Tasks" at bounding box center [116, 235] width 17 height 8
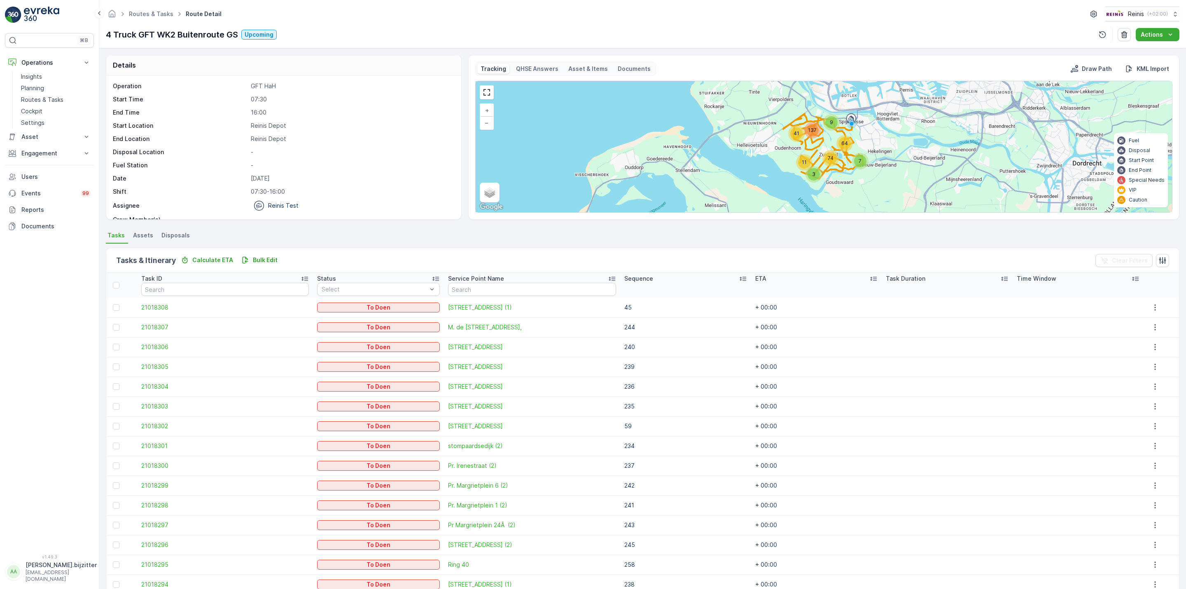
click at [739, 278] on icon at bounding box center [743, 278] width 8 height 8
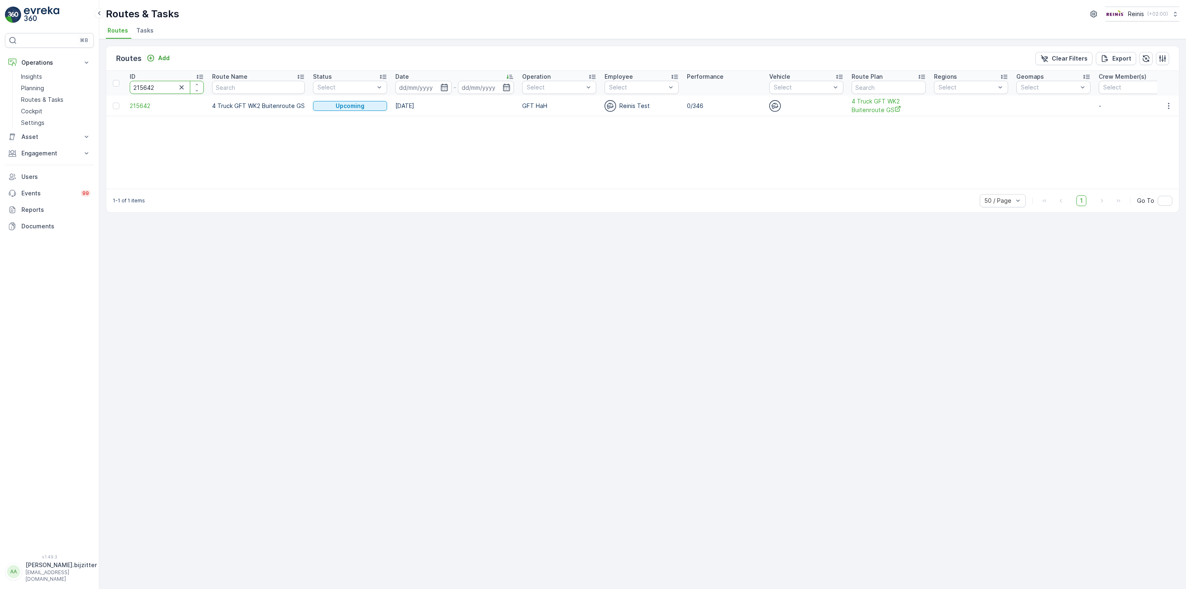
click at [146, 89] on input "215642" at bounding box center [167, 87] width 74 height 13
paste input "8820"
type input "218820"
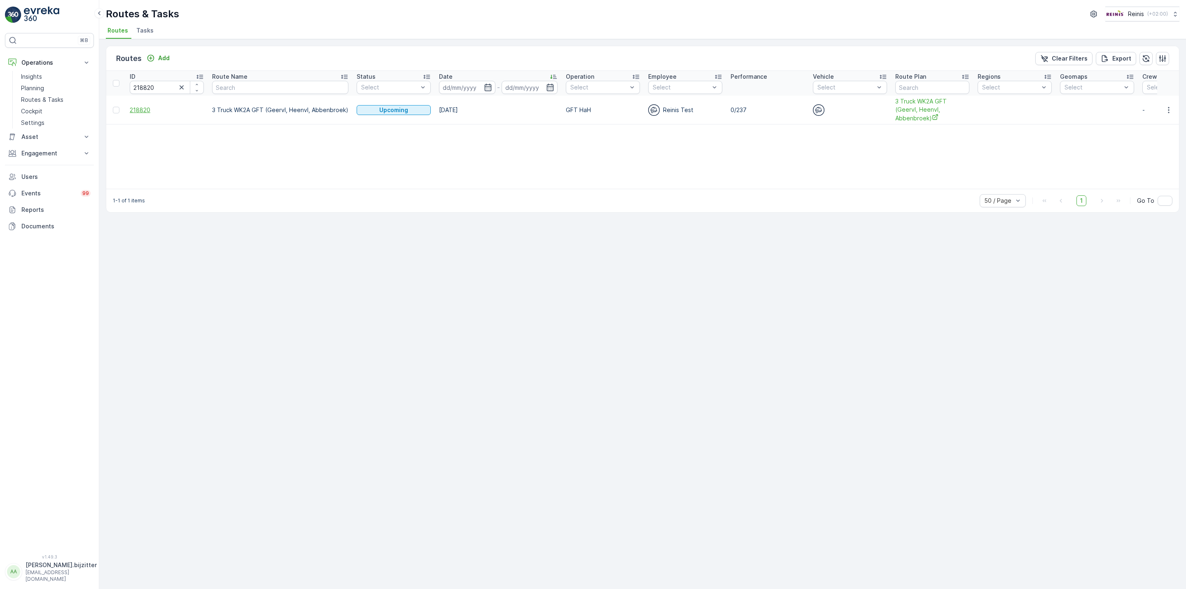
click at [139, 107] on span "218820" at bounding box center [167, 110] width 74 height 8
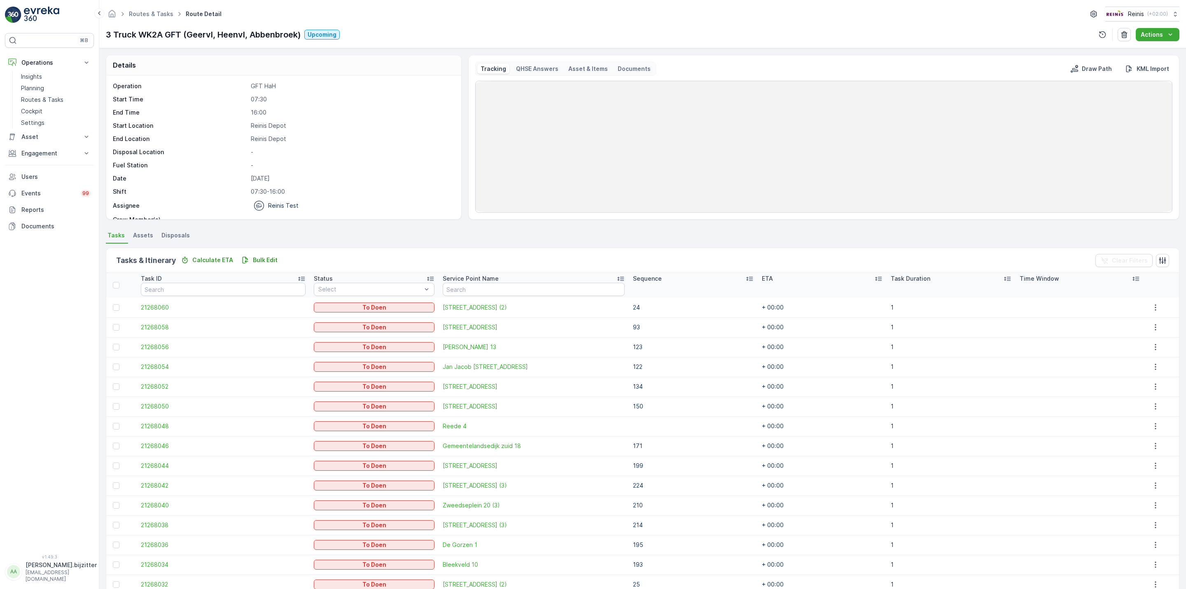
click at [746, 278] on icon at bounding box center [750, 278] width 8 height 8
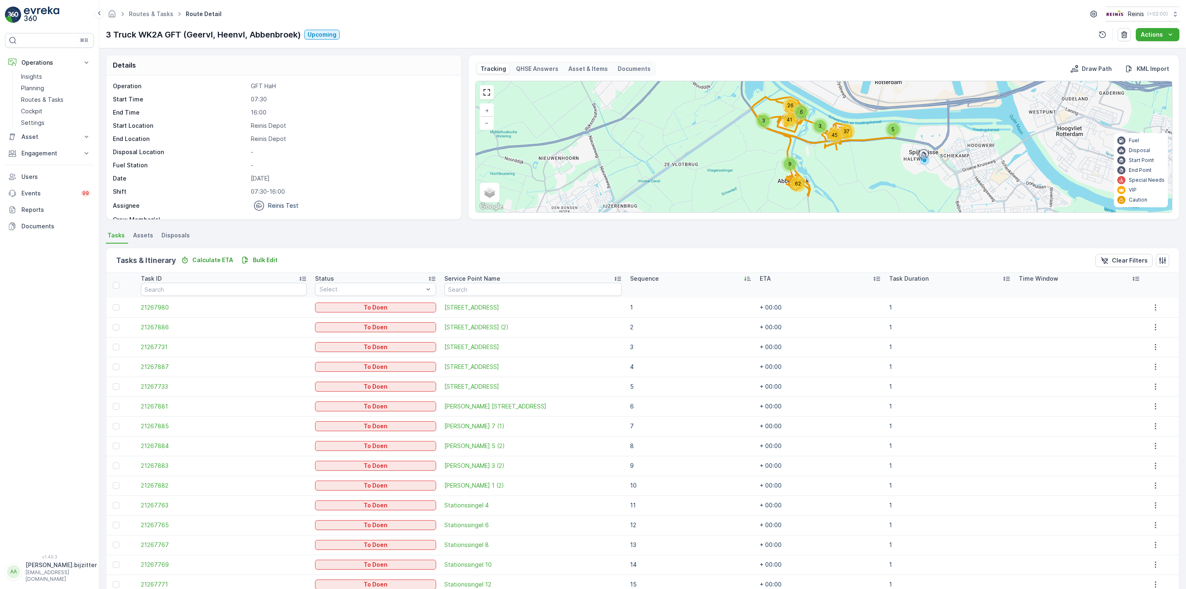
click at [743, 278] on icon at bounding box center [747, 278] width 8 height 8
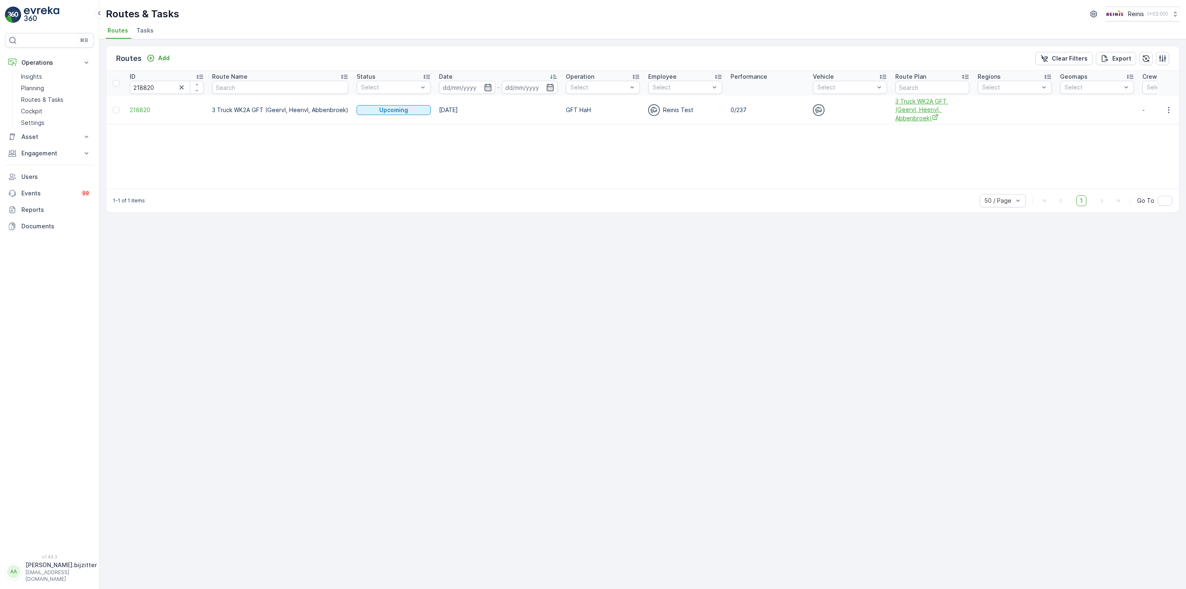
click at [908, 110] on span "3 Truck WK2A GFT (Geervl, Heenvl, Abbenbroek)" at bounding box center [932, 109] width 74 height 25
click at [131, 88] on input "218820" at bounding box center [167, 87] width 74 height 13
paste input "5559"
type input "215559"
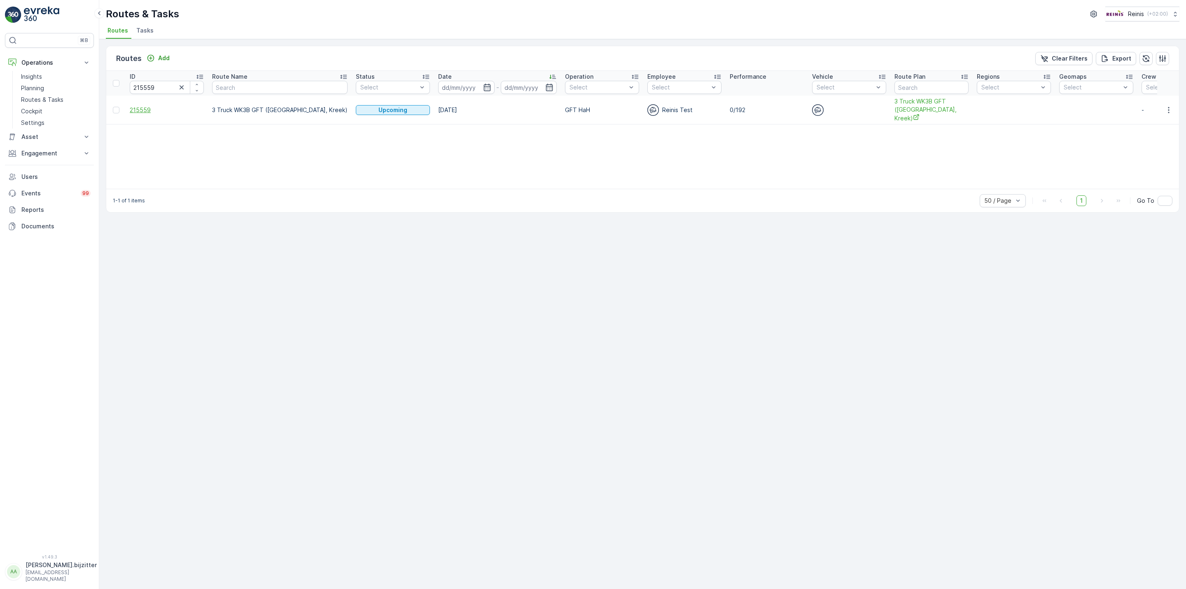
click at [143, 107] on span "215559" at bounding box center [167, 110] width 74 height 8
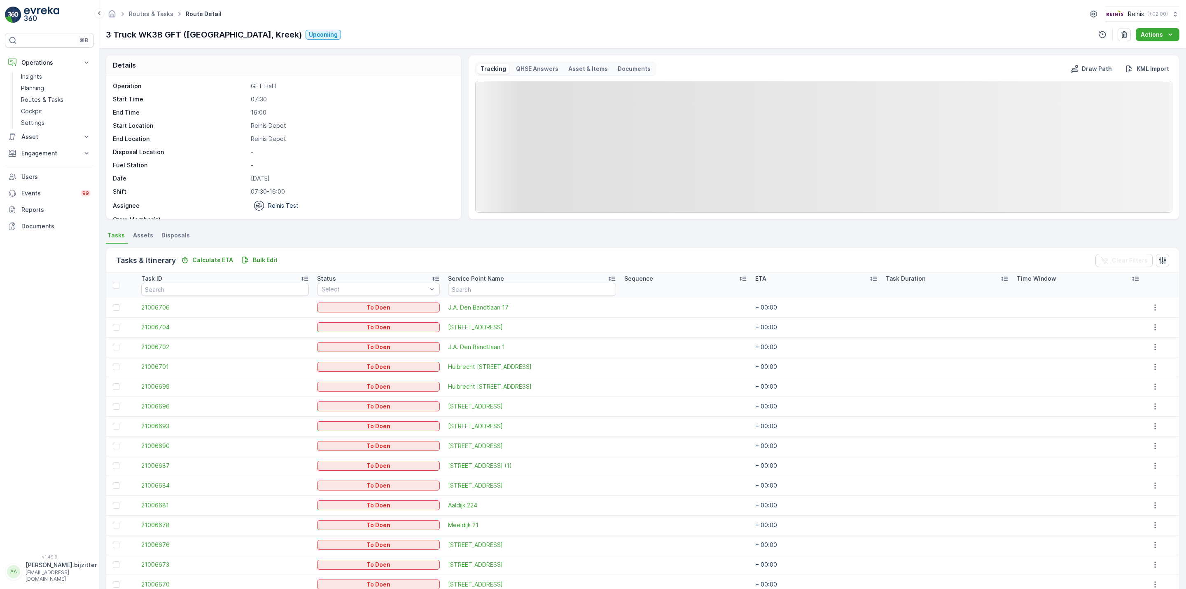
click at [739, 278] on icon at bounding box center [743, 278] width 8 height 8
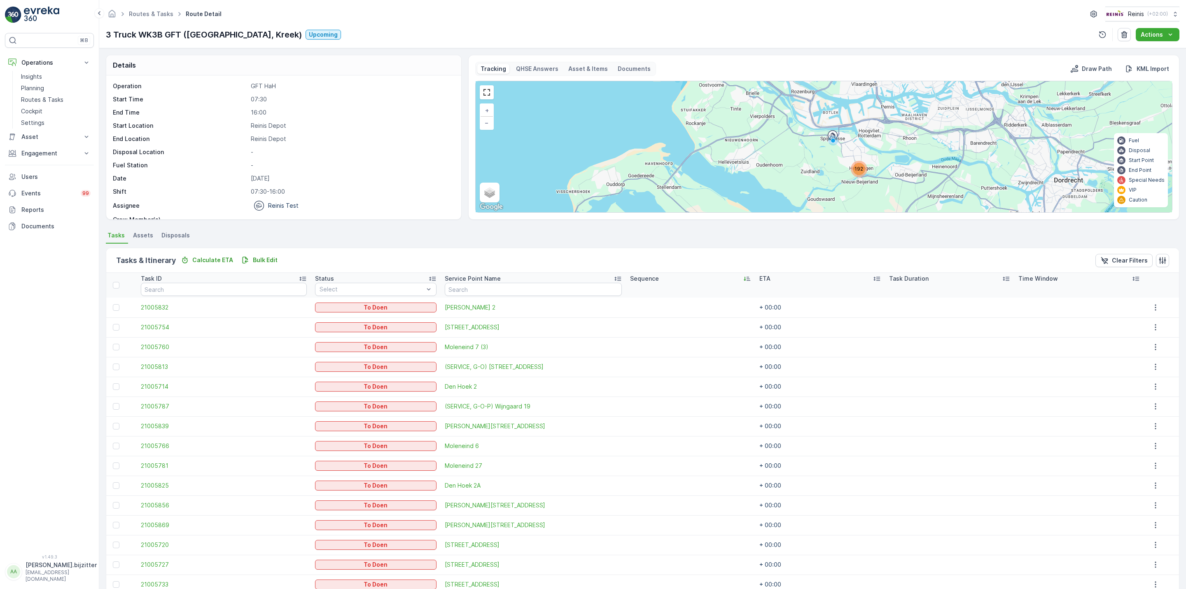
click at [743, 277] on icon at bounding box center [747, 278] width 8 height 8
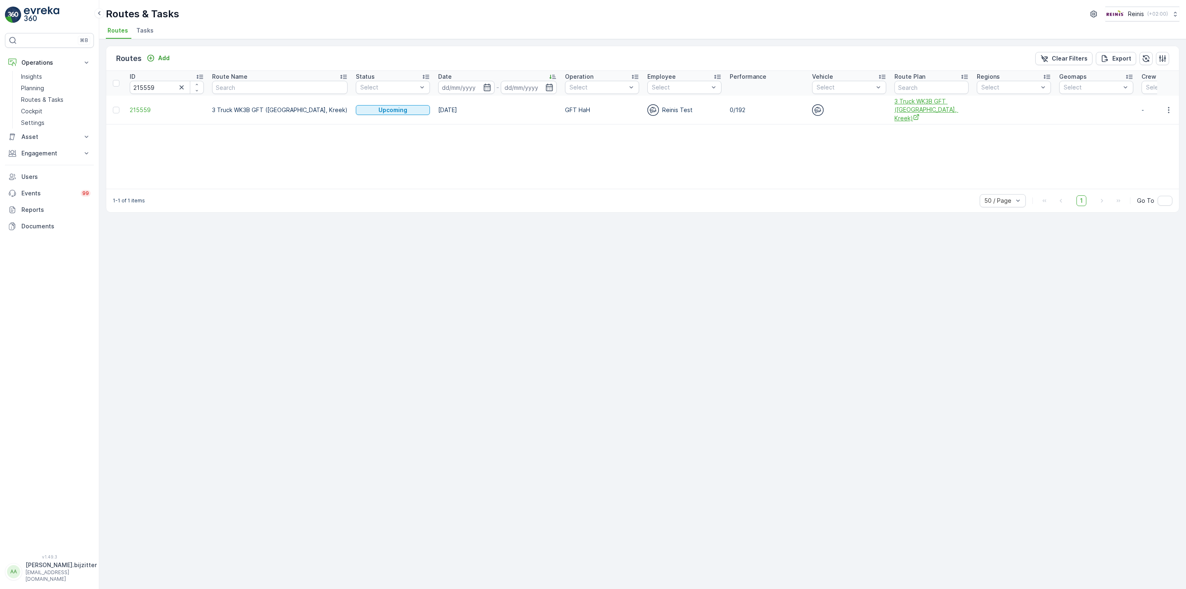
click at [895, 112] on span "3 Truck WK3B GFT (Hekelingen, Kreek)" at bounding box center [932, 109] width 74 height 25
click at [136, 106] on span "215559" at bounding box center [167, 110] width 74 height 8
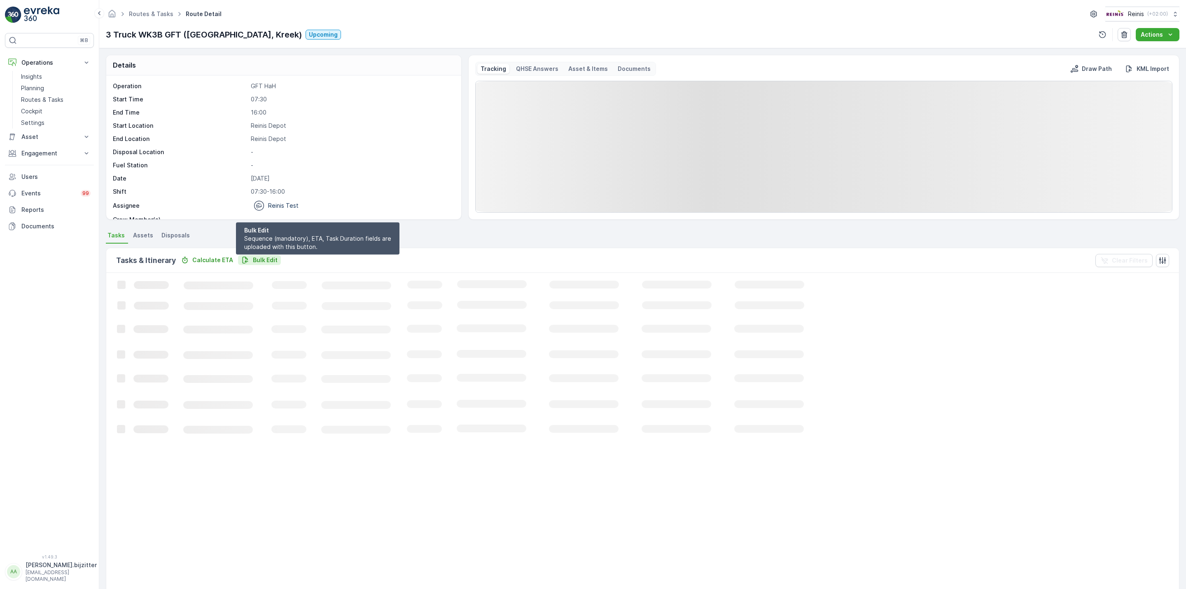
click at [258, 258] on p "Bulk Edit" at bounding box center [265, 260] width 25 height 8
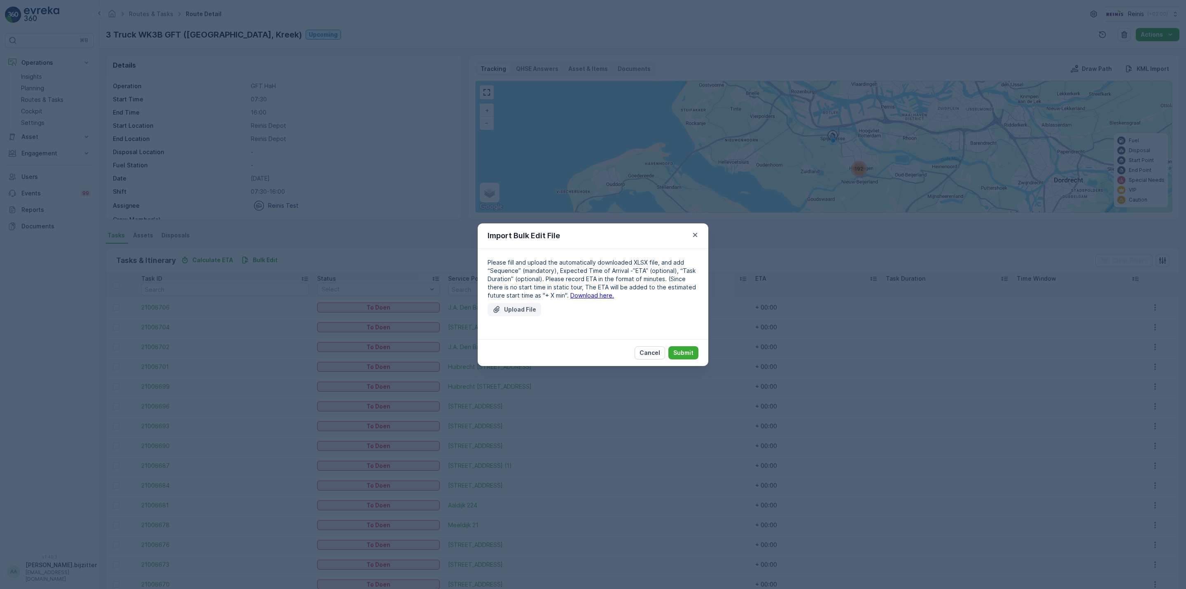
click at [529, 309] on p "Upload File" at bounding box center [520, 309] width 32 height 8
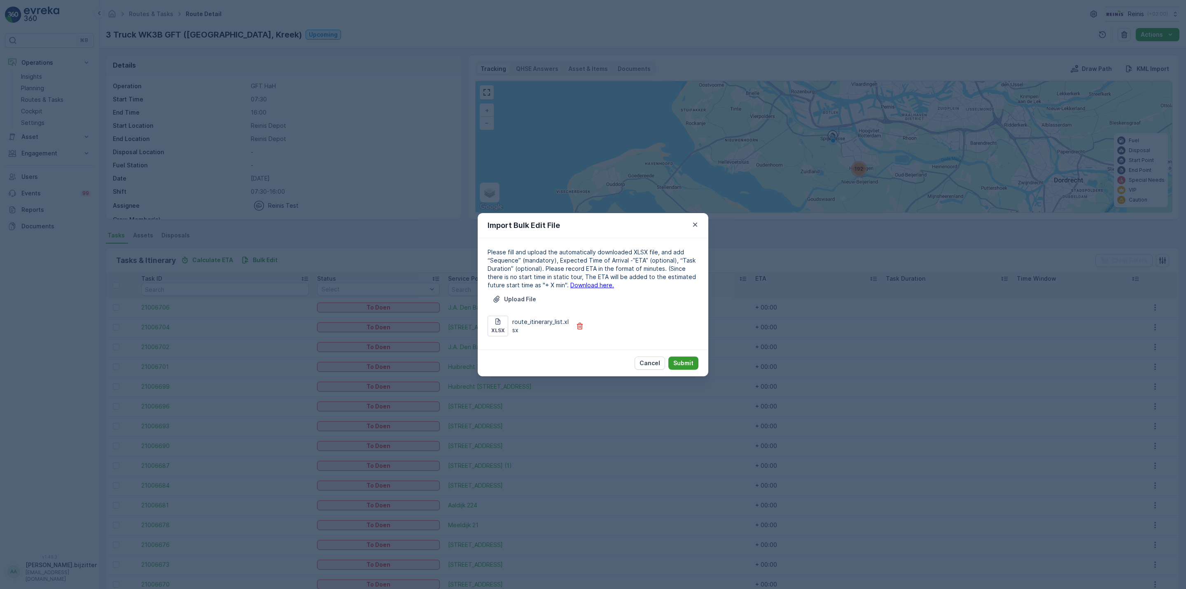
click at [689, 359] on p "Submit" at bounding box center [683, 363] width 20 height 8
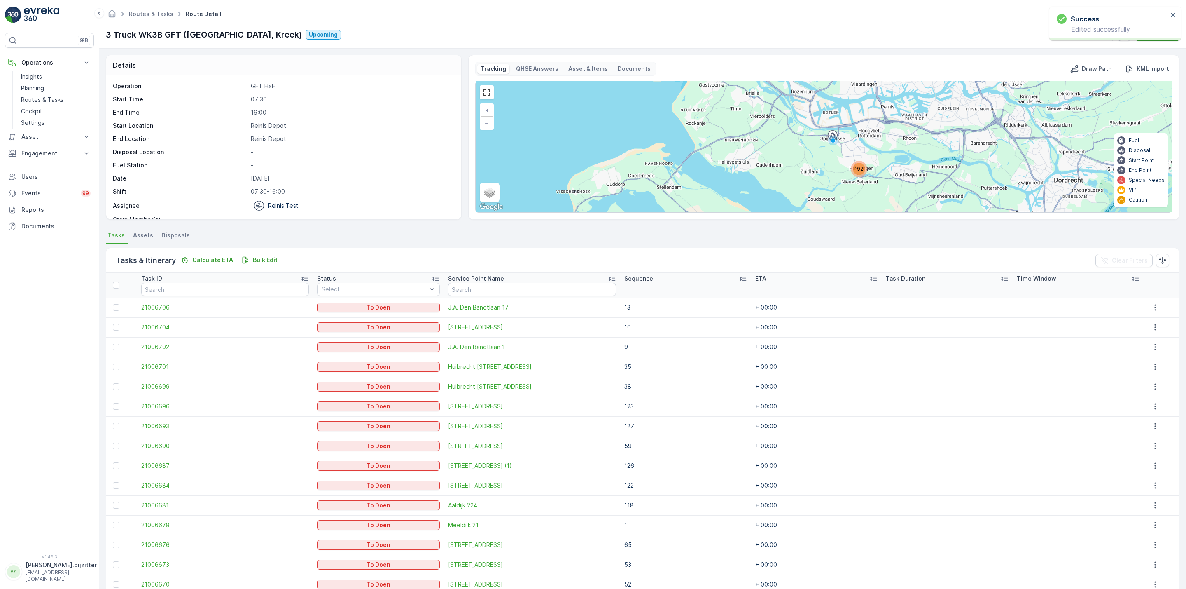
drag, startPoint x: 435, startPoint y: 25, endPoint x: 360, endPoint y: 23, distance: 75.0
click at [434, 25] on div "Routes & Tasks Route Detail Reinis ( +02:00 ) 3 Truck WK3B GFT (Hekelingen, Kre…" at bounding box center [642, 24] width 1087 height 48
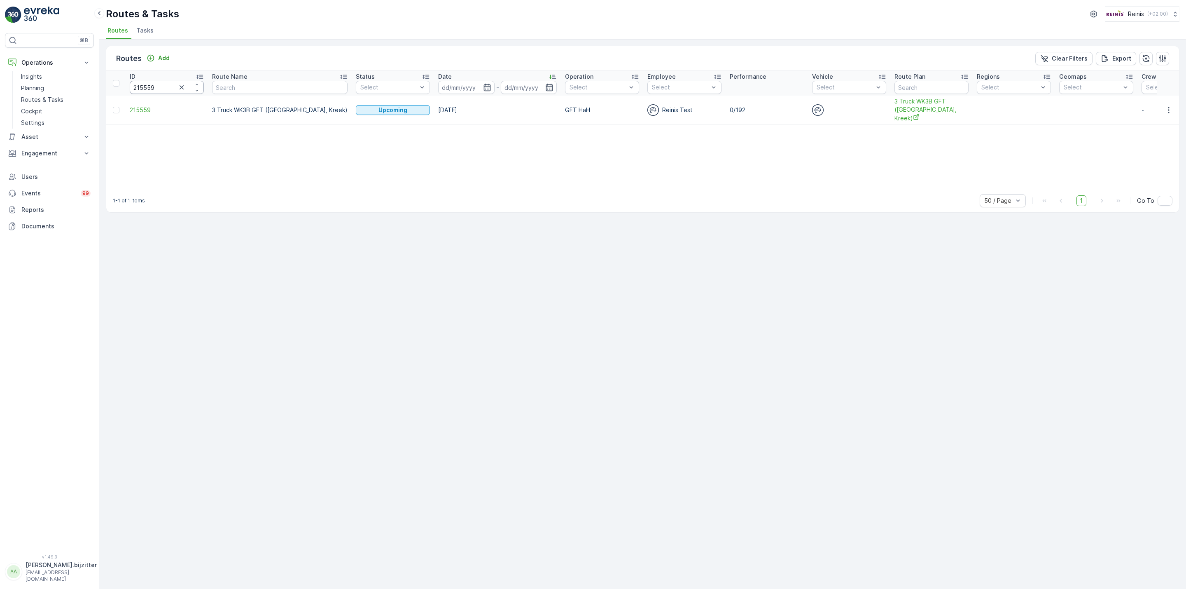
click at [156, 89] on input "215559" at bounding box center [167, 87] width 74 height 13
paste input "60"
type input "215560"
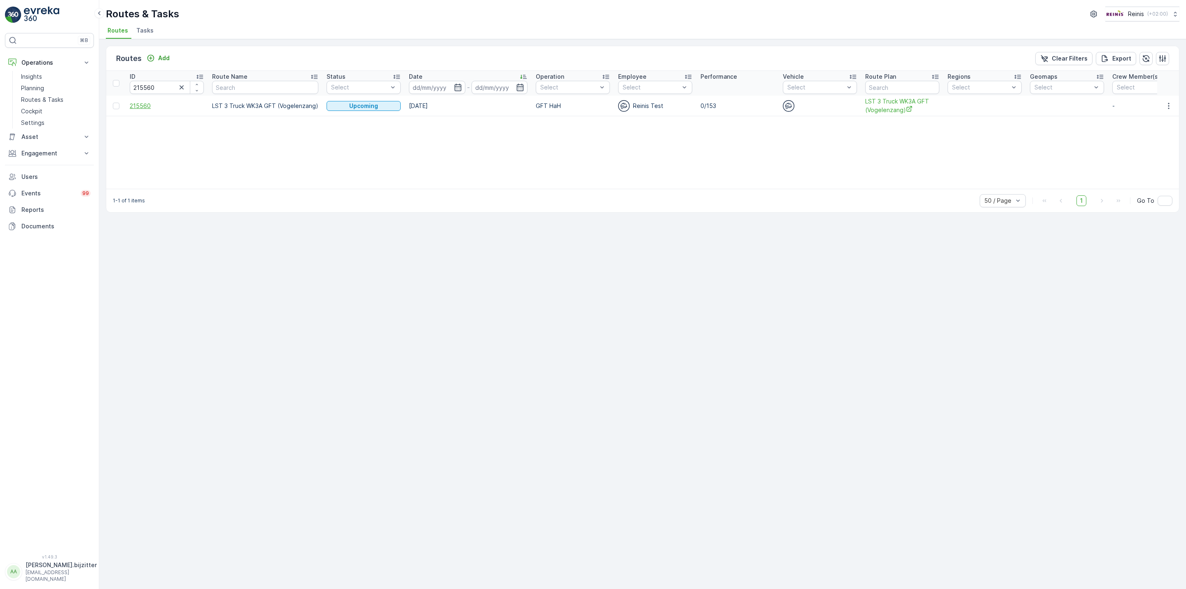
click at [138, 104] on span "215560" at bounding box center [167, 106] width 74 height 8
click at [879, 101] on span "LST 3 Truck WK3A GFT (Vogelenzang)" at bounding box center [902, 105] width 74 height 17
click at [145, 103] on span "215560" at bounding box center [167, 106] width 74 height 8
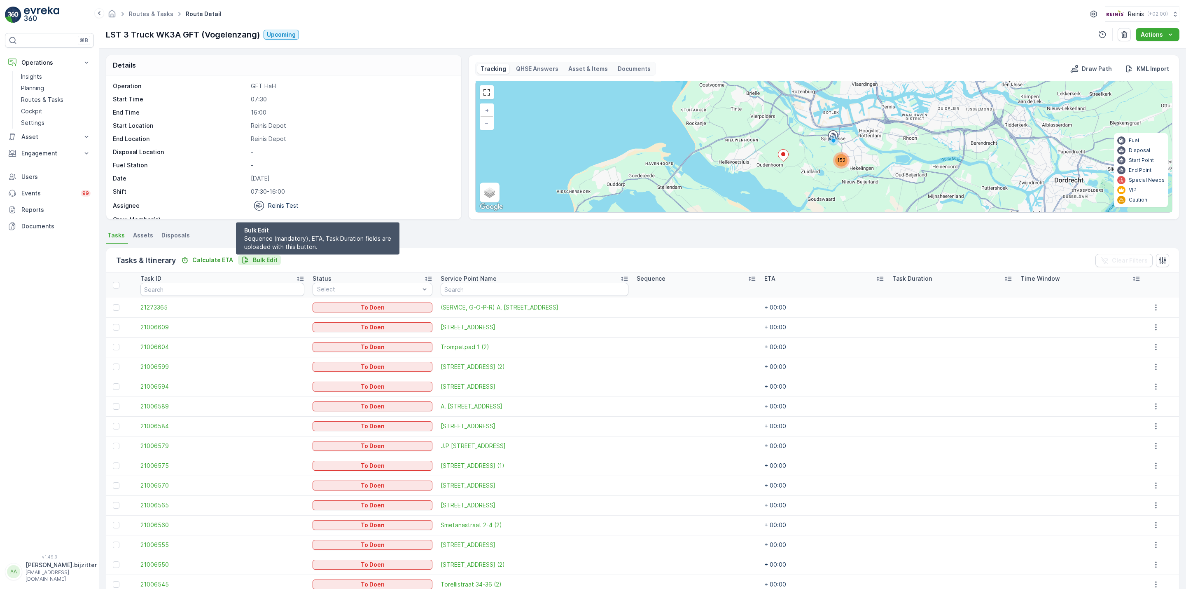
click at [259, 260] on p "Bulk Edit" at bounding box center [265, 260] width 25 height 8
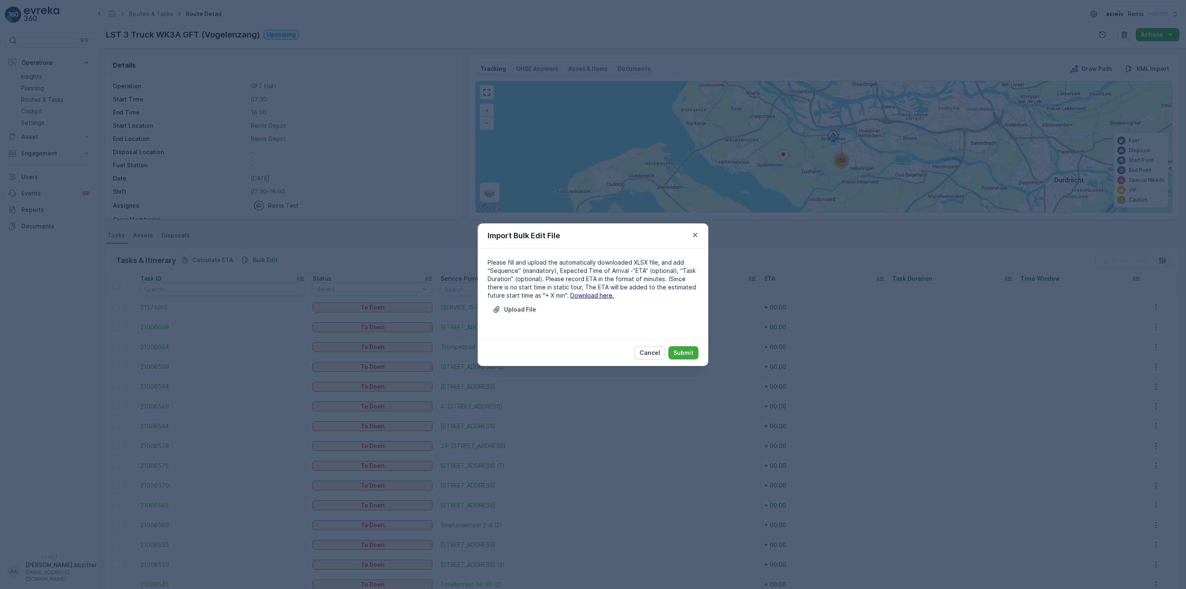
click at [571, 298] on link "Download here." at bounding box center [592, 295] width 44 height 7
click at [523, 306] on p "Upload File" at bounding box center [520, 309] width 32 height 8
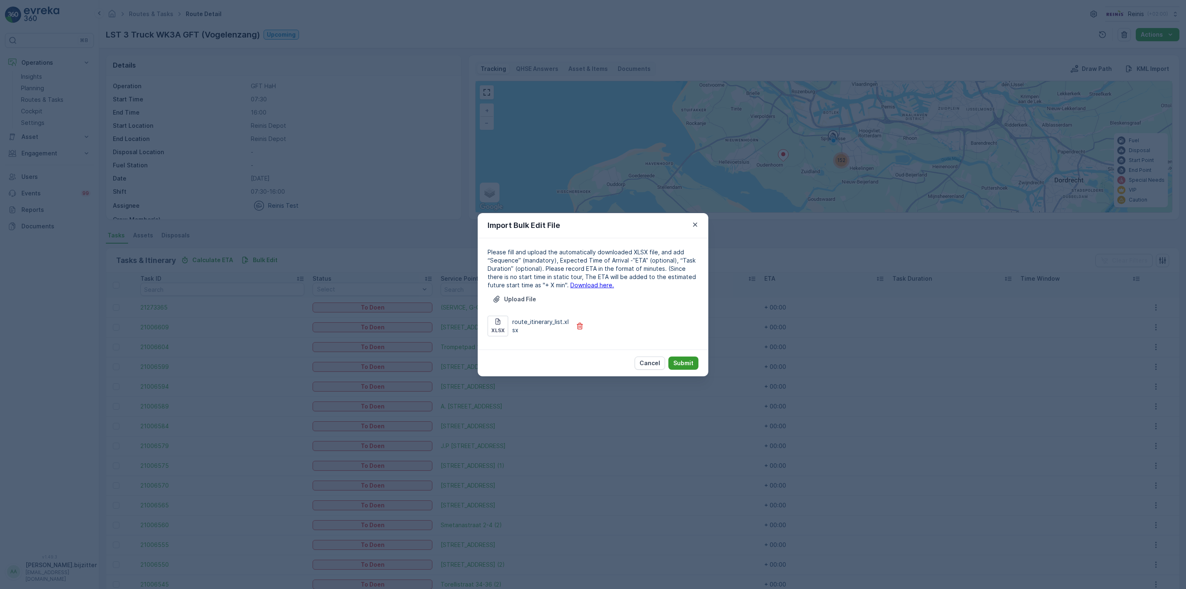
click at [691, 361] on p "Submit" at bounding box center [683, 363] width 20 height 8
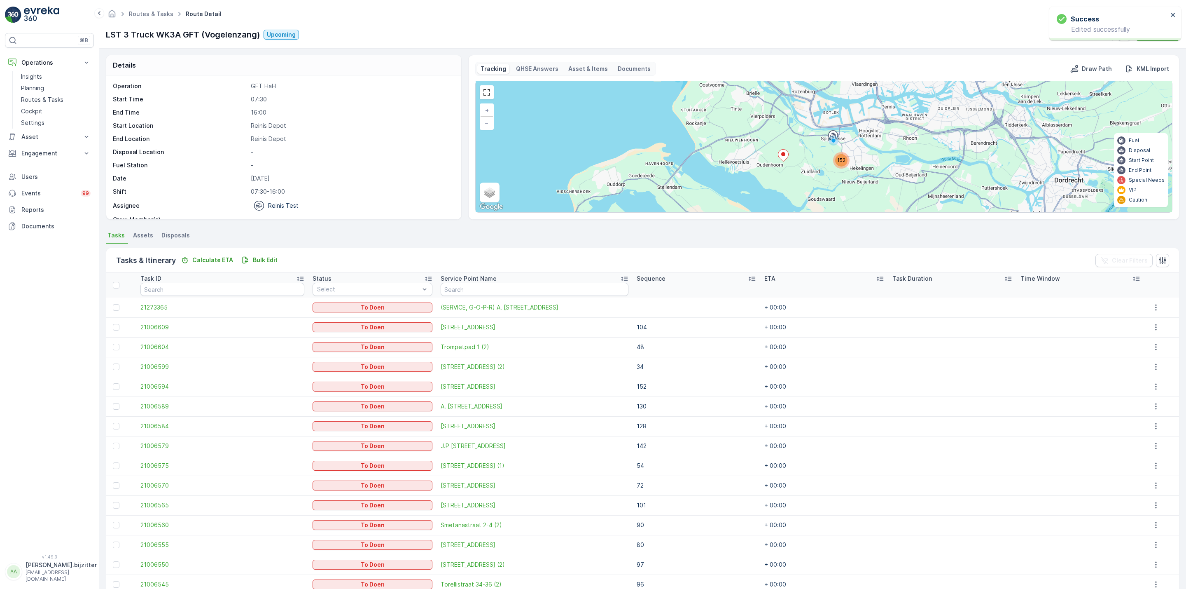
click at [521, 224] on div "Details Operation GFT HaH Start Time 07:30 End Time 16:00 Start Location Reinis…" at bounding box center [642, 318] width 1087 height 540
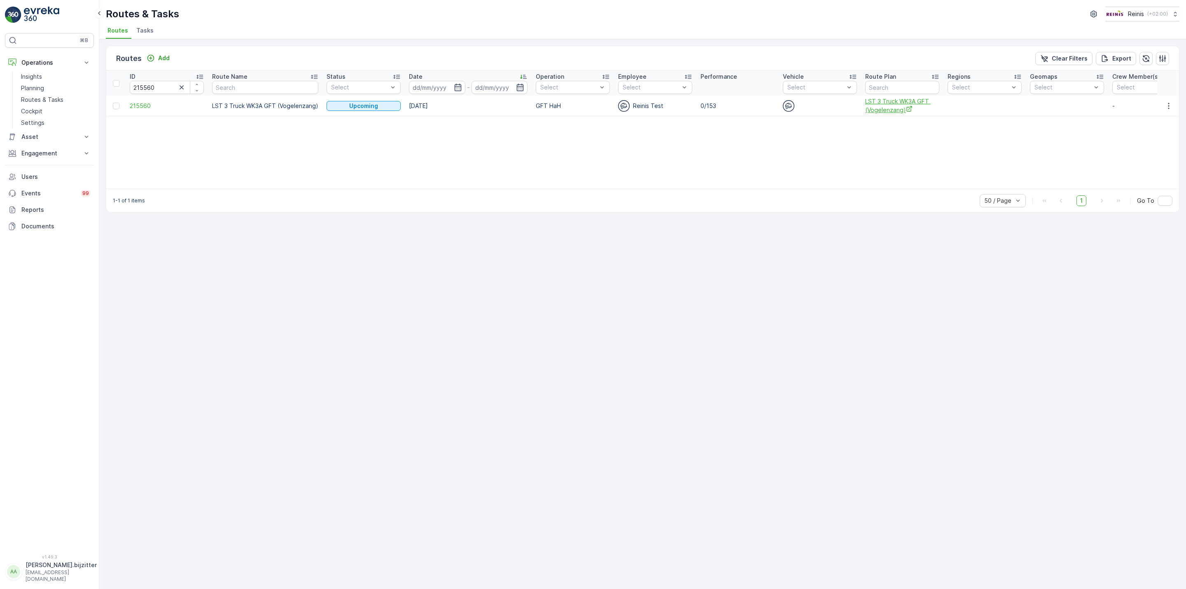
click at [896, 108] on span "LST 3 Truck WK3A GFT (Vogelenzang)" at bounding box center [902, 105] width 74 height 17
click at [141, 82] on input "215560" at bounding box center [167, 87] width 74 height 13
paste input "58"
type input "215558"
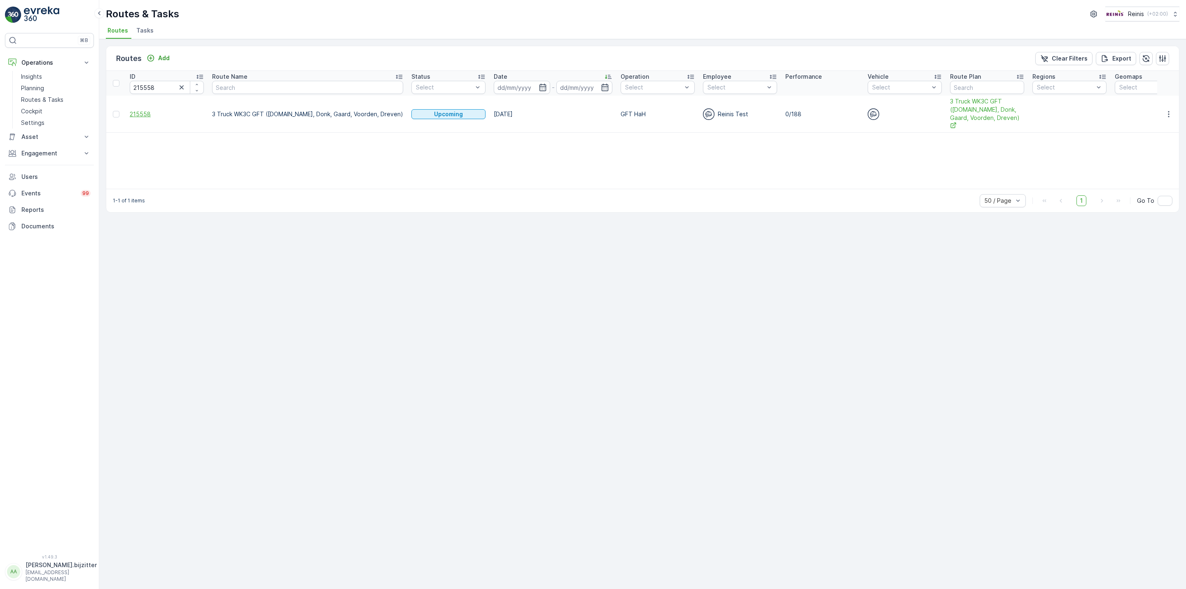
click at [138, 110] on span "215558" at bounding box center [167, 114] width 74 height 8
click at [950, 106] on span "3 Truck WK3C GFT (V.land, Donk, Gaard, Voorden, Dreven)" at bounding box center [987, 113] width 74 height 33
click at [131, 112] on span "215558" at bounding box center [167, 114] width 74 height 8
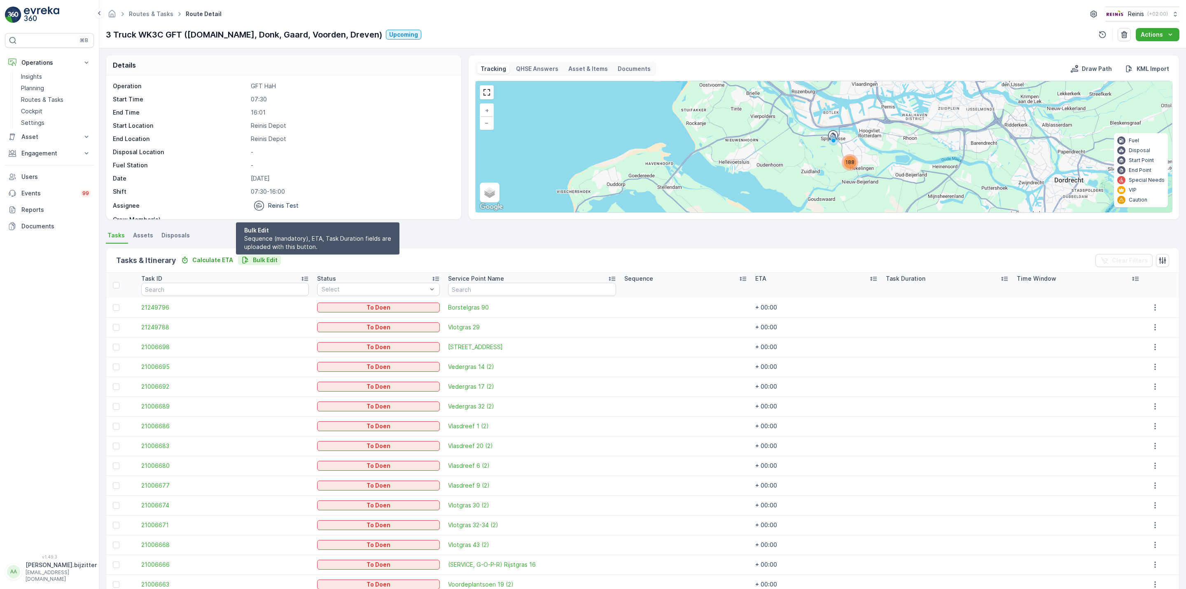
click at [268, 256] on p "Bulk Edit" at bounding box center [265, 260] width 25 height 8
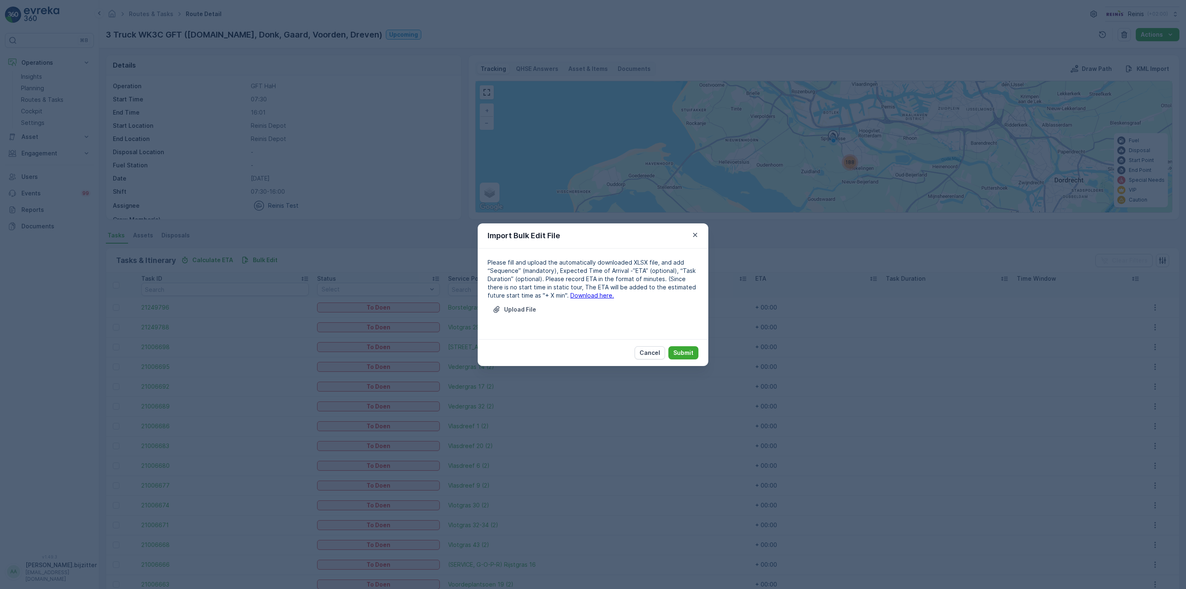
click at [584, 297] on link "Download here." at bounding box center [592, 295] width 44 height 7
click at [523, 309] on p "Upload File" at bounding box center [520, 309] width 32 height 8
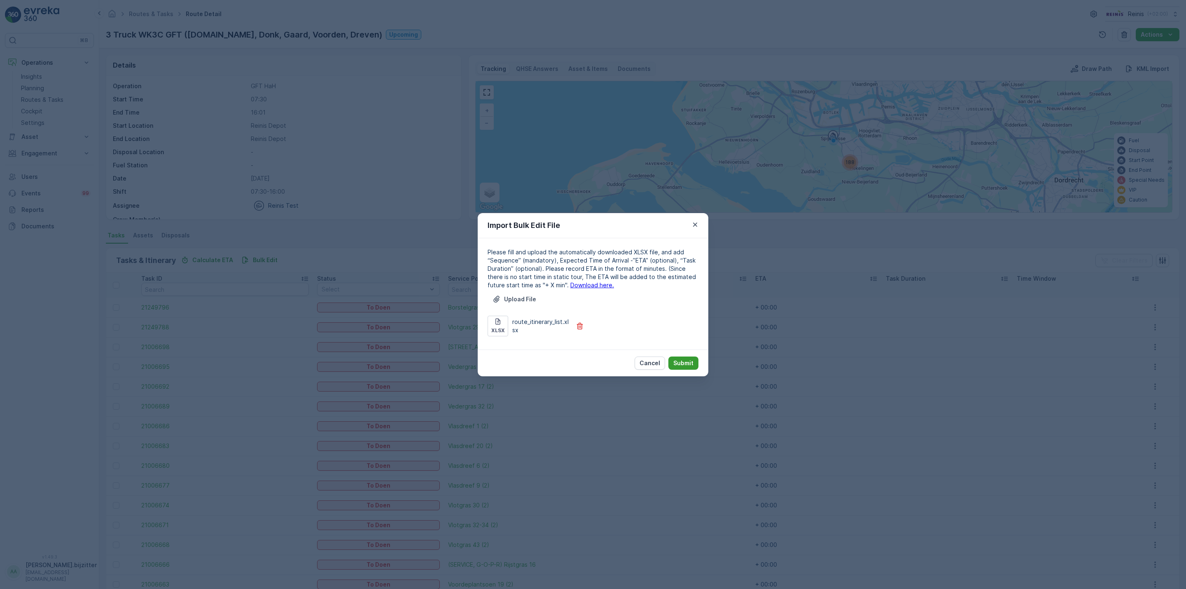
click at [685, 358] on button "Submit" at bounding box center [683, 362] width 30 height 13
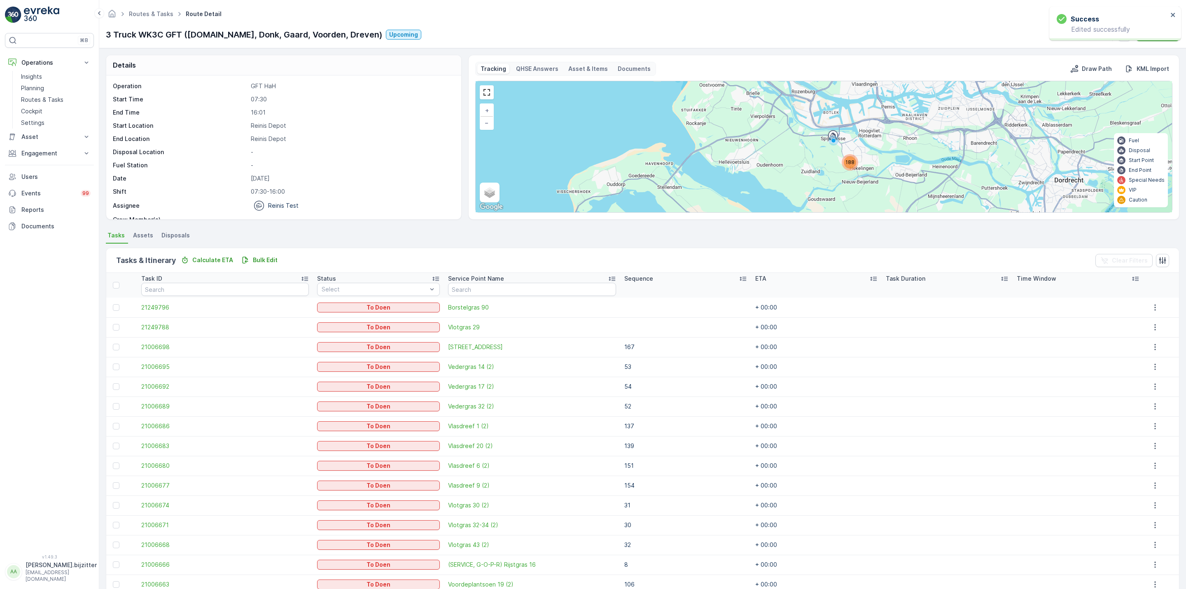
click at [476, 11] on div "Routes & Tasks Route Detail Reinis ( +02:00 )" at bounding box center [643, 14] width 1074 height 15
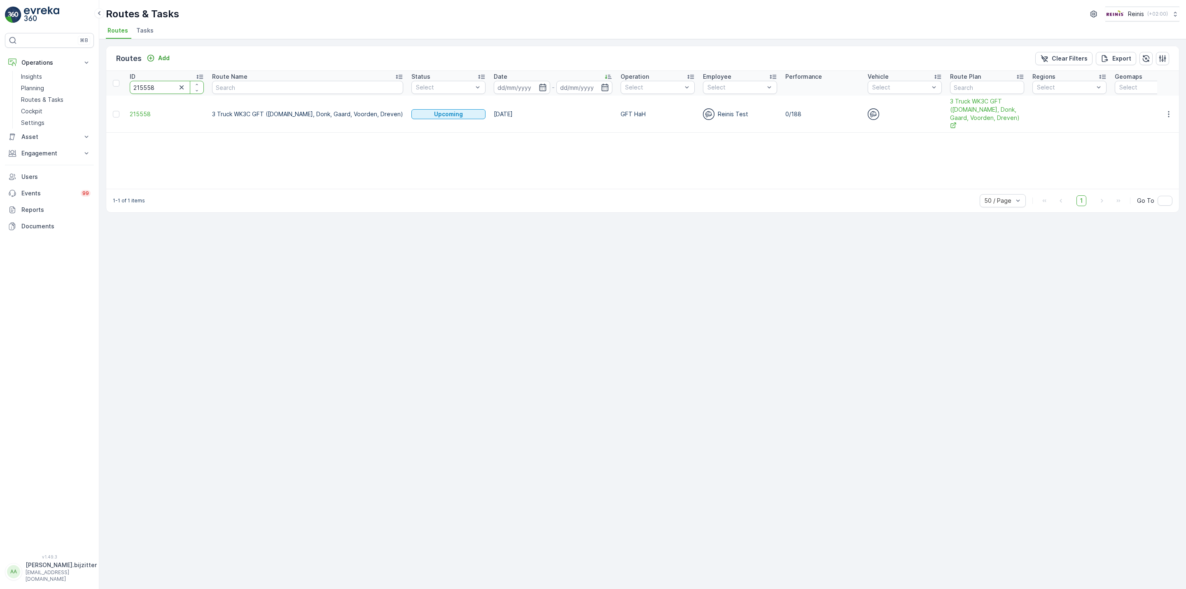
click at [164, 85] on input "215558" at bounding box center [167, 87] width 74 height 13
paste input "21311"
type input "221311"
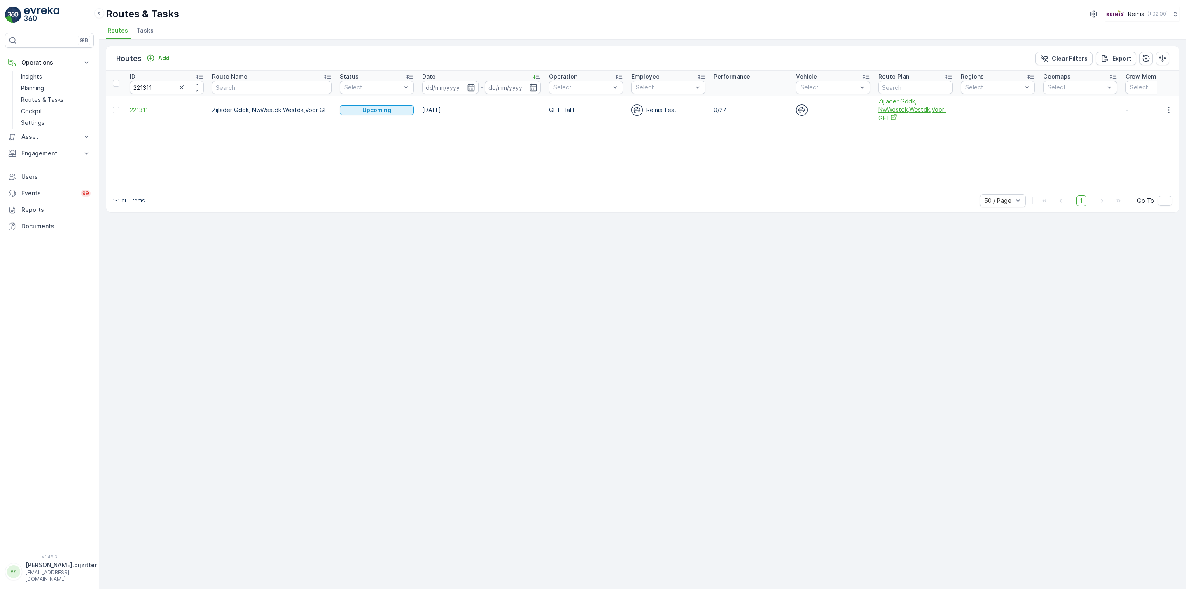
click at [879, 108] on span "Zijlader Gddk, NwWestdk,Westdk,Voor GFT" at bounding box center [916, 109] width 74 height 25
click at [139, 111] on span "221311" at bounding box center [167, 110] width 74 height 8
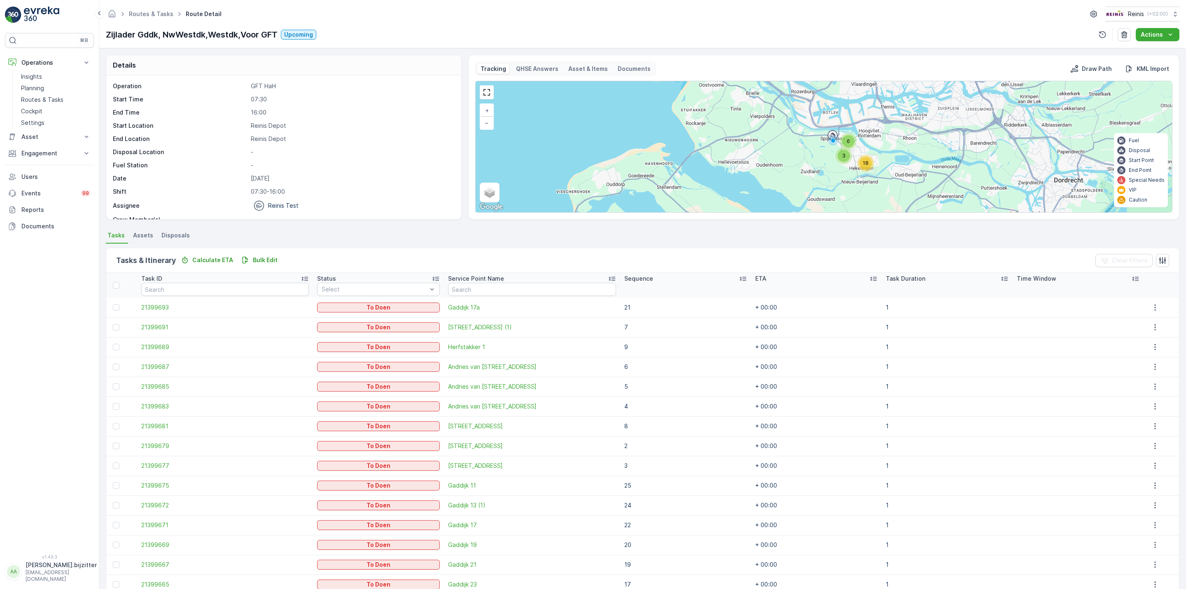
click at [739, 281] on icon at bounding box center [743, 278] width 8 height 8
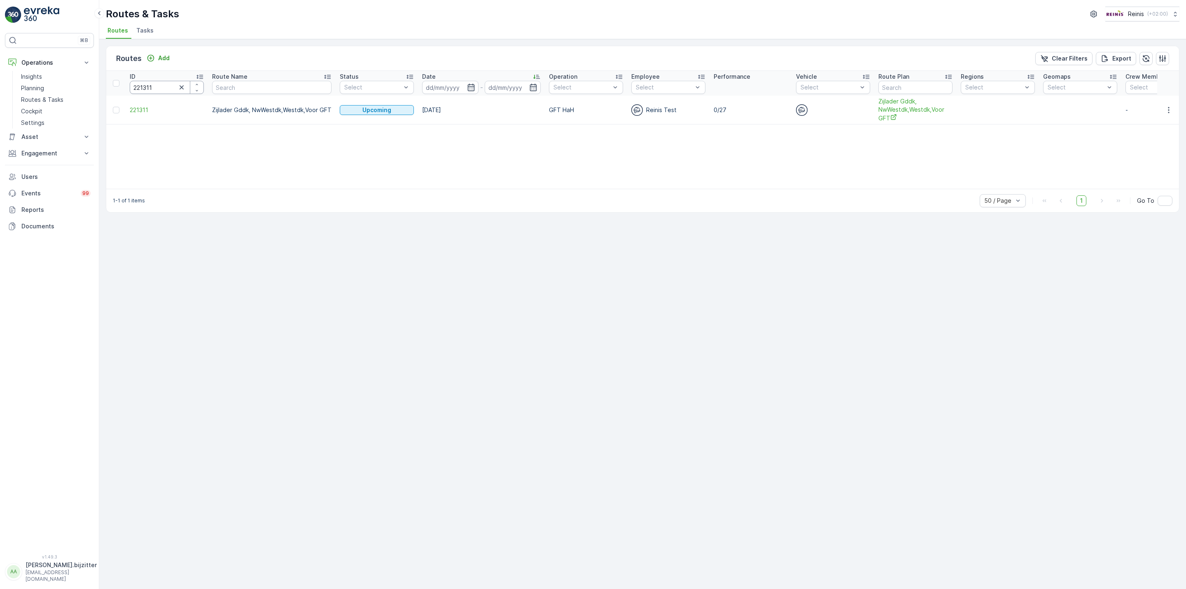
click at [149, 82] on input "221311" at bounding box center [167, 87] width 74 height 13
click at [147, 82] on input "221311" at bounding box center [167, 87] width 74 height 13
paste input "1553"
type input "215531"
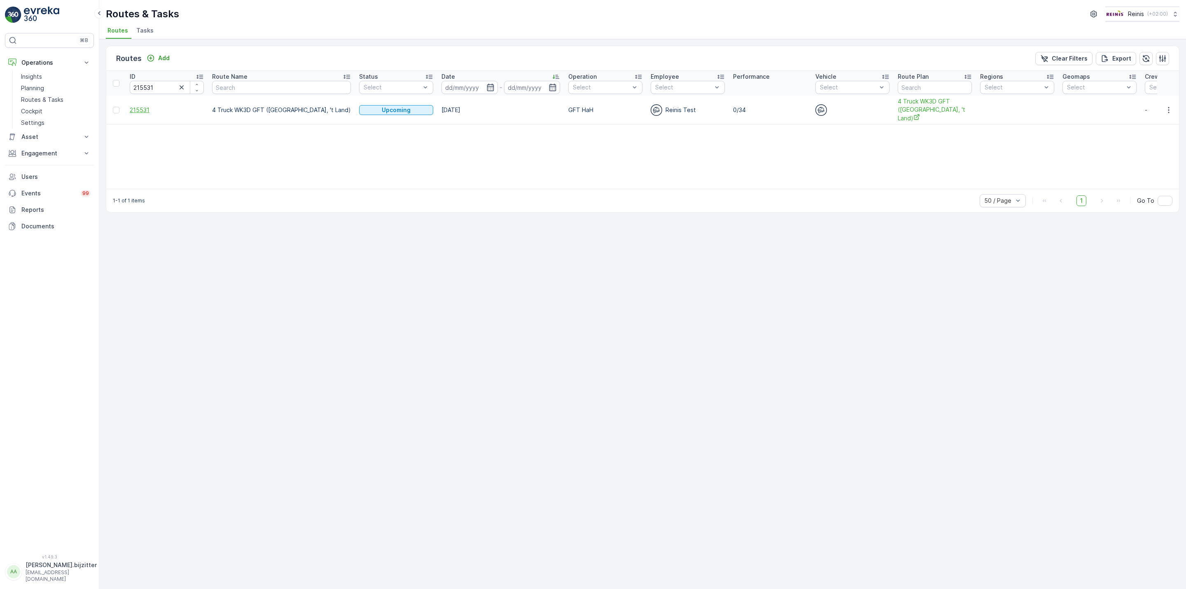
click at [147, 106] on span "215531" at bounding box center [167, 110] width 74 height 8
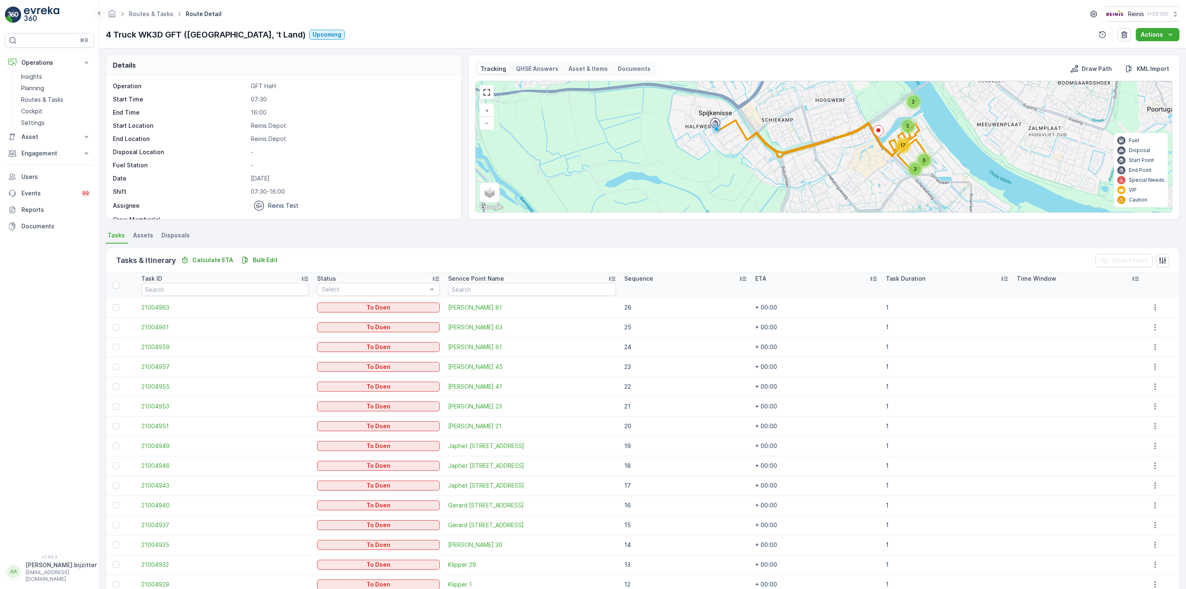
click at [739, 276] on icon at bounding box center [743, 278] width 8 height 8
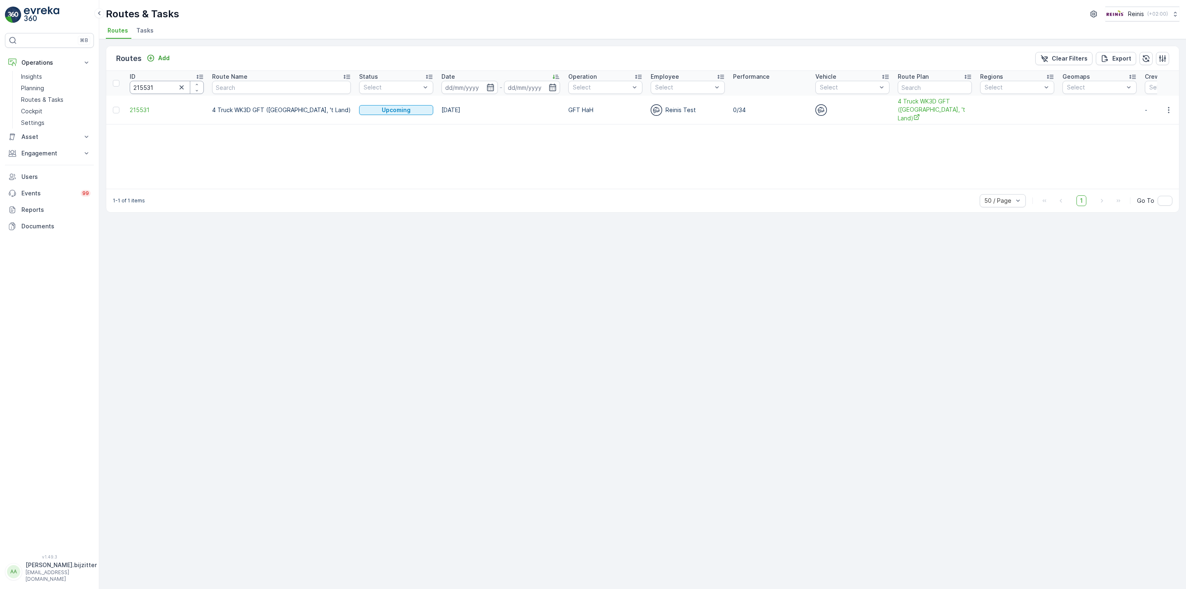
click at [156, 82] on input "215531" at bounding box center [167, 87] width 74 height 13
paste input "873"
type input "215873"
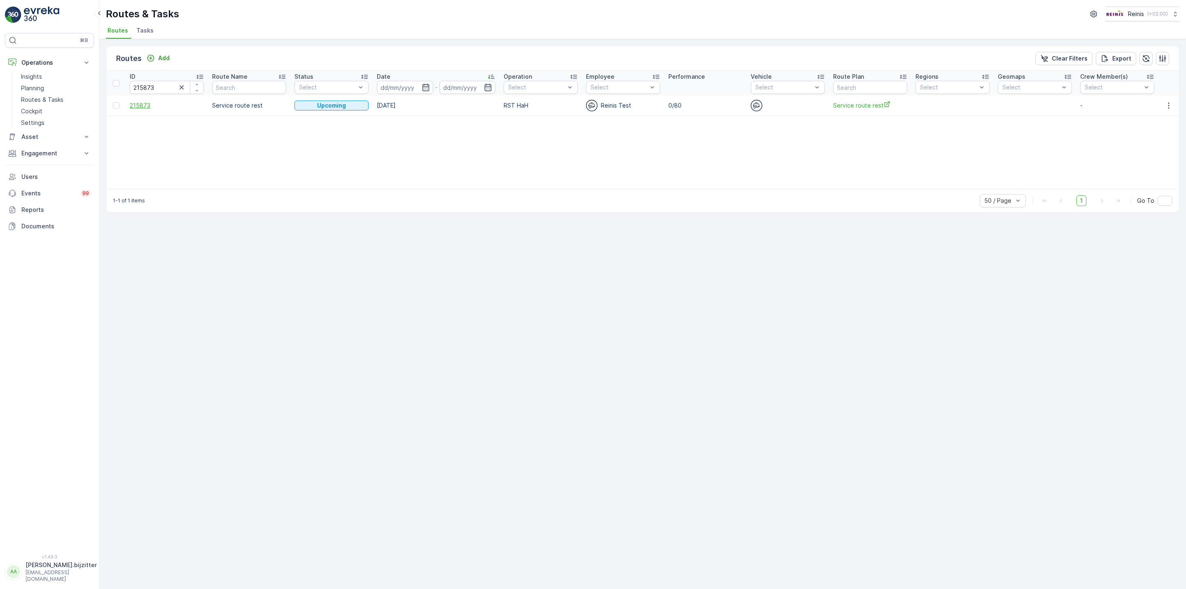
click at [146, 104] on span "215873" at bounding box center [167, 105] width 74 height 8
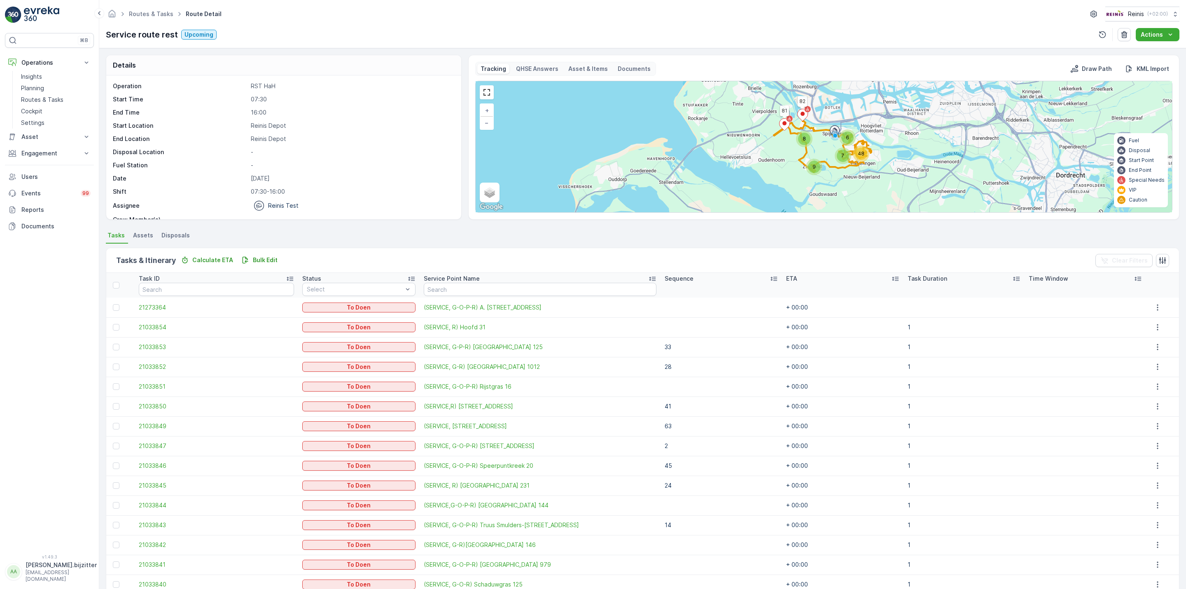
click at [770, 280] on icon at bounding box center [774, 278] width 8 height 8
click at [772, 280] on icon at bounding box center [776, 278] width 8 height 8
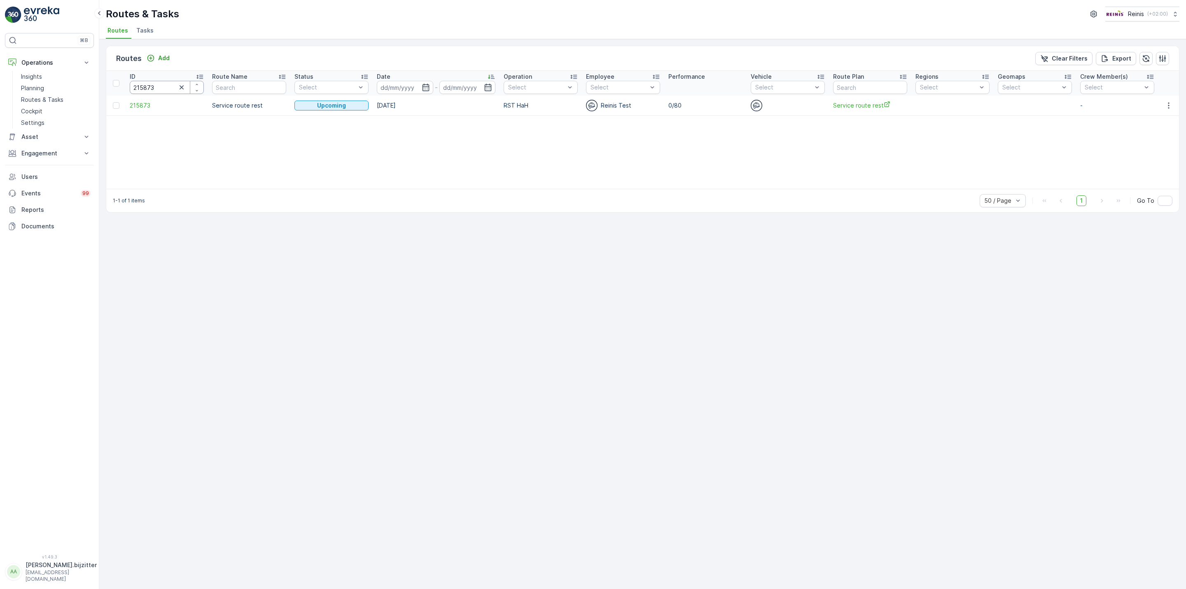
click at [161, 88] on input "215873" at bounding box center [167, 87] width 74 height 13
click at [161, 87] on input "215873" at bounding box center [167, 87] width 74 height 13
paste input "790"
type input "215790"
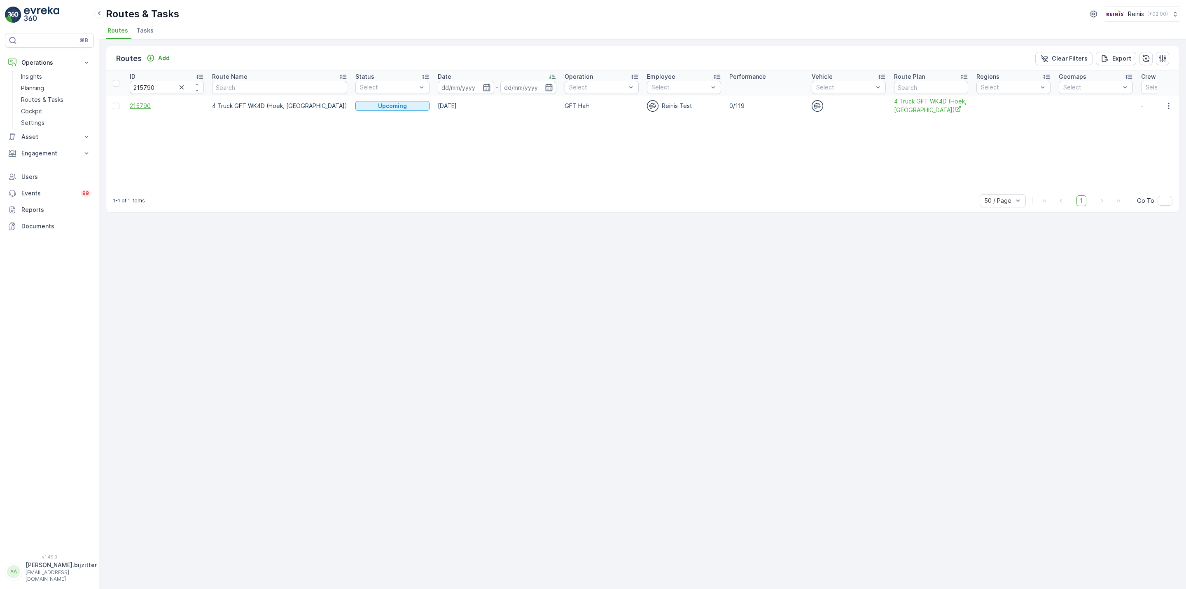
click at [136, 104] on span "215790" at bounding box center [167, 106] width 74 height 8
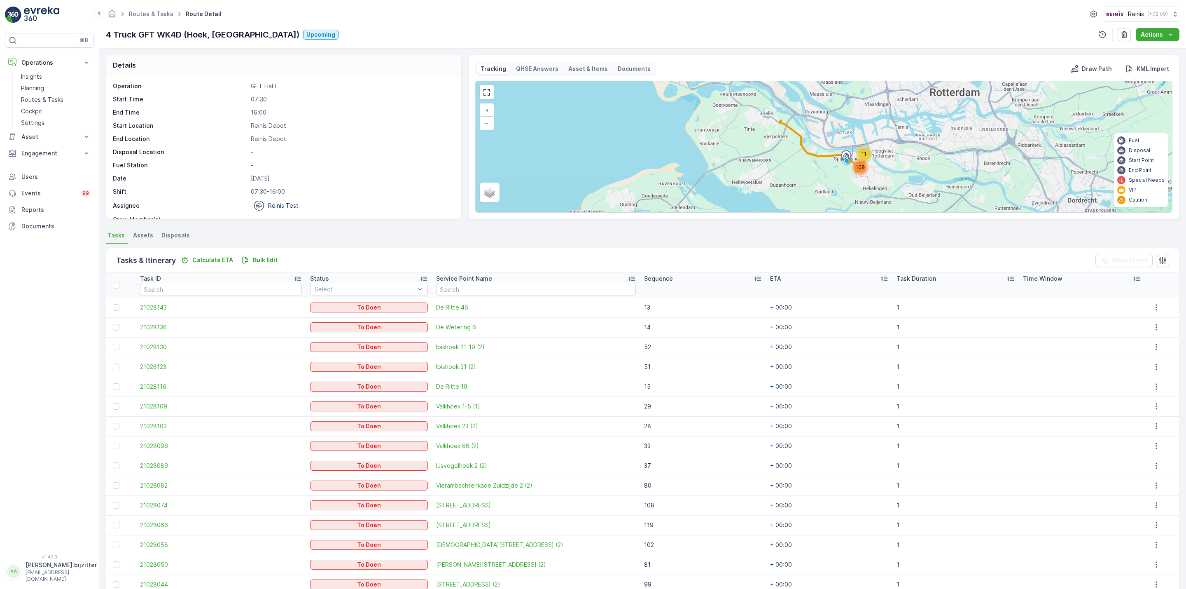
click at [754, 277] on icon at bounding box center [758, 278] width 8 height 8
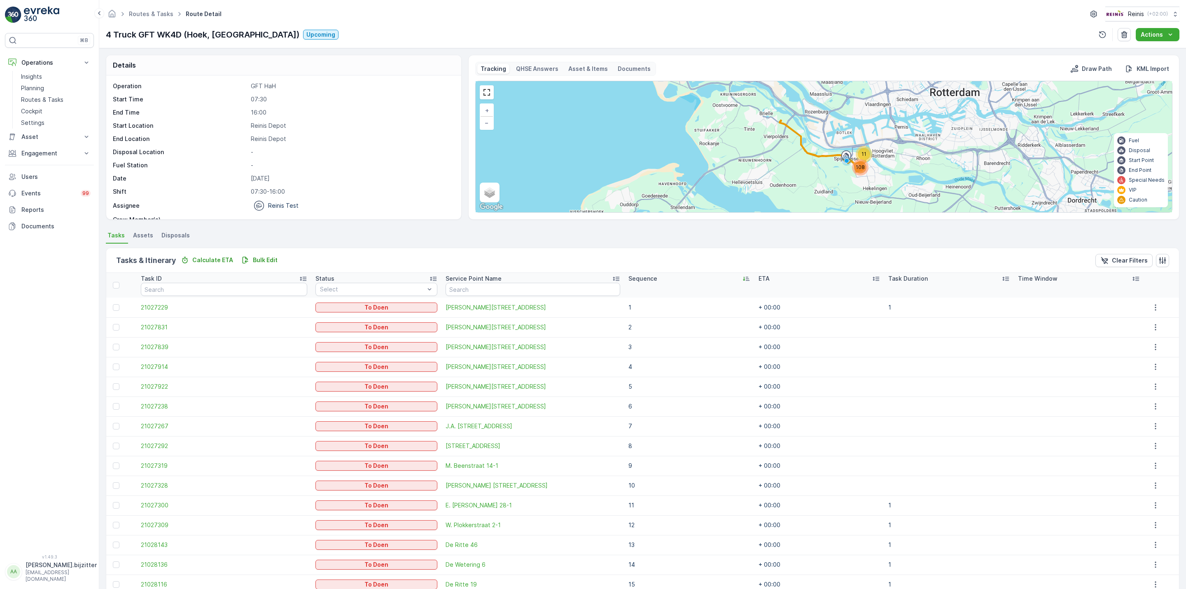
click at [732, 277] on div "Sequence" at bounding box center [690, 278] width 122 height 8
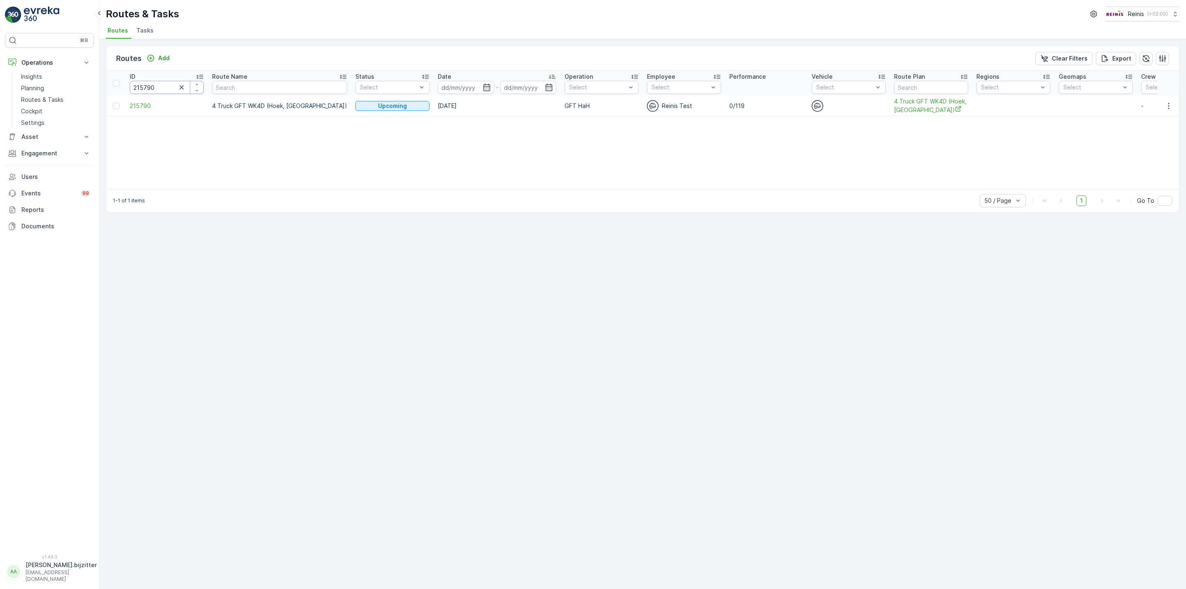
click at [148, 88] on input "215790" at bounding box center [167, 87] width 74 height 13
paste input "2"
type input "215792"
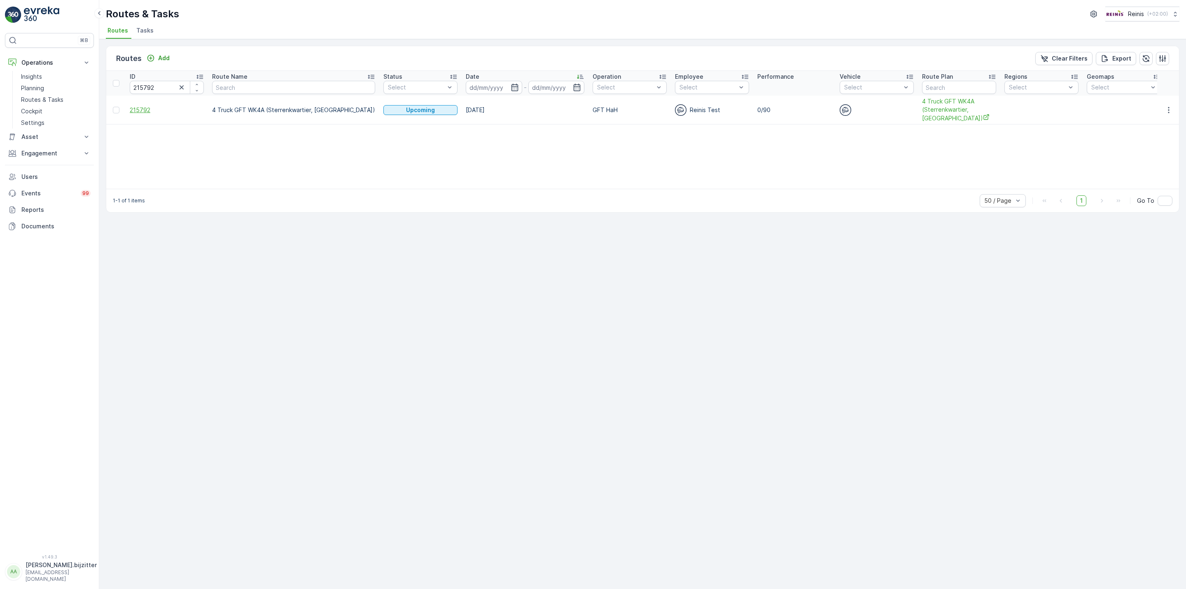
click at [141, 109] on span "215792" at bounding box center [167, 110] width 74 height 8
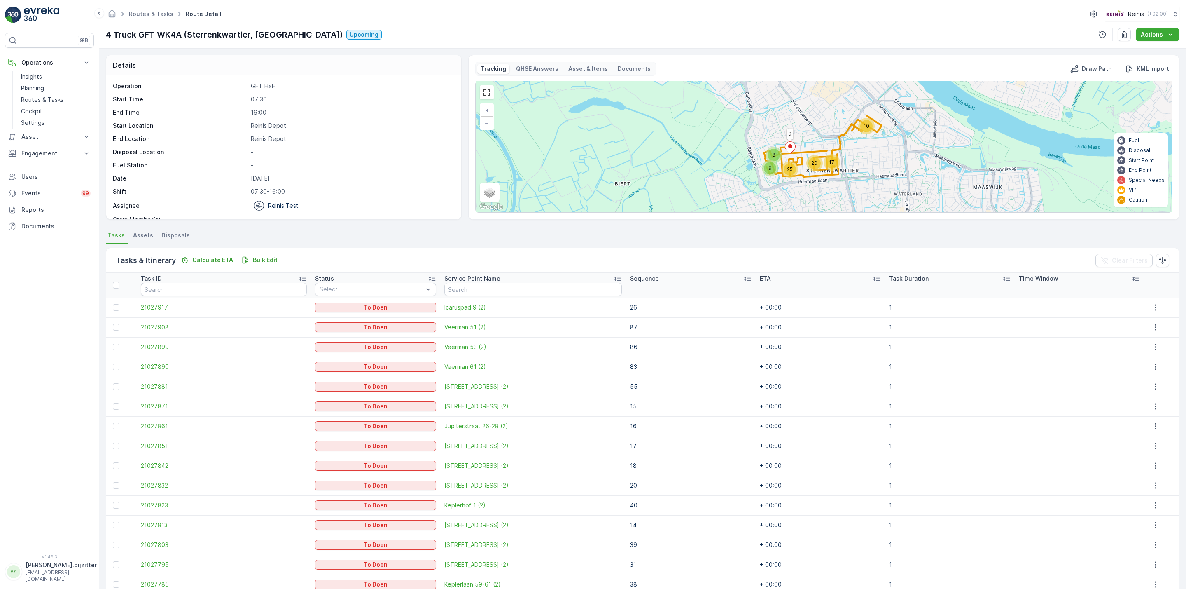
click at [743, 283] on icon at bounding box center [747, 278] width 8 height 8
click at [718, 279] on div "Sequence" at bounding box center [685, 278] width 123 height 8
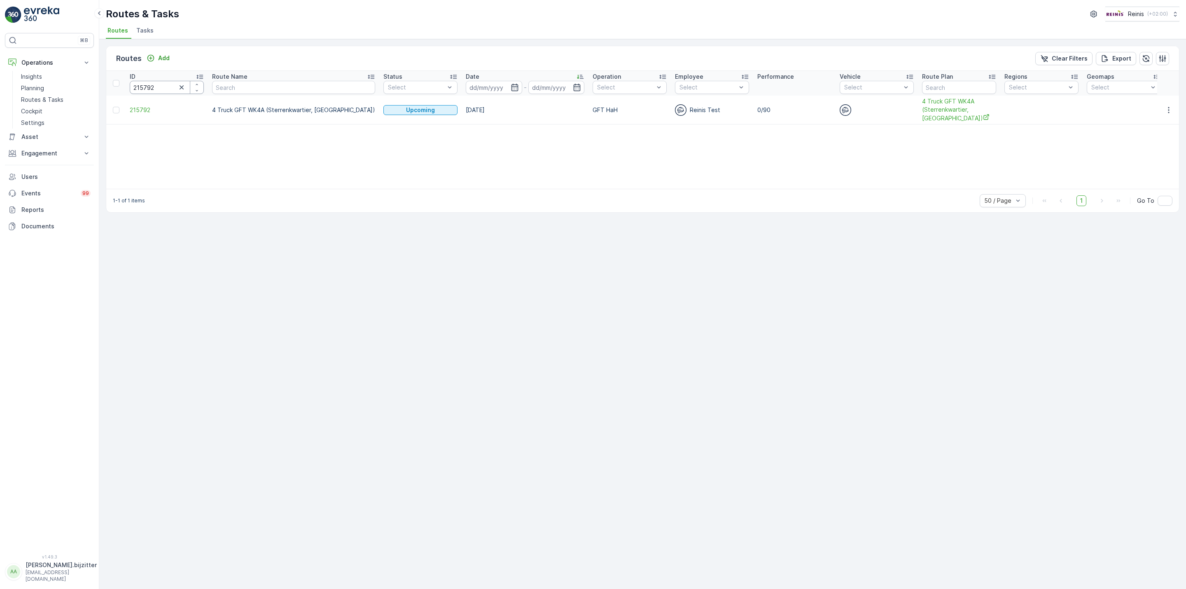
click at [166, 89] on input "215792" at bounding box center [167, 87] width 74 height 13
paste input "815"
type input "215815"
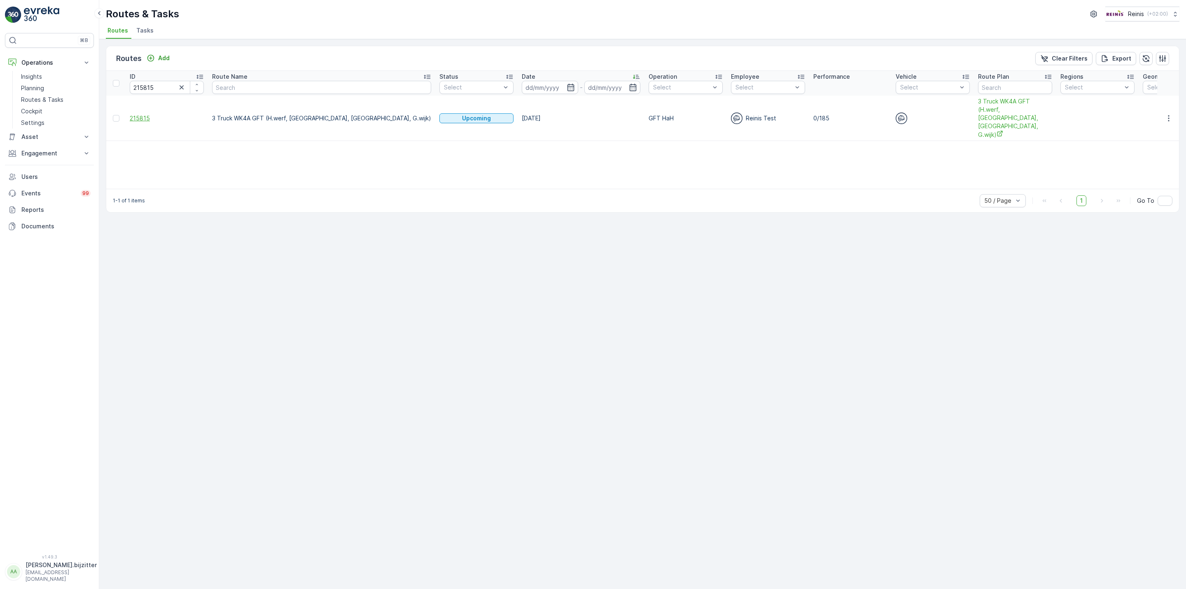
click at [135, 114] on span "215815" at bounding box center [167, 118] width 74 height 8
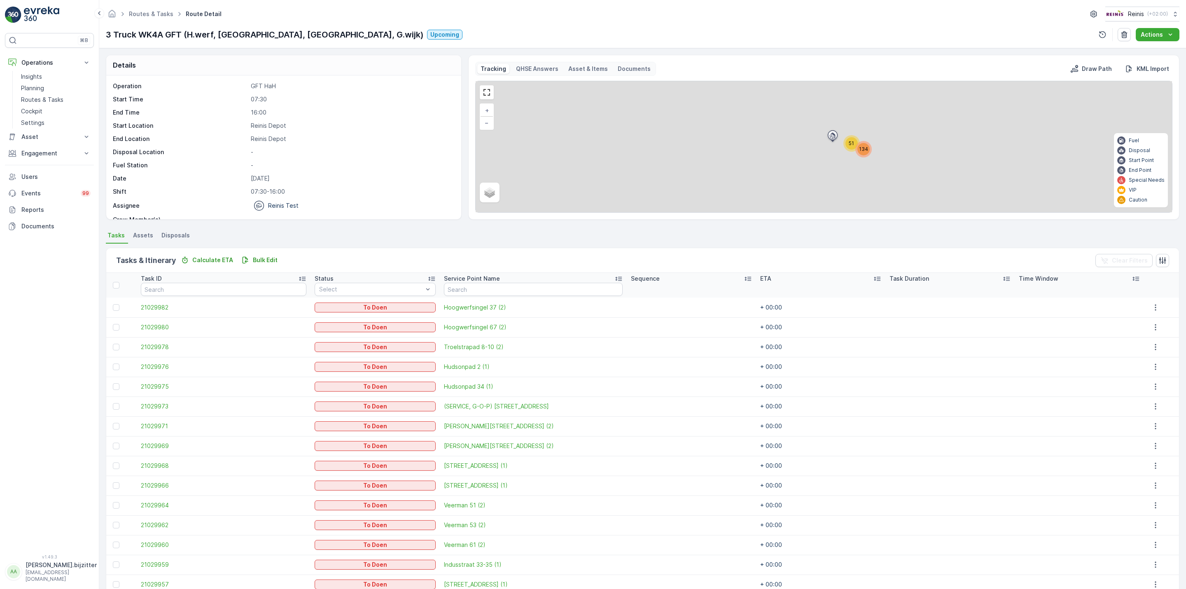
click at [744, 278] on icon at bounding box center [748, 278] width 8 height 8
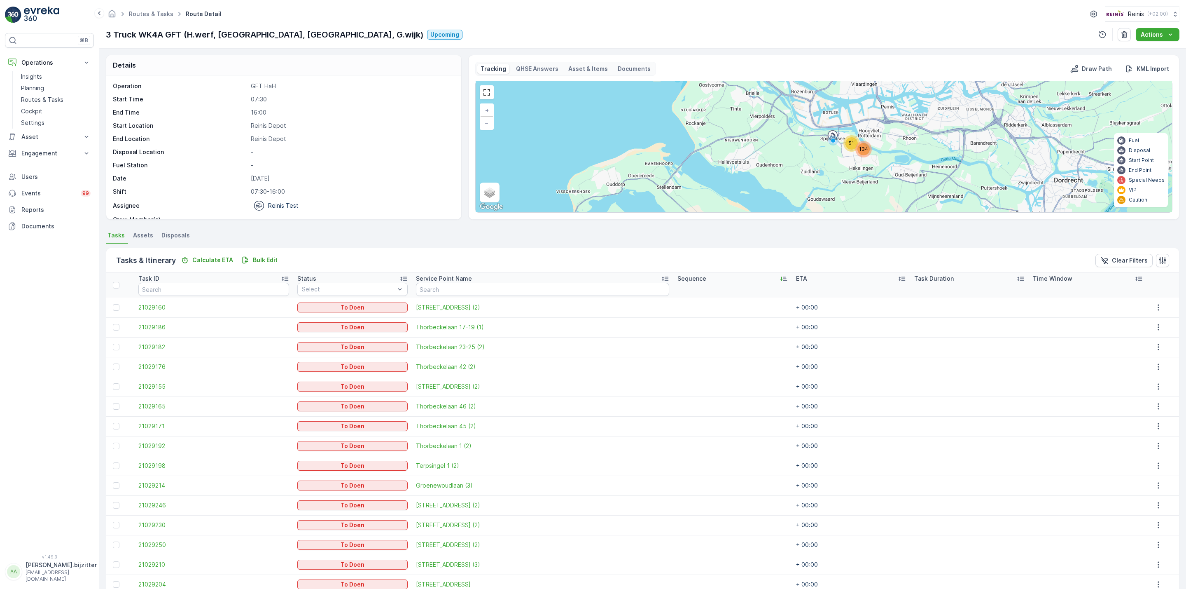
click at [780, 279] on icon at bounding box center [784, 278] width 8 height 8
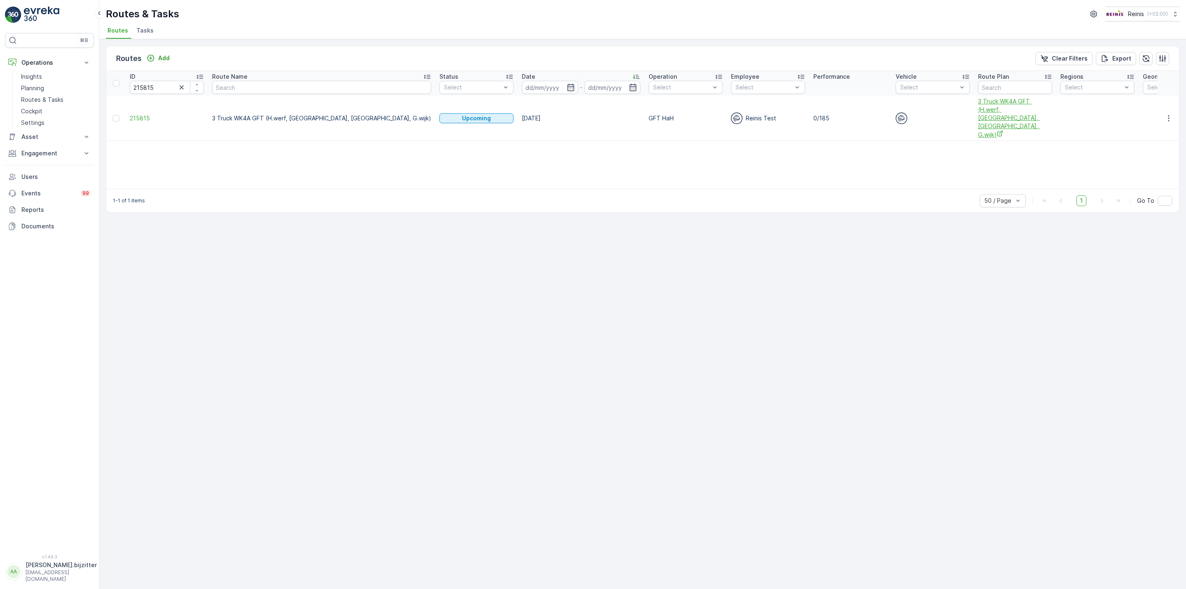
click at [978, 110] on span "3 Truck WK4A GFT (H.werf, Centrum, Schenkel, G.wijk)" at bounding box center [1015, 118] width 74 height 42
click at [138, 114] on span "215815" at bounding box center [167, 118] width 74 height 8
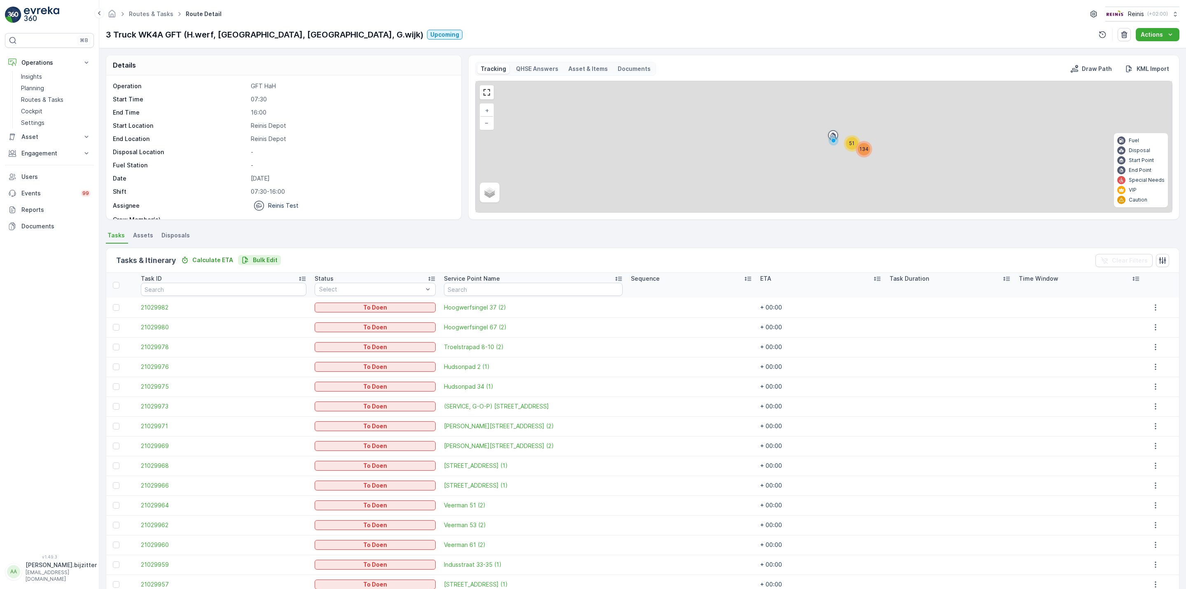
click at [257, 257] on p "Bulk Edit" at bounding box center [265, 260] width 25 height 8
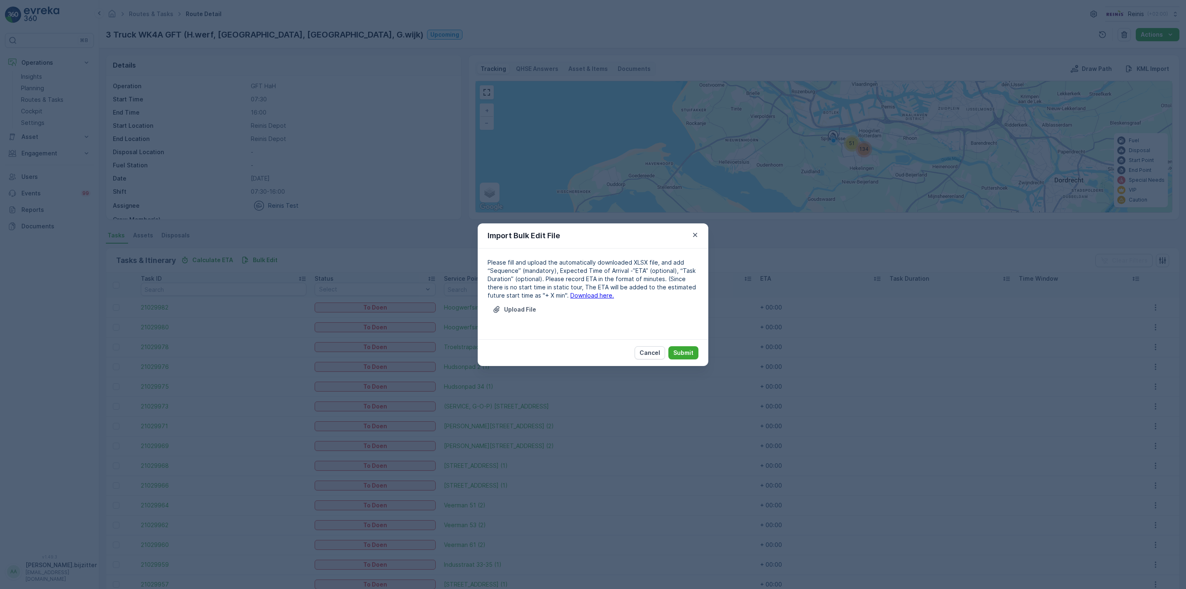
click at [584, 292] on link "Download here." at bounding box center [592, 295] width 44 height 7
click at [524, 306] on p "Upload File" at bounding box center [520, 309] width 32 height 8
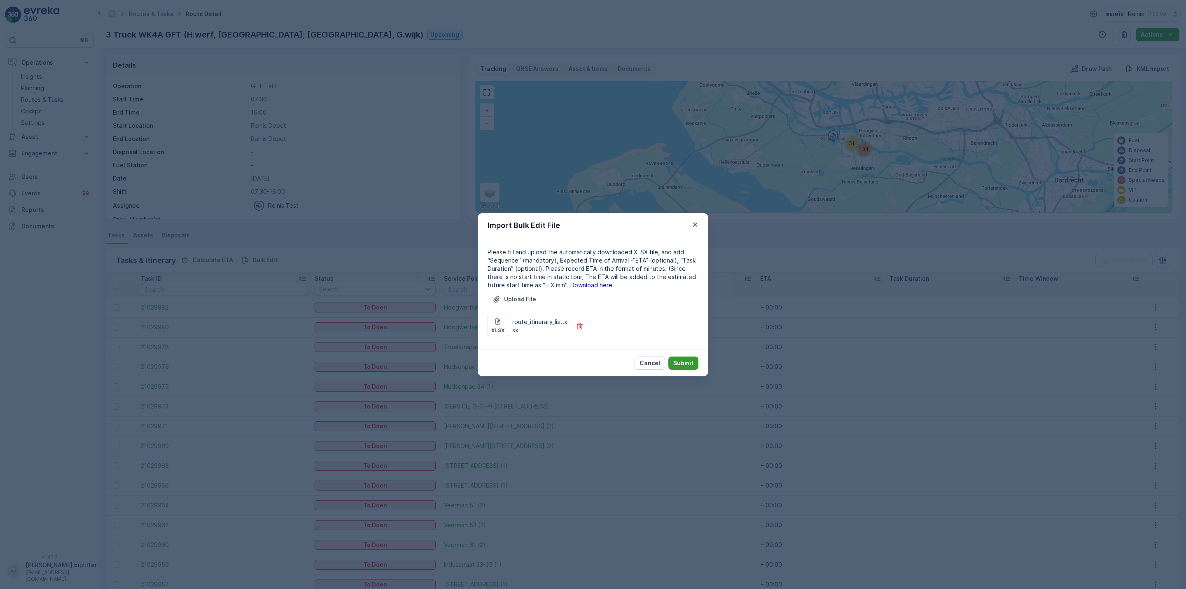
click at [696, 364] on button "Submit" at bounding box center [683, 362] width 30 height 13
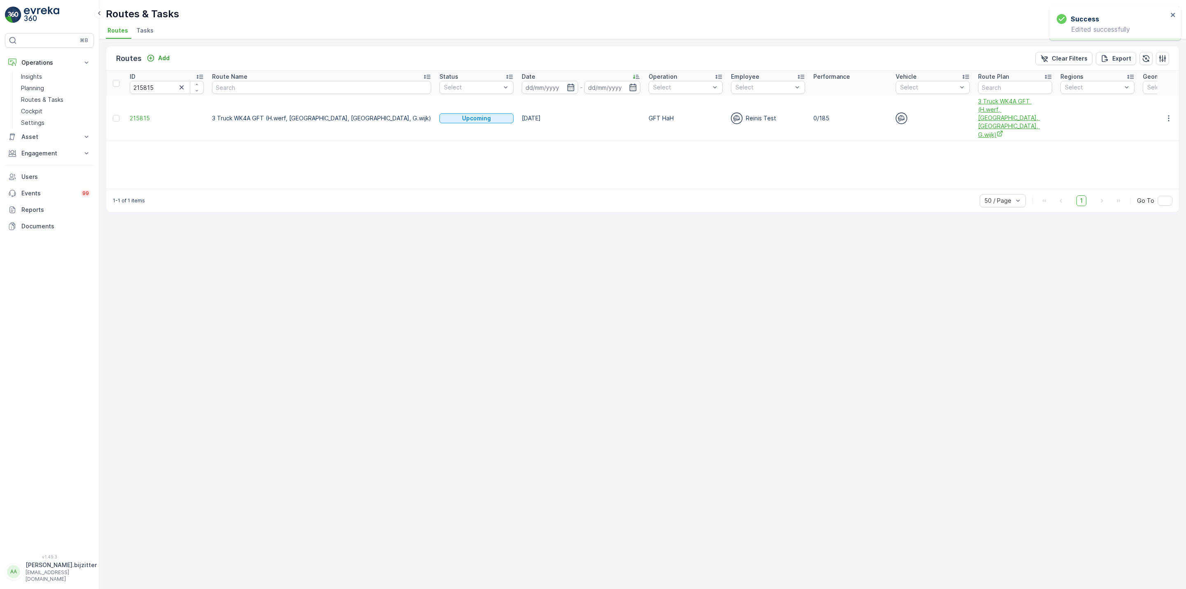
click at [978, 108] on span "3 Truck WK4A GFT (H.werf, Centrum, Schenkel, G.wijk)" at bounding box center [1015, 118] width 74 height 42
click at [150, 86] on input "215815" at bounding box center [167, 87] width 74 height 13
click at [151, 86] on input "215815" at bounding box center [167, 87] width 74 height 13
click at [151, 84] on input "215815" at bounding box center [167, 87] width 74 height 13
paste input "6"
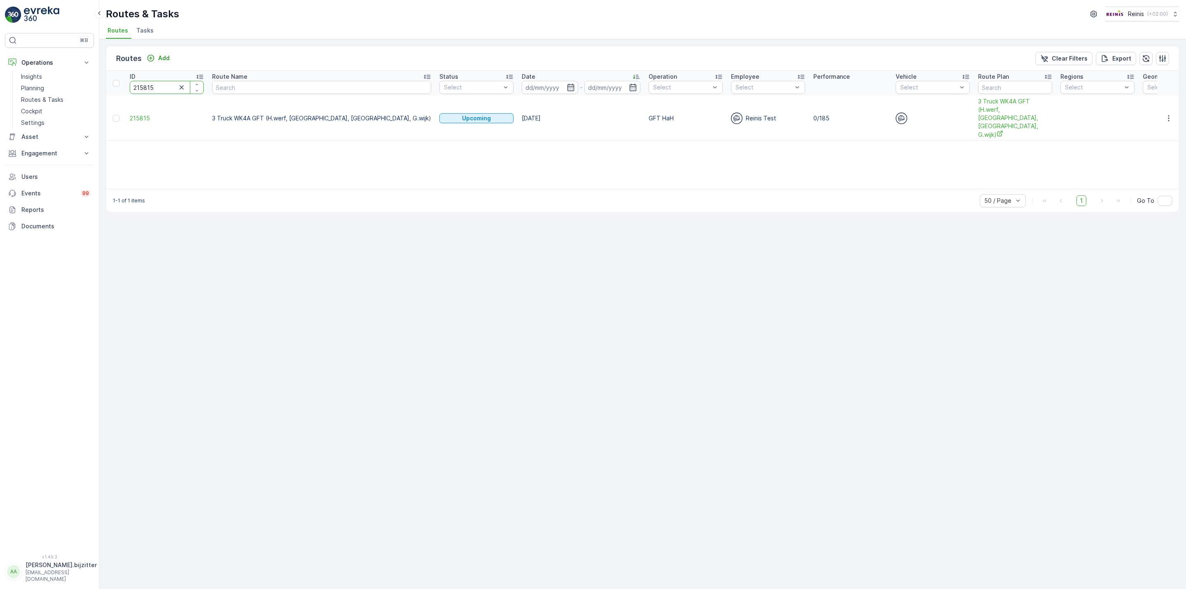
type input "215816"
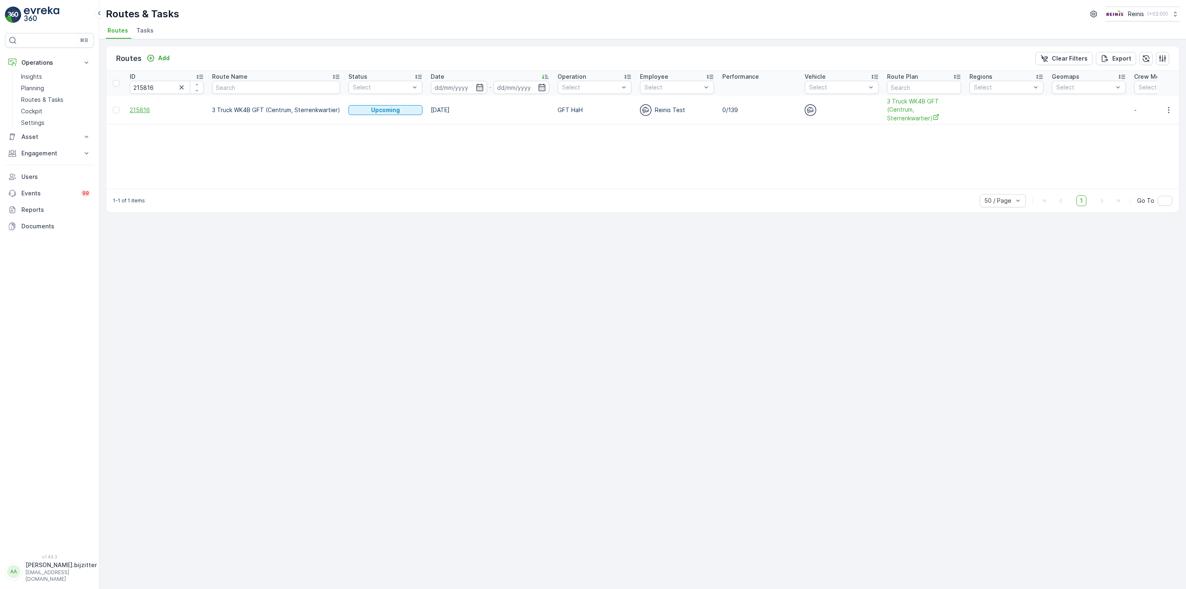
click at [143, 108] on span "215816" at bounding box center [167, 110] width 74 height 8
click at [893, 105] on span "3 Truck WK4B GFT (Centrum, Sterrenkwartier)" at bounding box center [924, 109] width 74 height 25
click at [129, 111] on td "215816" at bounding box center [167, 110] width 82 height 29
click at [136, 111] on span "215816" at bounding box center [167, 110] width 74 height 8
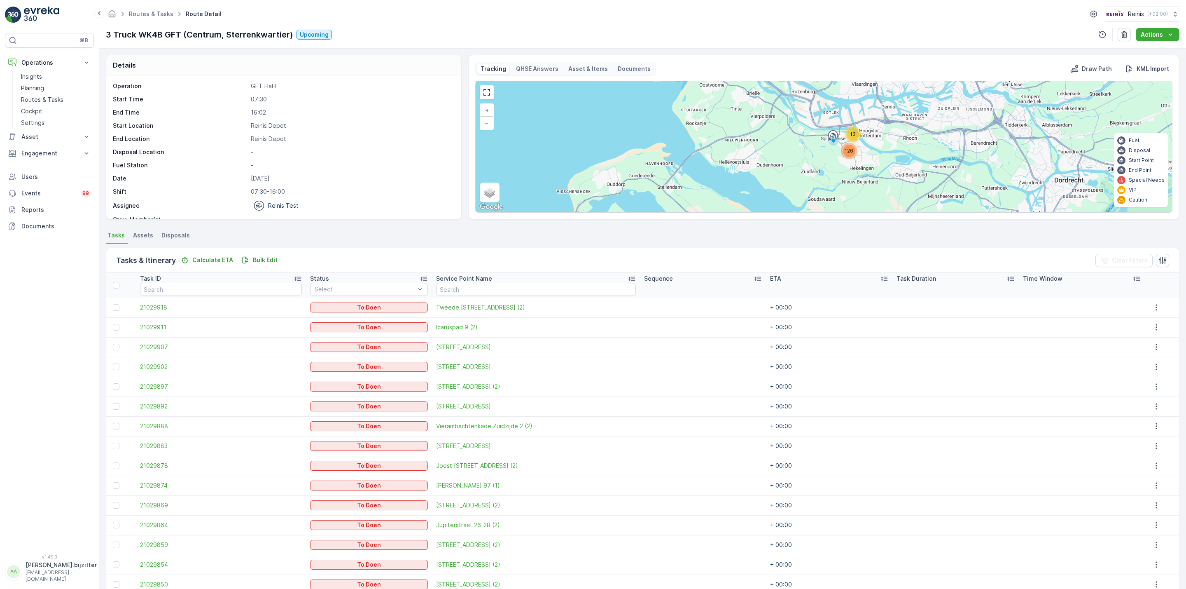
click at [472, 238] on ul "Tasks Assets Disposals" at bounding box center [643, 236] width 1074 height 14
click at [256, 256] on p "Bulk Edit" at bounding box center [265, 260] width 25 height 8
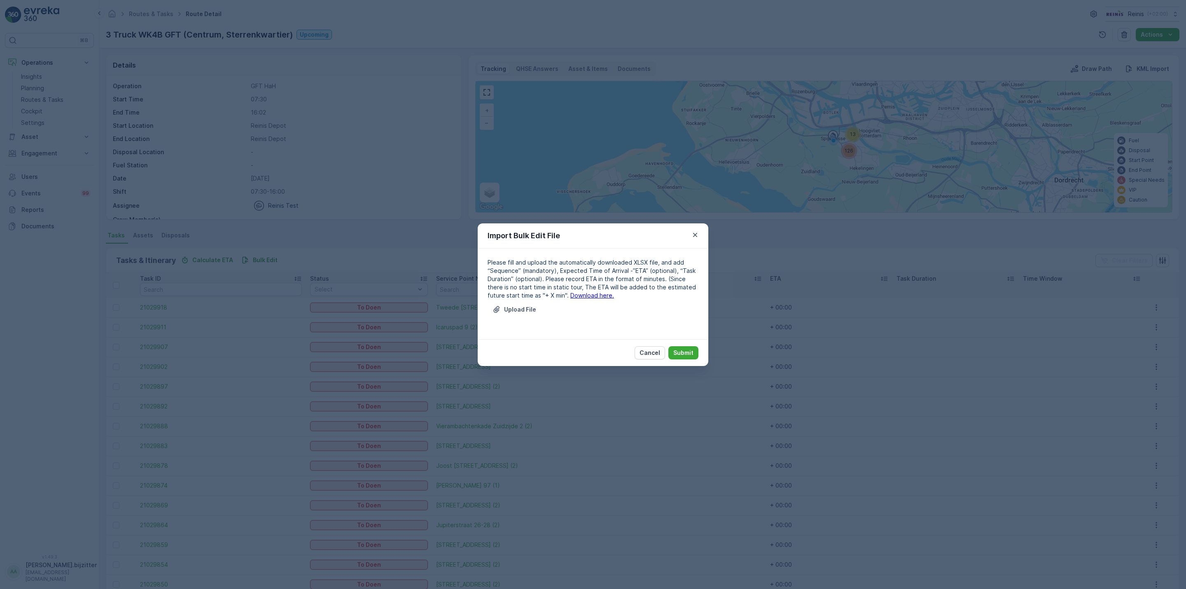
click at [570, 293] on link "Download here." at bounding box center [592, 295] width 44 height 7
click at [696, 231] on icon "button" at bounding box center [695, 235] width 8 height 8
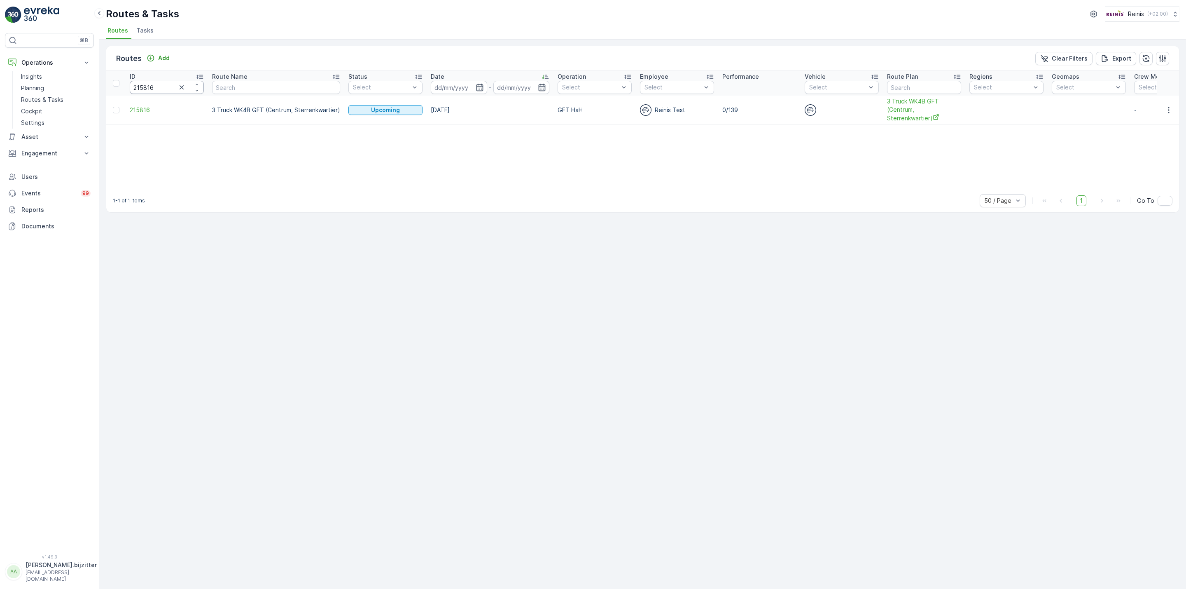
click at [159, 90] on input "215816" at bounding box center [167, 87] width 74 height 13
paste input "32"
type input "215832"
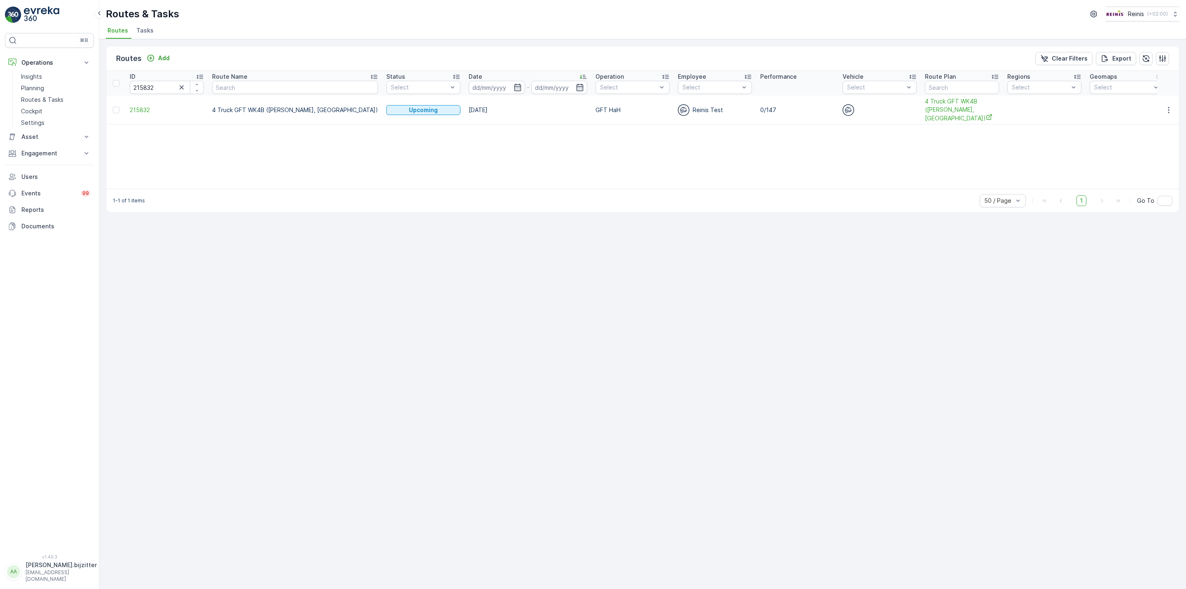
click at [141, 100] on td "215832" at bounding box center [167, 110] width 82 height 29
click at [143, 106] on span "215832" at bounding box center [167, 110] width 74 height 8
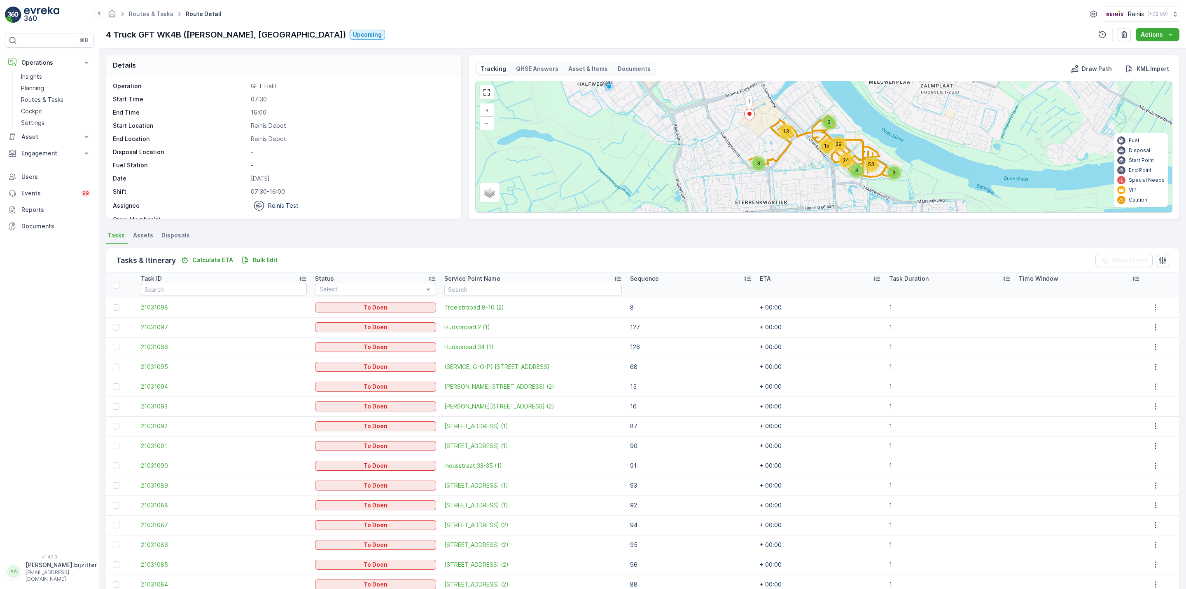
click at [743, 279] on icon at bounding box center [747, 278] width 8 height 8
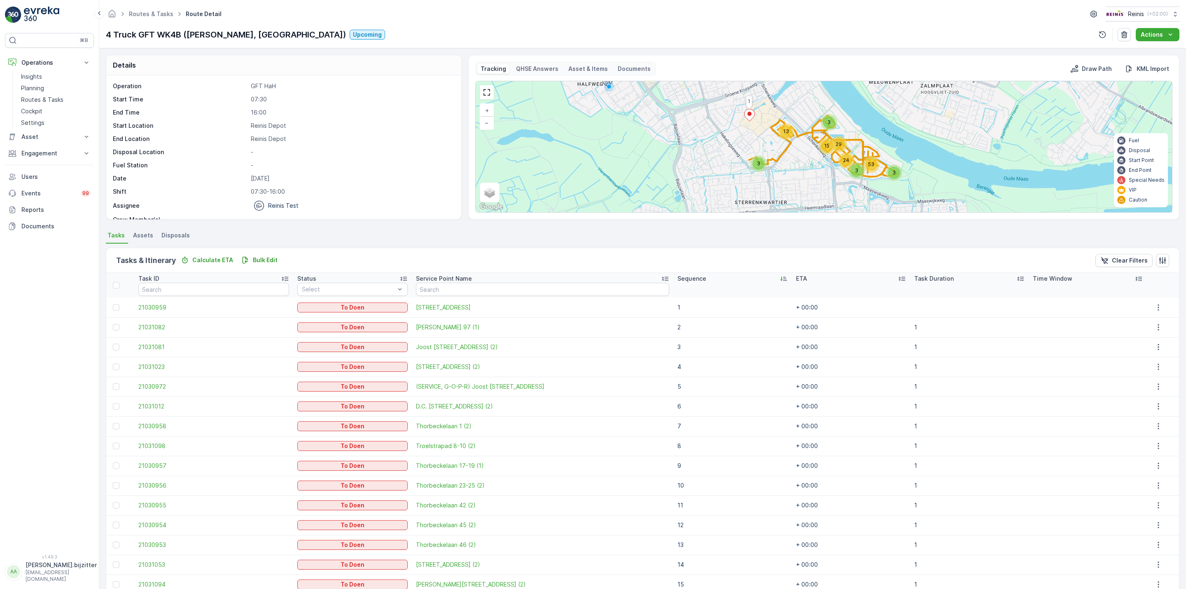
click at [780, 280] on icon at bounding box center [784, 278] width 8 height 8
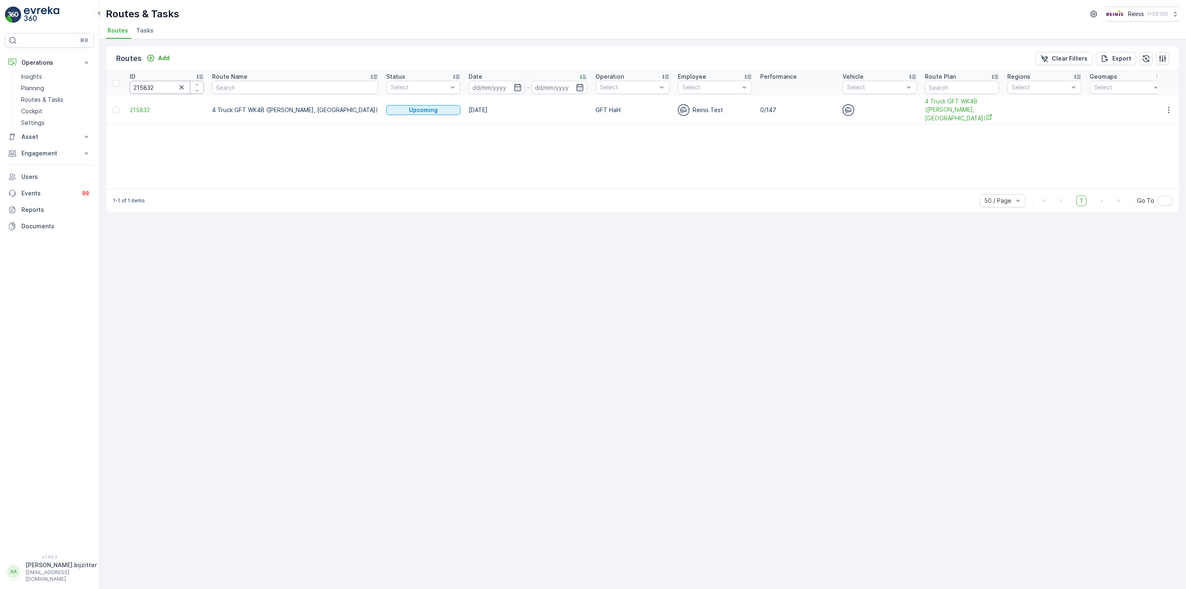
click at [160, 91] on input "215832" at bounding box center [167, 87] width 74 height 13
click at [160, 90] on input "215832" at bounding box center [167, 87] width 74 height 13
paste input "17"
type input "215817"
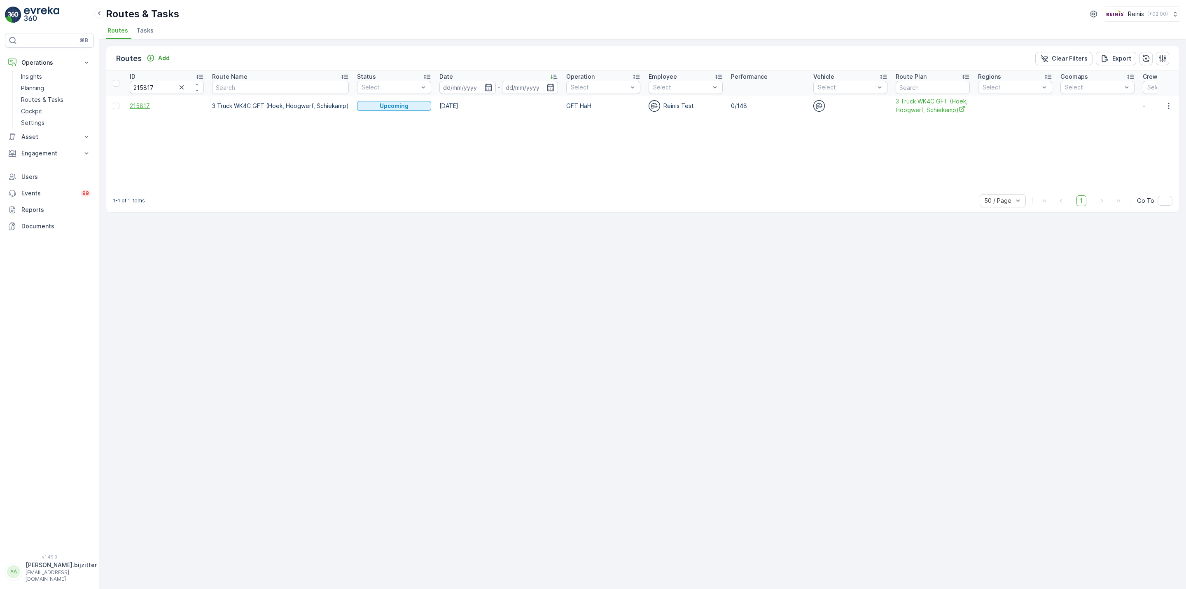
click at [143, 105] on span "215817" at bounding box center [167, 106] width 74 height 8
click at [917, 108] on span "3 Truck WK4C GFT (Hoek, Hoogwerf, Schiekamp)" at bounding box center [933, 105] width 74 height 17
click at [147, 104] on span "215817" at bounding box center [167, 106] width 74 height 8
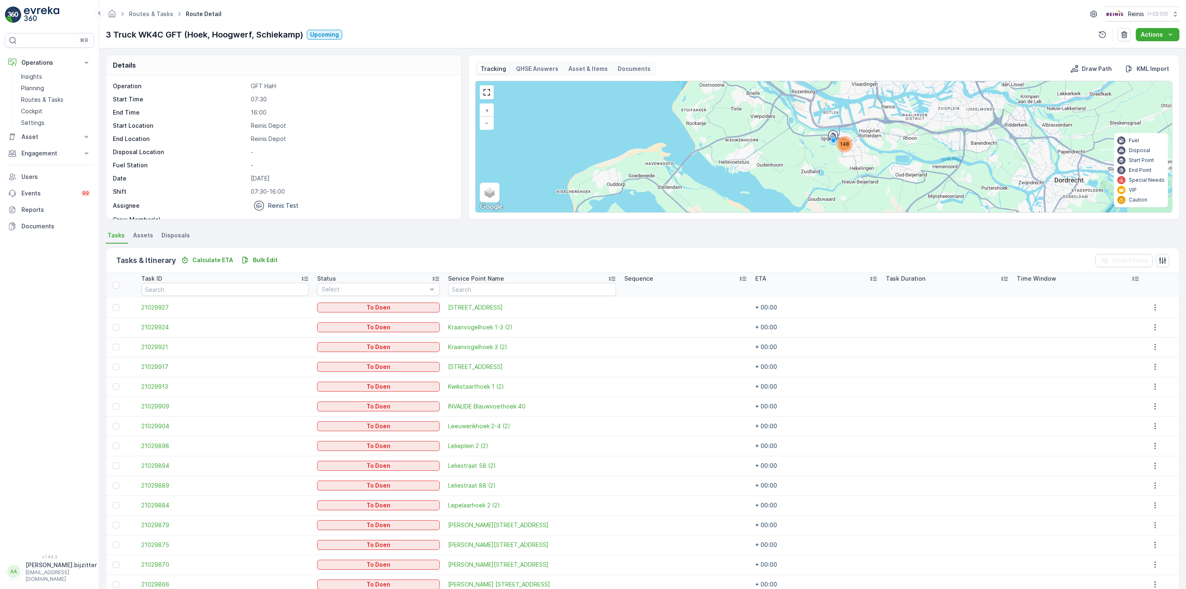
click at [258, 254] on div "Tasks & Itinerary Calculate ETA Bulk Edit Clear Filters" at bounding box center [642, 260] width 1073 height 25
click at [266, 256] on p "Bulk Edit" at bounding box center [265, 260] width 25 height 8
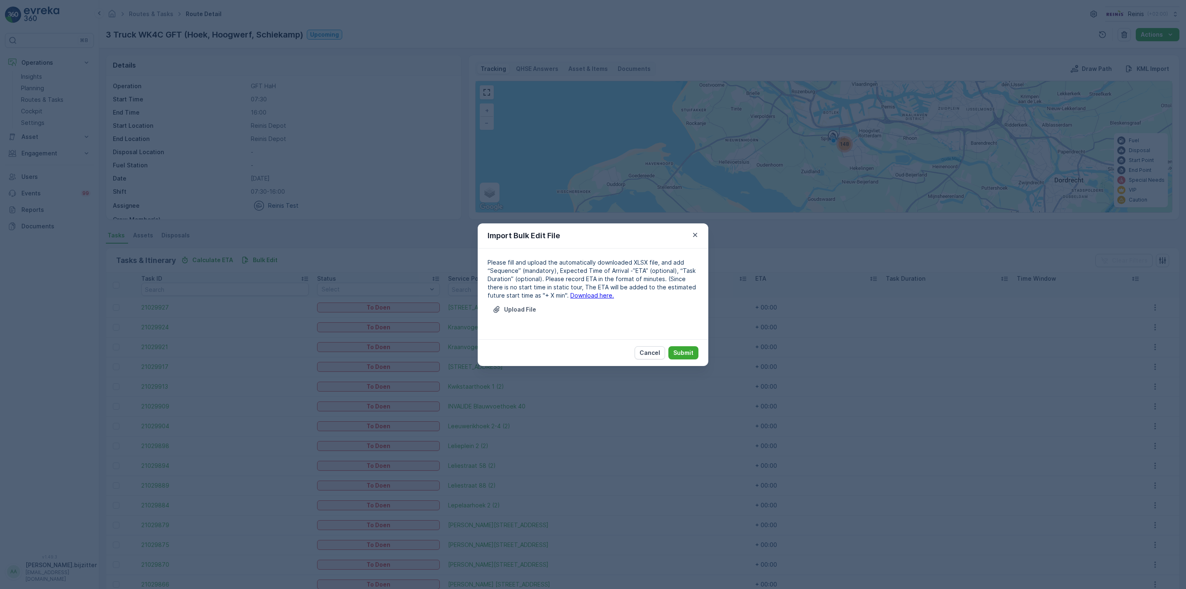
click at [570, 297] on link "Download here." at bounding box center [592, 295] width 44 height 7
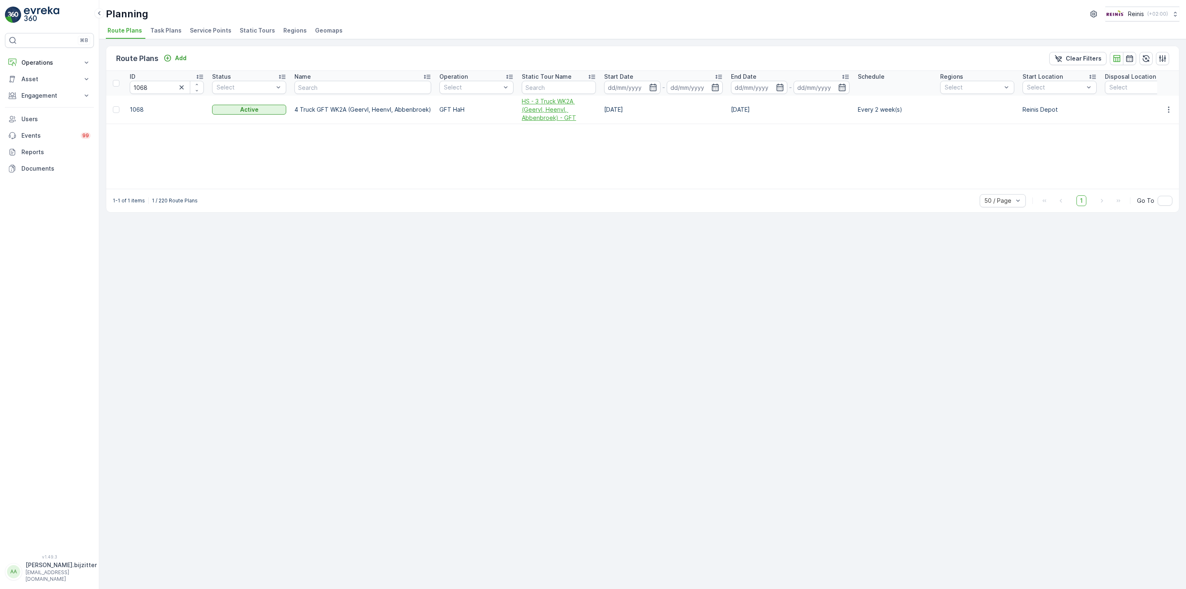
click at [535, 112] on span "HS - 3 Truck WK2A (Geervl, Heenvl, Abbenbroek) - GFT" at bounding box center [559, 109] width 74 height 25
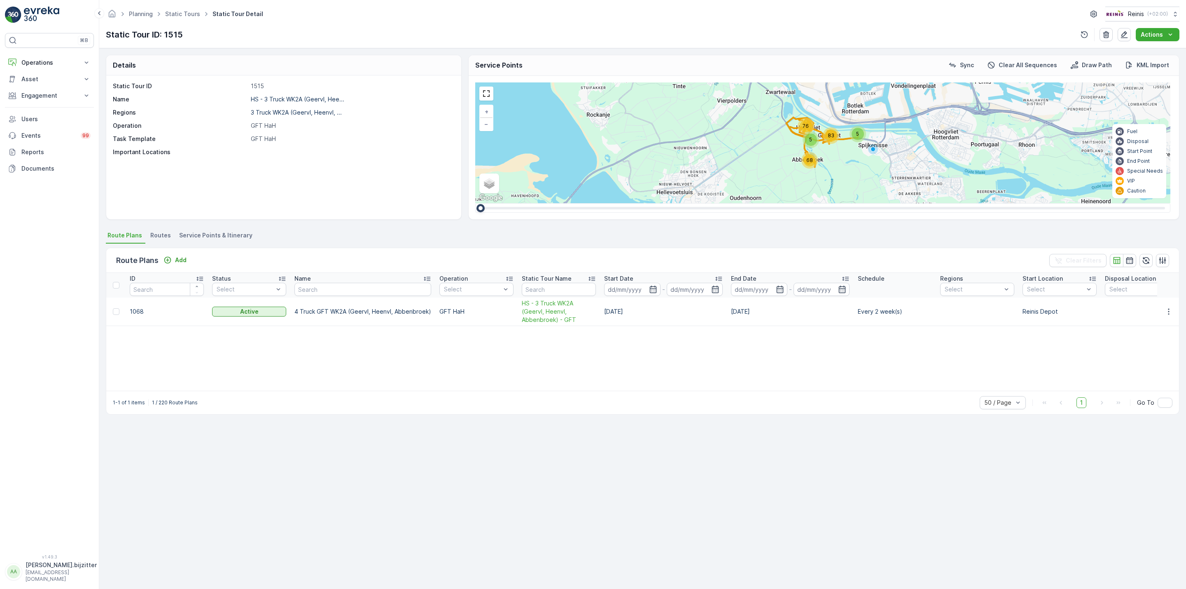
click at [230, 231] on span "Service Points & Itinerary" at bounding box center [215, 235] width 73 height 8
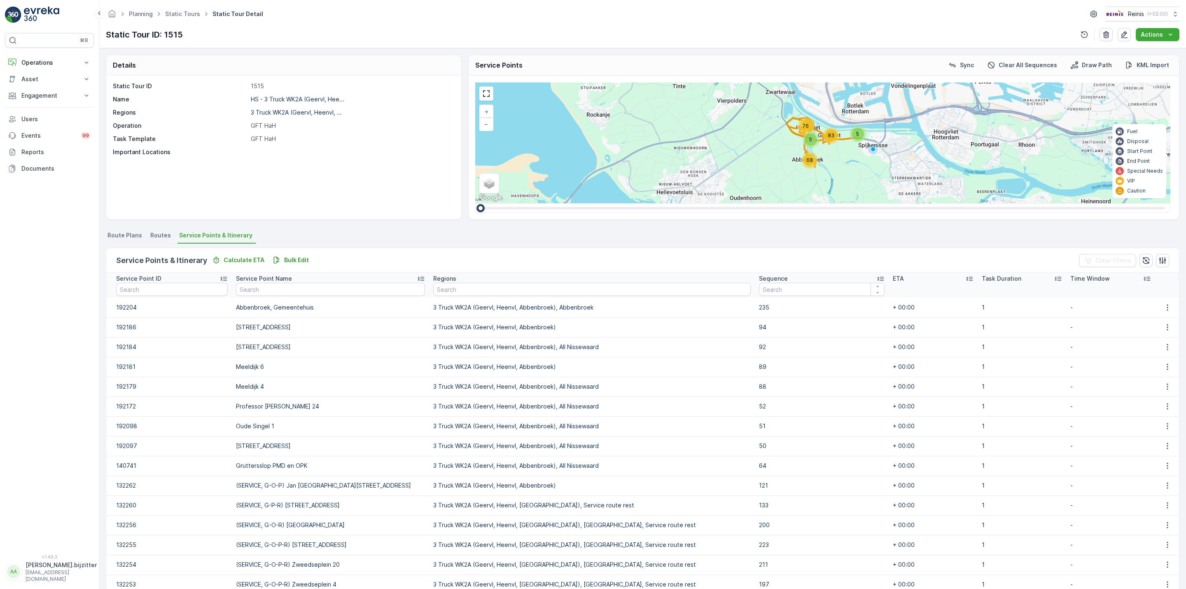
click at [877, 274] on icon at bounding box center [881, 278] width 8 height 8
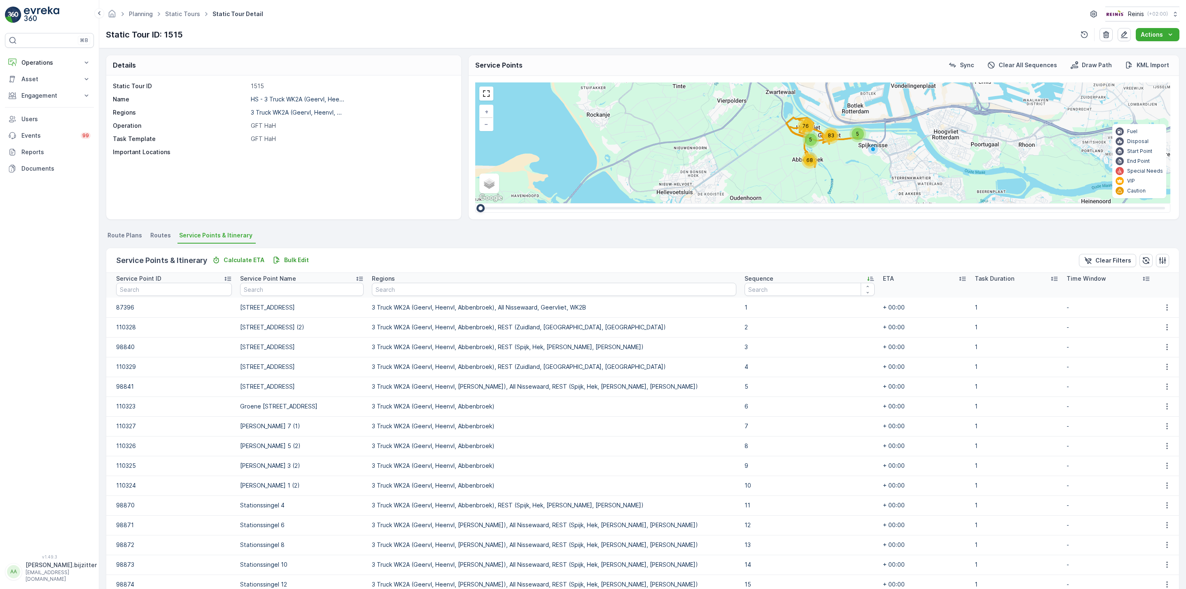
click at [867, 277] on icon at bounding box center [871, 278] width 8 height 8
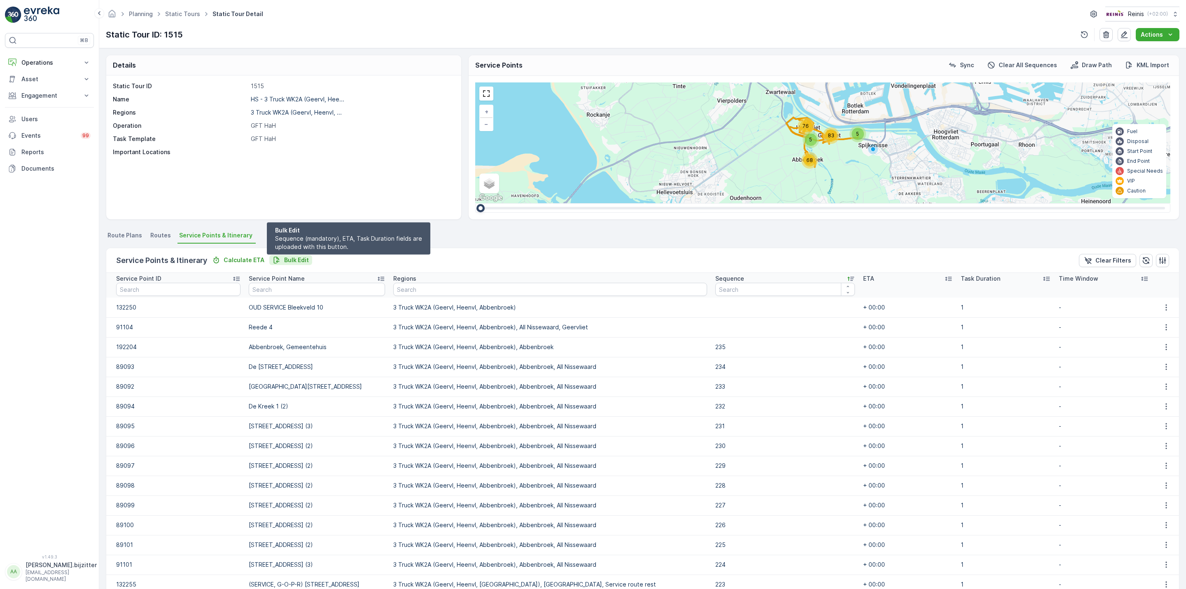
click at [290, 256] on p "Bulk Edit" at bounding box center [296, 260] width 25 height 8
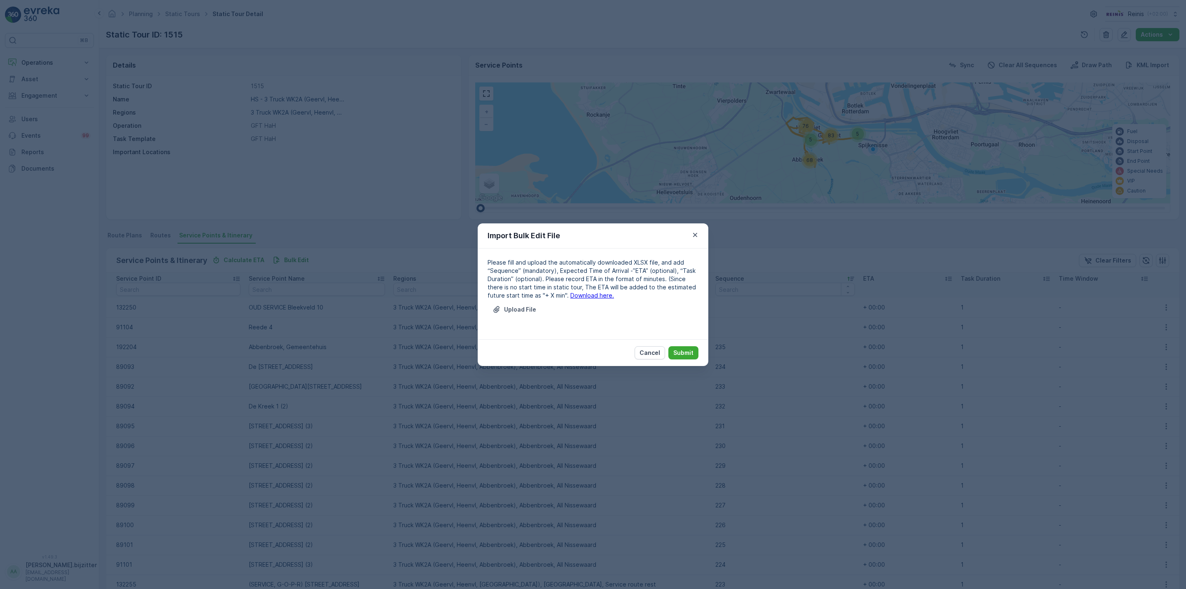
click at [576, 295] on link "Download here." at bounding box center [592, 295] width 44 height 7
click at [696, 233] on icon "button" at bounding box center [695, 235] width 8 height 8
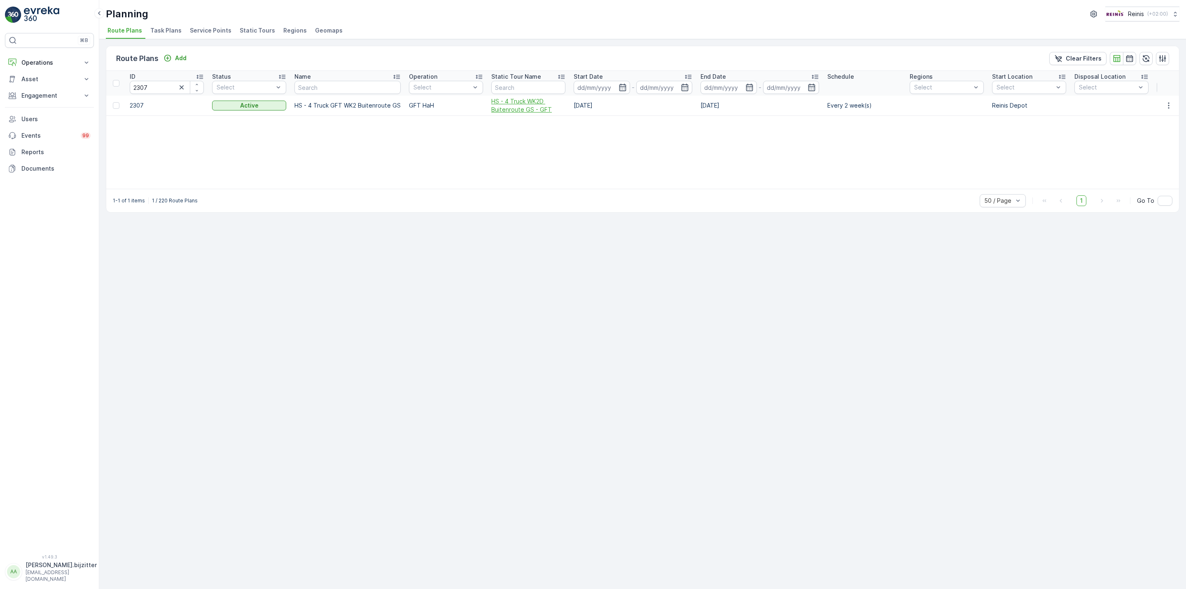
click at [531, 109] on span "HS - 4 Truck WK2D Buitenroute GS - GFT" at bounding box center [528, 105] width 74 height 16
click at [469, 103] on td "LS - 3 Truck WK2C (Zuidland 2) - GFT" at bounding box center [508, 106] width 82 height 20
click at [485, 103] on span "LS - 3 Truck WK2C (Zuidland 2) - GFT" at bounding box center [509, 105] width 74 height 16
click at [483, 108] on span "LS - 3 Truck WK2B (Zuidland 1) - GFT" at bounding box center [508, 105] width 74 height 16
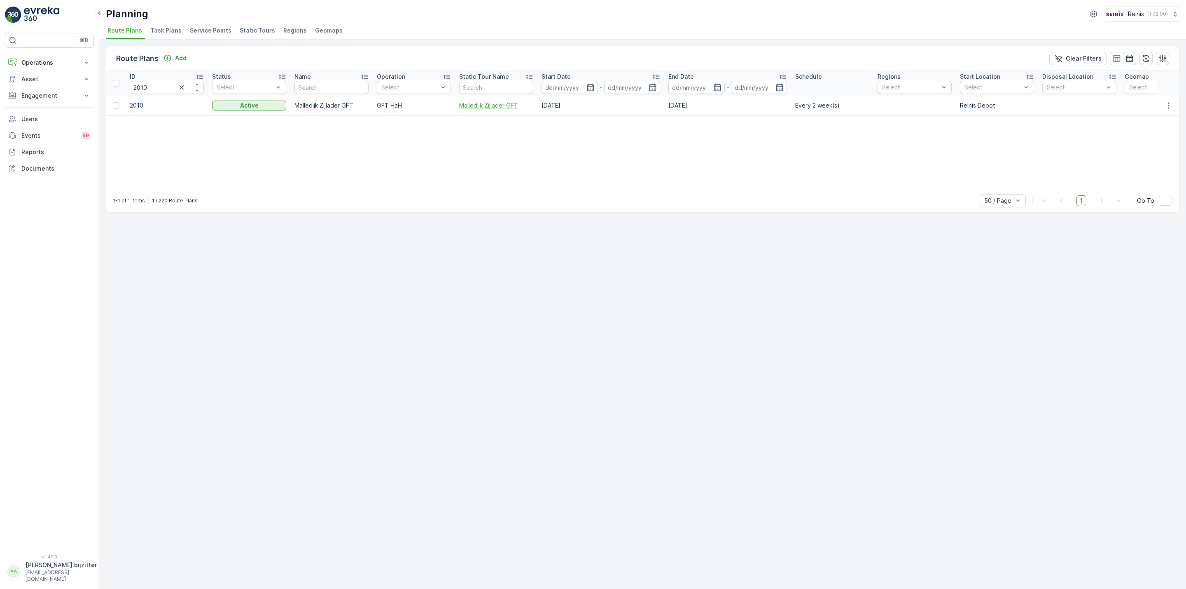
click at [506, 107] on span "Malledijk Zijlader GFT" at bounding box center [496, 105] width 74 height 8
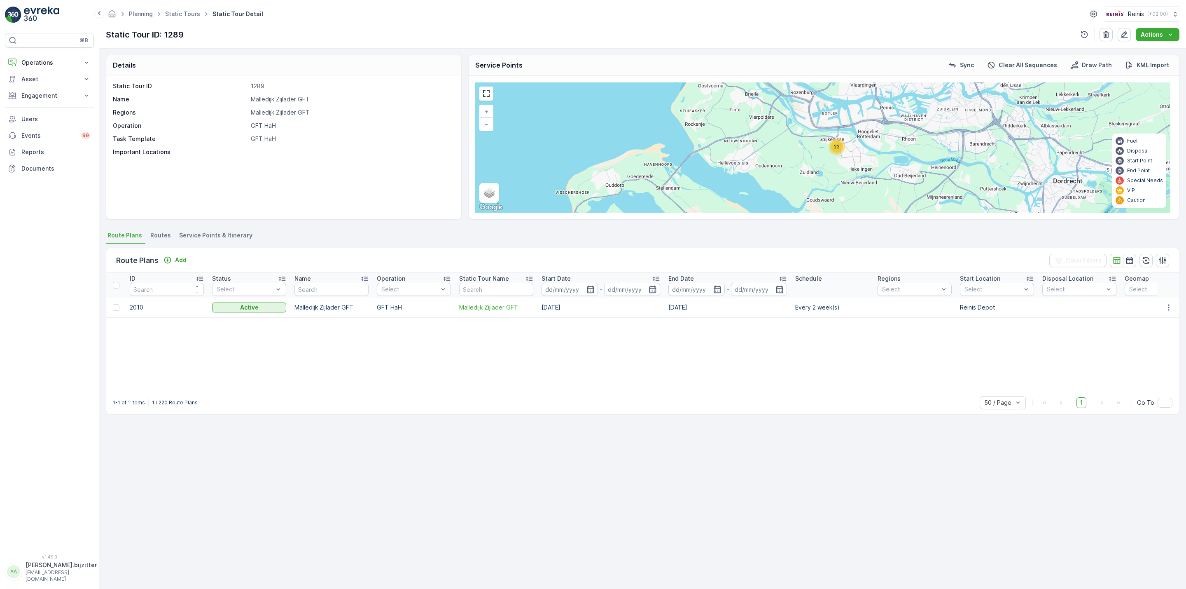
click at [230, 236] on span "Service Points & Itinerary" at bounding box center [215, 235] width 73 height 8
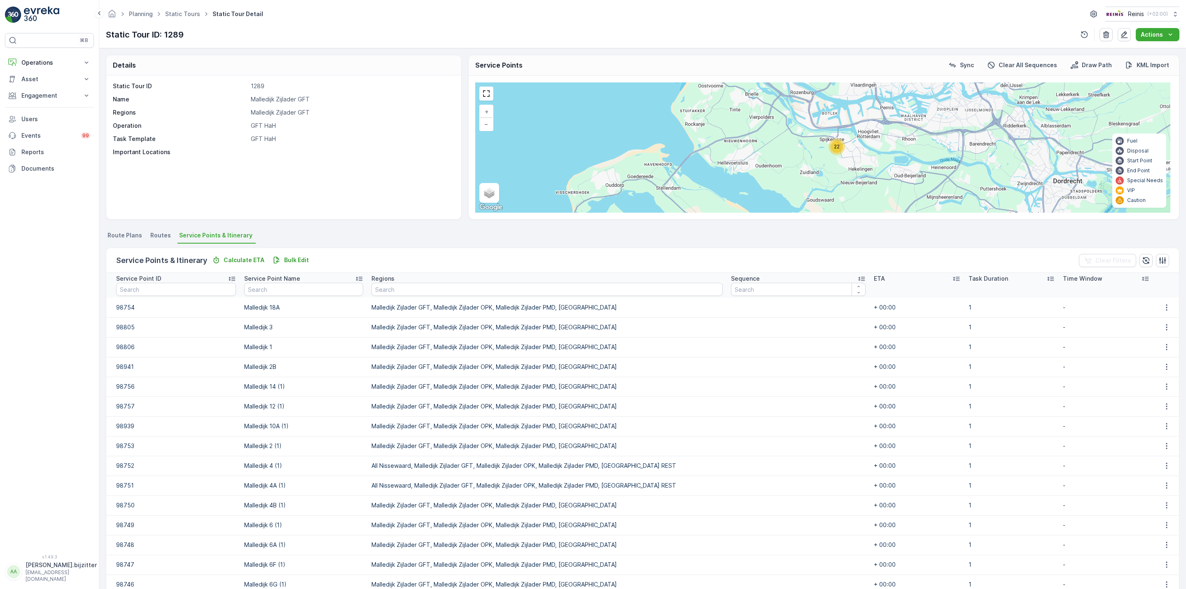
click at [858, 278] on icon at bounding box center [862, 278] width 8 height 8
click at [858, 280] on icon at bounding box center [862, 278] width 8 height 8
click at [83, 62] on icon at bounding box center [86, 62] width 8 height 8
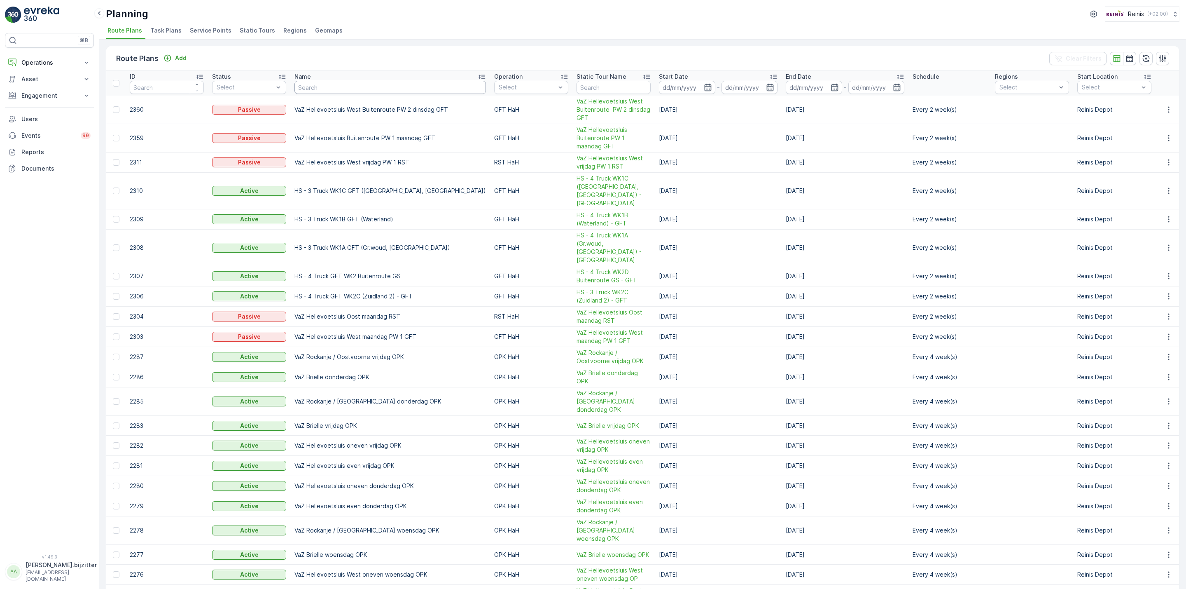
click at [372, 90] on input "text" at bounding box center [391, 87] width 192 height 13
type input "zijlader"
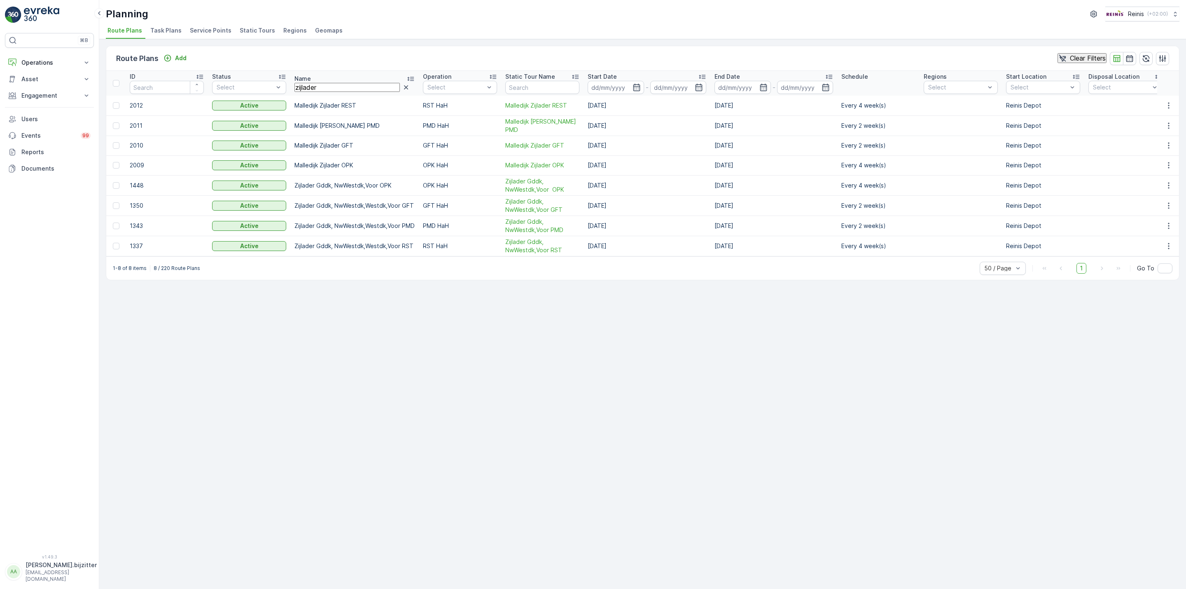
click at [330, 89] on input "zijlader" at bounding box center [347, 87] width 105 height 9
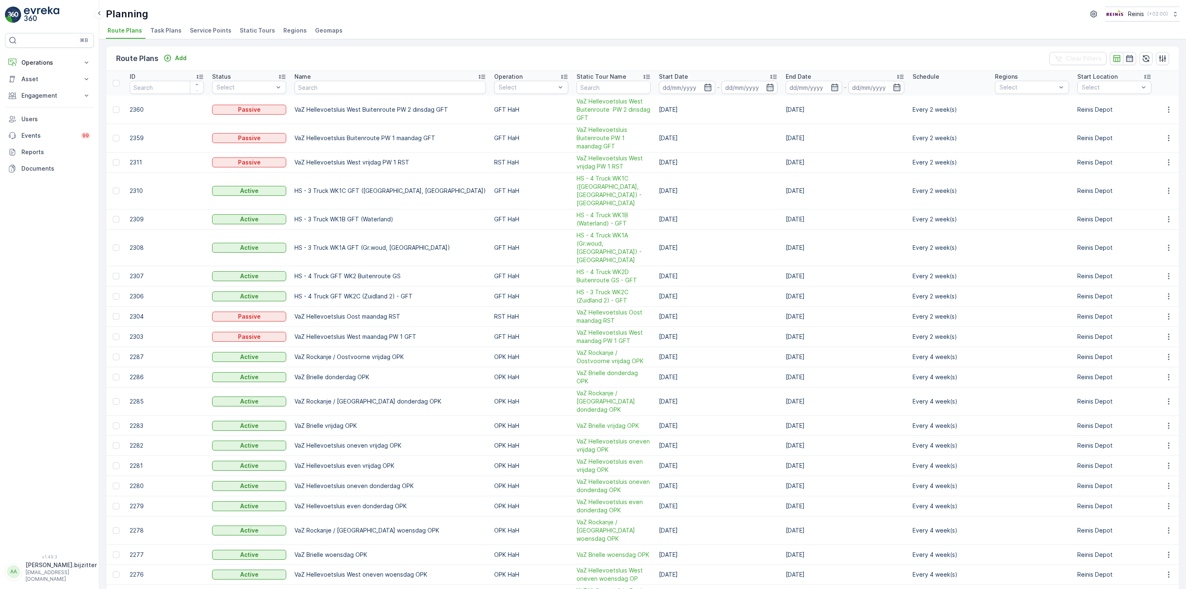
click at [259, 28] on span "Static Tours" at bounding box center [257, 30] width 35 height 8
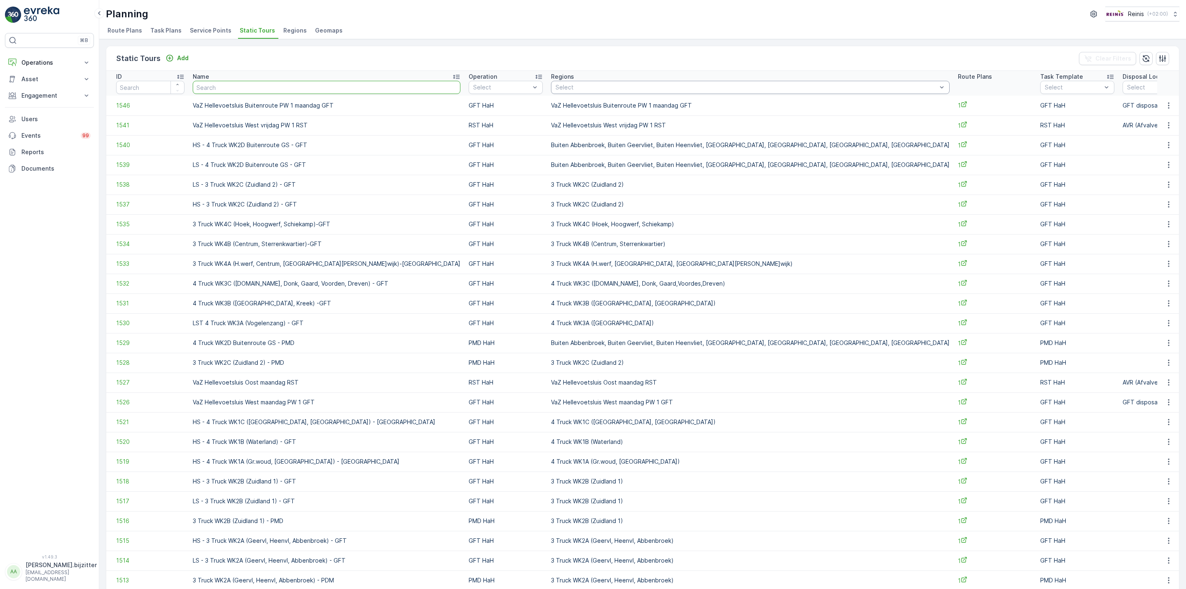
click at [266, 86] on input "text" at bounding box center [327, 87] width 268 height 13
paste input "zijlader"
type input "zijlader"
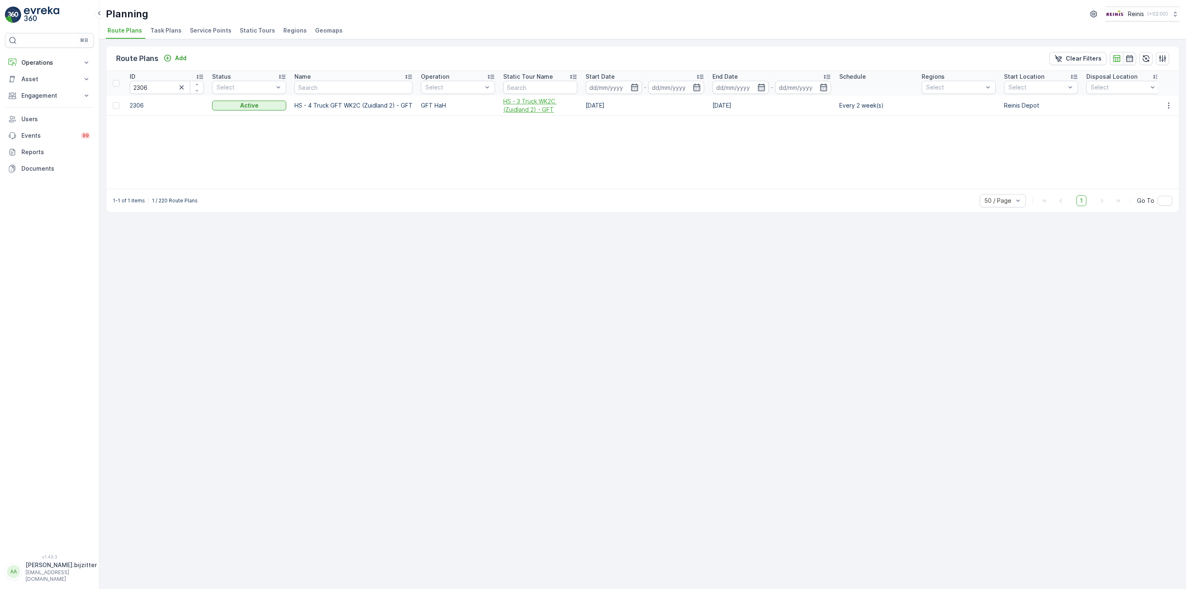
click at [526, 110] on span "HS - 3 Truck WK2C (Zuidland 2) - GFT" at bounding box center [540, 105] width 74 height 16
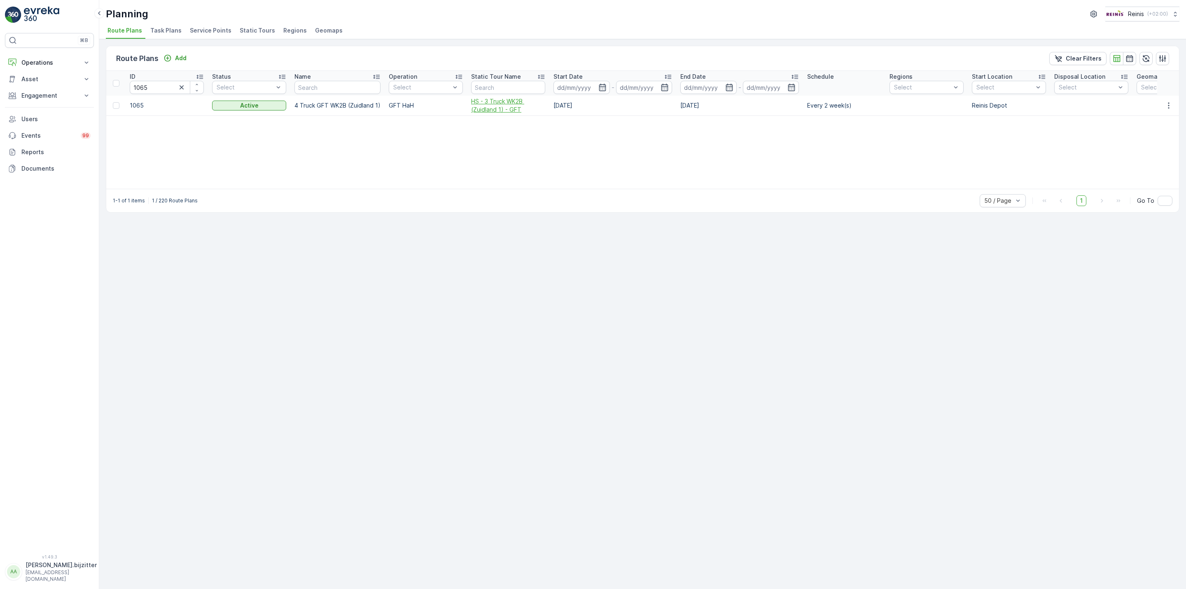
click at [507, 105] on span "HS - 3 Truck WK2B (Zuidland 1) - GFT" at bounding box center [508, 105] width 74 height 16
click at [505, 107] on span "LS - 4 Truck WK2D Buitenroute GS - GFT" at bounding box center [515, 105] width 74 height 16
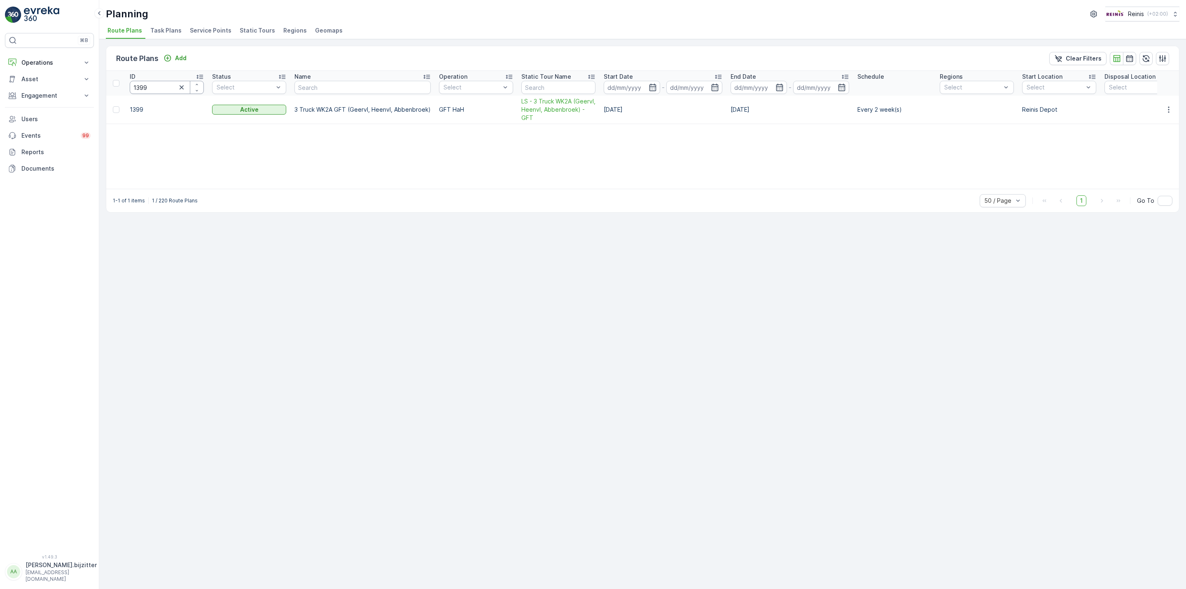
click at [163, 87] on input "1399" at bounding box center [167, 87] width 74 height 13
click at [164, 90] on input "1399" at bounding box center [167, 87] width 74 height 13
paste input "21555"
type input "215559"
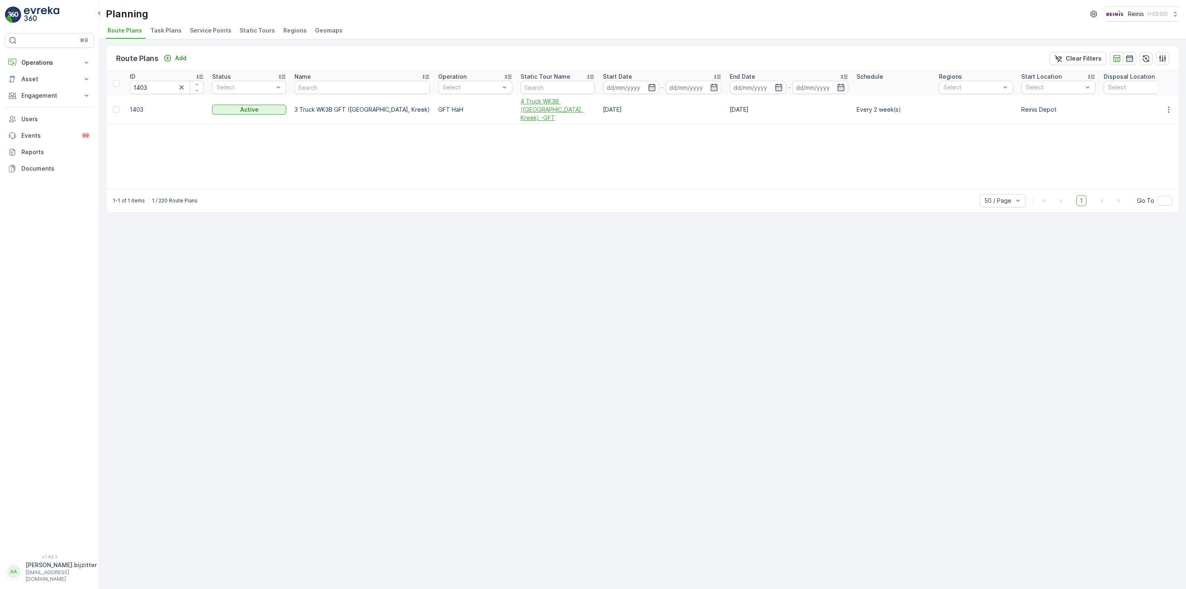
click at [523, 105] on span "4 Truck WK3B ([GEOGRAPHIC_DATA], Kreek) -GFT" at bounding box center [558, 109] width 74 height 25
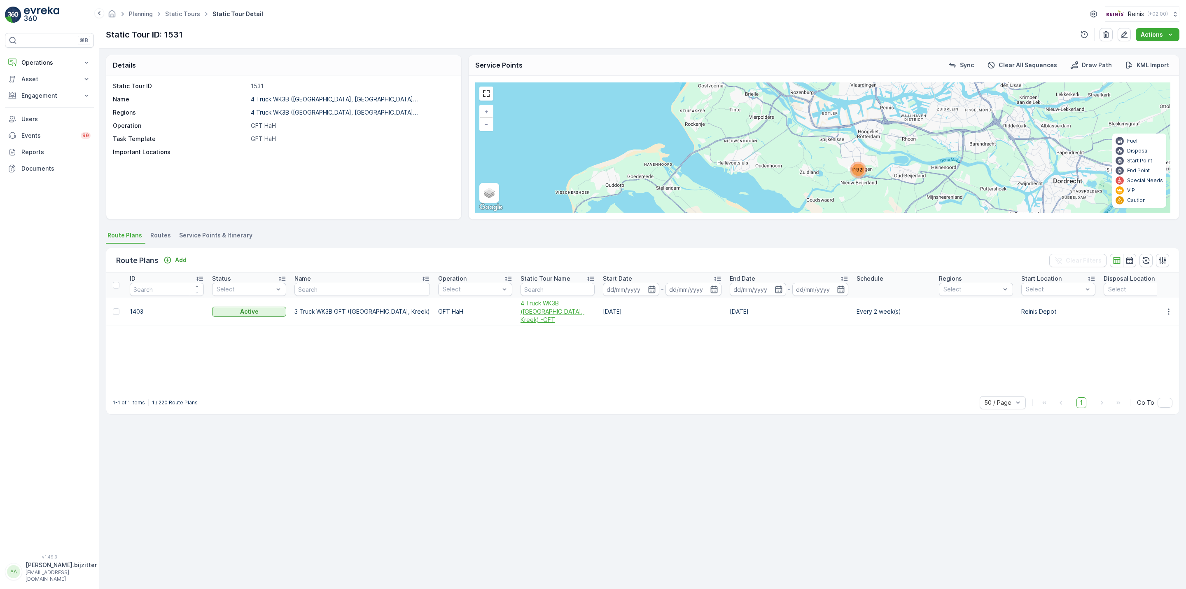
click at [521, 304] on span "4 Truck WK3B ([GEOGRAPHIC_DATA], Kreek) -GFT" at bounding box center [558, 311] width 74 height 25
click at [228, 236] on span "Service Points & Itinerary" at bounding box center [215, 235] width 73 height 8
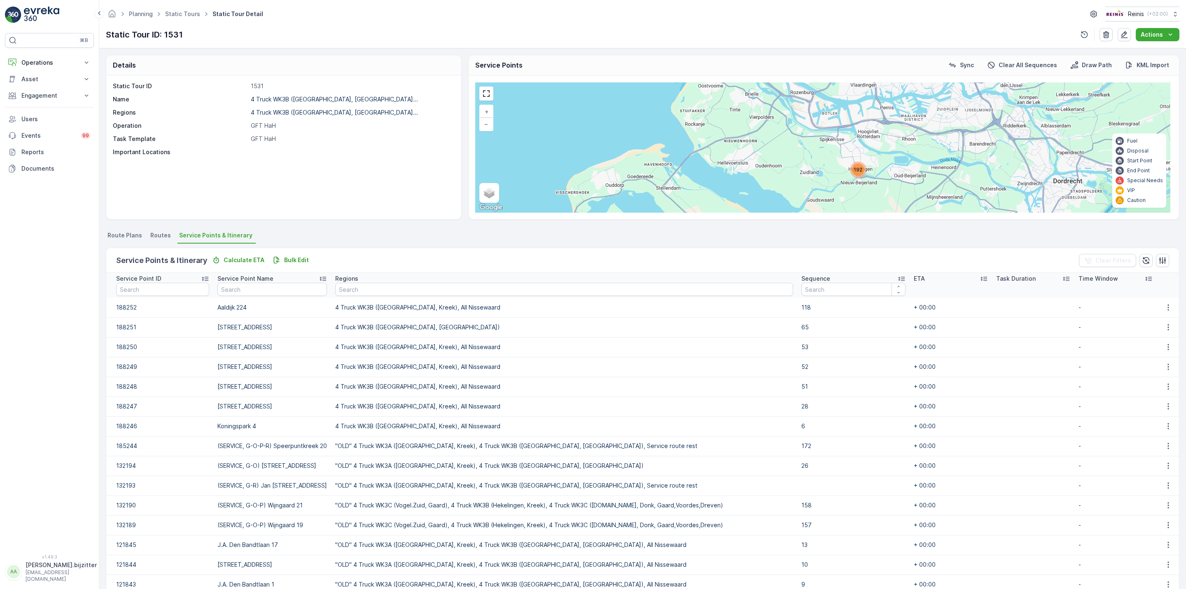
click at [898, 278] on icon at bounding box center [902, 278] width 8 height 8
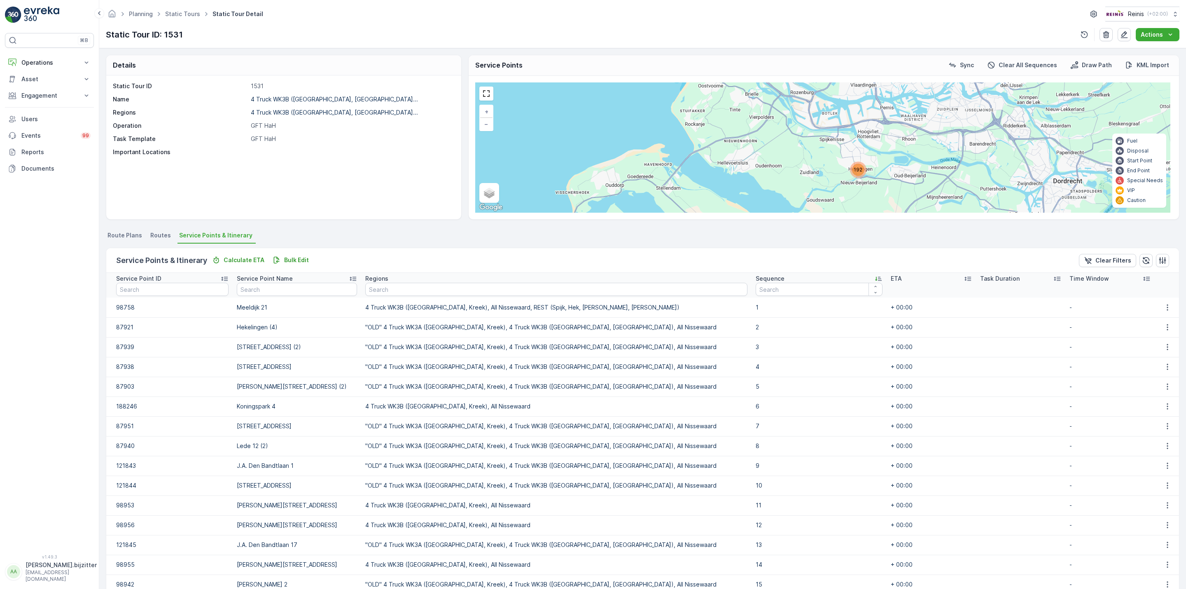
click at [874, 280] on icon at bounding box center [878, 278] width 8 height 8
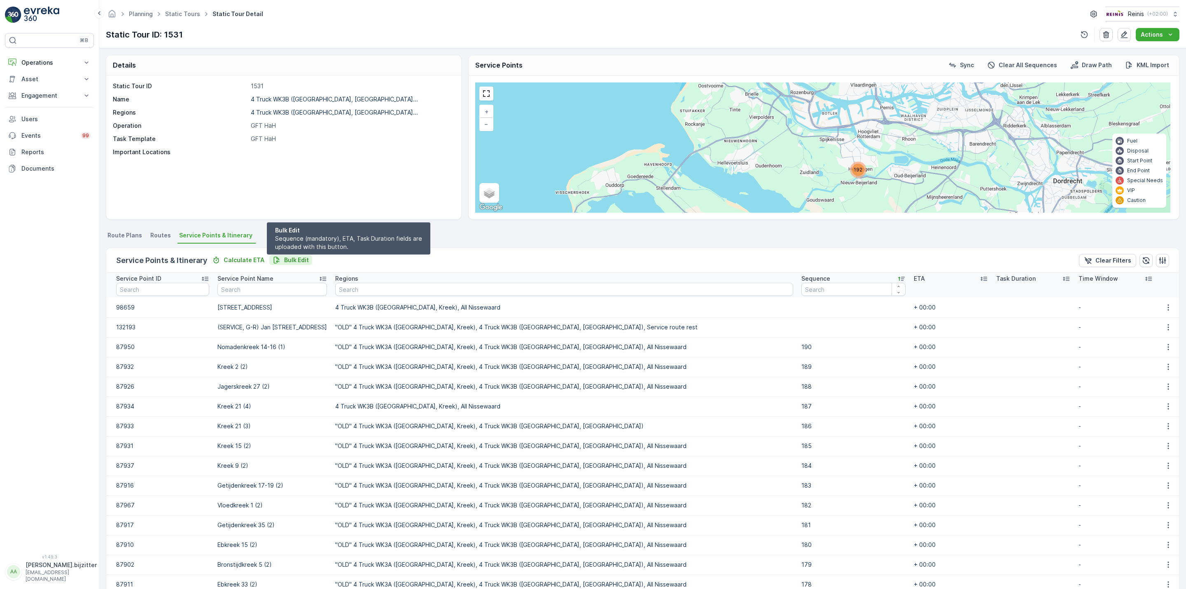
click at [299, 256] on p "Bulk Edit" at bounding box center [296, 260] width 25 height 8
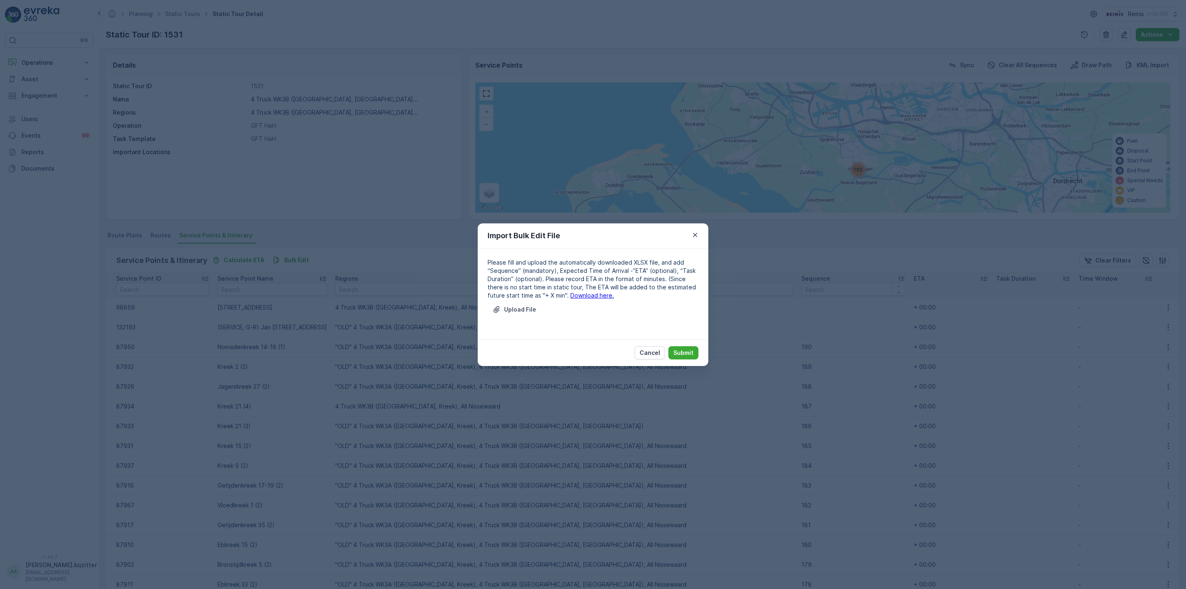
click at [573, 299] on div "Please fill and upload the automatically downloaded XLSX file, and add “Sequenc…" at bounding box center [593, 293] width 211 height 71
click at [573, 297] on link "Download here." at bounding box center [592, 295] width 44 height 7
click at [696, 235] on icon "button" at bounding box center [695, 235] width 8 height 8
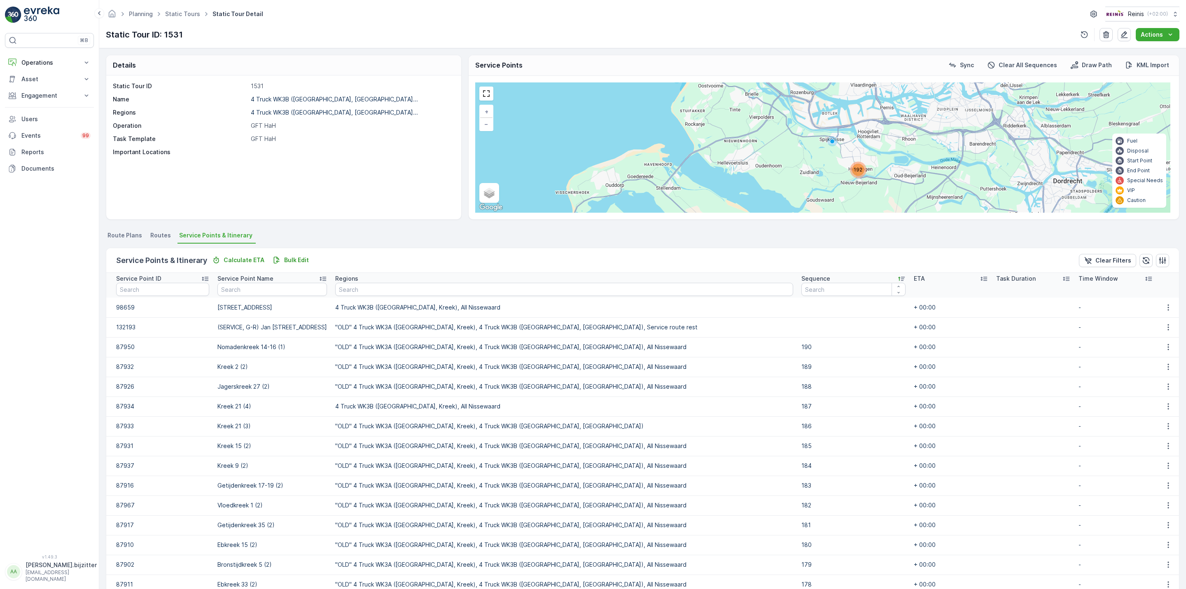
click at [898, 277] on icon at bounding box center [902, 278] width 8 height 8
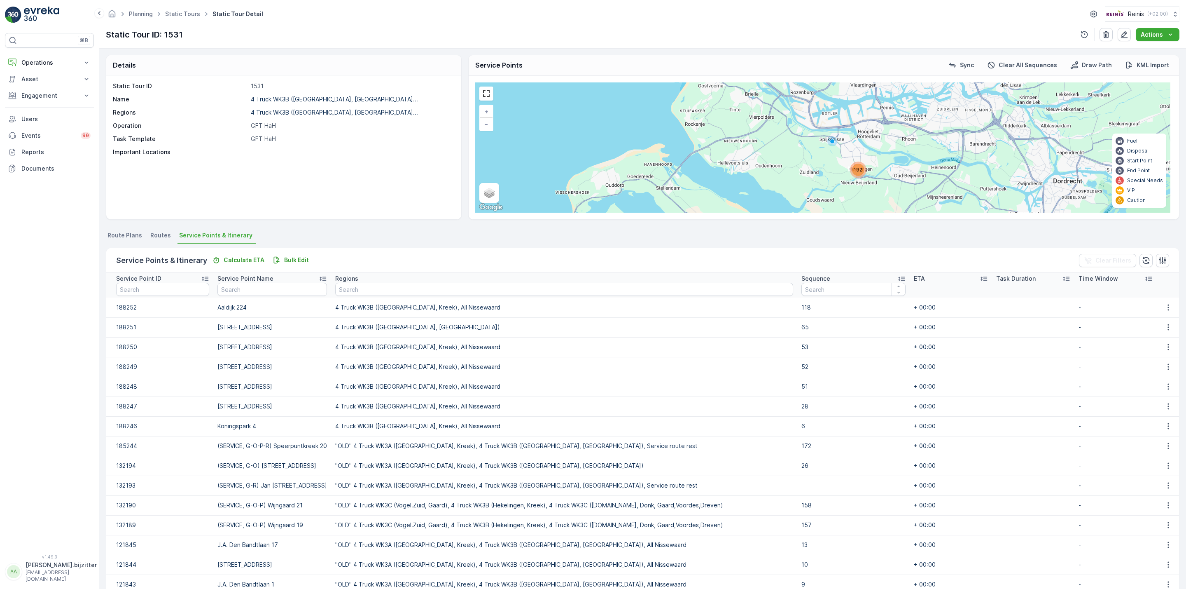
click at [898, 277] on icon at bounding box center [902, 278] width 8 height 8
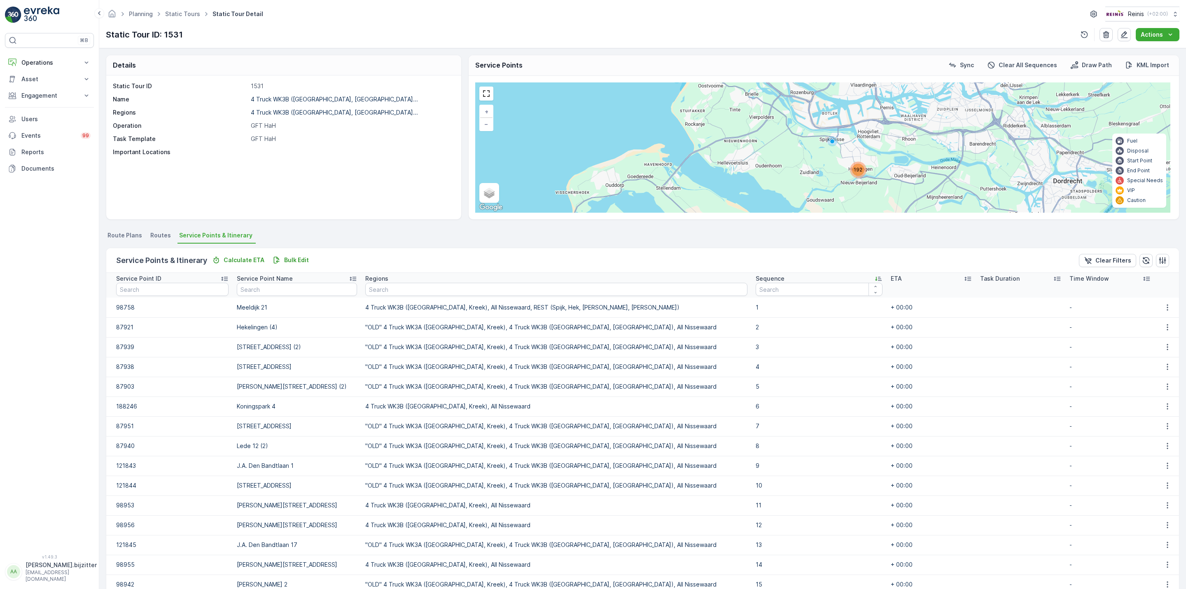
click at [874, 278] on icon at bounding box center [878, 278] width 8 height 8
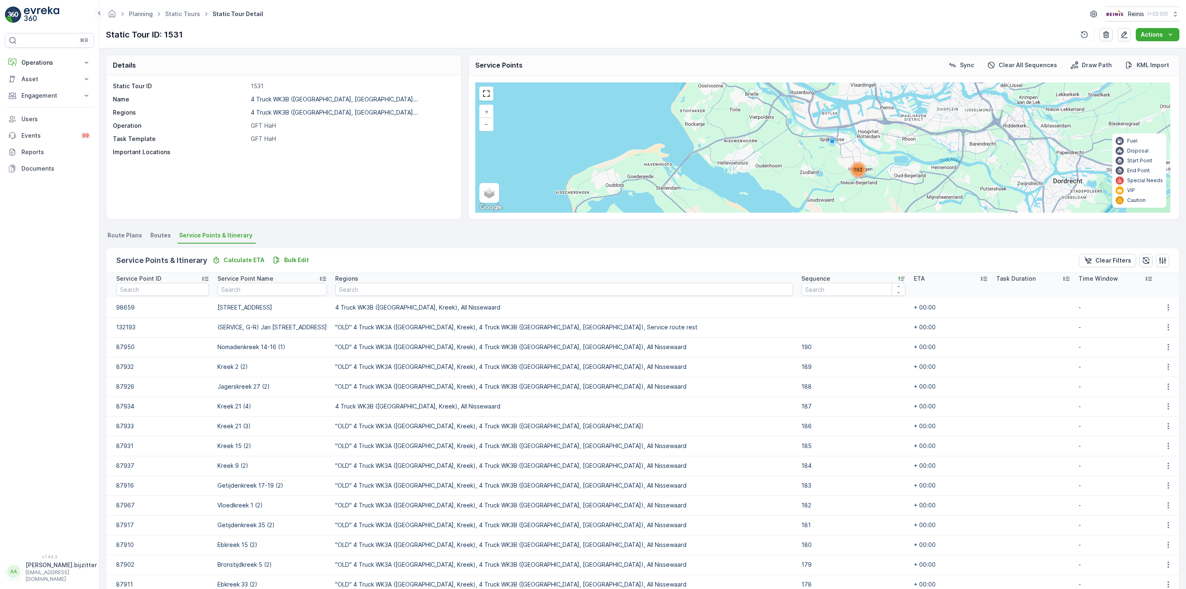
click at [326, 171] on div "Static Tour ID 1531 Name 4 Truck WK3B ([GEOGRAPHIC_DATA], [GEOGRAPHIC_DATA]... …" at bounding box center [283, 147] width 355 height 144
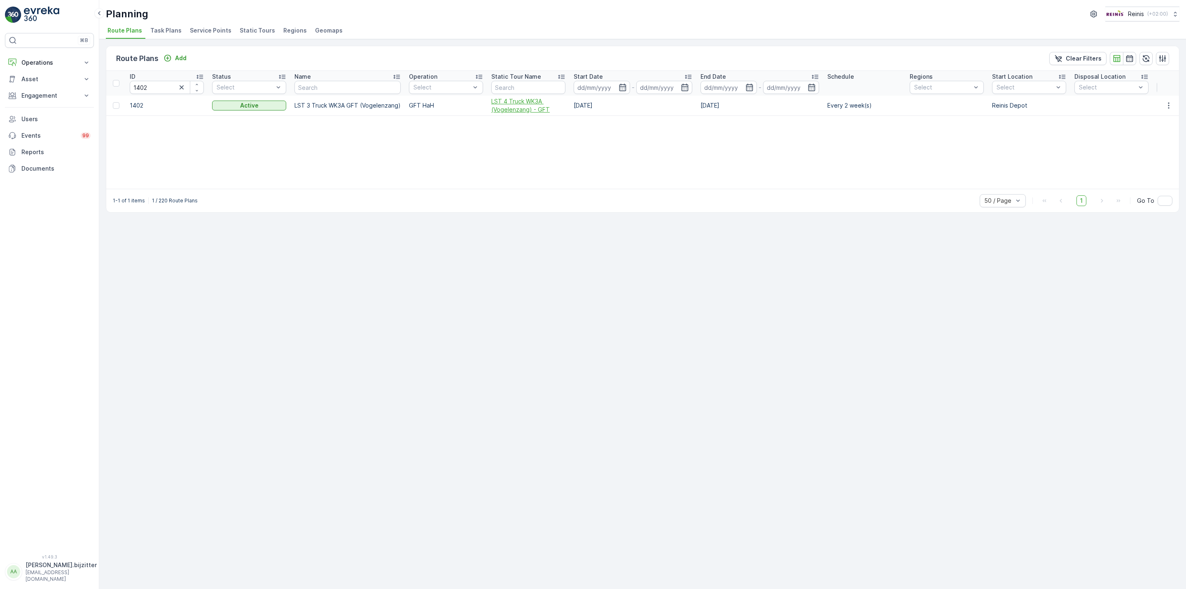
click at [499, 101] on span "LST 4 Truck WK3A (Vogelenzang) - GFT" at bounding box center [528, 105] width 74 height 16
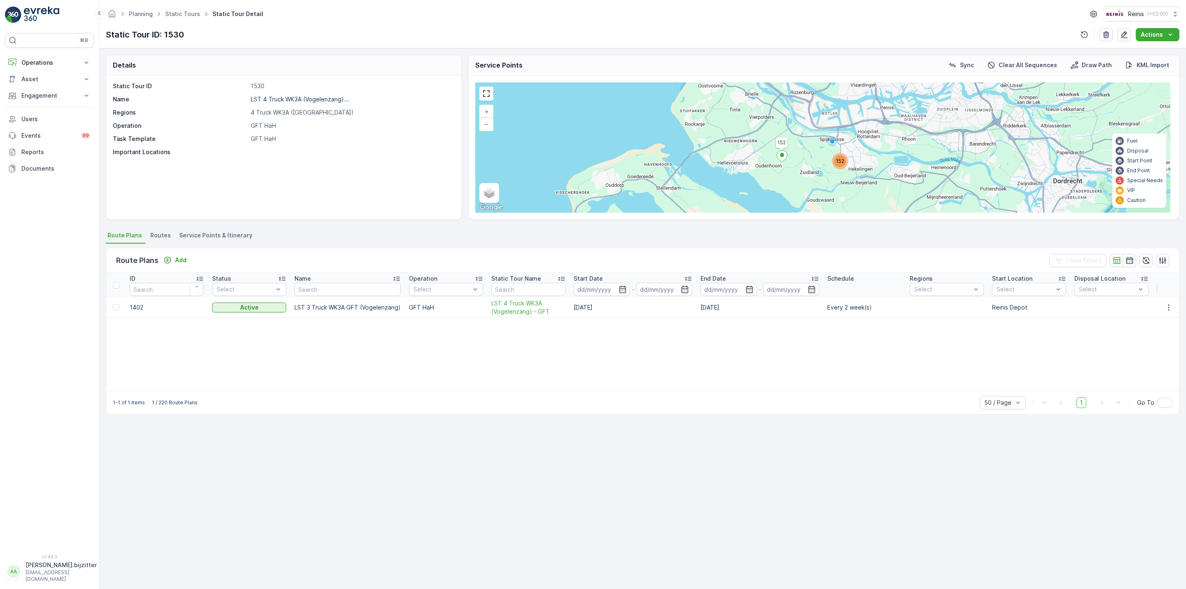
click at [217, 239] on span "Service Points & Itinerary" at bounding box center [215, 235] width 73 height 8
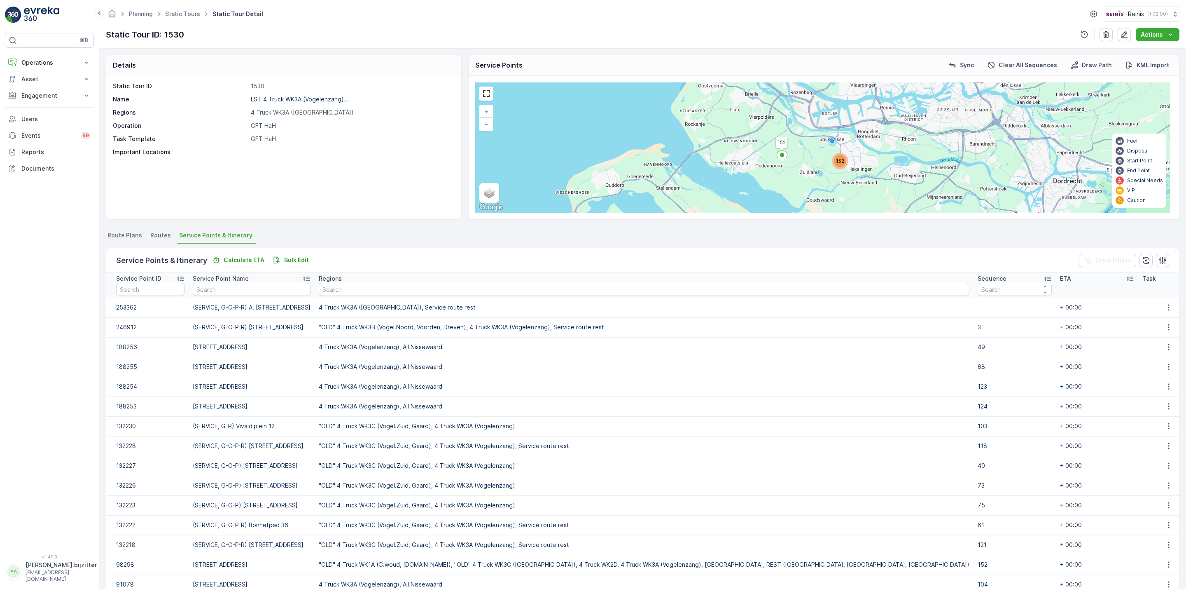
click at [1044, 276] on icon at bounding box center [1048, 278] width 8 height 8
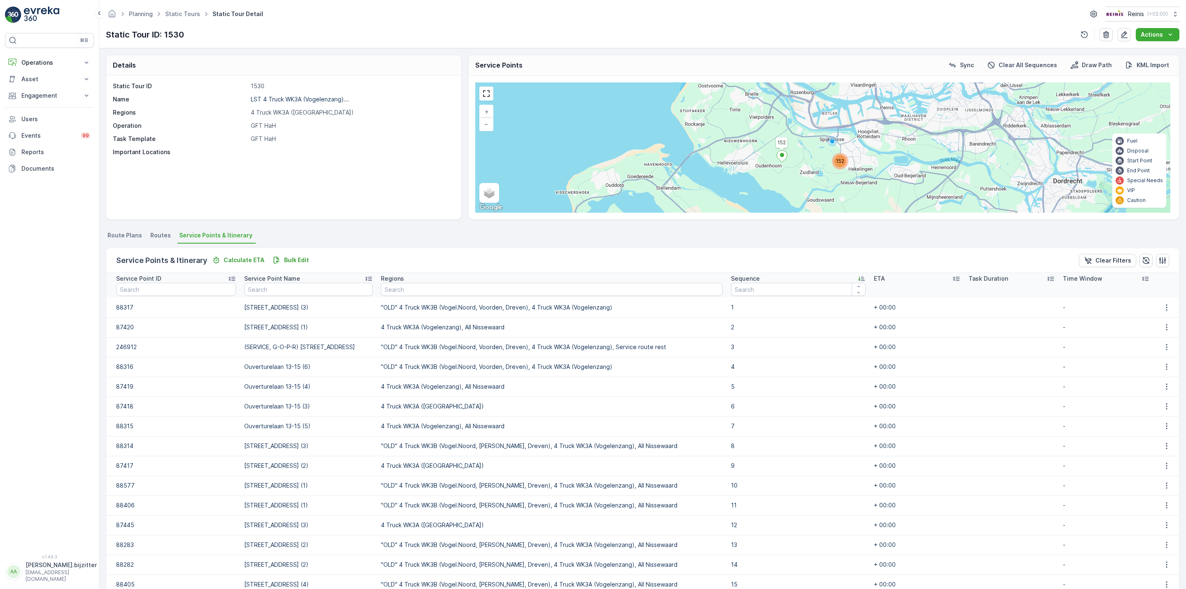
click at [858, 279] on icon at bounding box center [861, 279] width 7 height 4
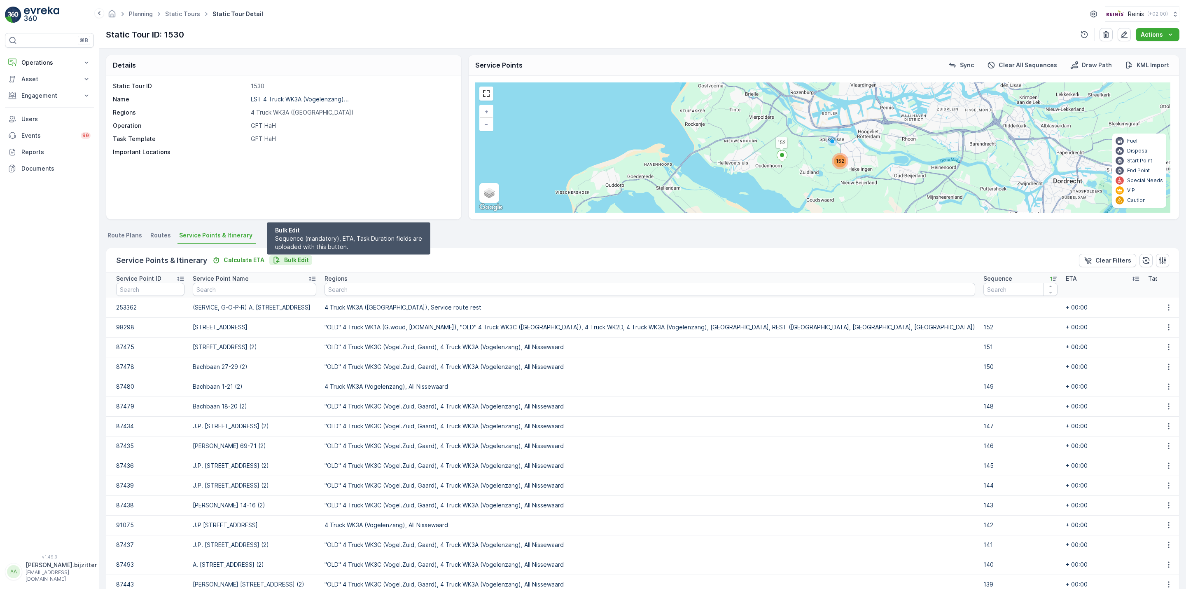
click at [302, 256] on p "Bulk Edit" at bounding box center [296, 260] width 25 height 8
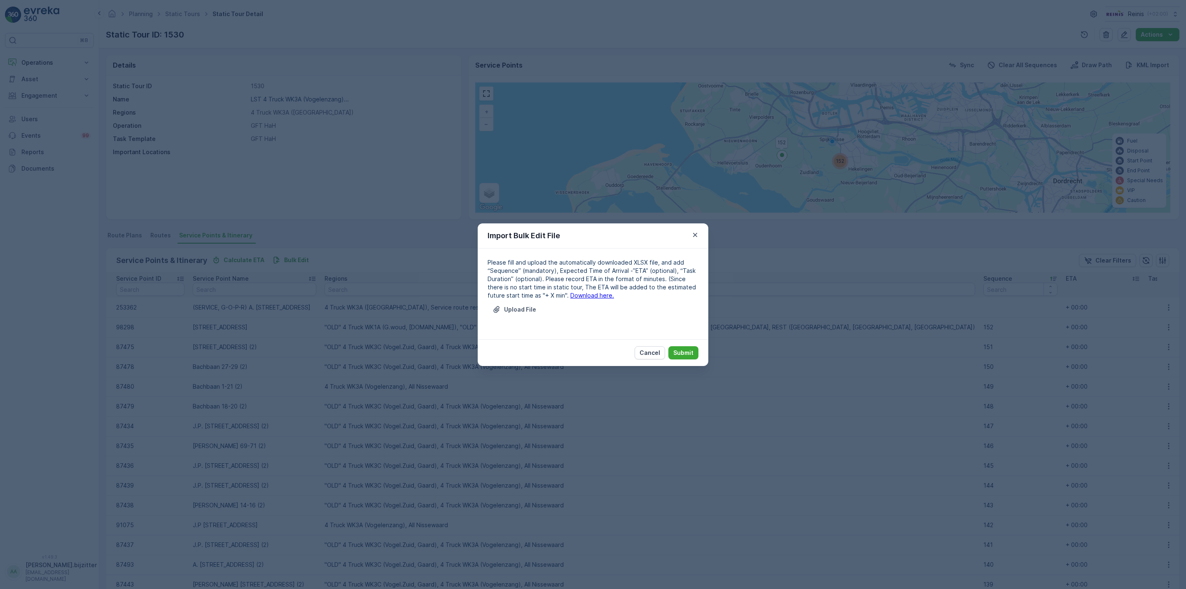
click at [570, 295] on link "Download here." at bounding box center [592, 295] width 44 height 7
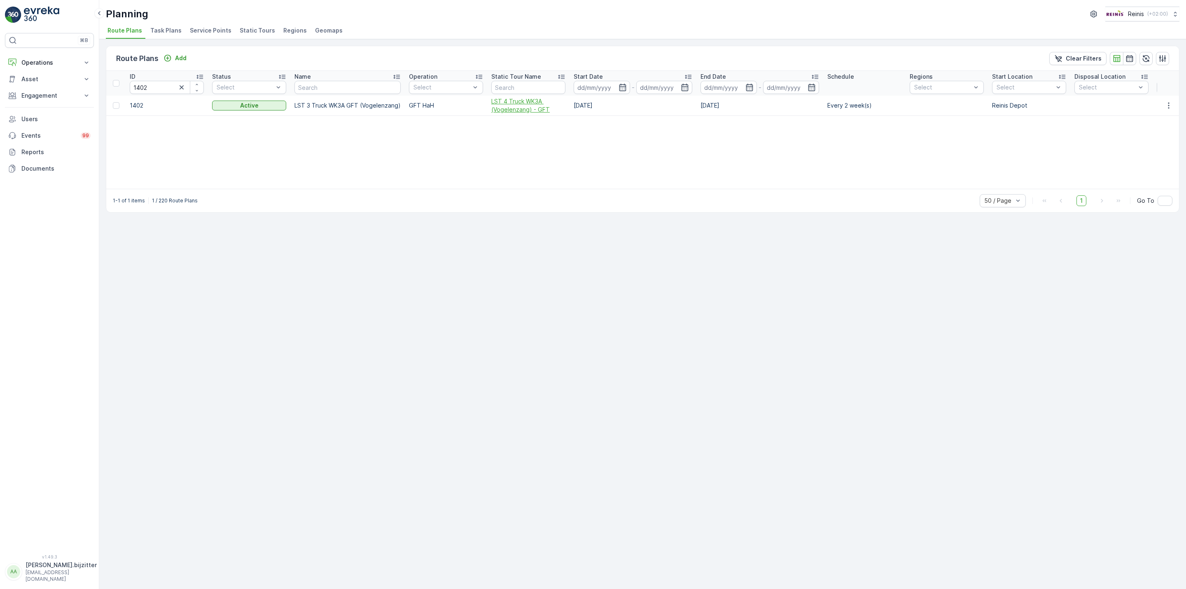
click at [512, 106] on span "LST 4 Truck WK3A (Vogelenzang) - GFT" at bounding box center [528, 105] width 74 height 16
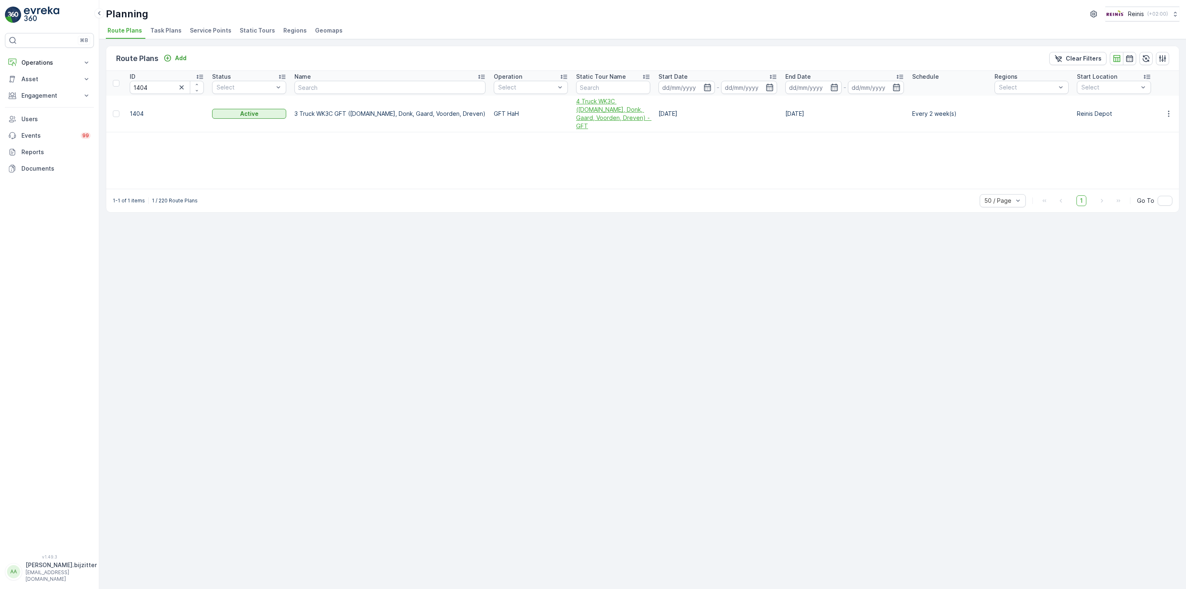
click at [576, 113] on span "4 Truck WK3C ([DOMAIN_NAME], Donk, Gaard, Voorden, Dreven) - GFT" at bounding box center [613, 113] width 74 height 33
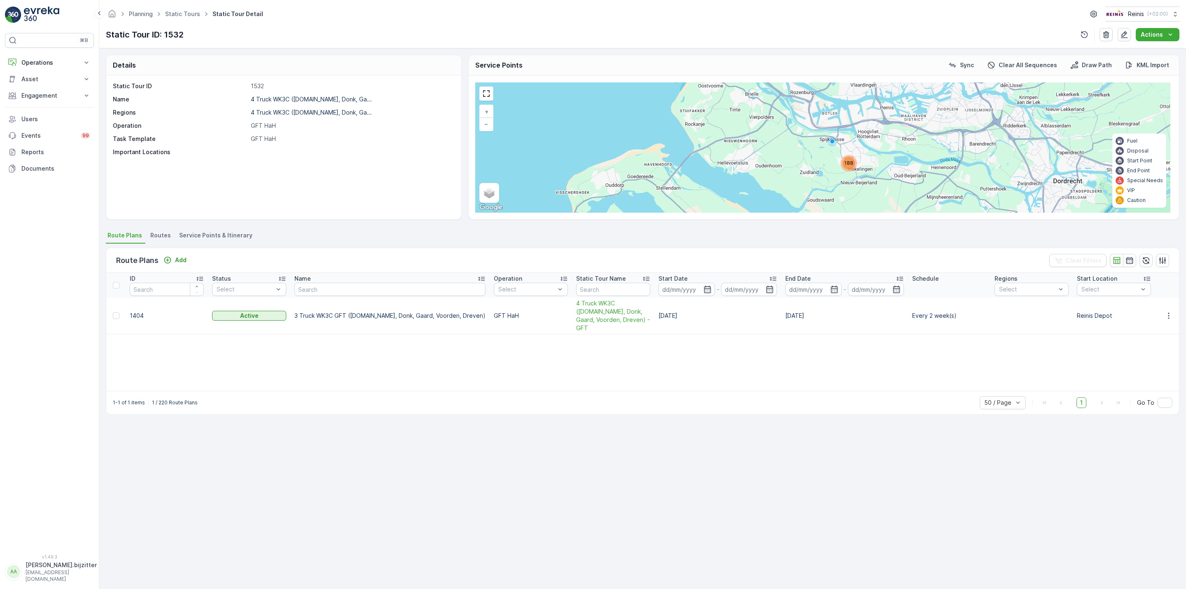
click at [225, 340] on div "ID Status Select Name Operation Select Static Tour Name Start Date - End Date -…" at bounding box center [642, 332] width 1073 height 118
click at [227, 236] on span "Service Points & Itinerary" at bounding box center [215, 235] width 73 height 8
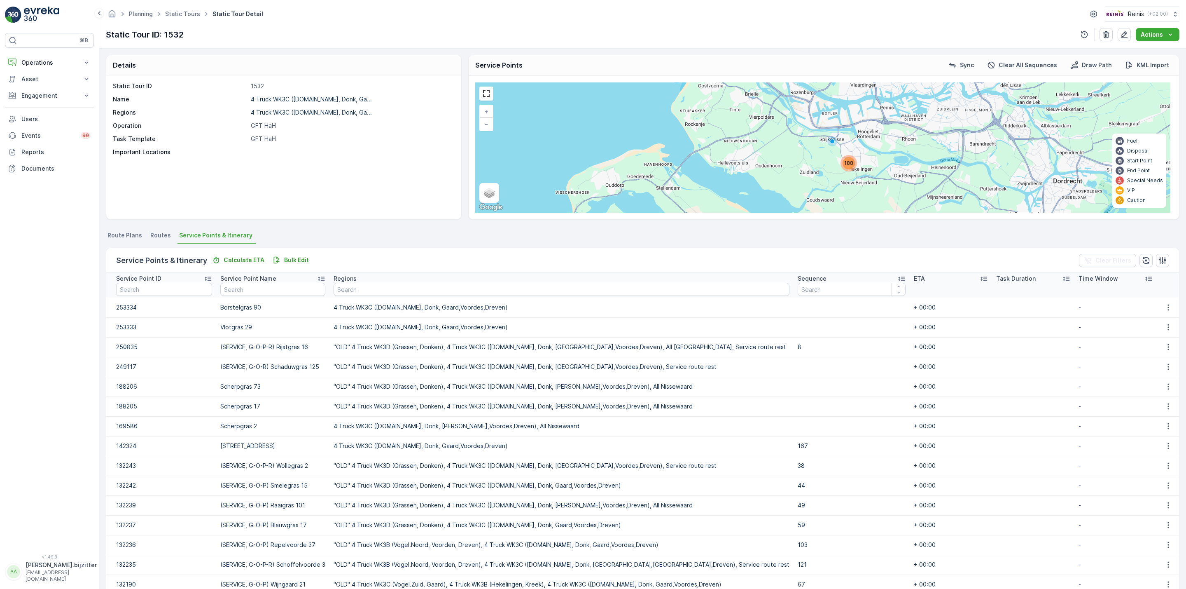
click at [898, 277] on icon at bounding box center [902, 278] width 8 height 8
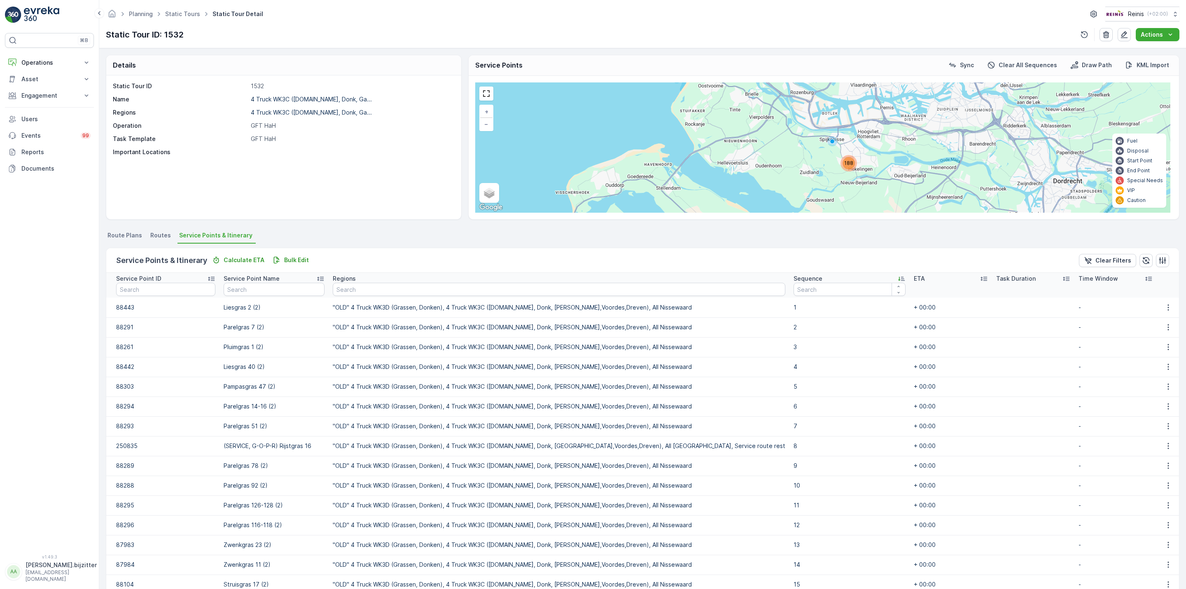
click at [898, 278] on icon at bounding box center [902, 278] width 8 height 8
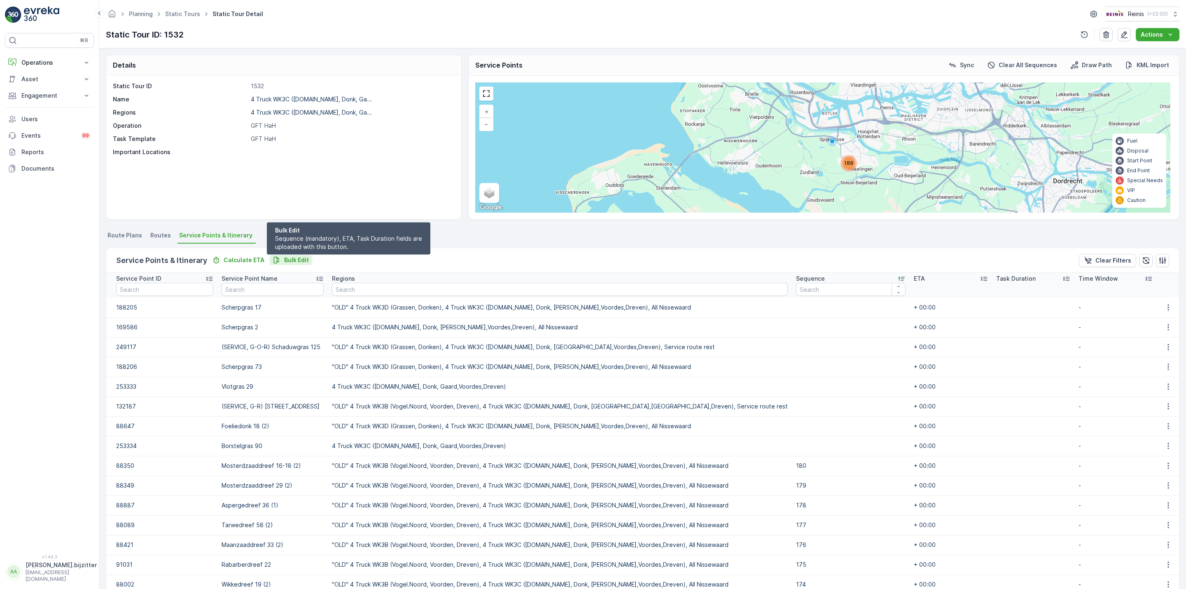
click at [288, 259] on p "Bulk Edit" at bounding box center [296, 260] width 25 height 8
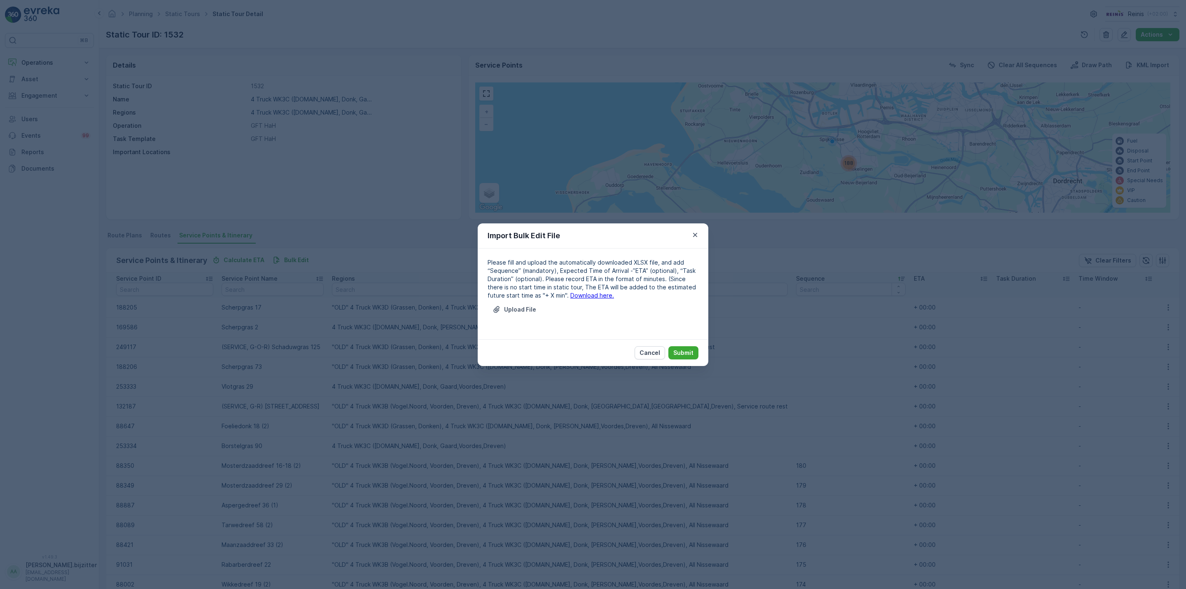
click at [573, 292] on link "Download here." at bounding box center [592, 295] width 44 height 7
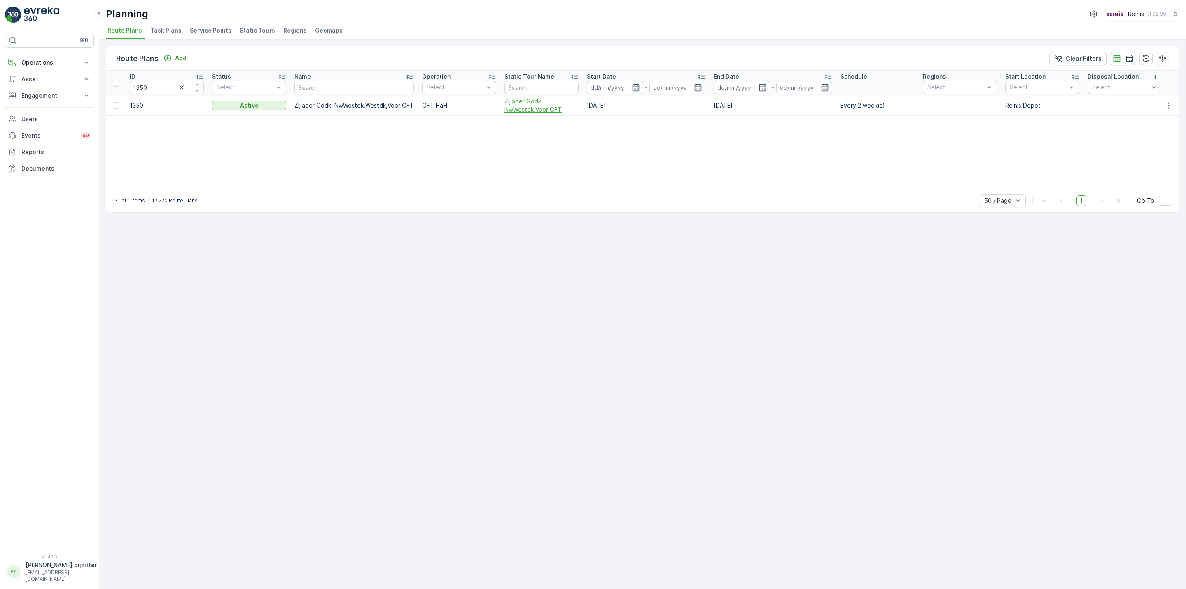
click at [529, 103] on span "Zijlader Gddk, NwWestdk,Voor GFT" at bounding box center [542, 105] width 74 height 16
click at [164, 86] on input "1350" at bounding box center [167, 87] width 74 height 13
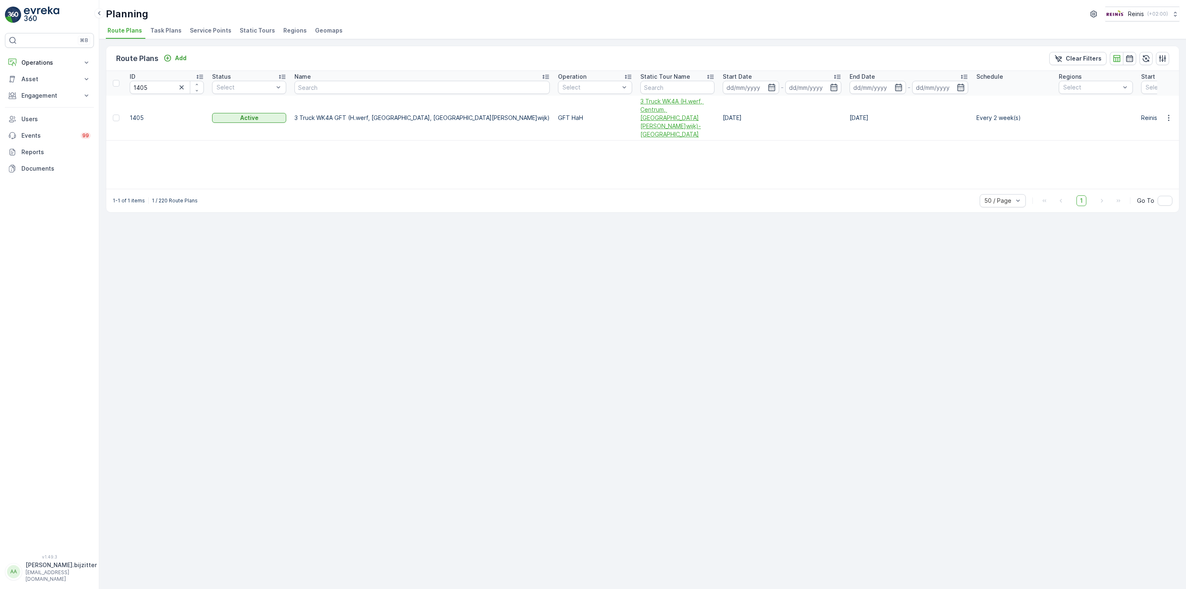
click at [640, 113] on span "3 Truck WK4A (H.werf, Centrum, [GEOGRAPHIC_DATA][PERSON_NAME]wijk)-[GEOGRAPHIC_…" at bounding box center [677, 117] width 74 height 41
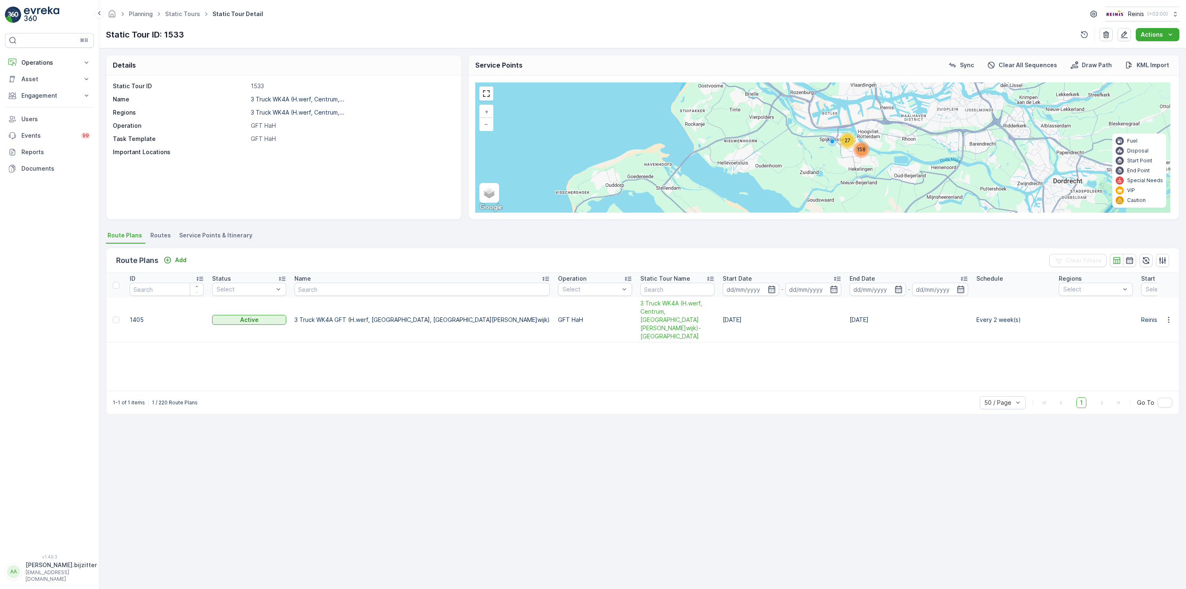
click at [222, 237] on span "Service Points & Itinerary" at bounding box center [215, 235] width 73 height 8
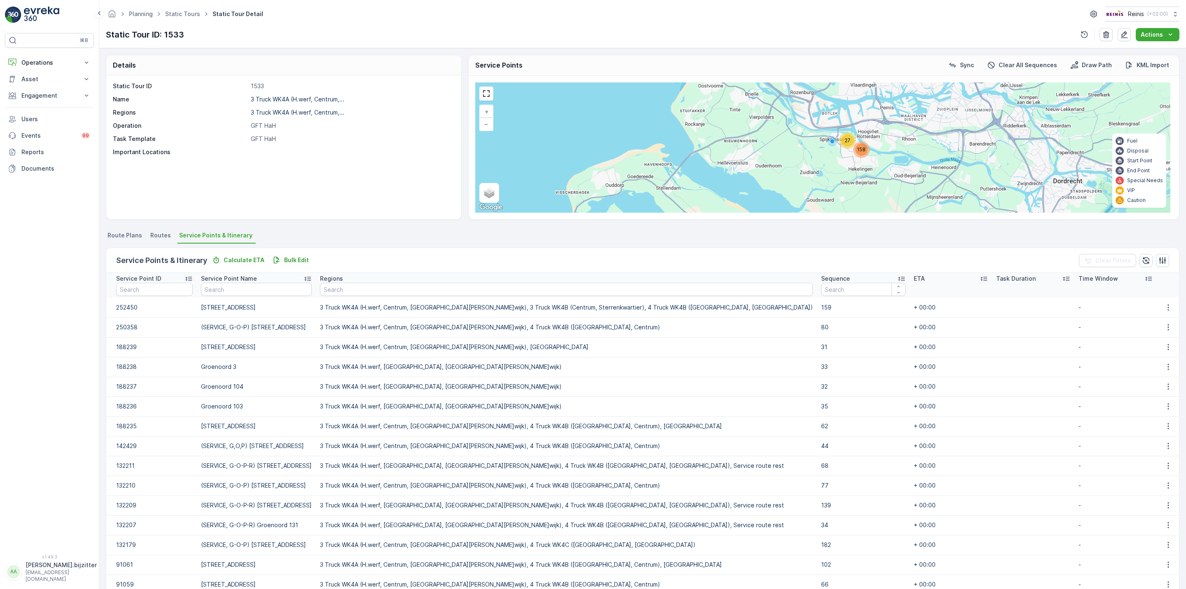
click at [898, 276] on icon at bounding box center [902, 278] width 8 height 8
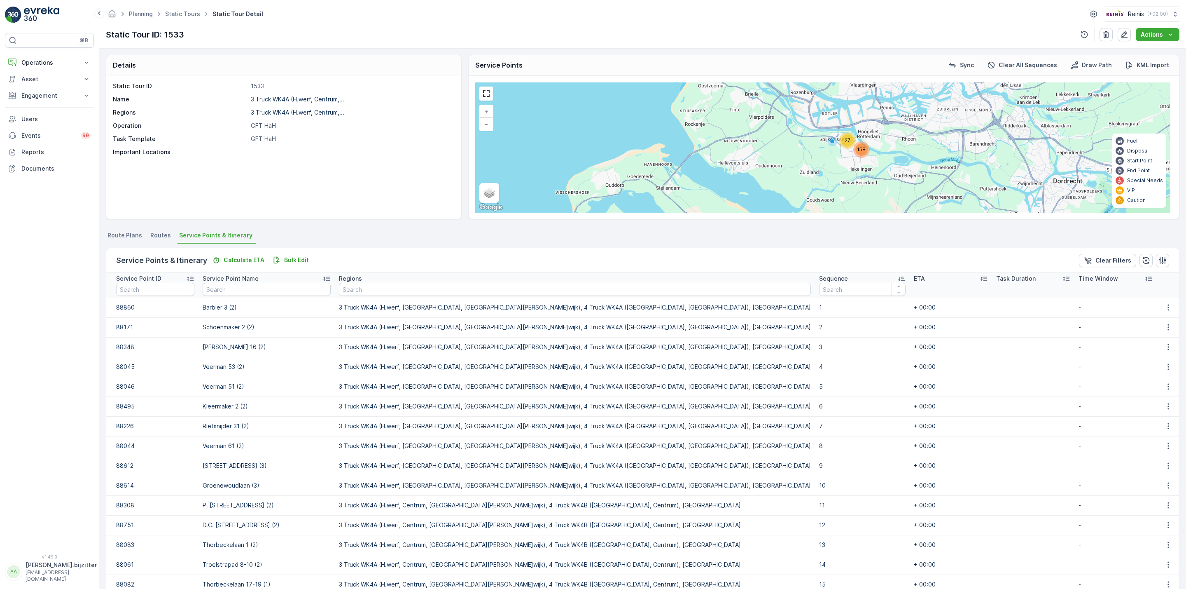
click at [898, 277] on icon at bounding box center [901, 279] width 7 height 4
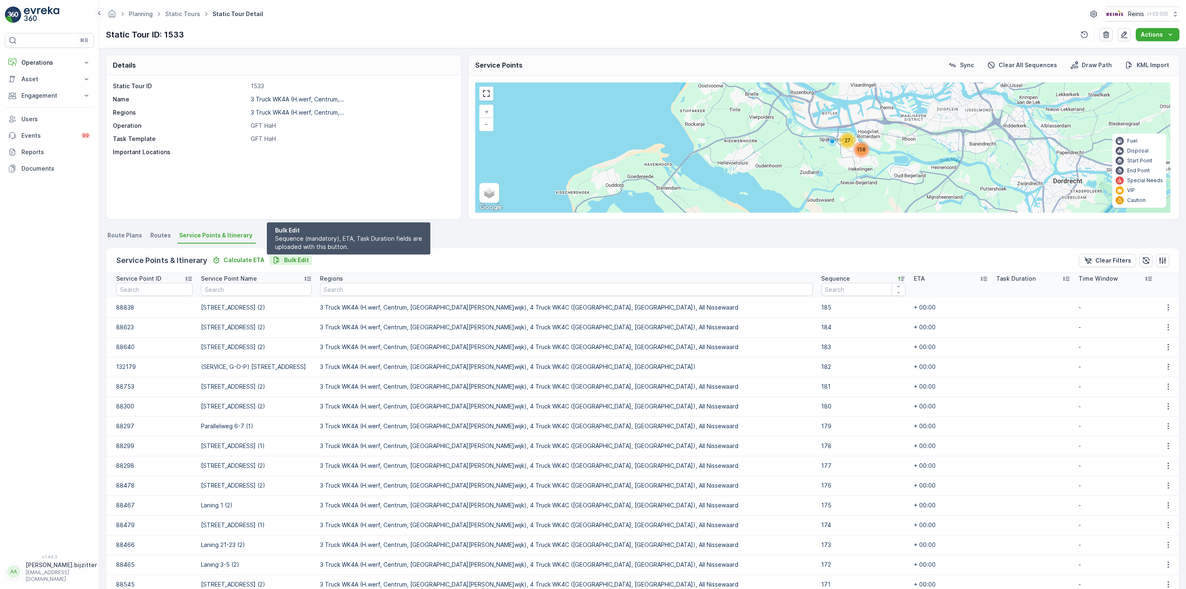
click at [287, 262] on p "Bulk Edit" at bounding box center [296, 260] width 25 height 8
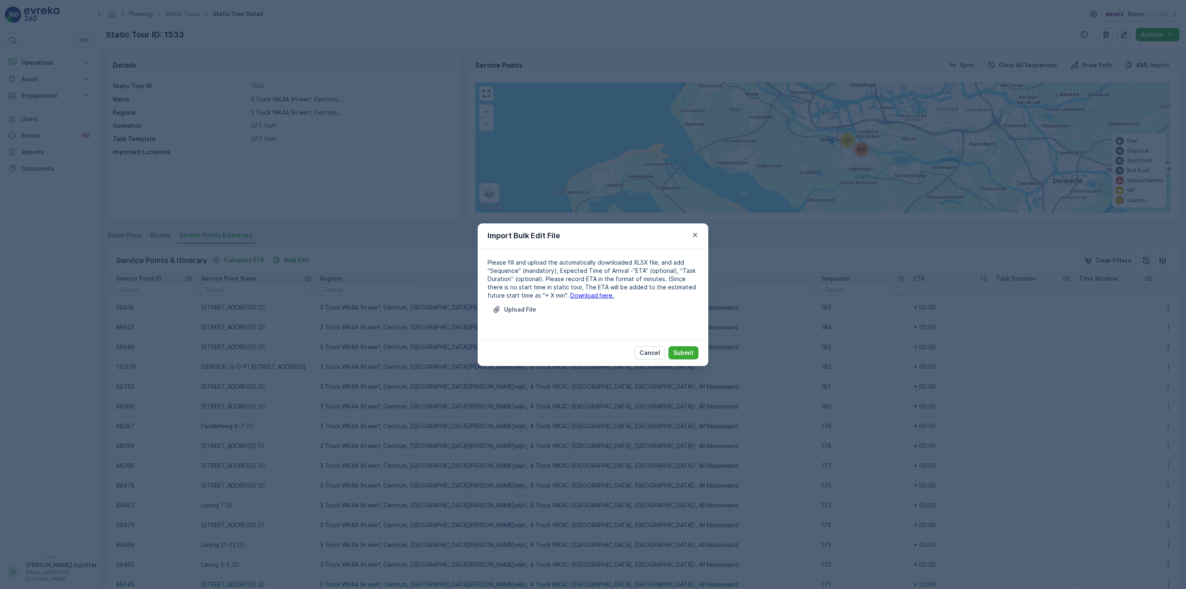
click at [576, 296] on link "Download here." at bounding box center [592, 295] width 44 height 7
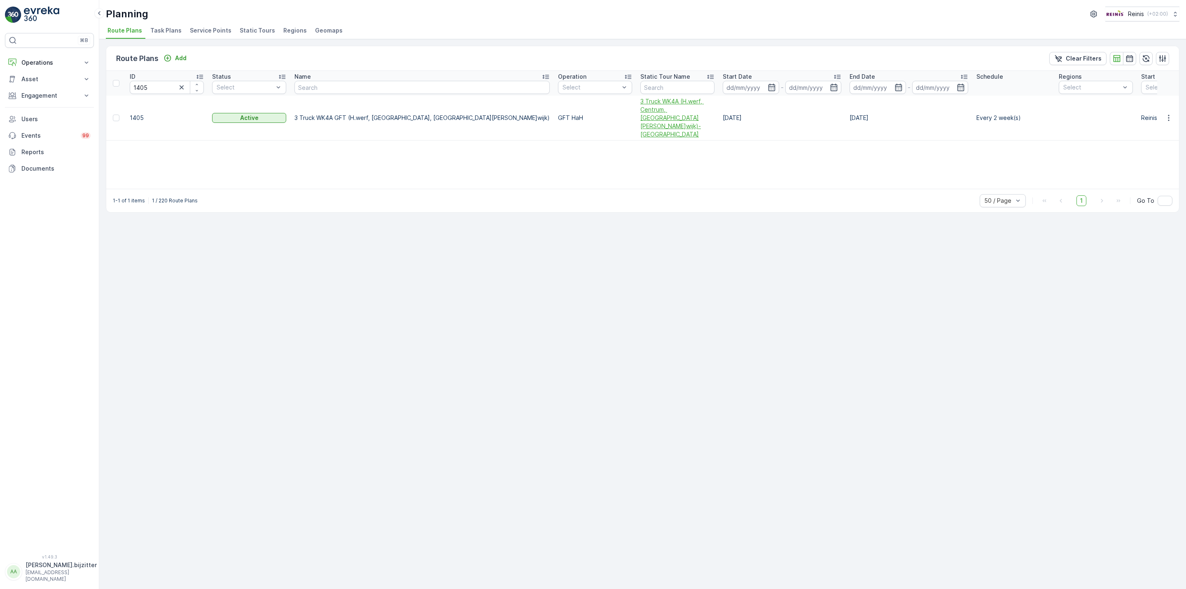
click at [640, 112] on span "3 Truck WK4A (H.werf, Centrum, [GEOGRAPHIC_DATA][PERSON_NAME]wijk)-[GEOGRAPHIC_…" at bounding box center [677, 117] width 74 height 41
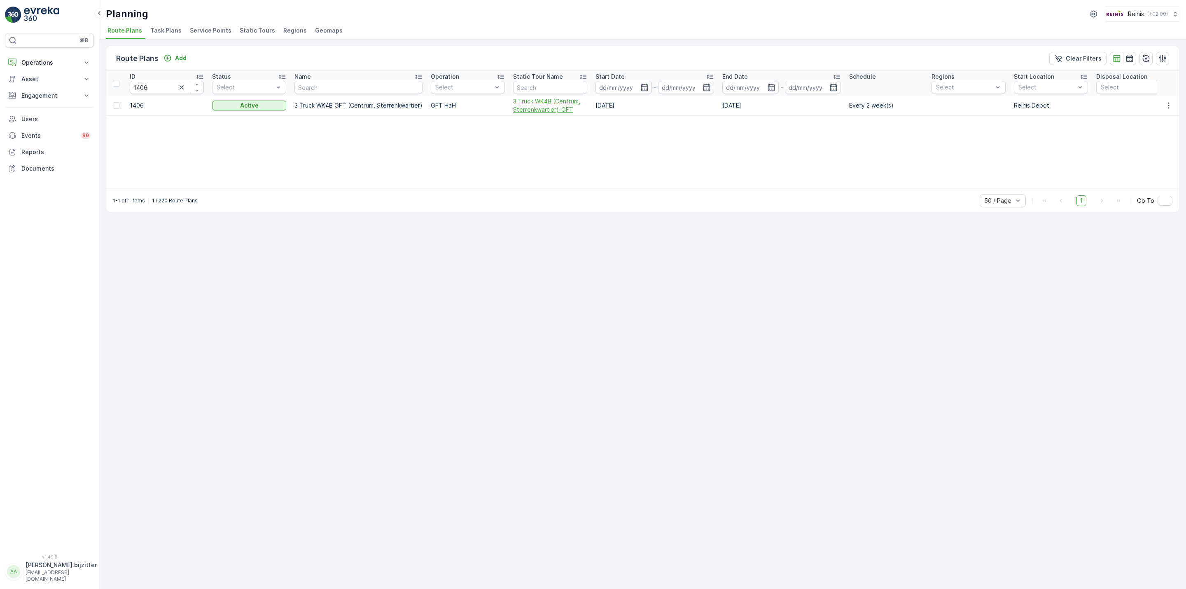
click at [549, 98] on span "3 Truck WK4B (Centrum, Sterrenkwartier)-GFT" at bounding box center [550, 105] width 74 height 16
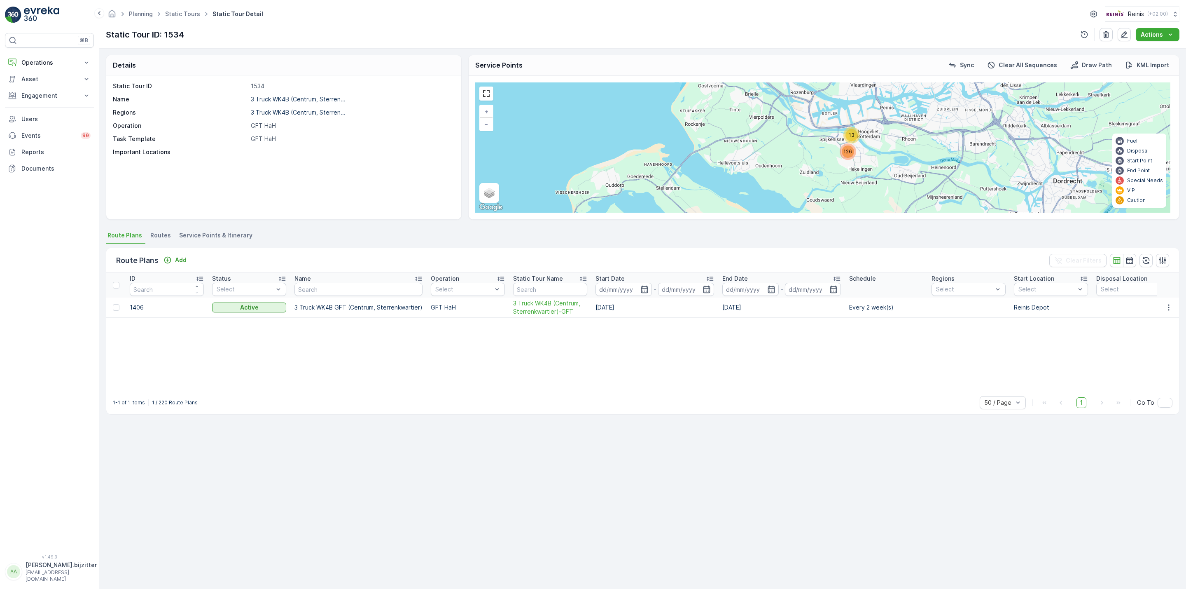
click at [238, 233] on span "Service Points & Itinerary" at bounding box center [215, 235] width 73 height 8
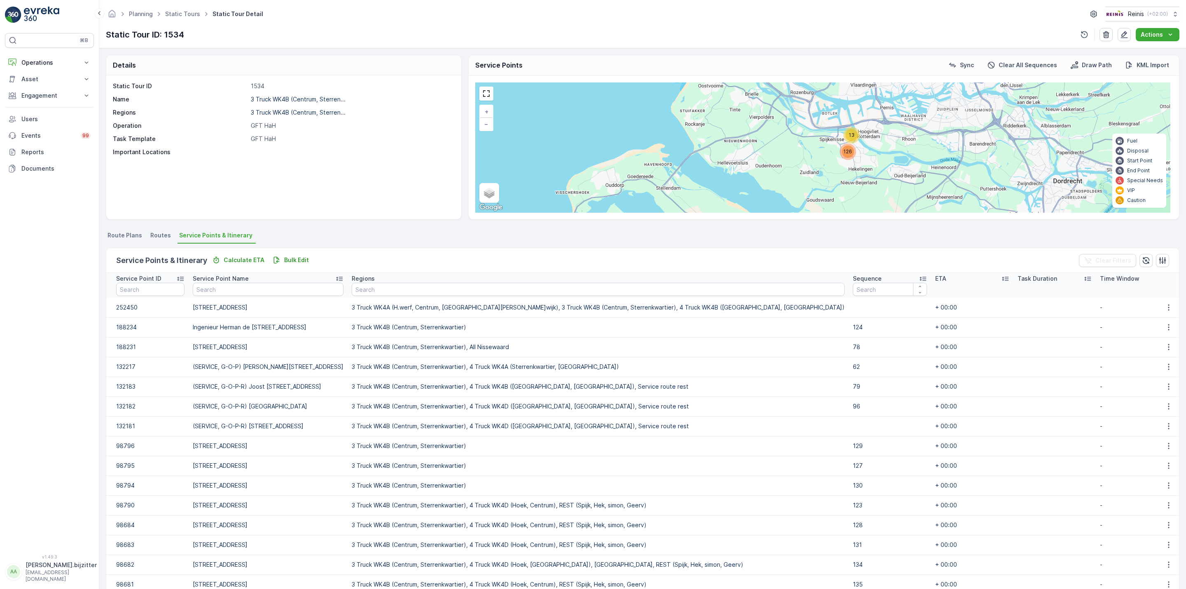
click at [919, 276] on icon at bounding box center [923, 278] width 8 height 8
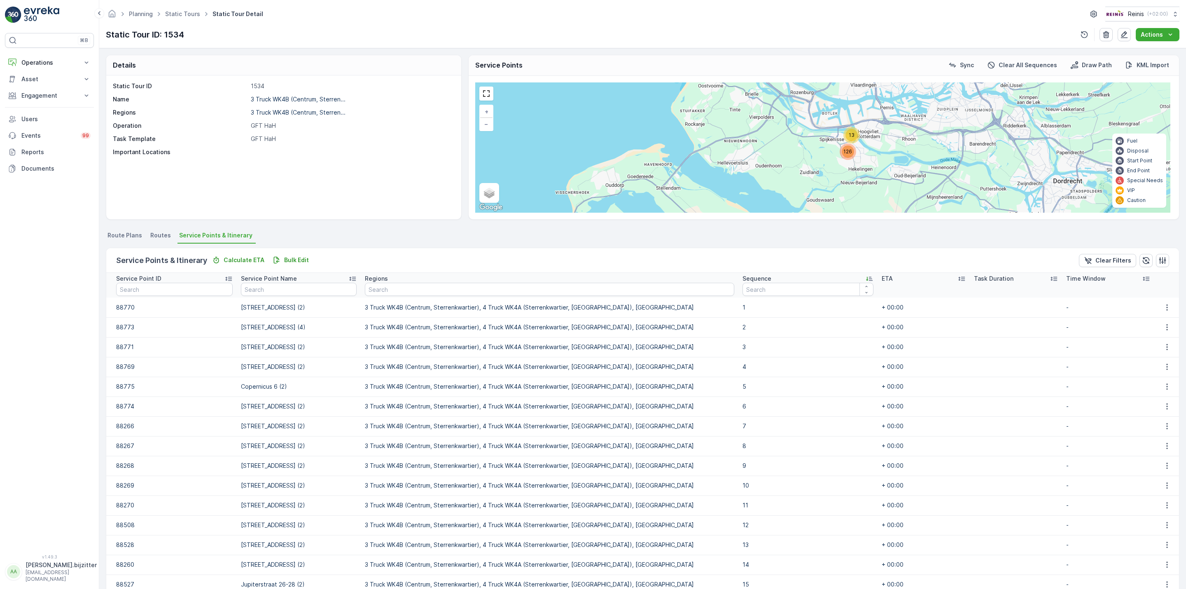
click at [866, 279] on icon at bounding box center [869, 279] width 7 height 4
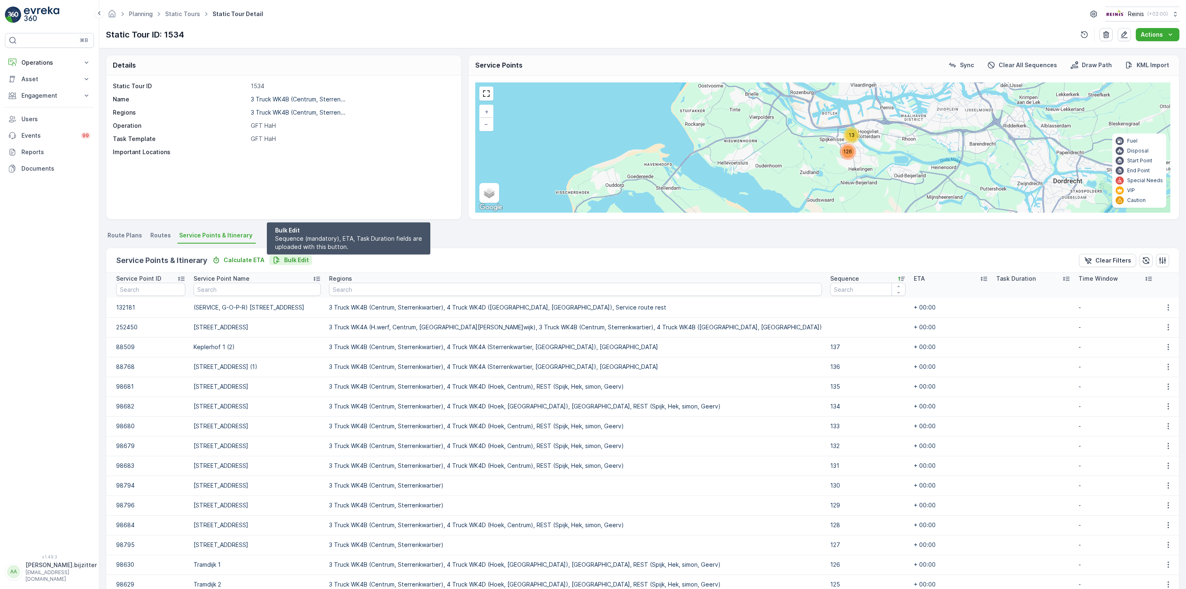
click at [304, 257] on p "Bulk Edit" at bounding box center [296, 260] width 25 height 8
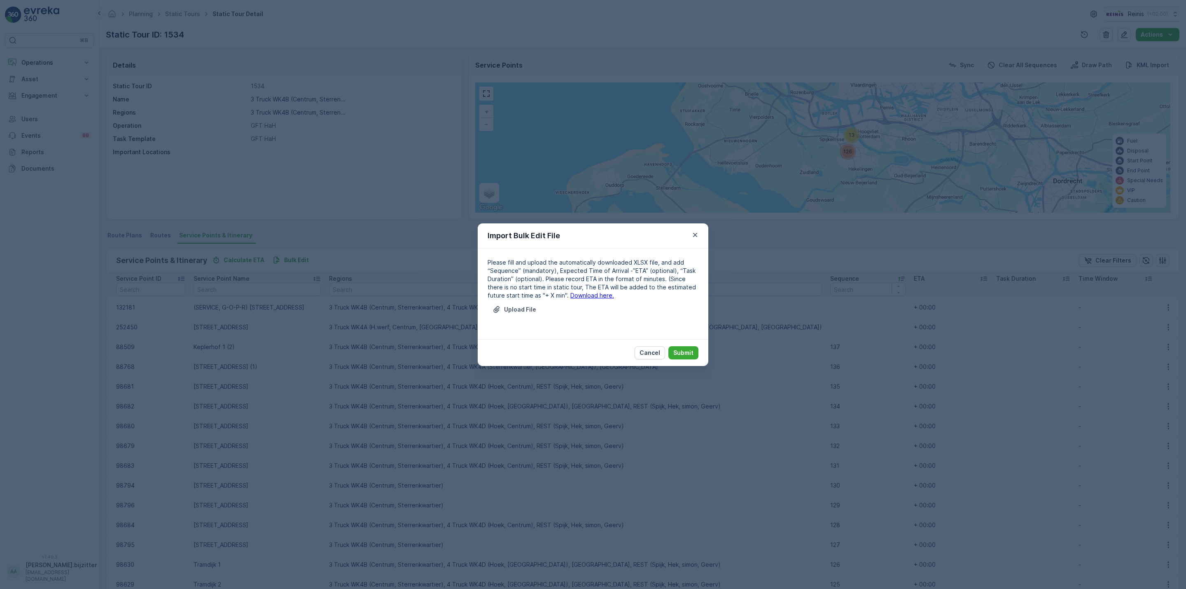
click at [570, 293] on link "Download here." at bounding box center [592, 295] width 44 height 7
click at [526, 308] on p "Upload File" at bounding box center [520, 309] width 32 height 8
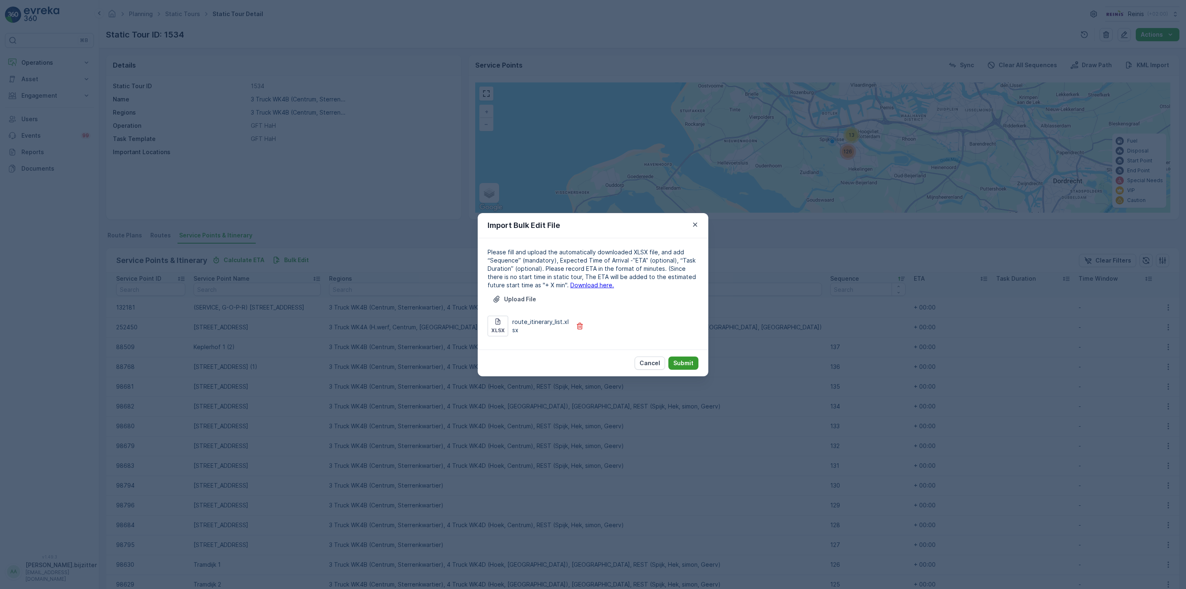
click at [690, 361] on p "Submit" at bounding box center [683, 363] width 20 height 8
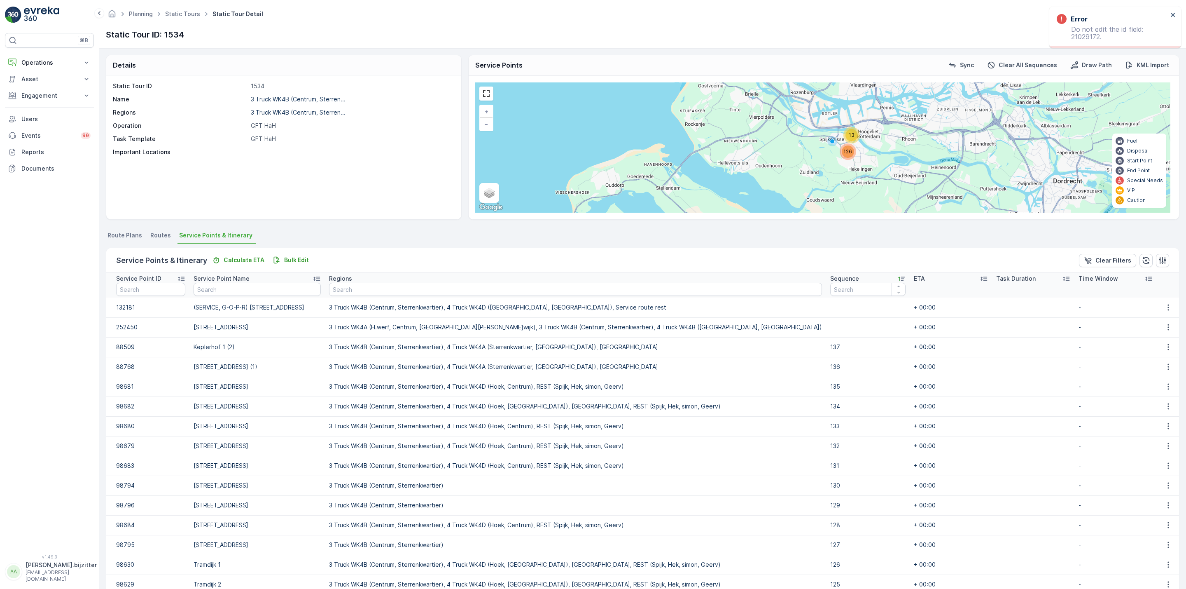
drag, startPoint x: 478, startPoint y: 236, endPoint x: 474, endPoint y: 235, distance: 4.6
click at [478, 236] on ul "Route Plans Routes Service Points & Itinerary" at bounding box center [643, 236] width 1074 height 14
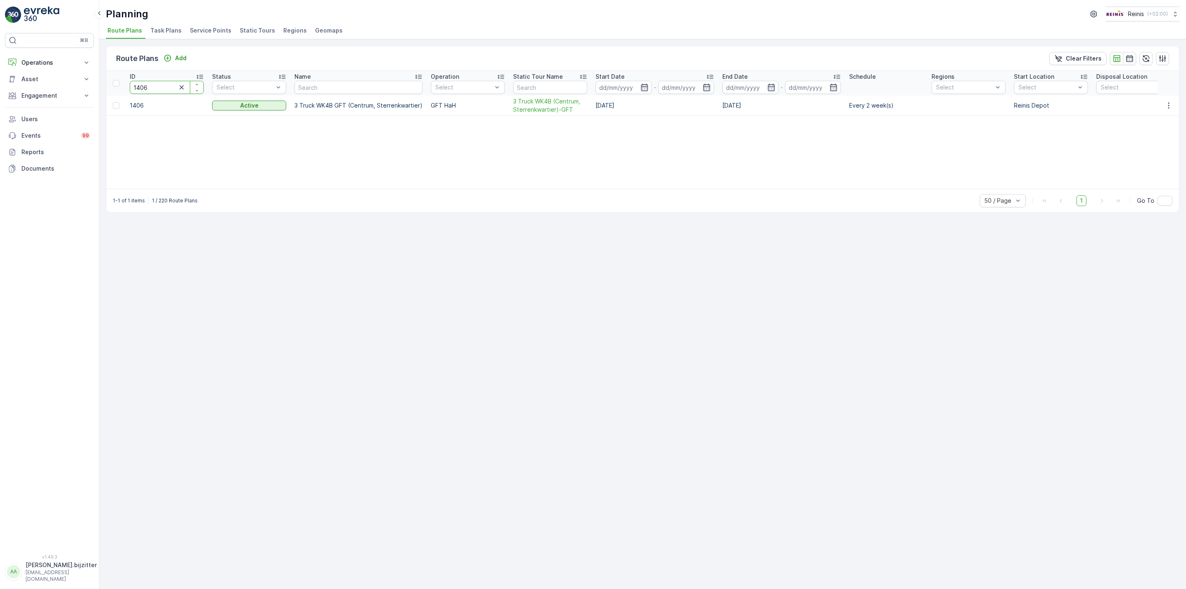
click at [162, 84] on input "1406" at bounding box center [167, 87] width 74 height 13
click at [538, 112] on span "3 Truck WK4C (Hoek, Hoogwerf, Schiekamp)-GFT" at bounding box center [559, 109] width 74 height 25
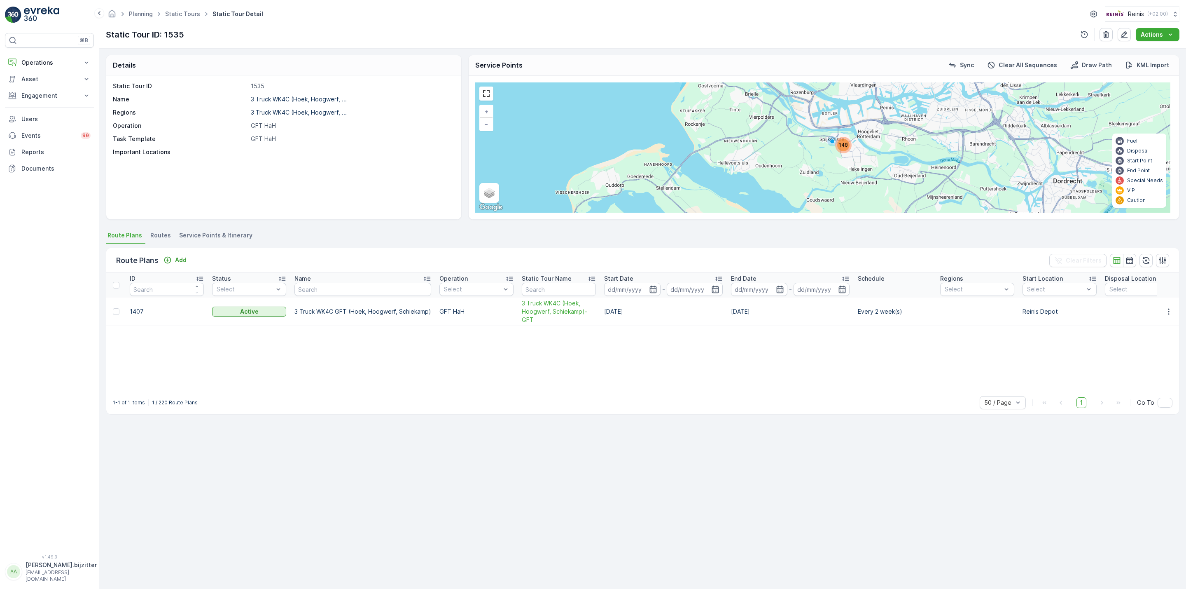
click at [226, 235] on span "Service Points & Itinerary" at bounding box center [215, 235] width 73 height 8
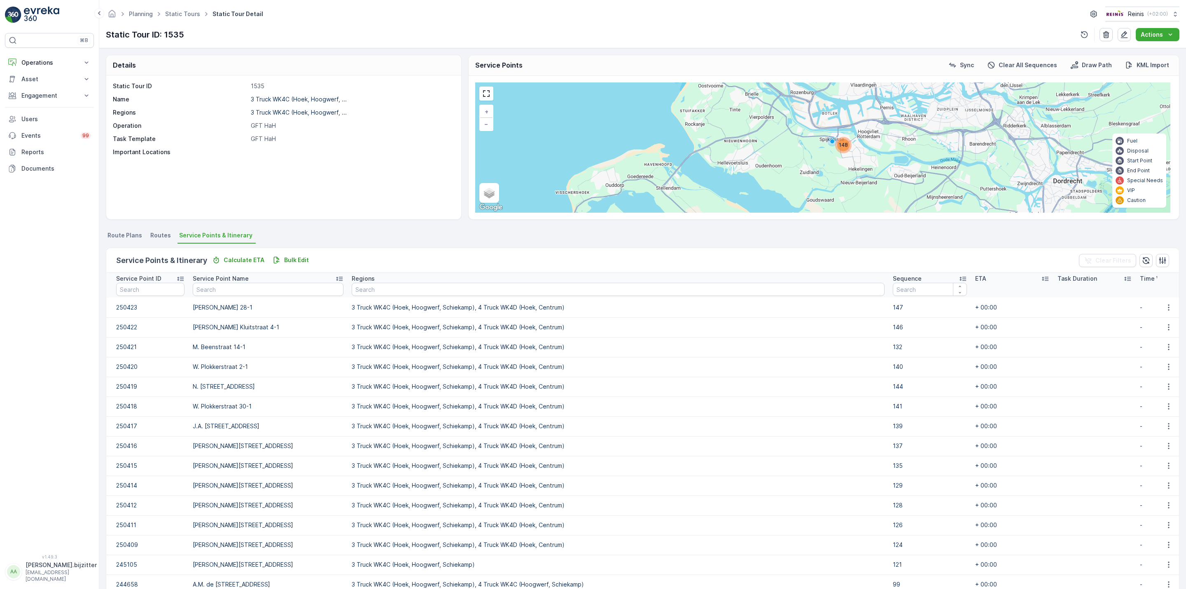
click at [959, 276] on icon at bounding box center [963, 278] width 8 height 8
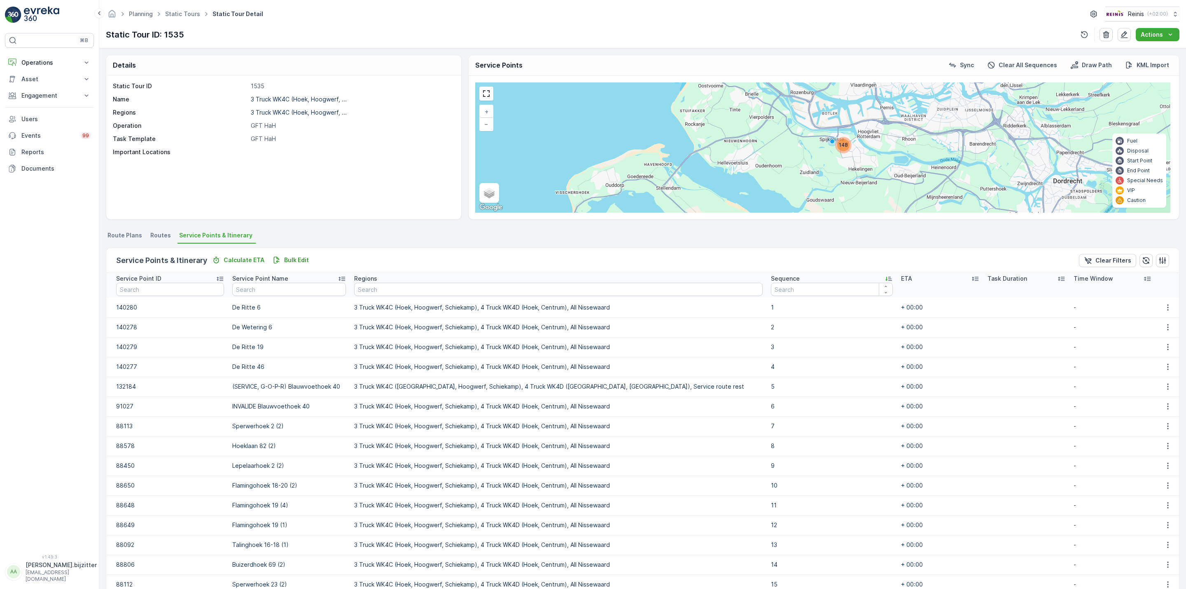
click at [844, 277] on th "Sequence" at bounding box center [832, 285] width 130 height 25
click at [885, 277] on icon at bounding box center [889, 278] width 8 height 8
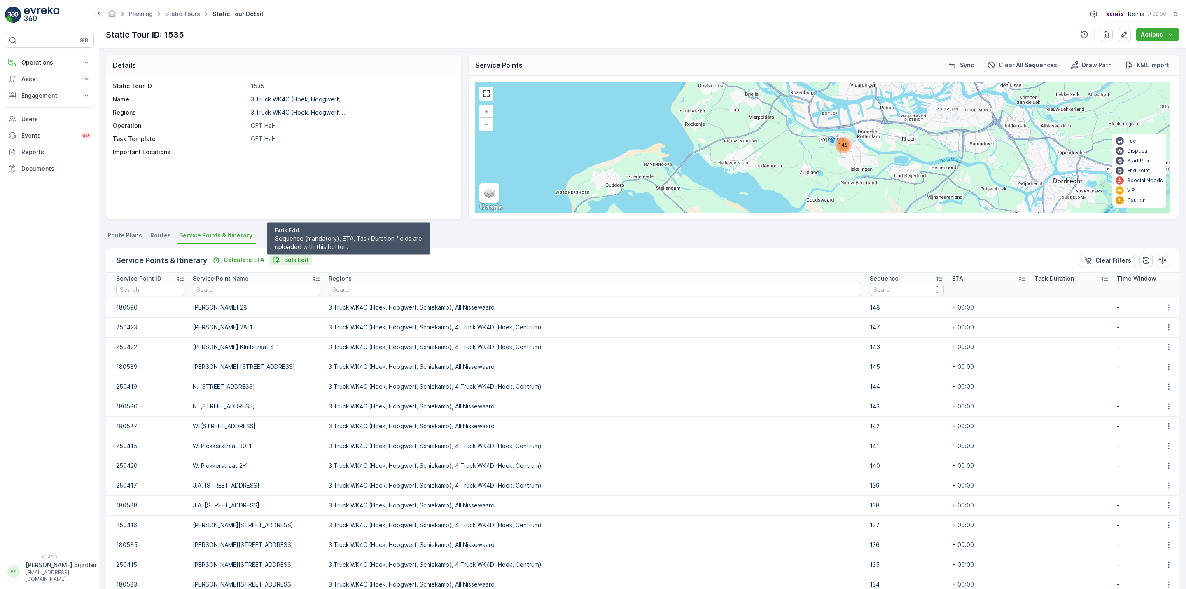
click at [293, 257] on p "Bulk Edit" at bounding box center [296, 260] width 25 height 8
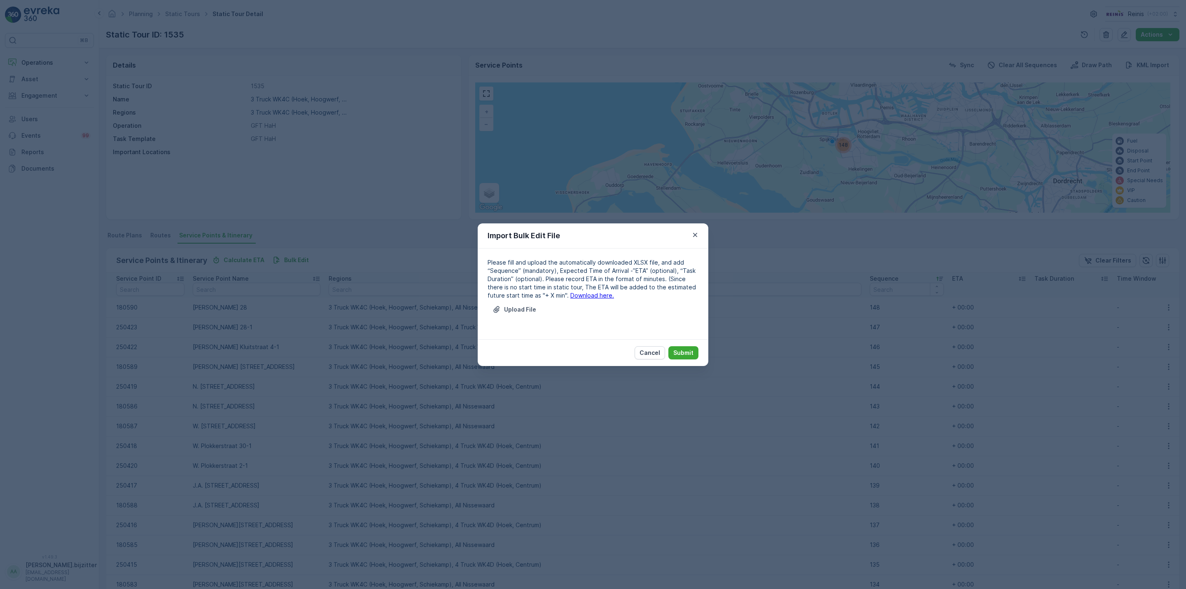
click at [579, 293] on link "Download here." at bounding box center [592, 295] width 44 height 7
